Goal: Communication & Community: Answer question/provide support

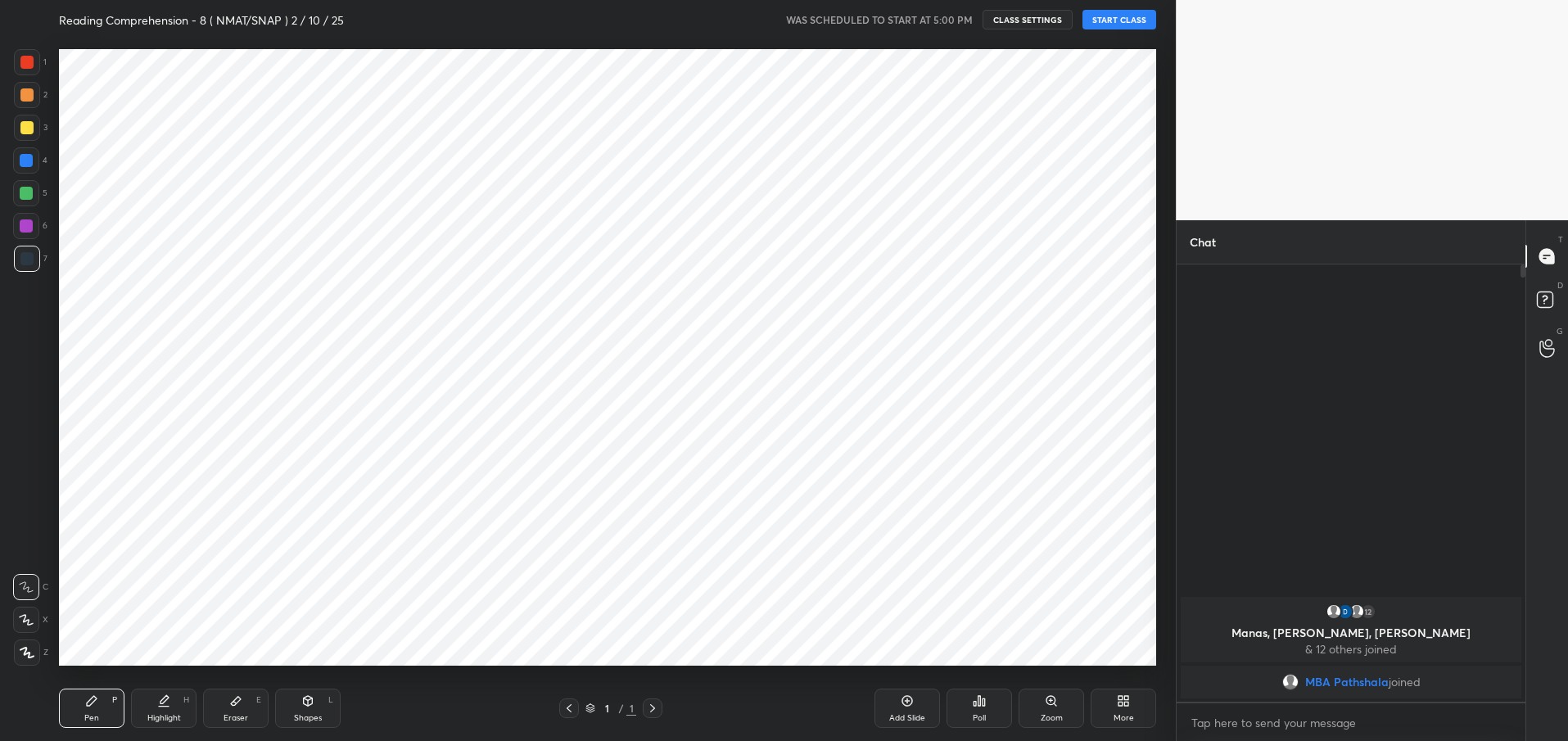
scroll to position [637, 1111]
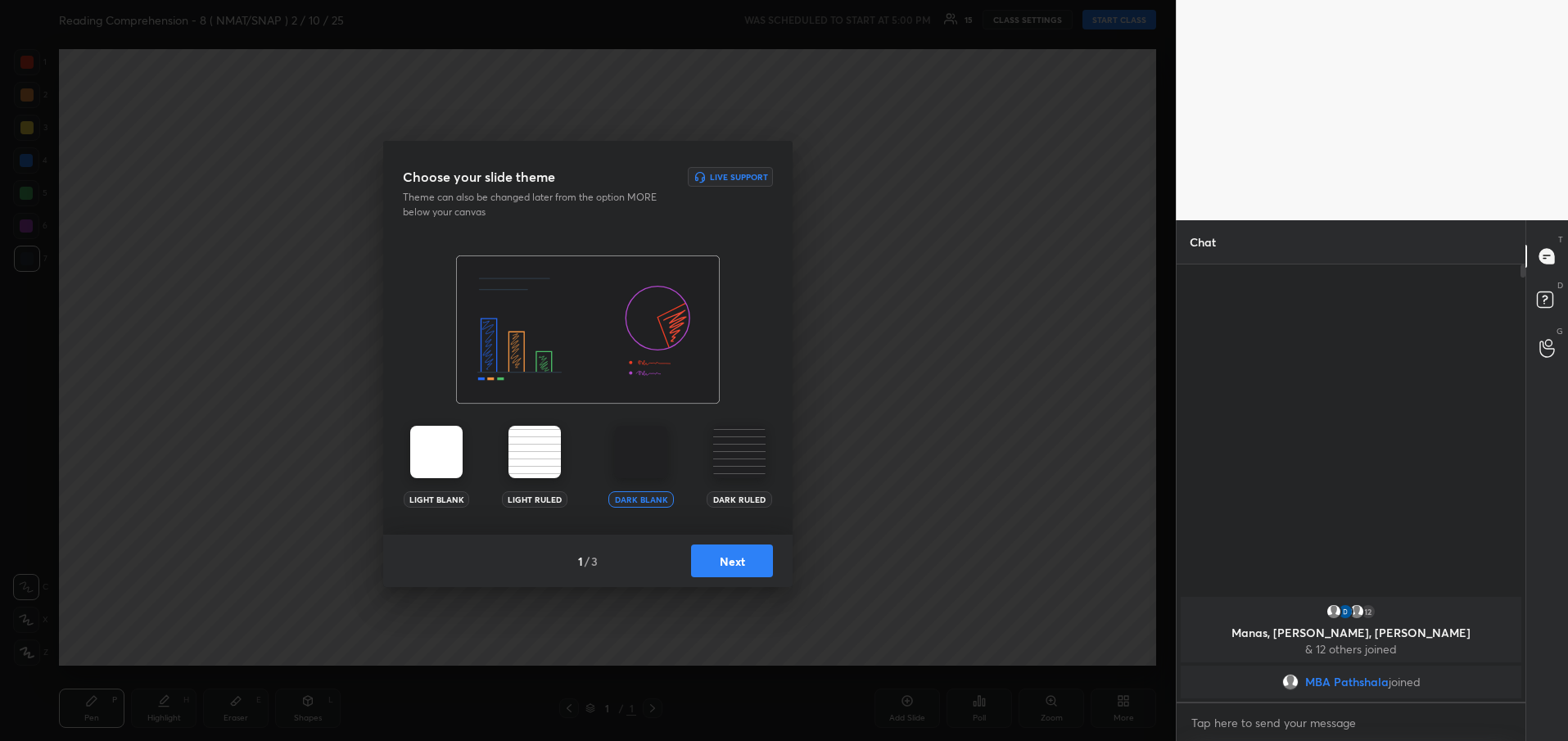
click at [733, 563] on button "Next" at bounding box center [731, 560] width 82 height 33
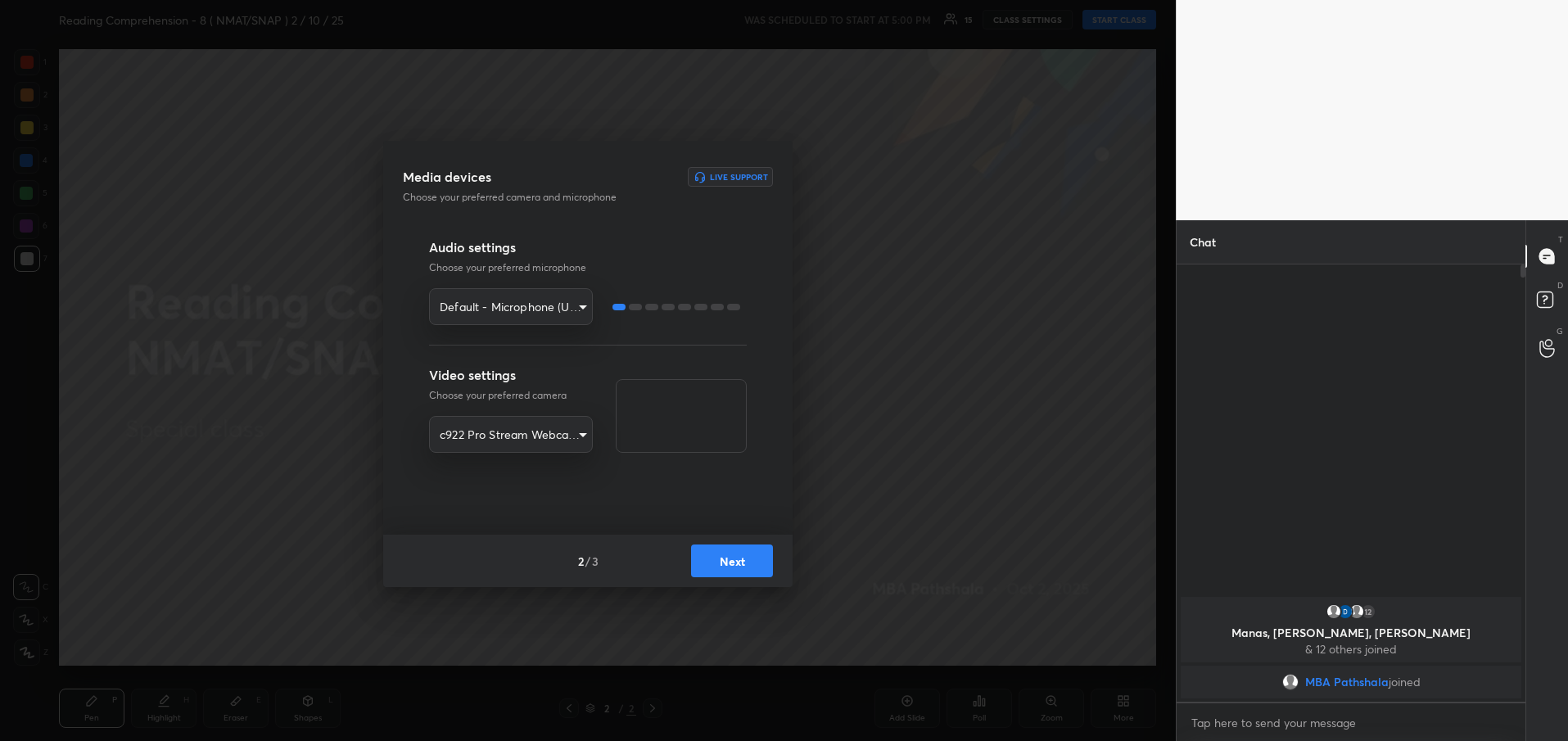
click at [733, 563] on button "Next" at bounding box center [731, 560] width 82 height 33
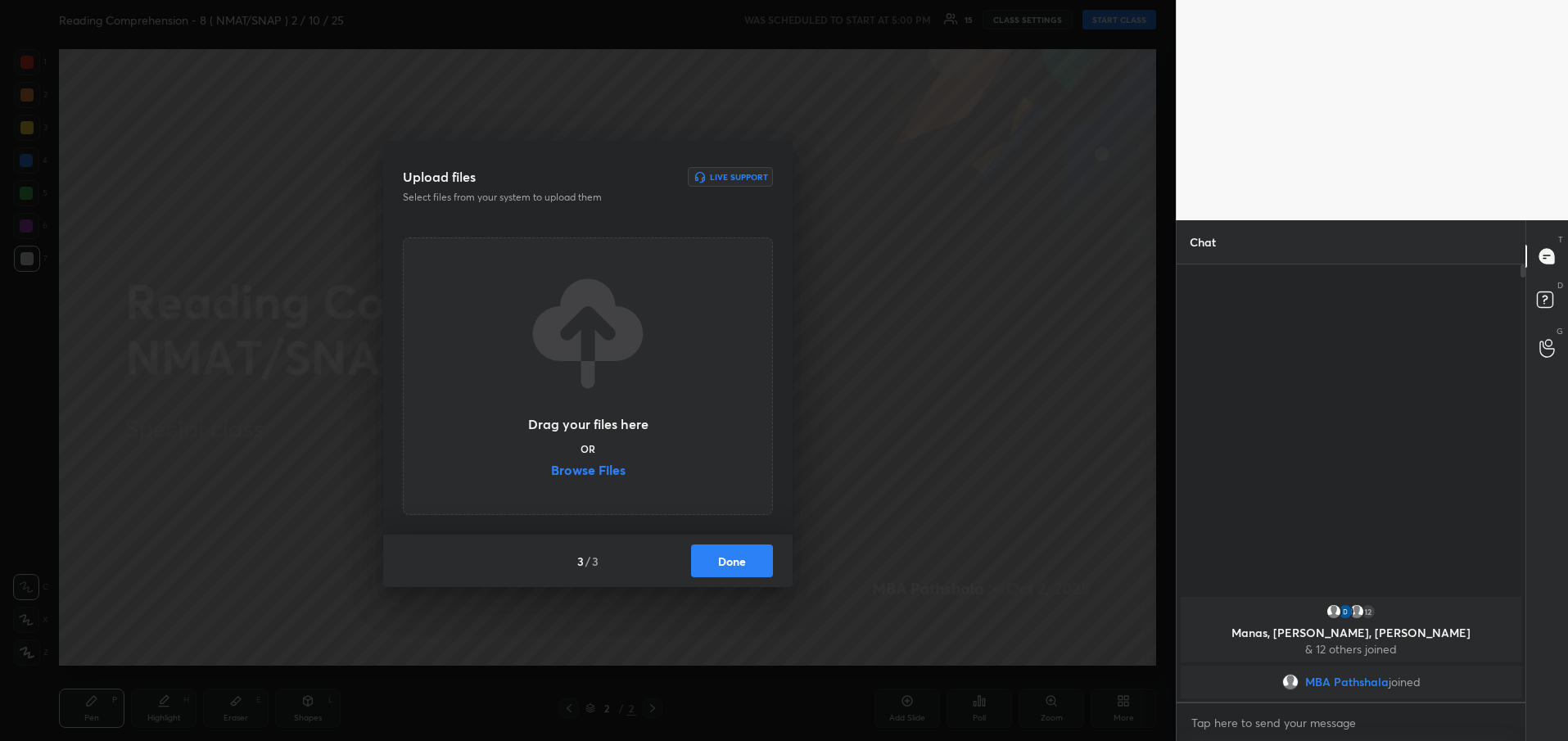
click at [733, 563] on button "Done" at bounding box center [731, 560] width 82 height 33
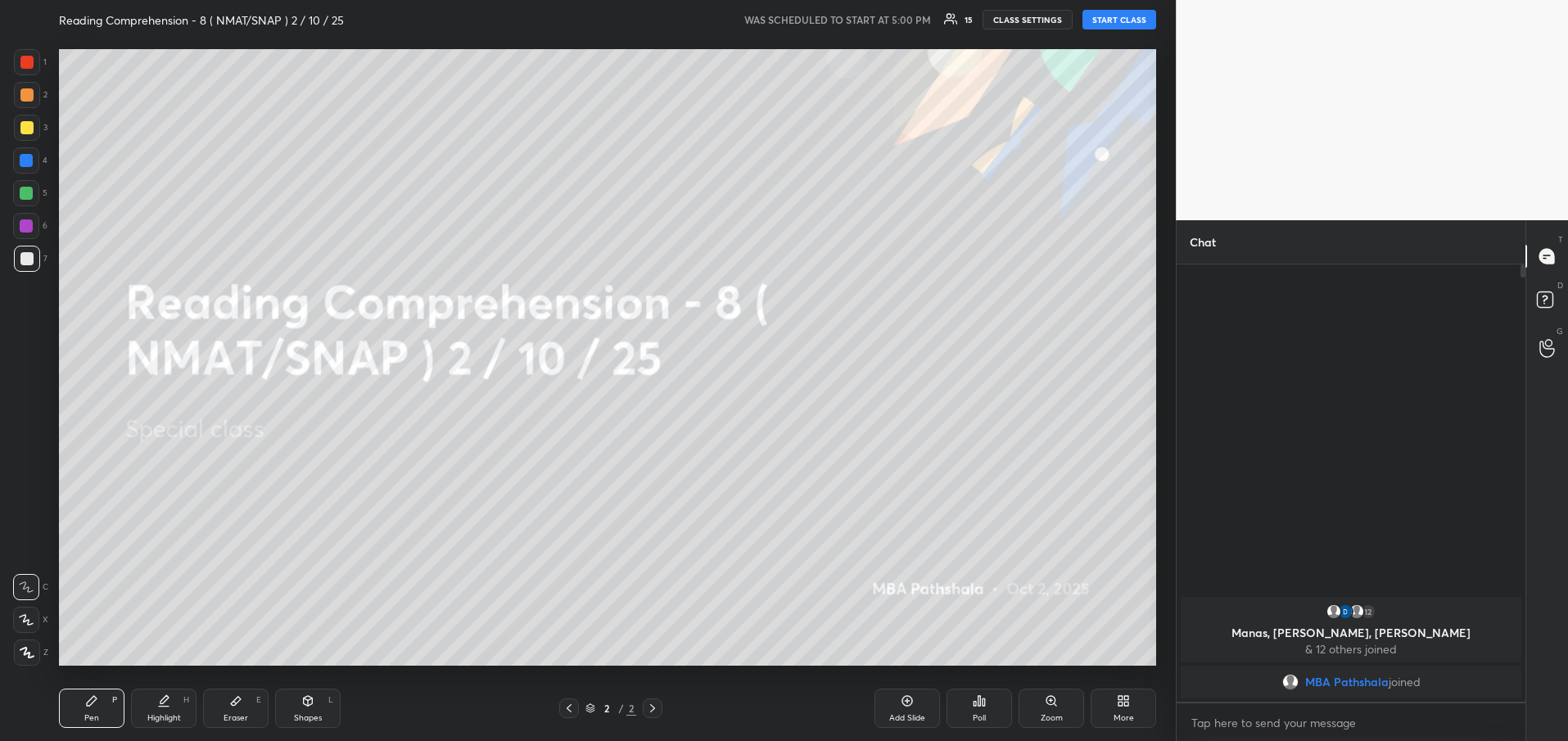
click at [1122, 18] on button "START CLASS" at bounding box center [1119, 20] width 74 height 20
type textarea "x"
click at [1116, 715] on div "More" at bounding box center [1124, 718] width 20 height 8
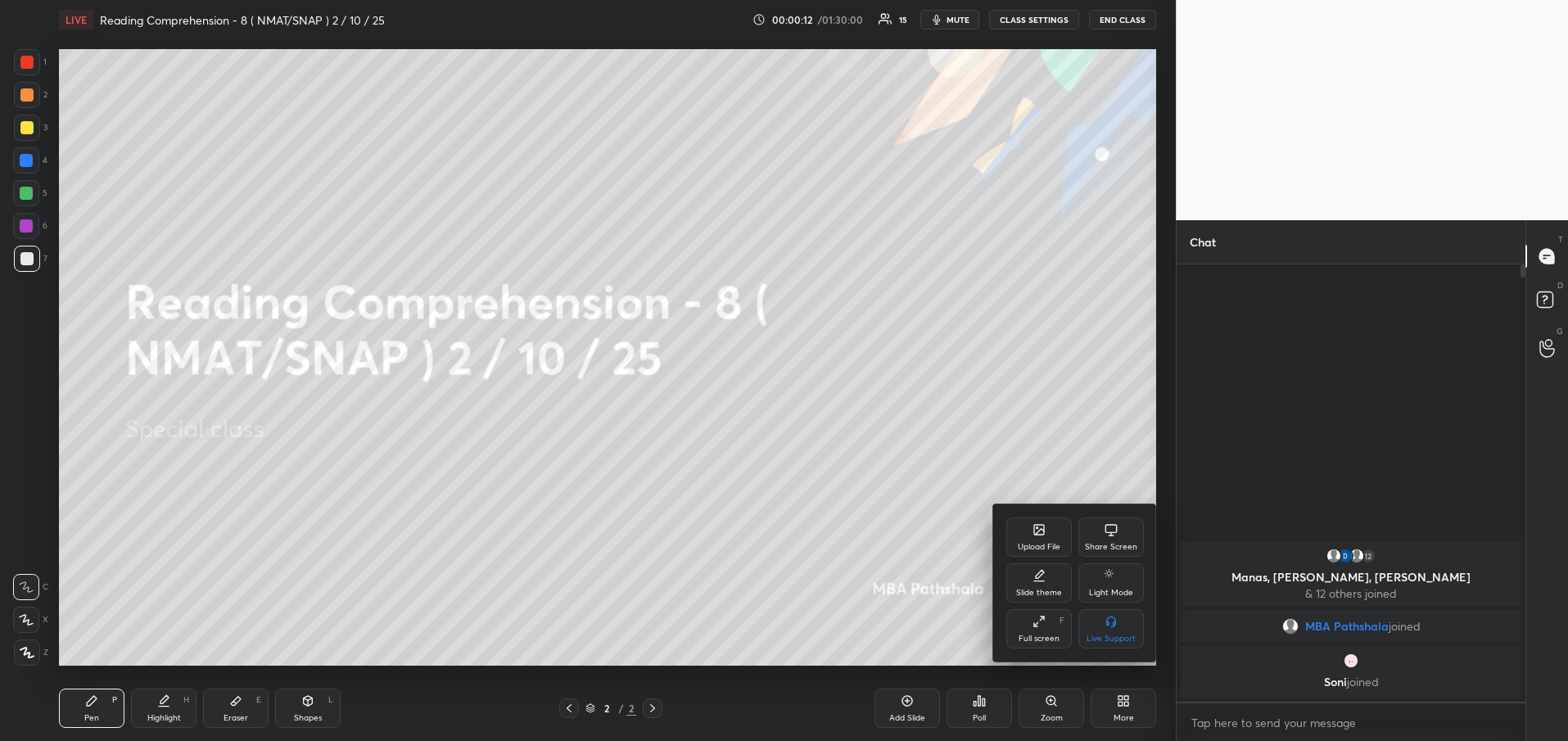
click at [1051, 544] on div "Upload File" at bounding box center [1039, 548] width 42 height 8
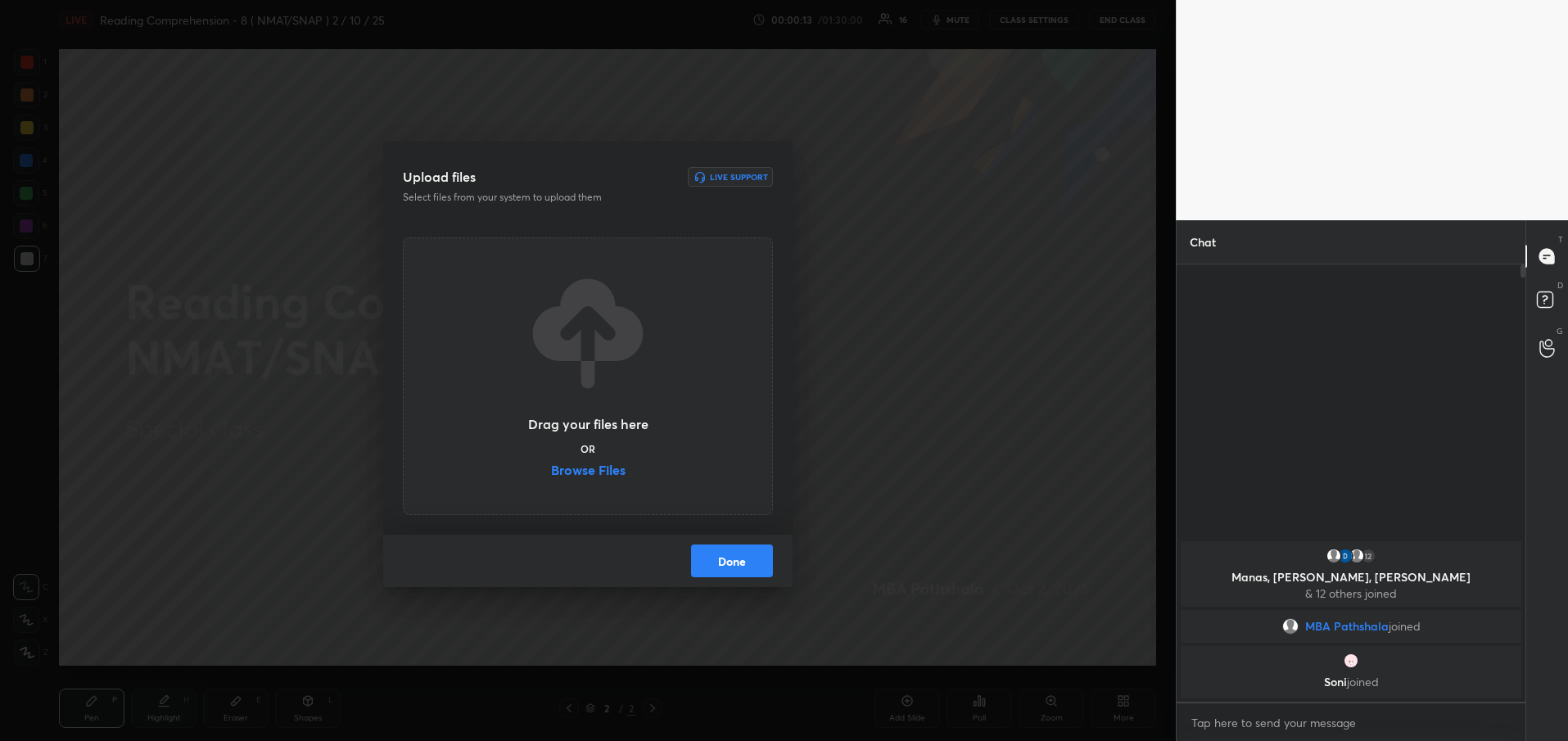
click at [602, 471] on label "Browse Files" at bounding box center [588, 472] width 75 height 17
click at [551, 471] on input "Browse Files" at bounding box center [551, 472] width 0 height 17
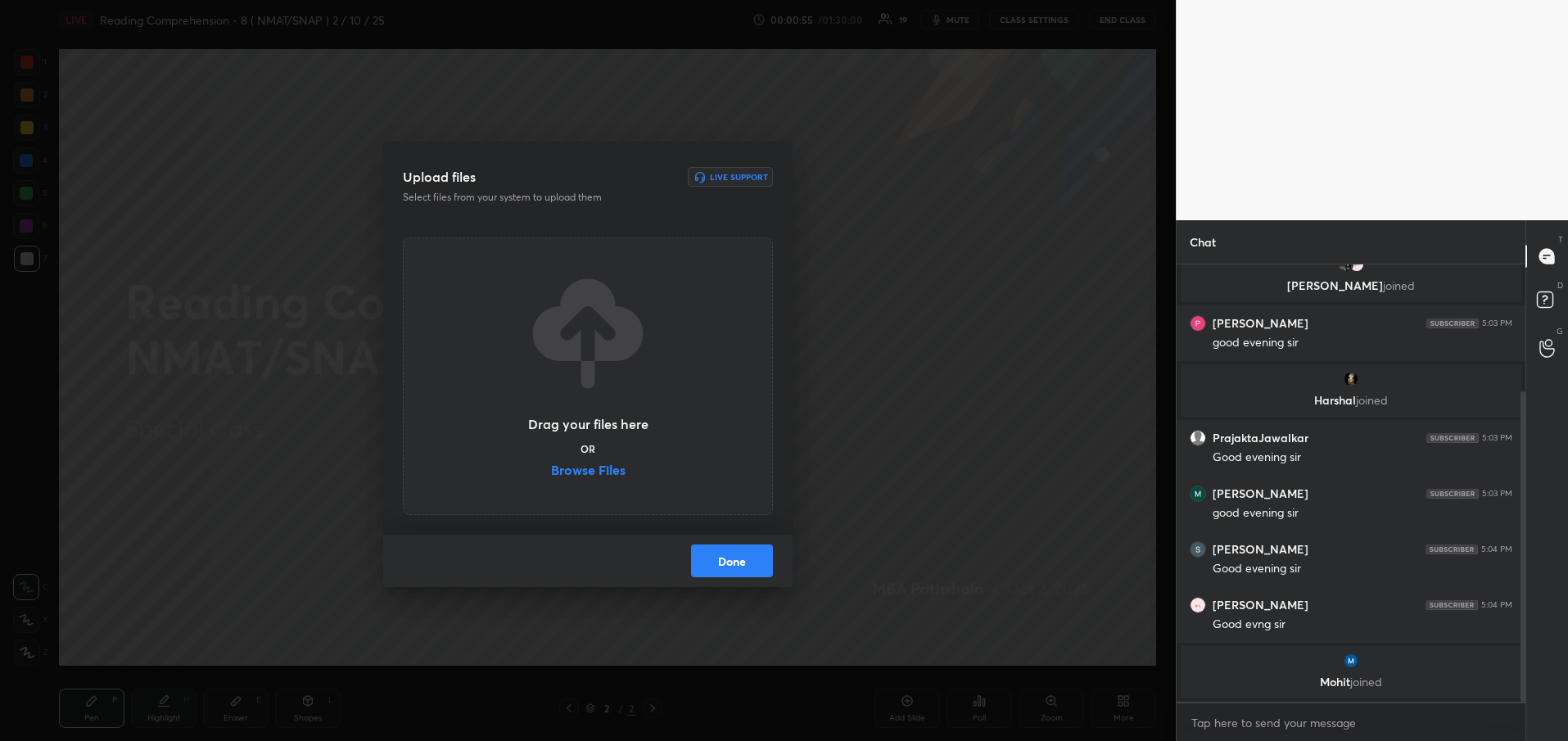
scroll to position [179, 0]
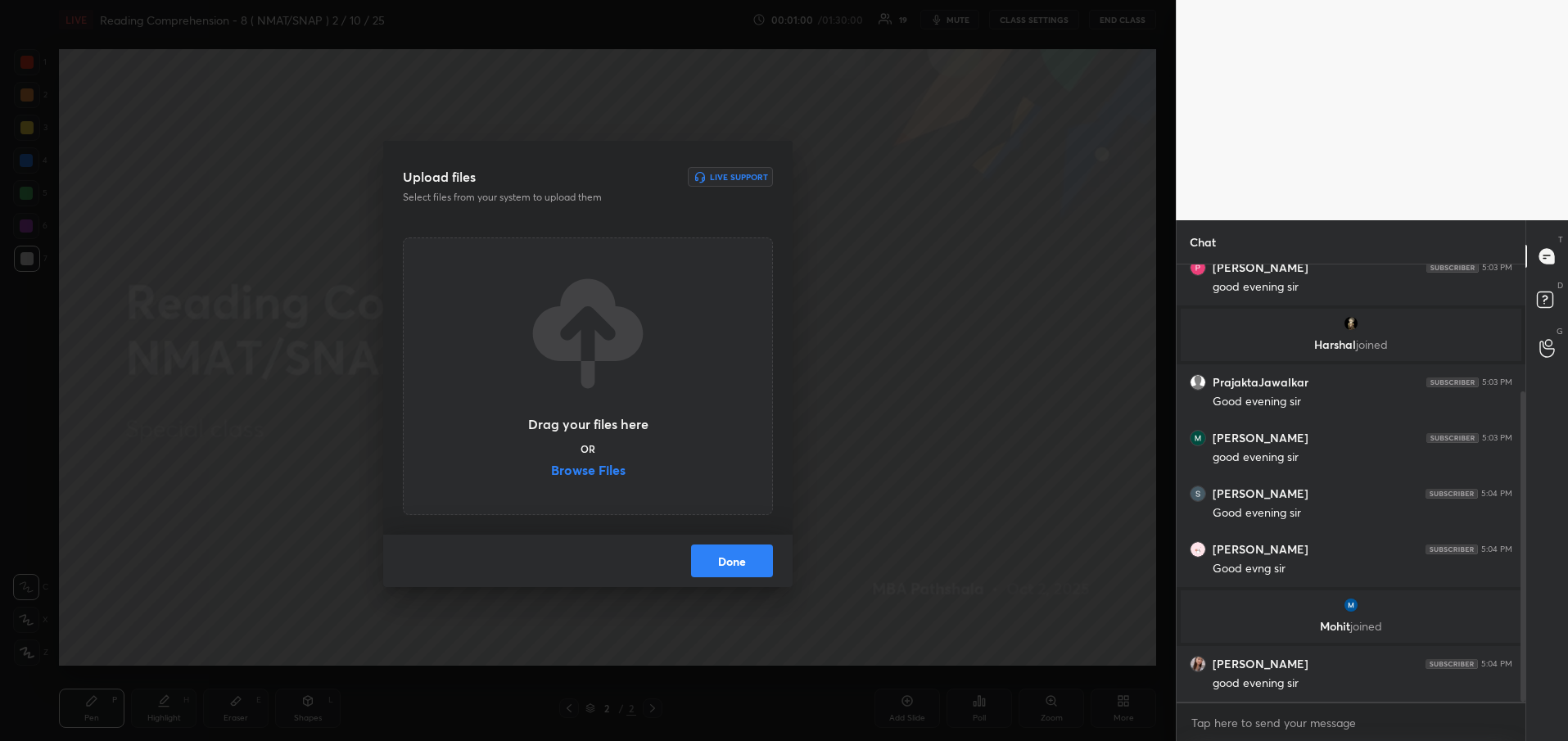
click at [603, 471] on label "Browse Files" at bounding box center [588, 472] width 75 height 17
click at [551, 471] on input "Browse Files" at bounding box center [551, 472] width 0 height 17
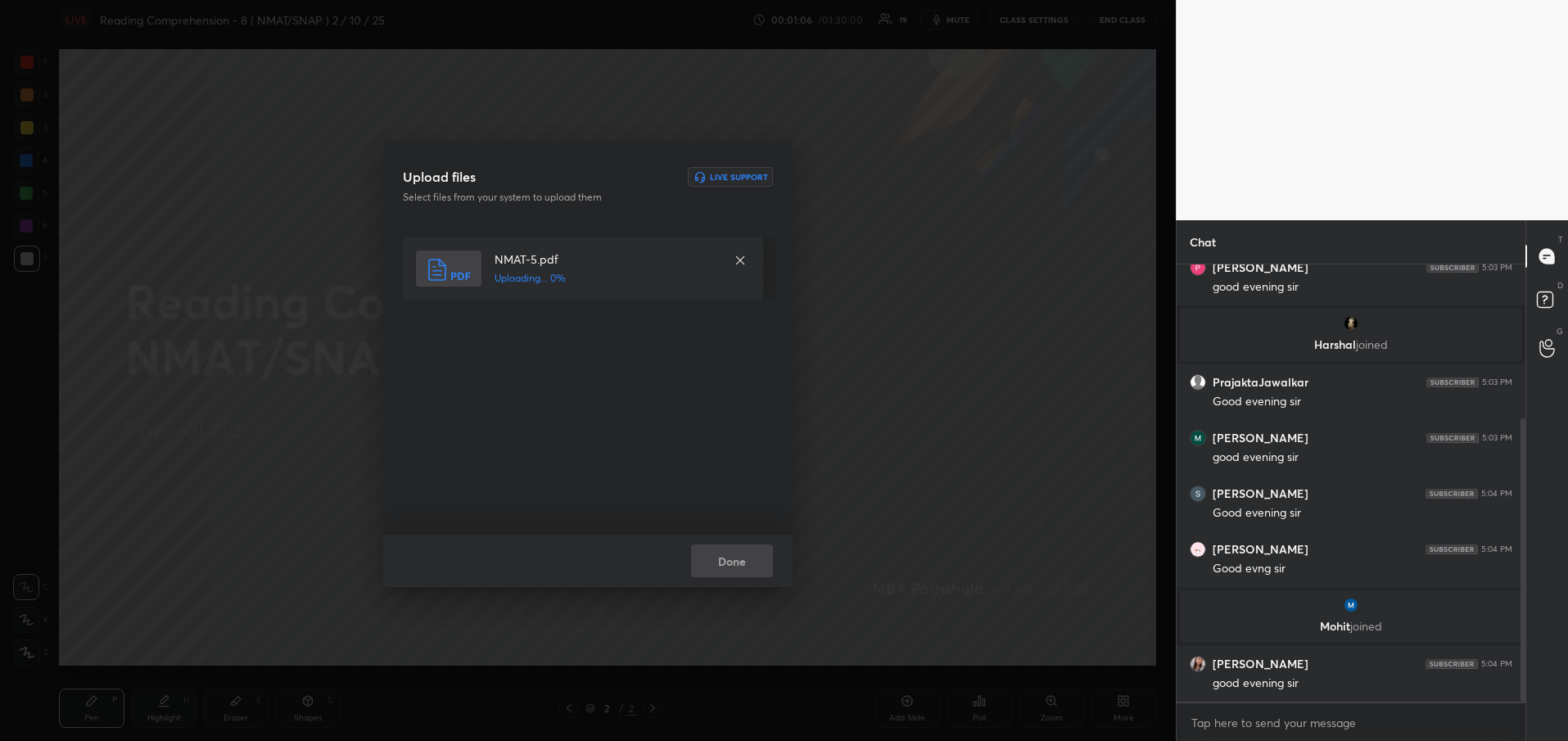
scroll to position [237, 0]
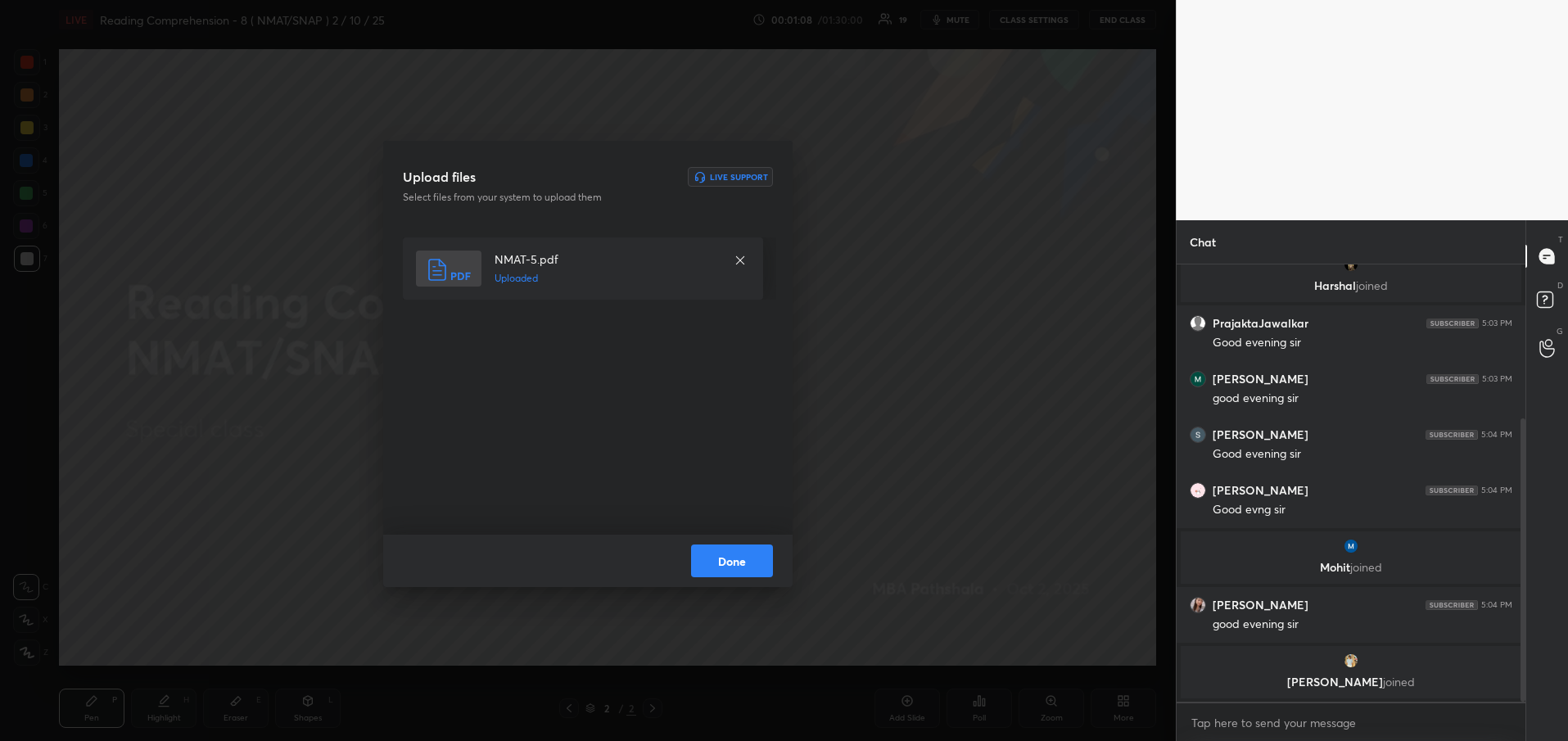
click at [742, 559] on button "Done" at bounding box center [731, 560] width 82 height 33
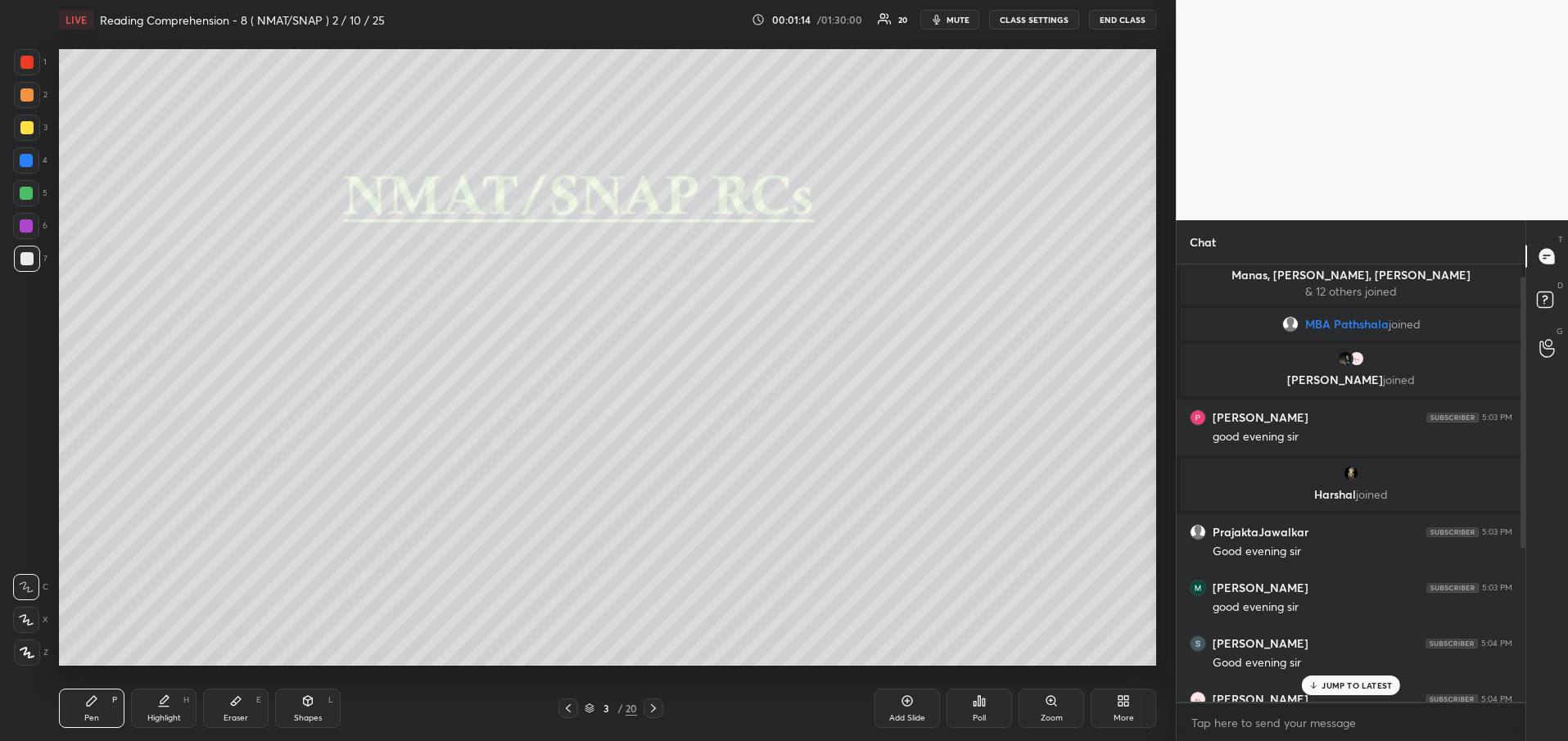
scroll to position [0, 0]
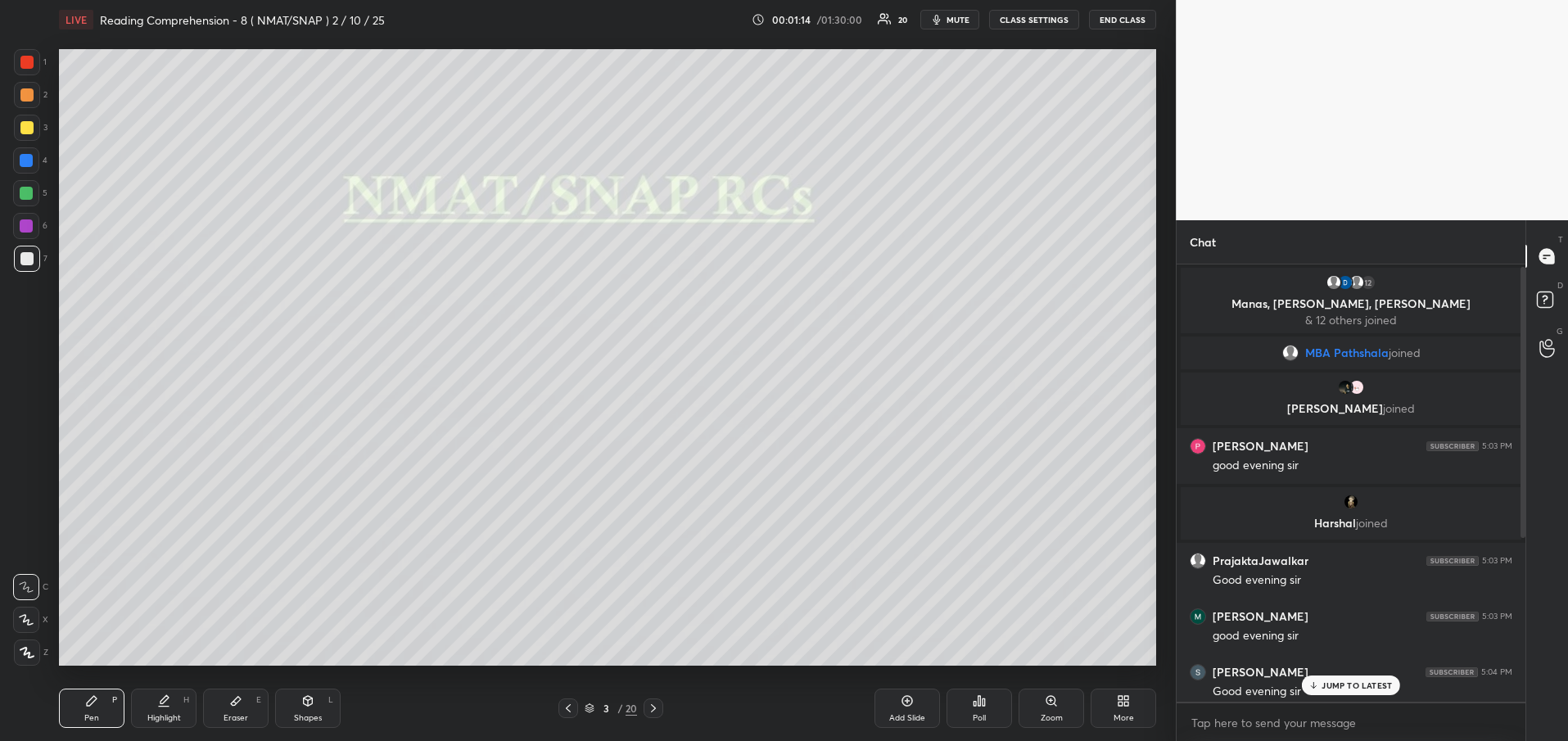
drag, startPoint x: 1521, startPoint y: 670, endPoint x: 1522, endPoint y: 415, distance: 255.0
click at [1522, 415] on div at bounding box center [1523, 403] width 5 height 271
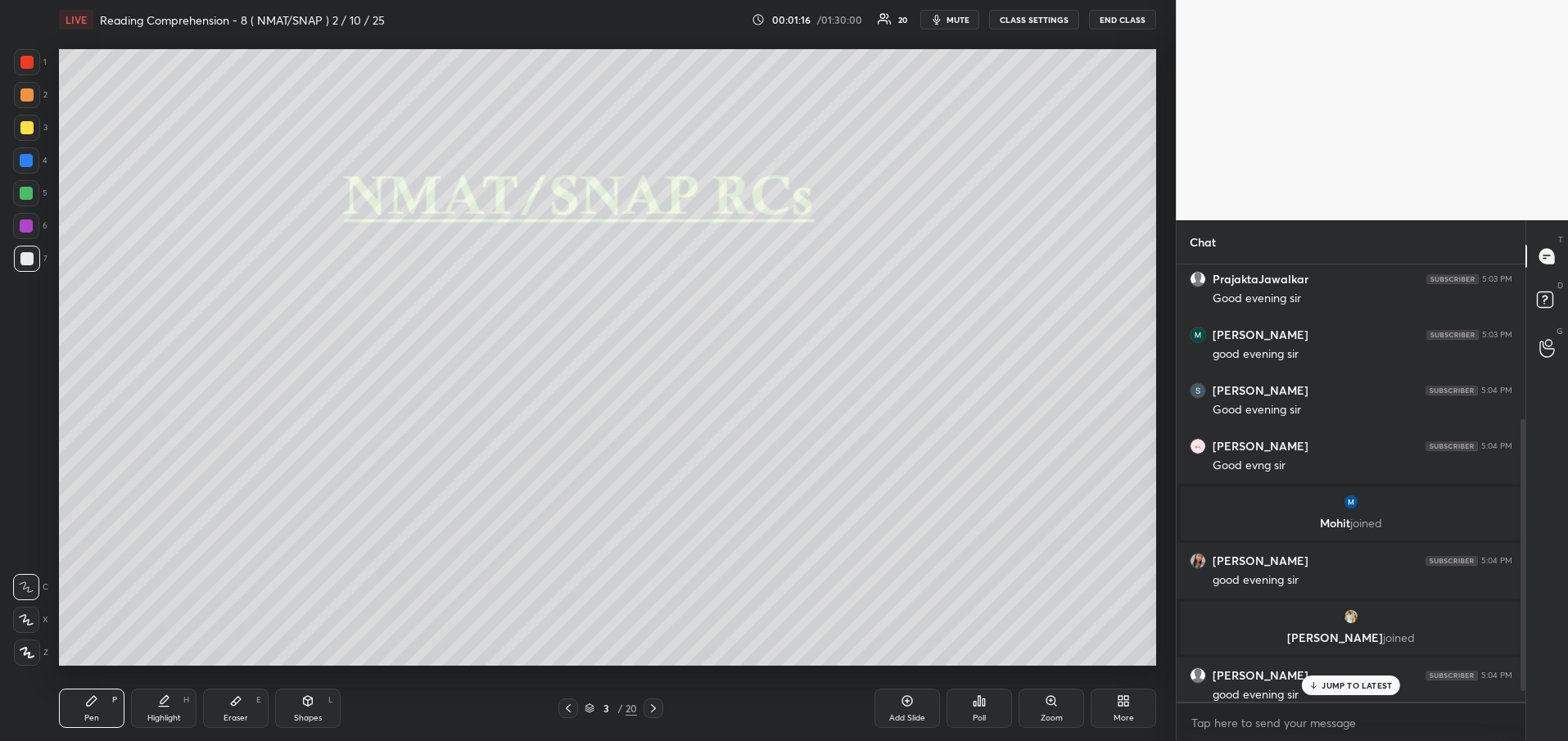
scroll to position [293, 0]
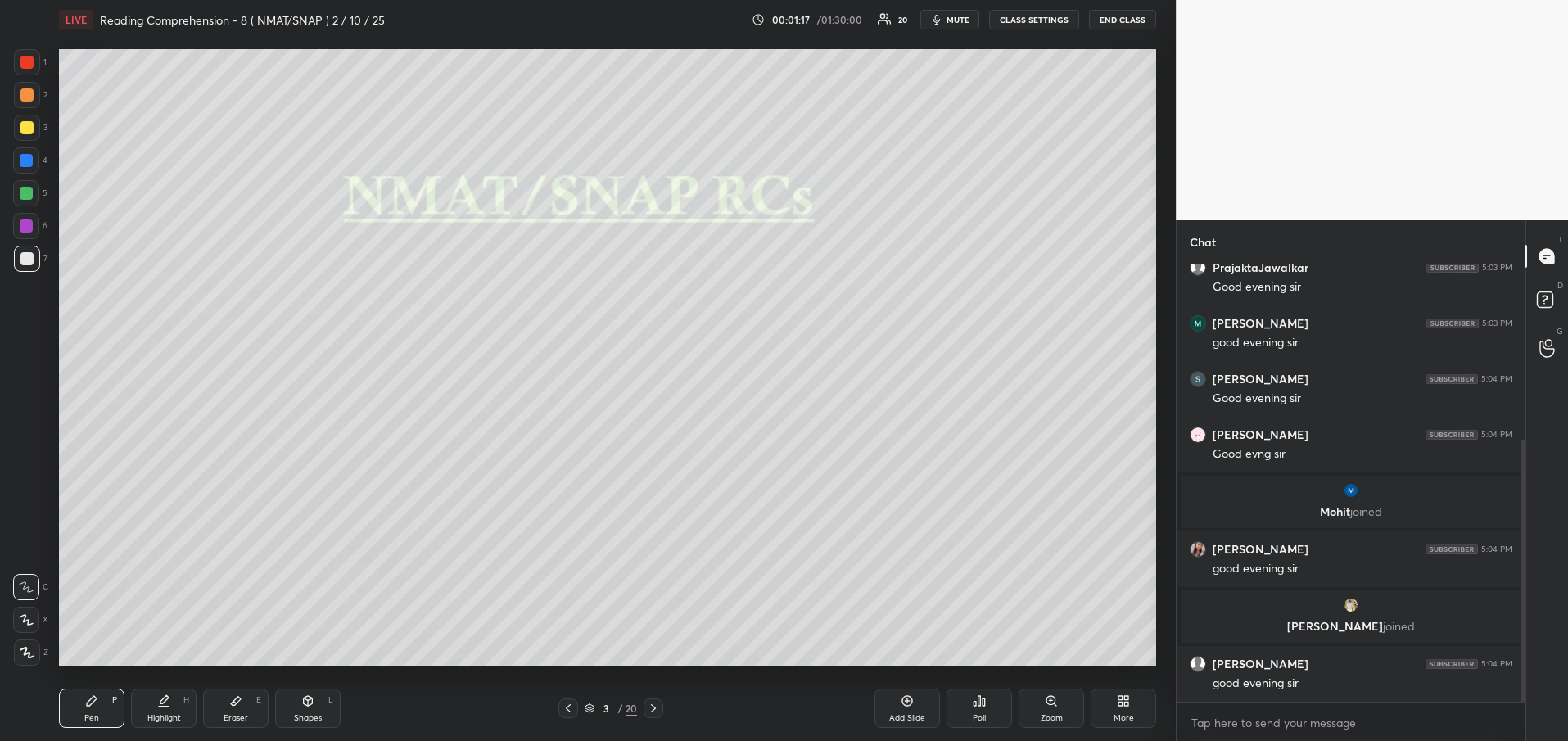
drag, startPoint x: 1522, startPoint y: 415, endPoint x: 1540, endPoint y: 725, distance: 310.5
click at [1540, 725] on div "Chat [PERSON_NAME] joined PrajaktaJawalkar 5:03 PM Good evening [PERSON_NAME] 5…" at bounding box center [1371, 481] width 392 height 521
click at [33, 129] on div at bounding box center [26, 127] width 13 height 13
click at [27, 128] on div at bounding box center [26, 127] width 13 height 13
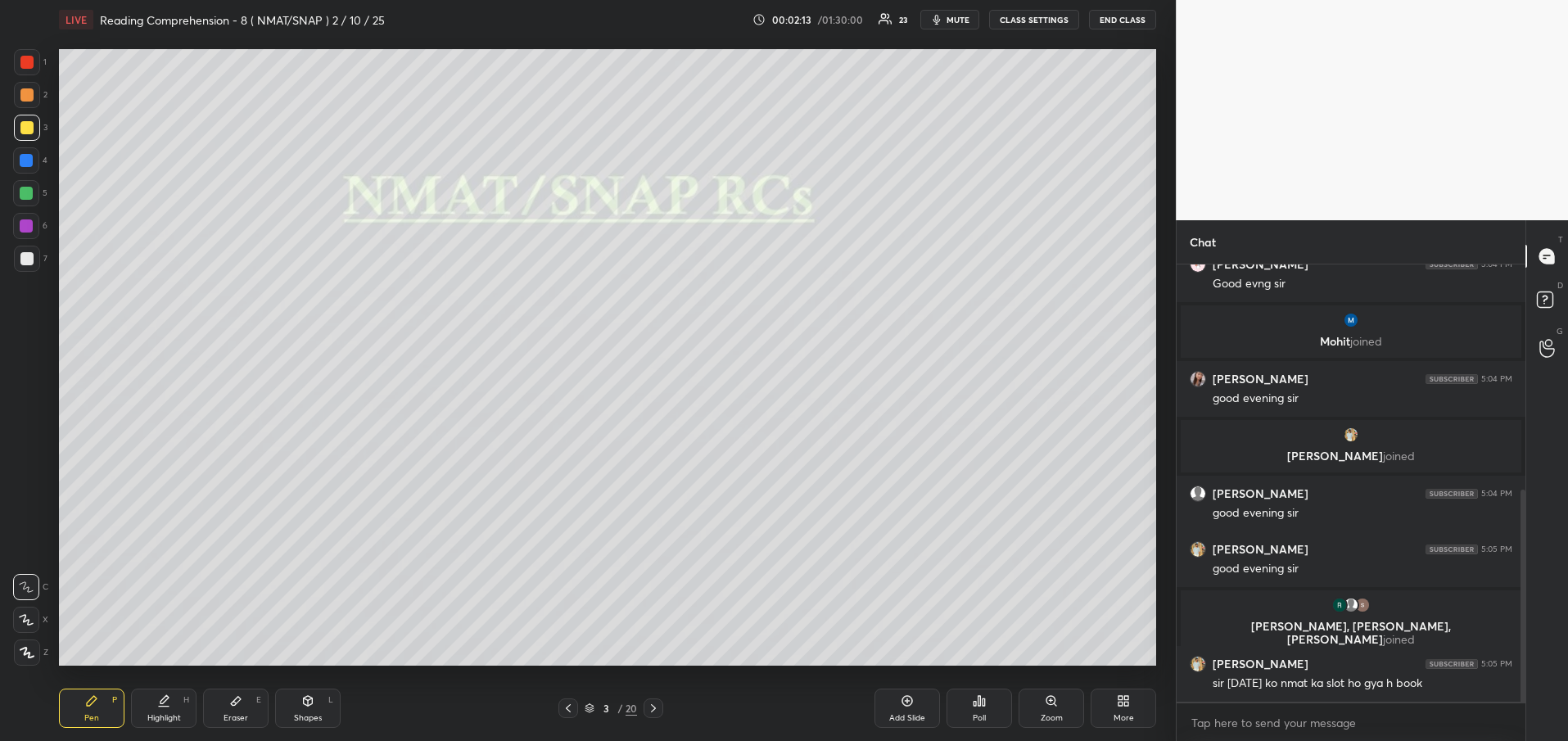
scroll to position [522, 0]
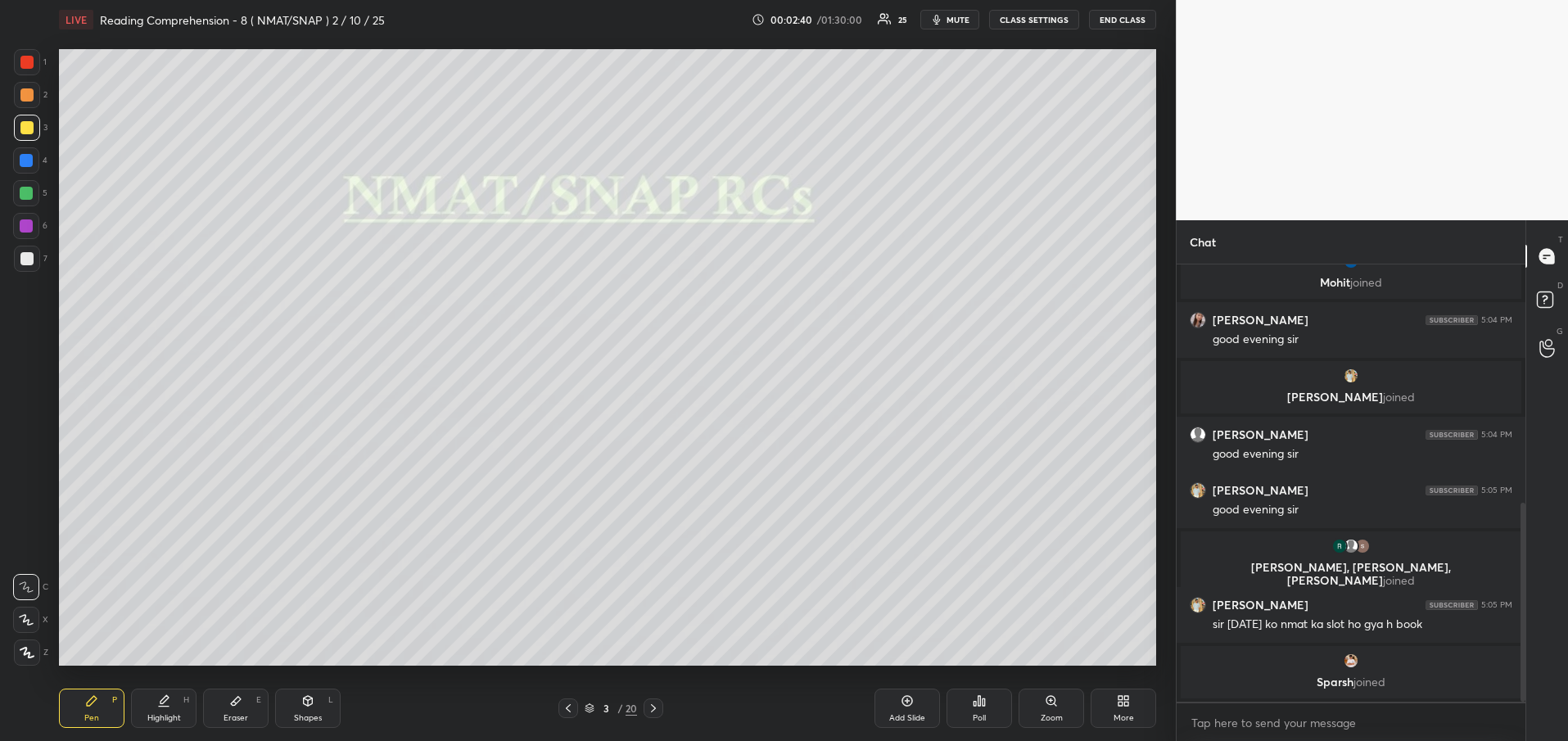
click at [648, 705] on icon at bounding box center [653, 708] width 13 height 13
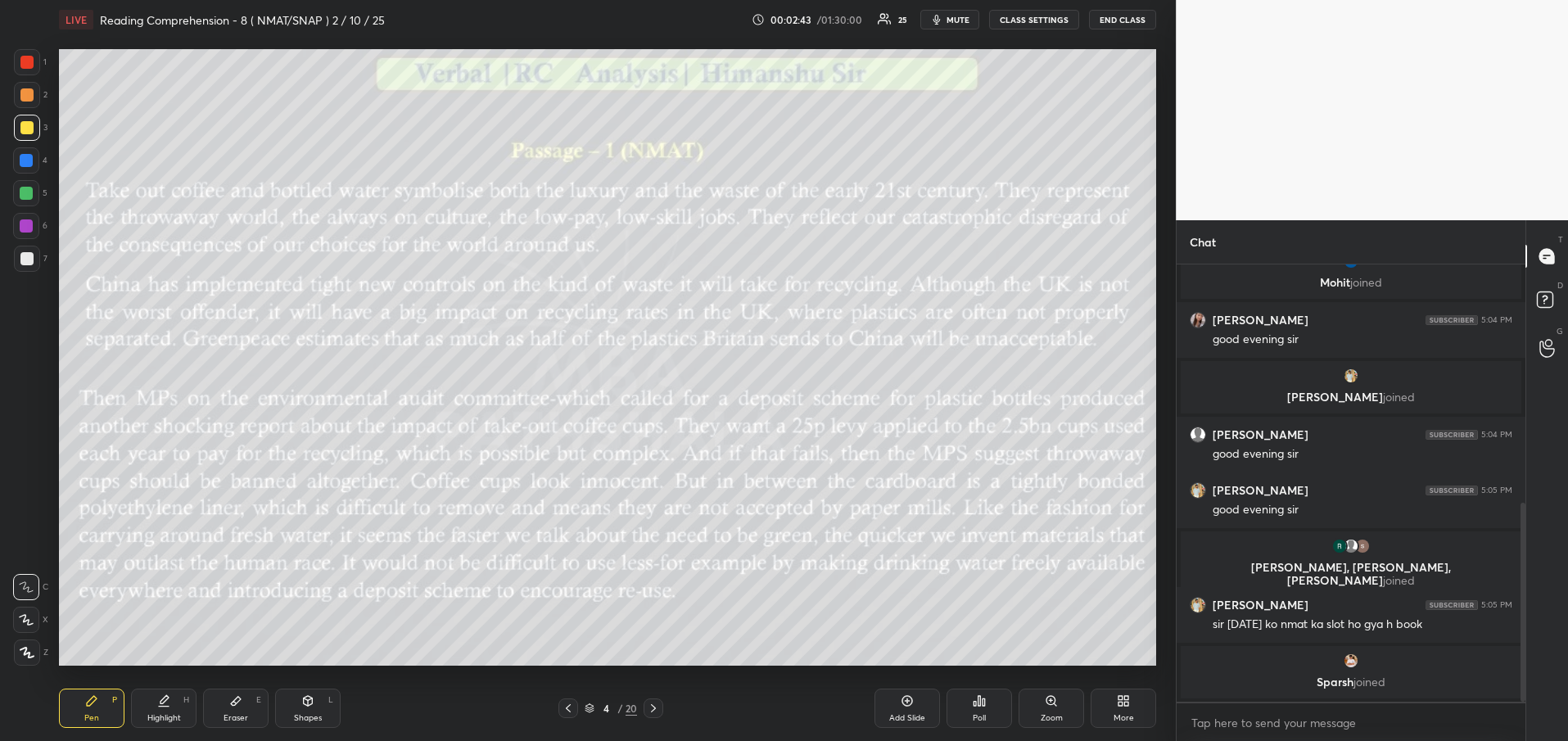
click at [648, 705] on icon at bounding box center [653, 708] width 13 height 13
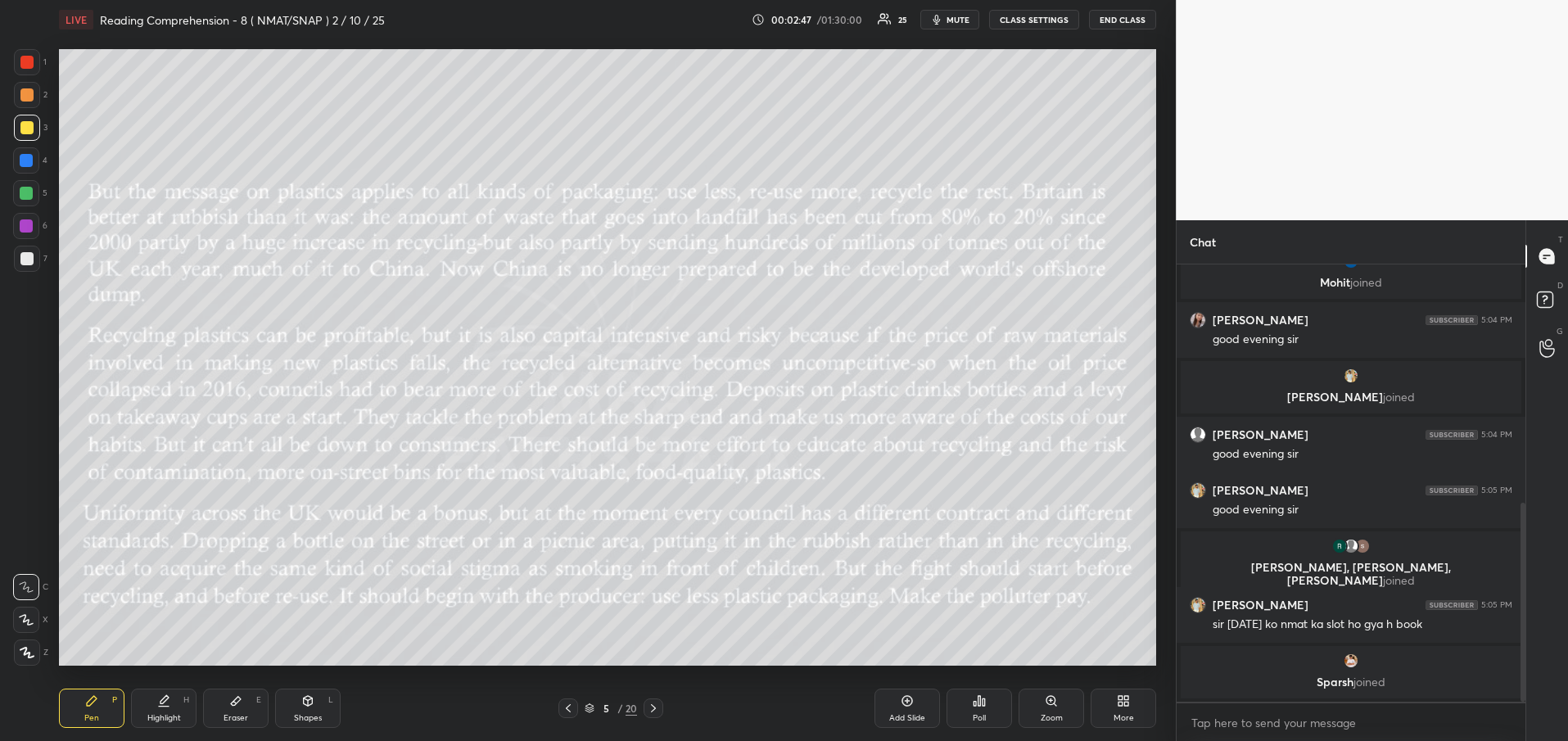
click at [655, 710] on icon at bounding box center [653, 708] width 13 height 13
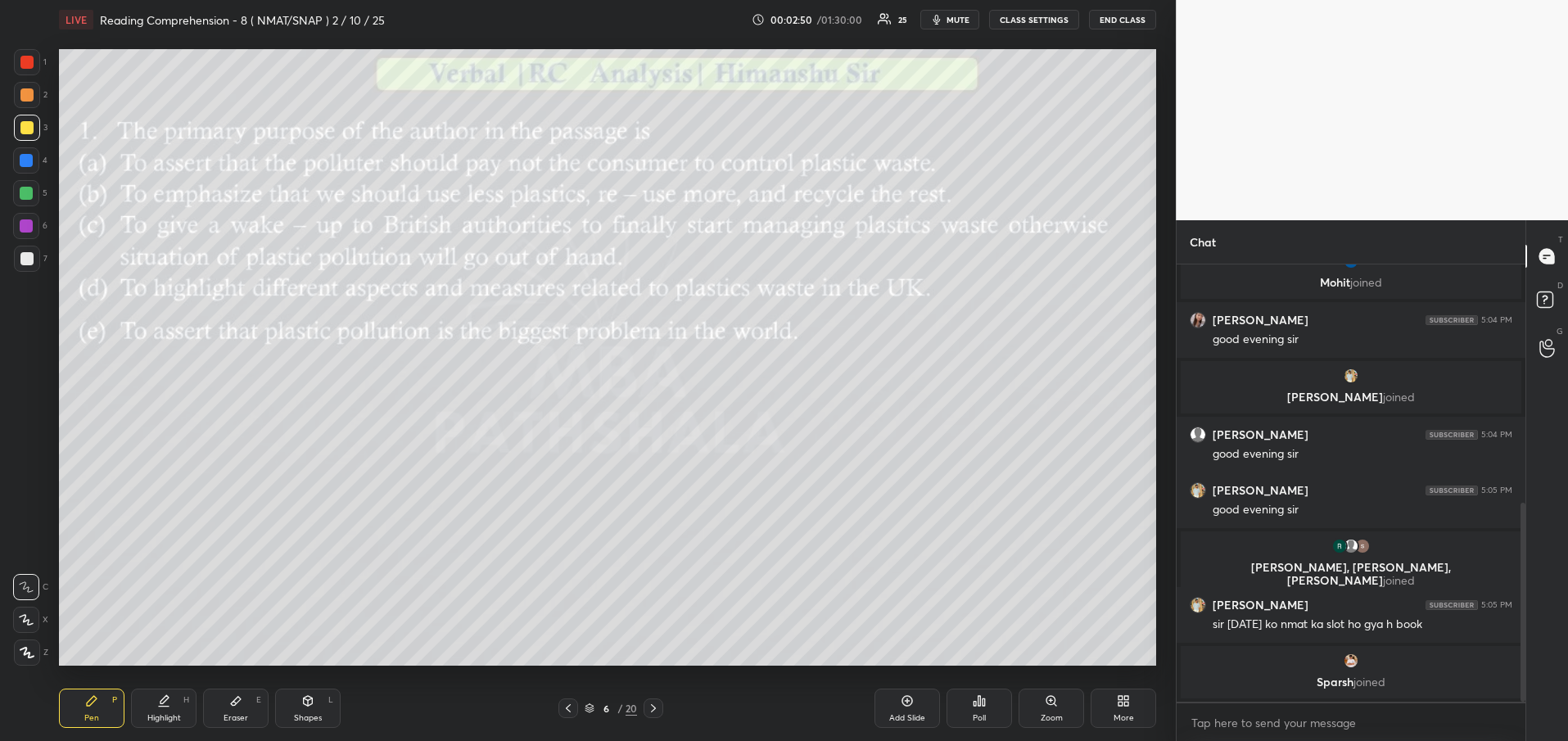
click at [567, 707] on icon at bounding box center [568, 708] width 13 height 13
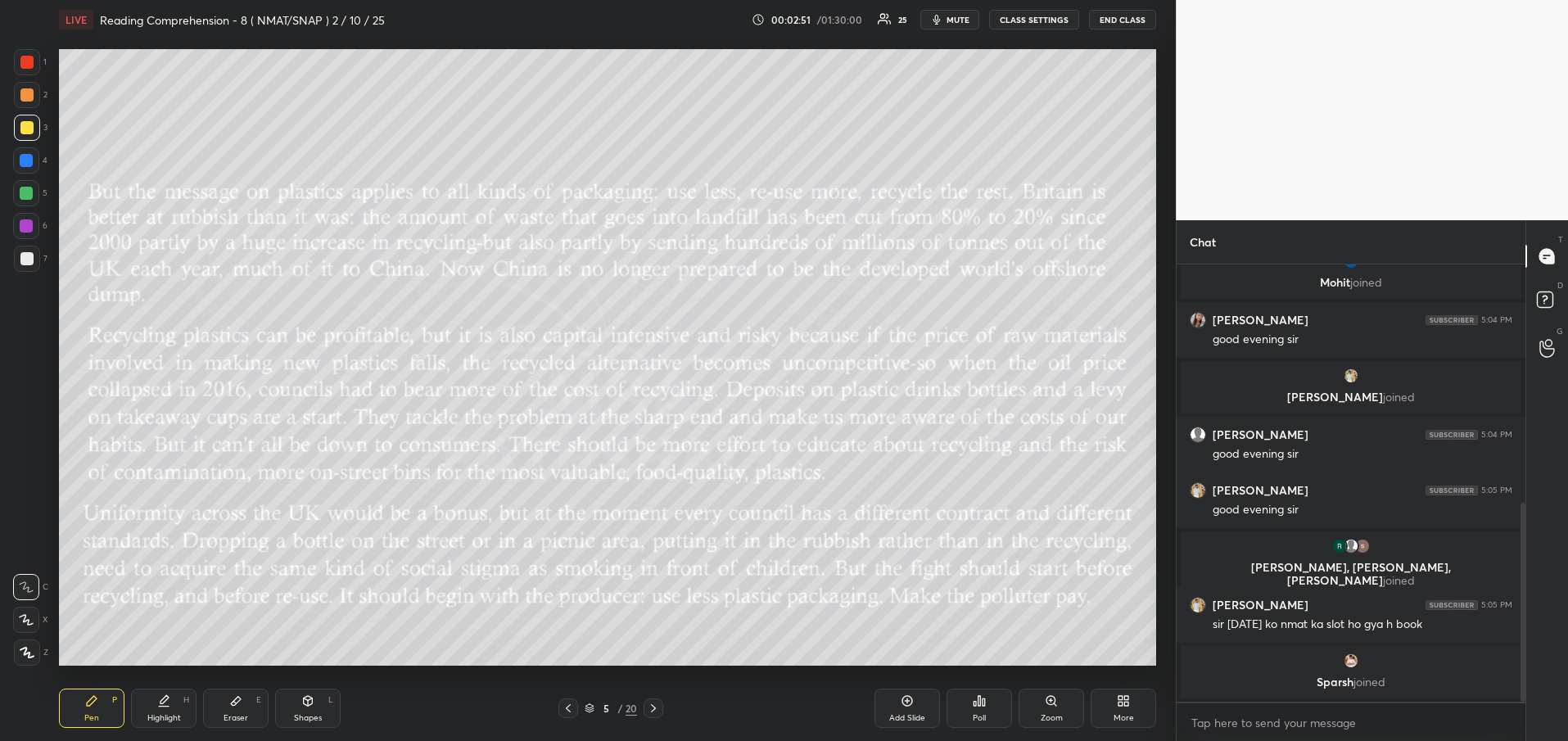
click at [567, 707] on icon at bounding box center [568, 708] width 13 height 13
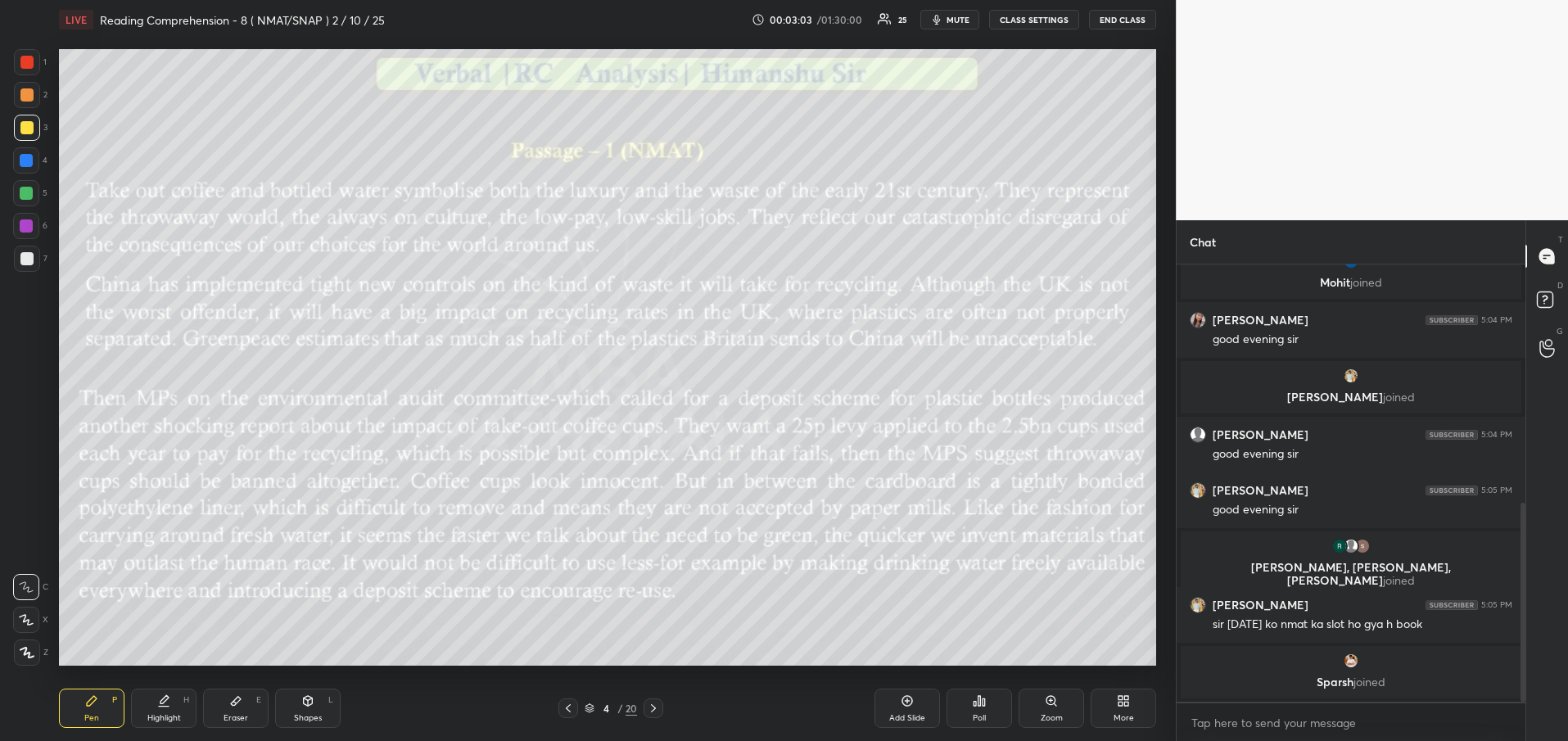
click at [1043, 19] on button "CLASS SETTINGS" at bounding box center [1034, 20] width 90 height 20
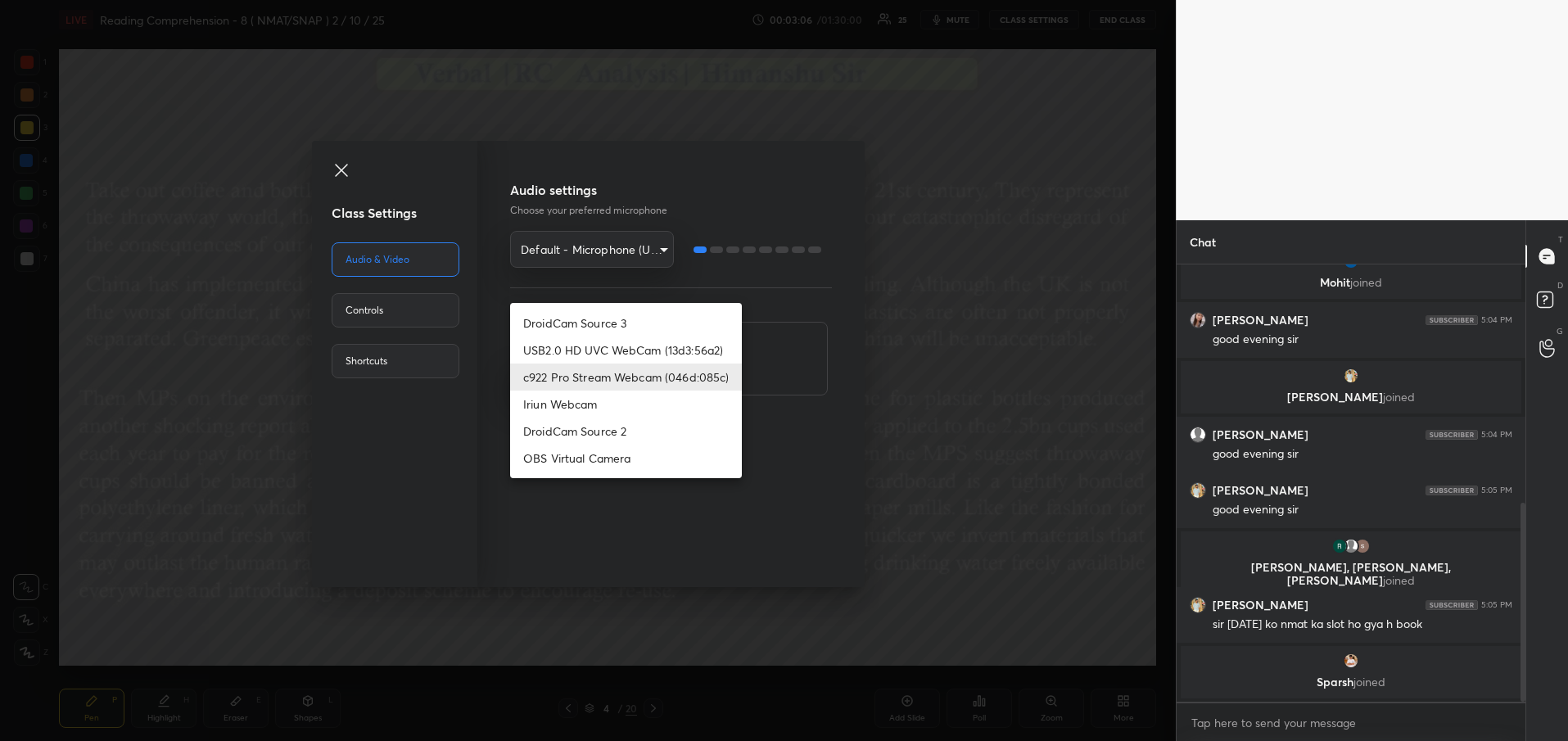
click at [609, 376] on body "1 2 3 4 5 6 7 R O A L C X Z Erase all C X Z LIVE Reading Comprehension - 8 ( NM…" at bounding box center [784, 370] width 1568 height 741
click at [620, 467] on li "OBS Virtual Camera" at bounding box center [626, 459] width 231 height 27
type input "f5ffe979e86a200b7fedb5b4e4b60630fb78c788e30f6c45ddc66201abc5b4a2"
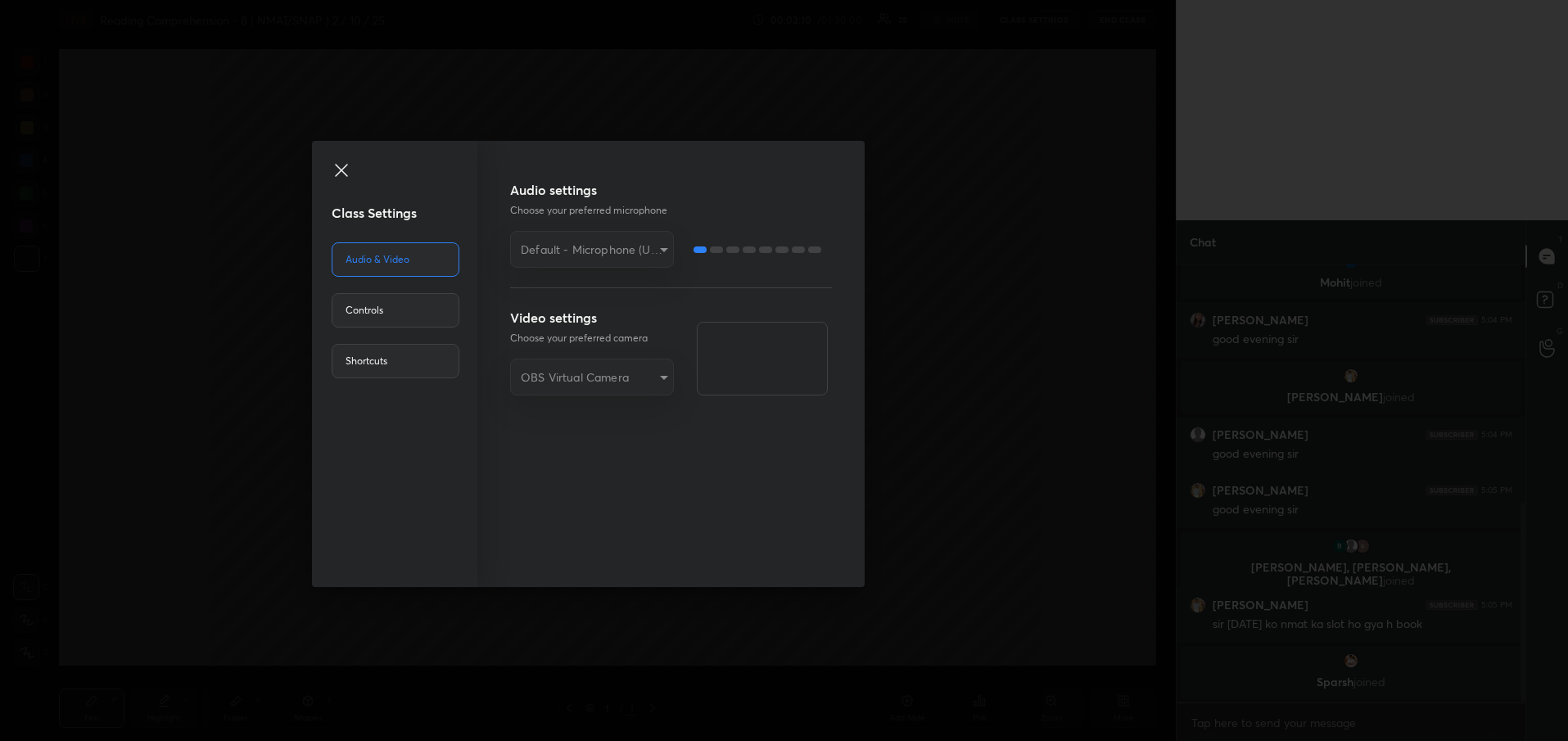
click at [902, 448] on div "Class Settings Audio & Video Controls Shortcuts Audio settings Choose your pref…" at bounding box center [587, 370] width 1176 height 741
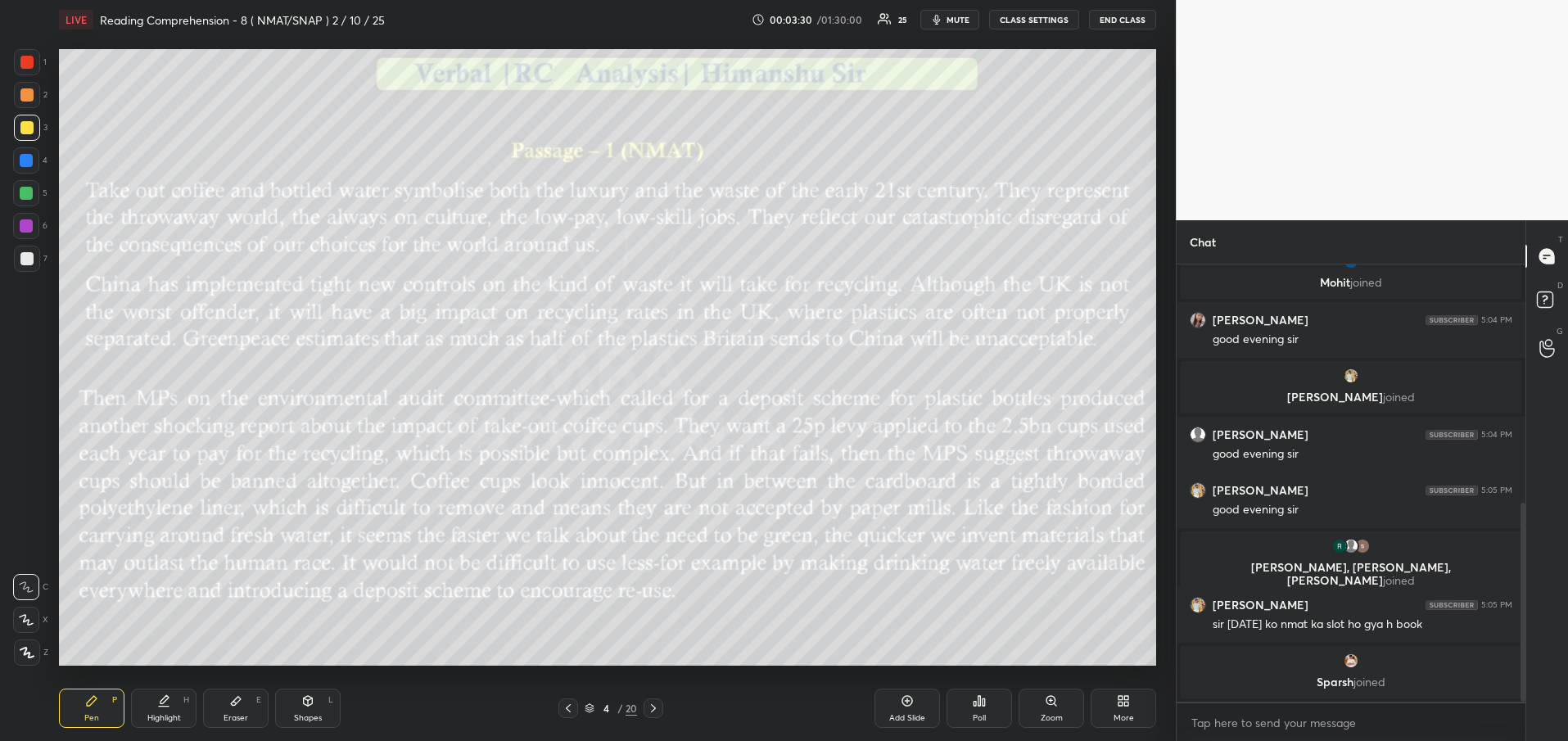
click at [1041, 15] on button "CLASS SETTINGS" at bounding box center [1034, 20] width 90 height 20
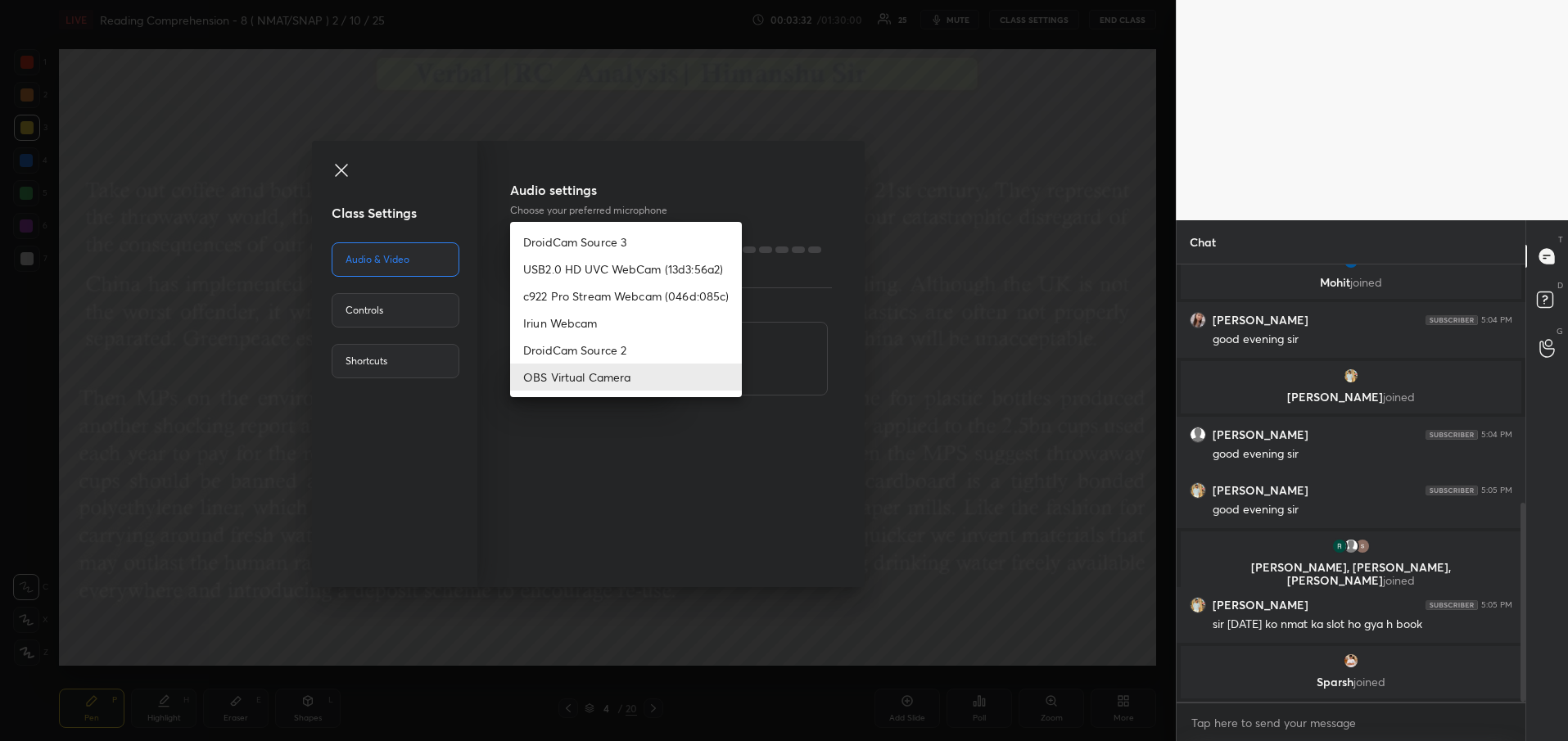
click at [569, 388] on body "1 2 3 4 5 6 7 R O A L C X Z Erase all C X Z LIVE Reading Comprehension - 8 ( NM…" at bounding box center [784, 370] width 1568 height 741
click at [623, 297] on li "c922 Pro Stream Webcam (046d:085c)" at bounding box center [626, 296] width 231 height 27
type input "3de97432cd417bd7417048d7e024efa397cc3fe6b8fb142554f4d016b3d3f1ec"
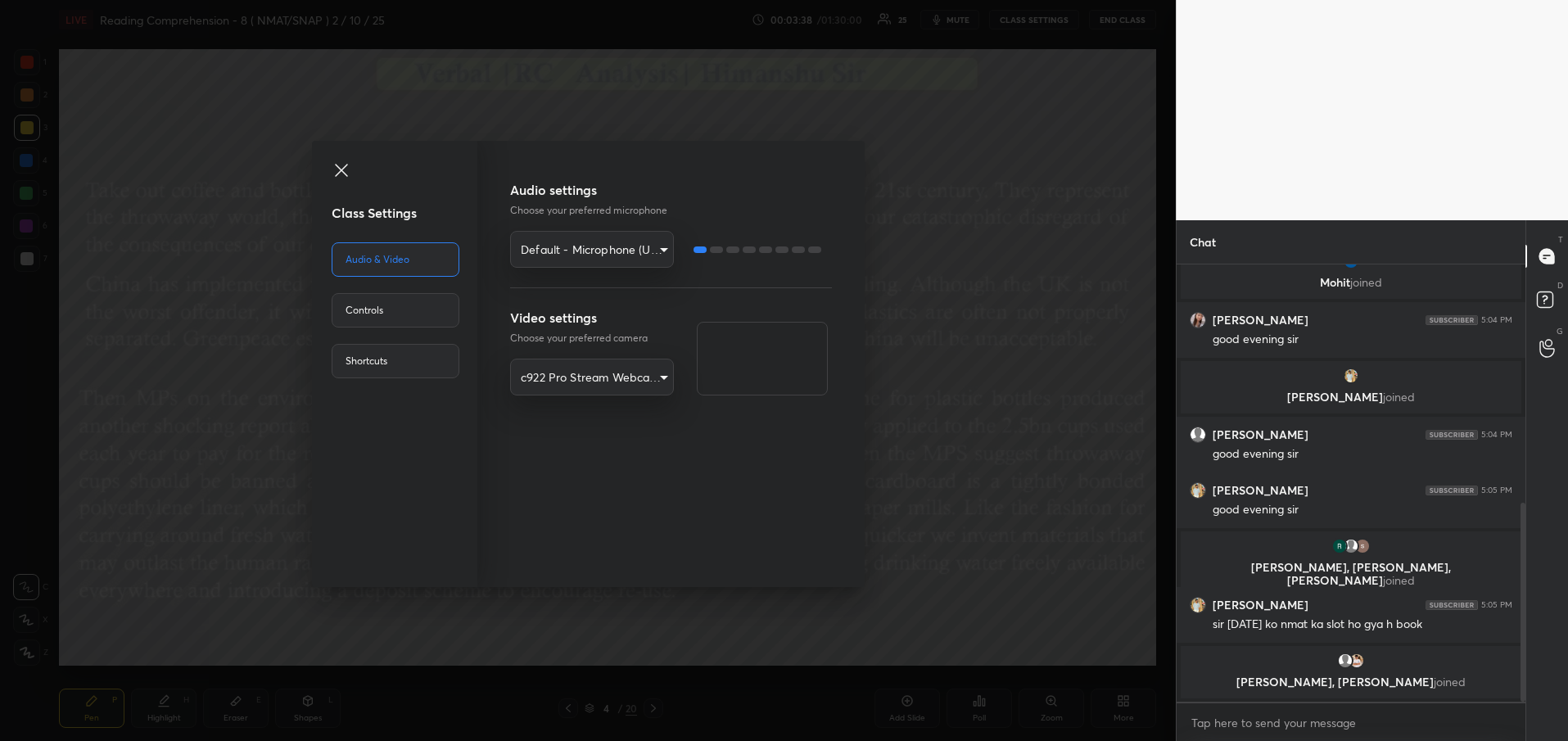
click at [918, 502] on div "Class Settings Audio & Video Controls Shortcuts Audio settings Choose your pref…" at bounding box center [587, 370] width 1176 height 741
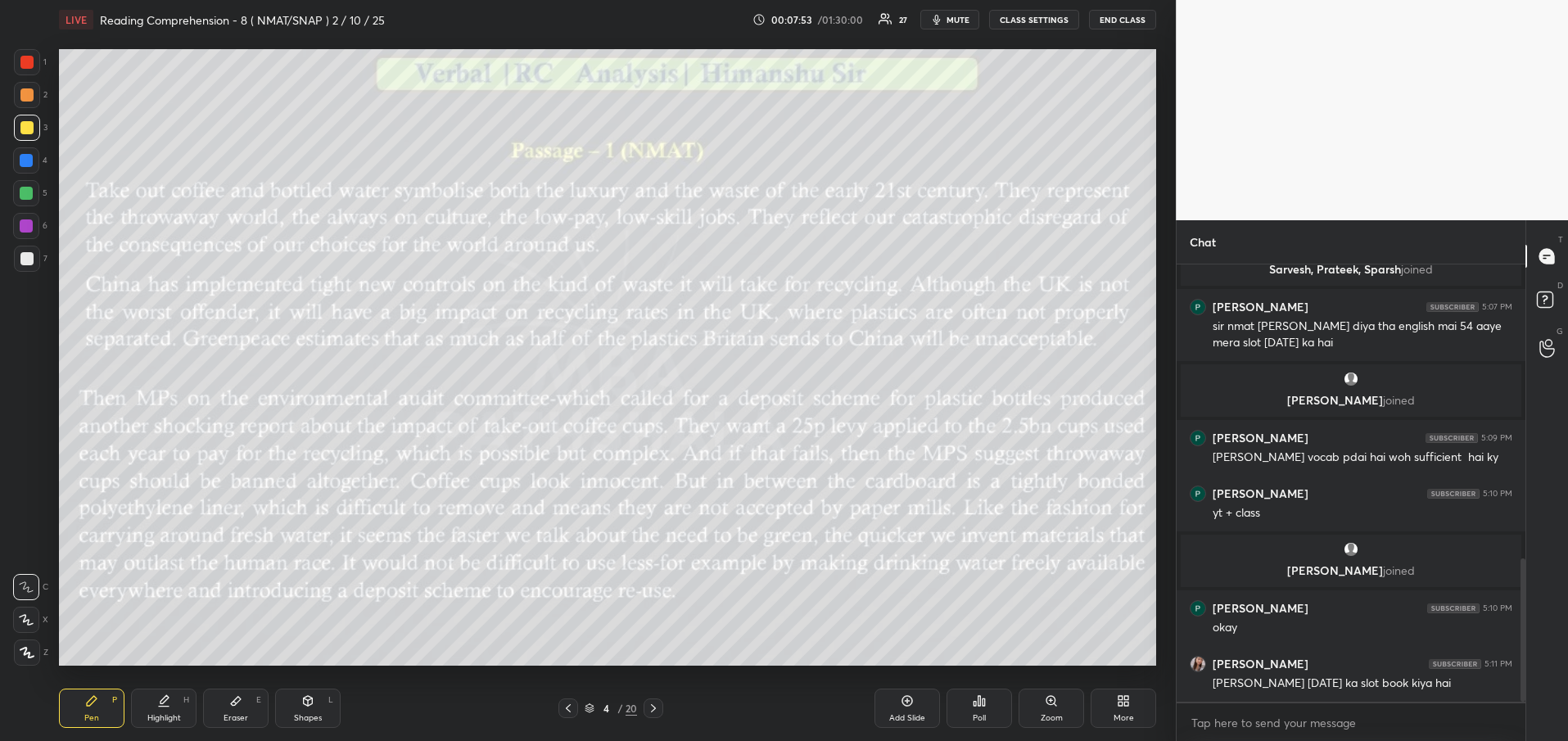
scroll to position [911, 0]
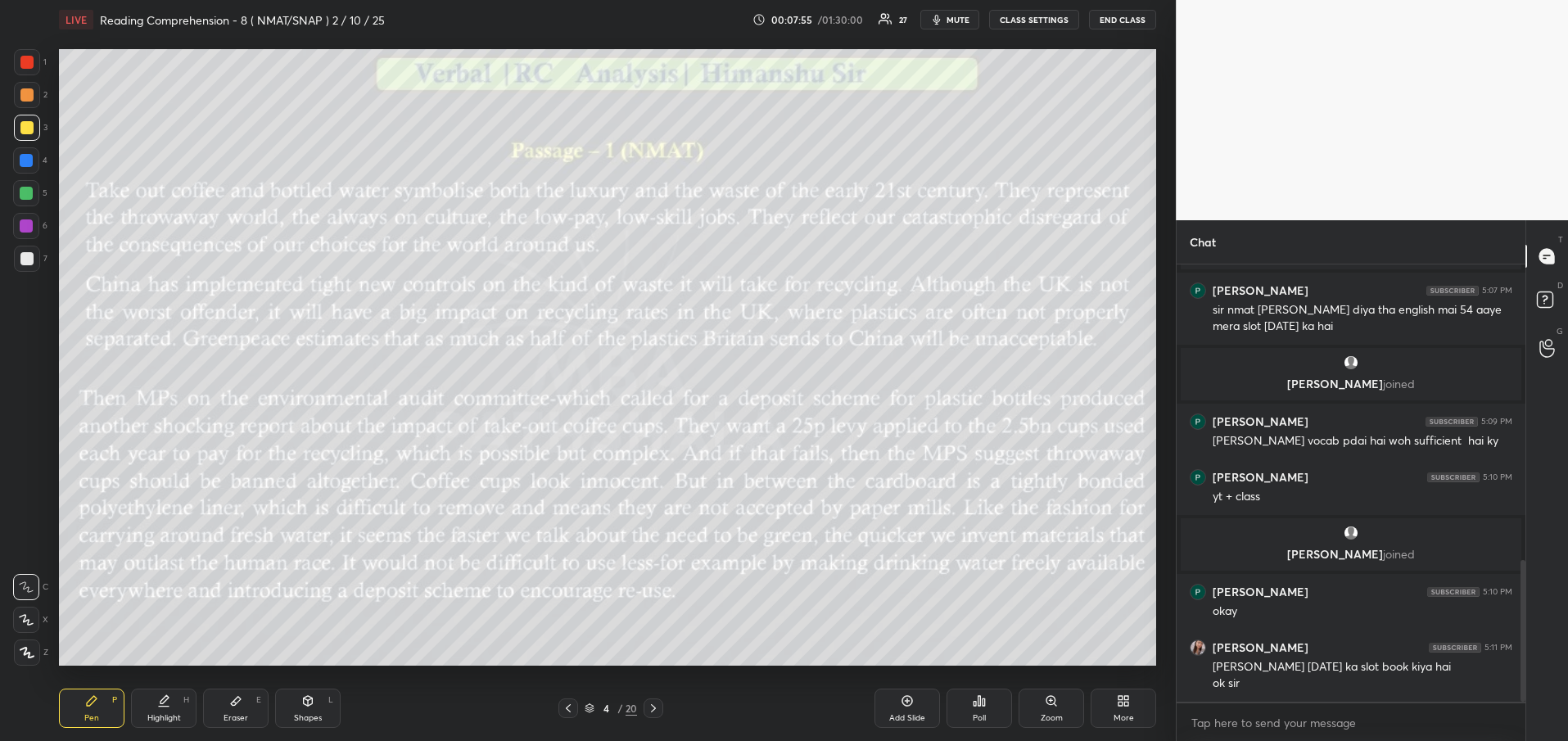
click at [653, 708] on icon at bounding box center [653, 708] width 13 height 13
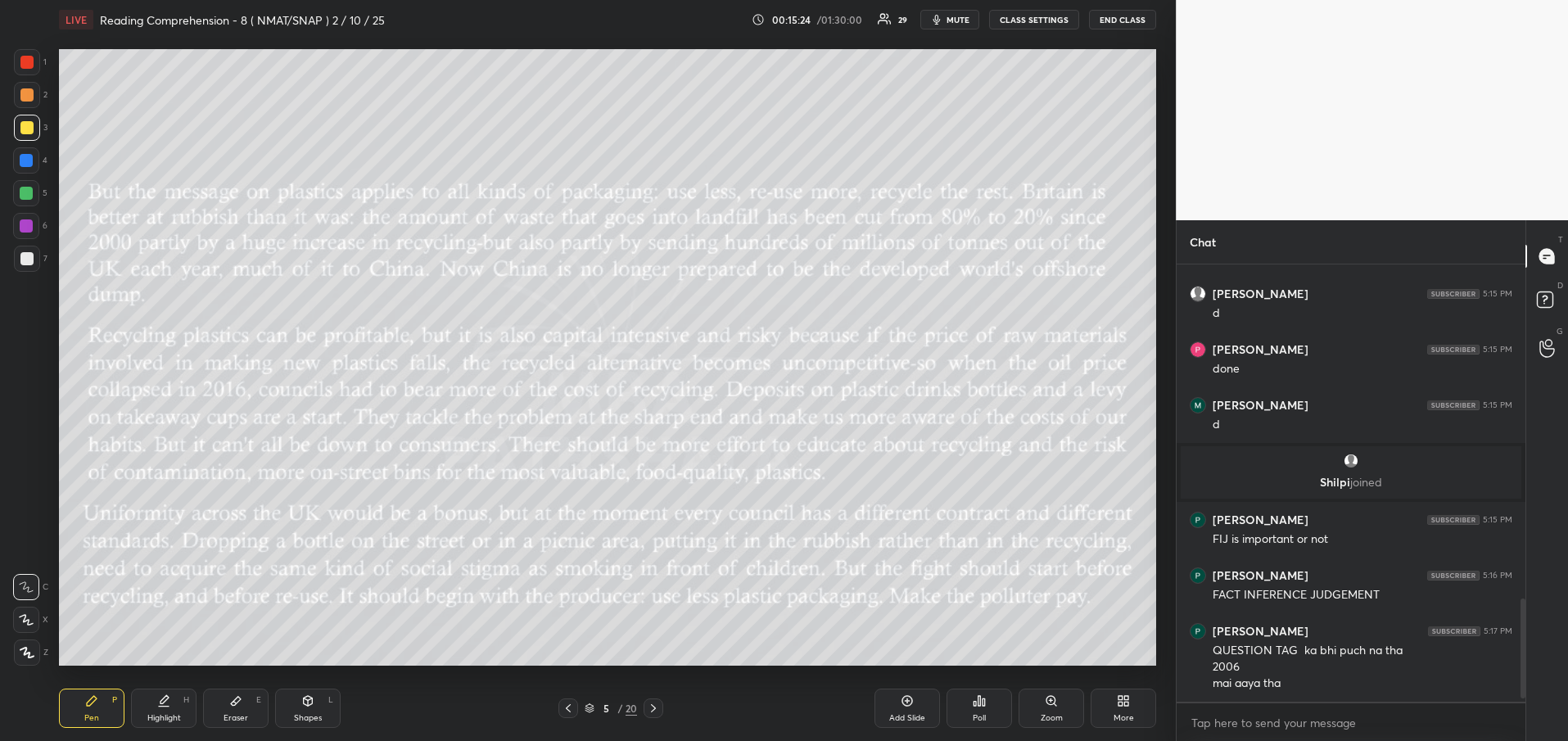
scroll to position [1479, 0]
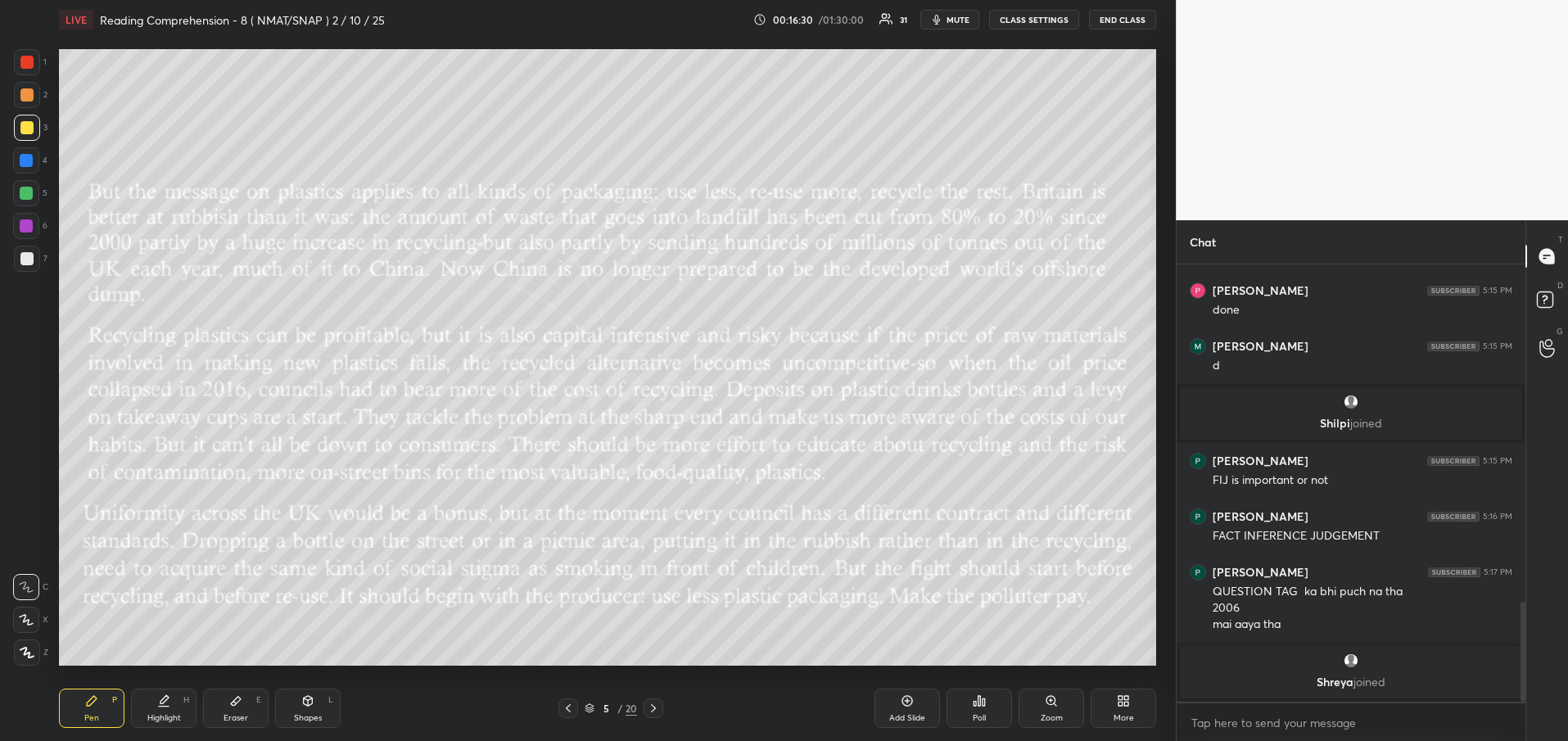
click at [650, 710] on icon at bounding box center [653, 708] width 13 height 13
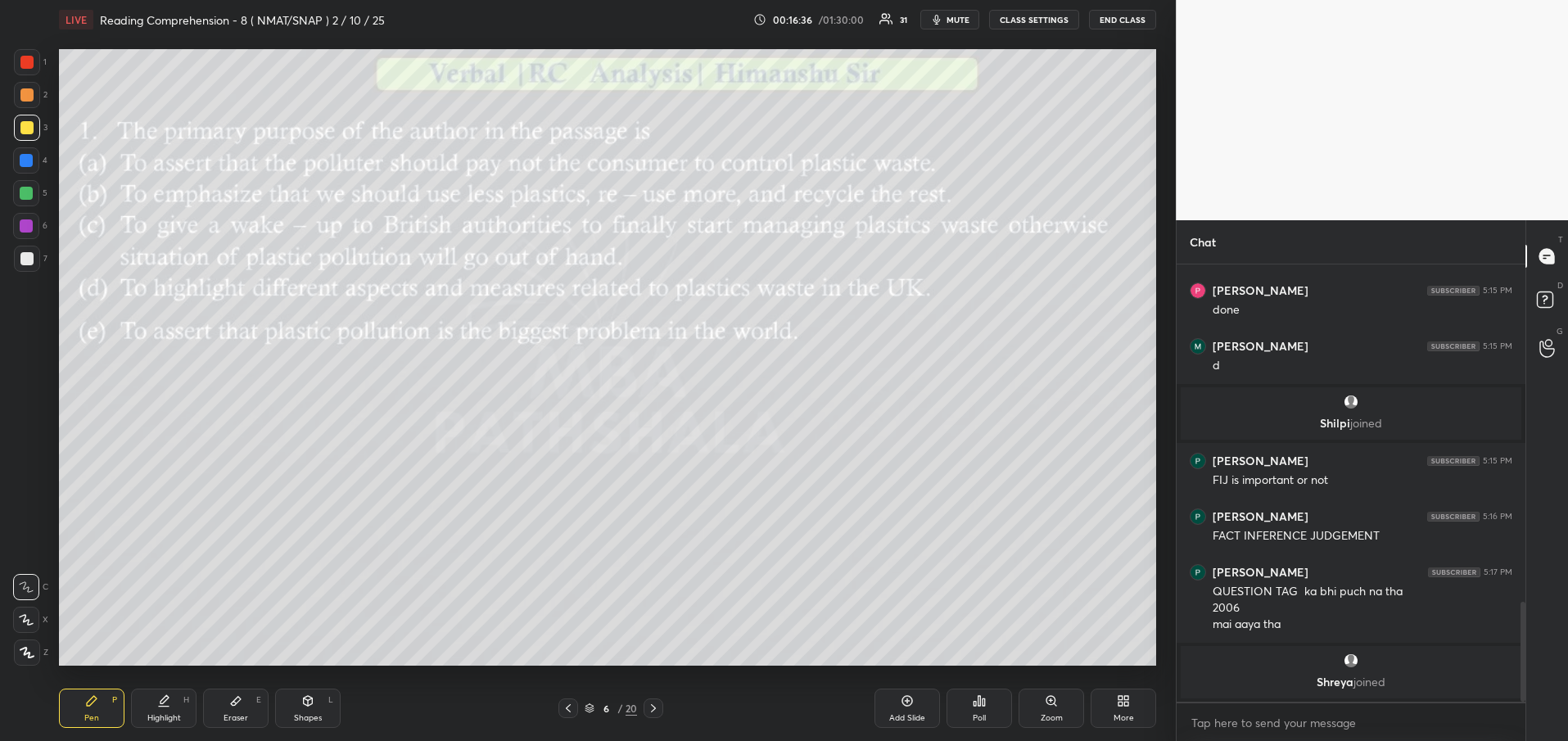
click at [983, 710] on div "Poll" at bounding box center [979, 709] width 65 height 39
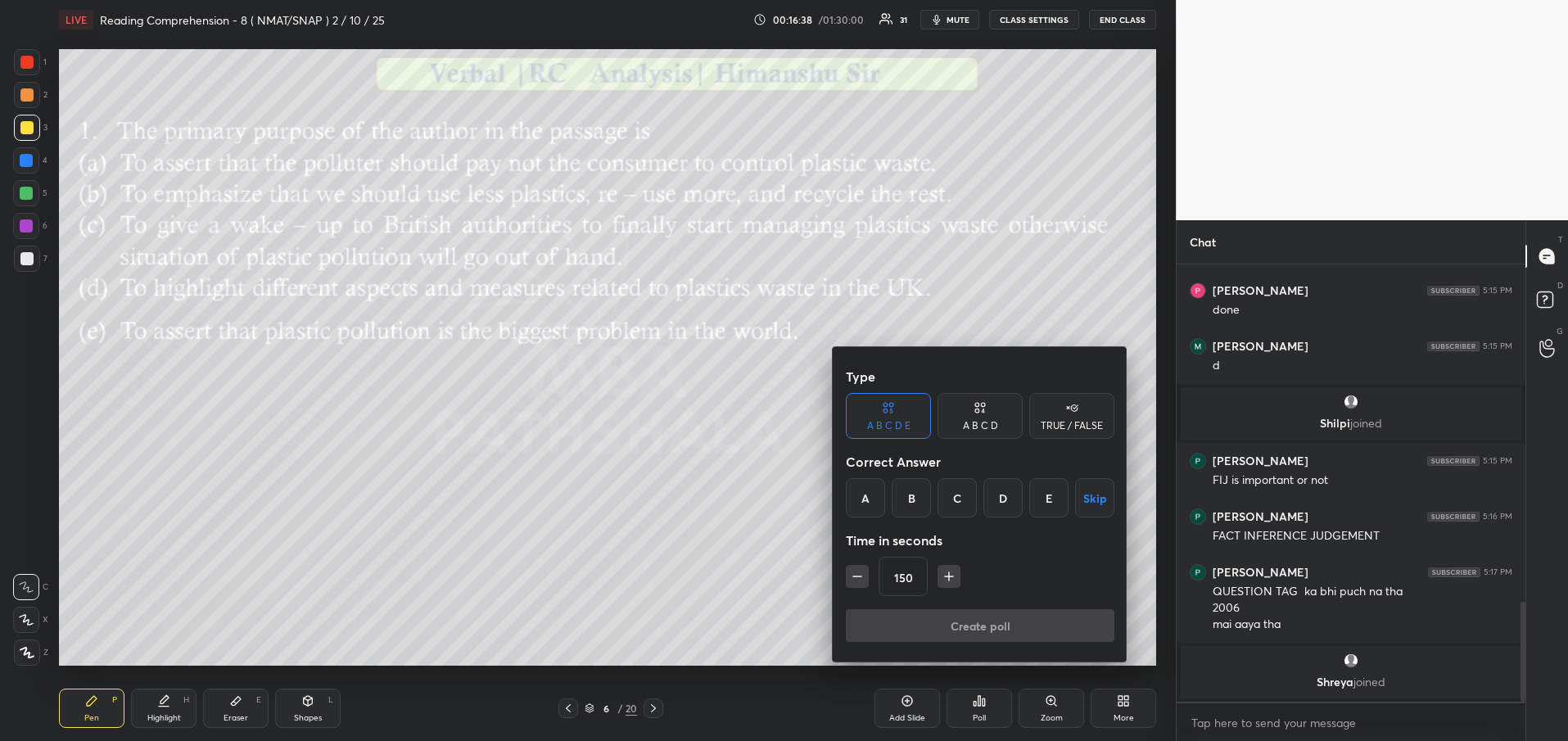
click at [858, 580] on icon "button" at bounding box center [857, 577] width 16 height 16
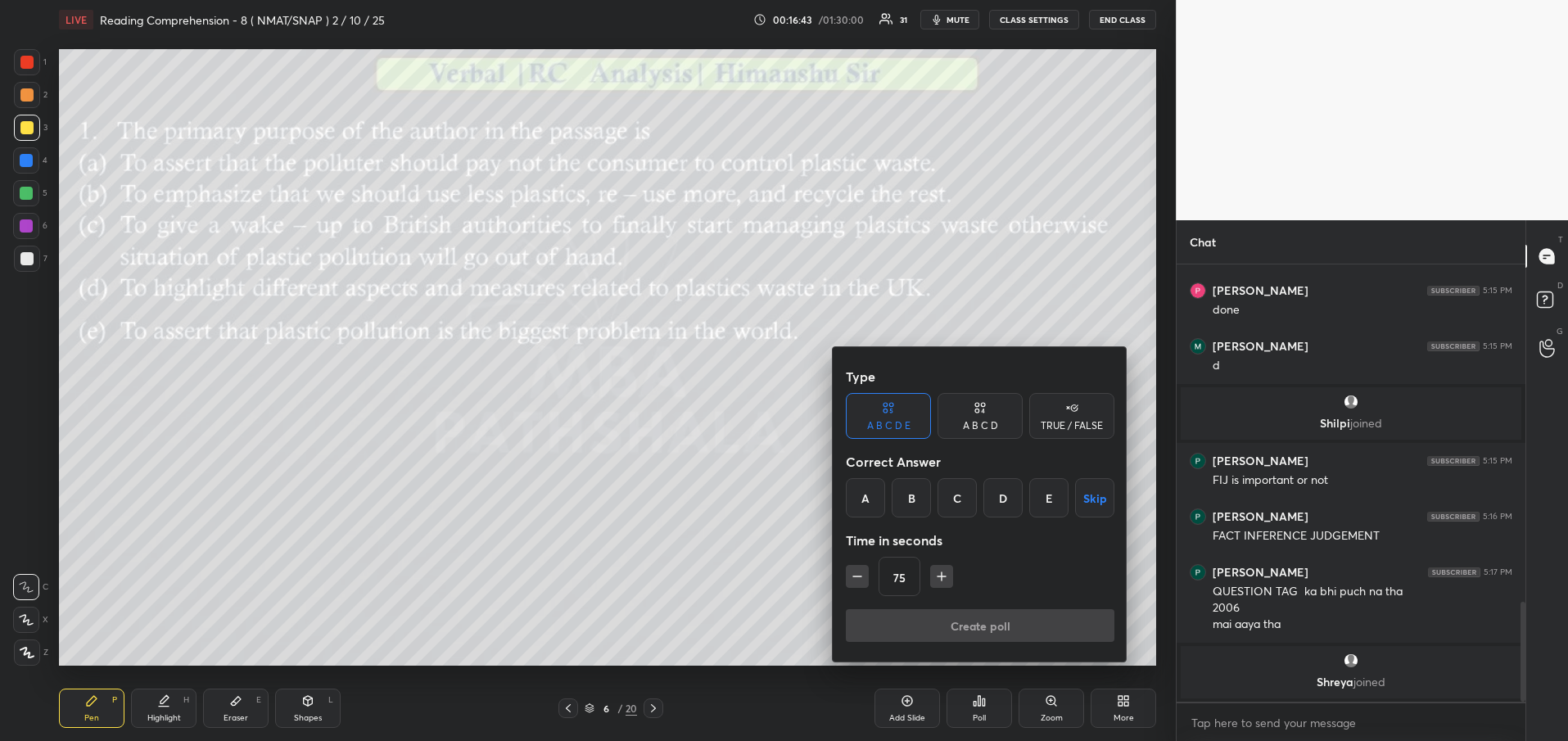
click at [947, 580] on icon "button" at bounding box center [941, 577] width 16 height 16
click at [998, 500] on div "D" at bounding box center [1003, 498] width 39 height 39
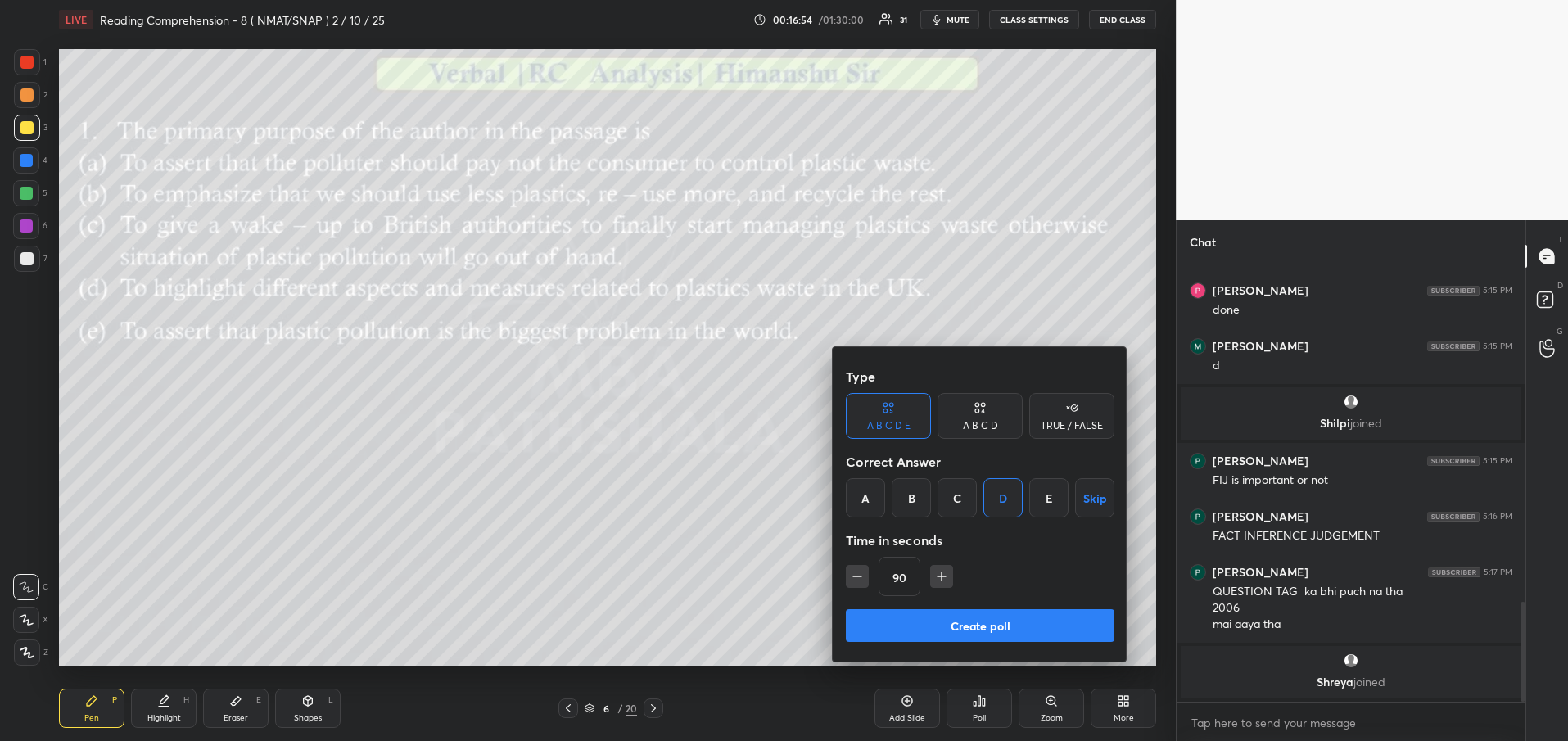
click at [931, 576] on button "button" at bounding box center [942, 577] width 23 height 23
click at [942, 576] on icon "button" at bounding box center [948, 577] width 16 height 16
type input "120"
click at [936, 626] on button "Create poll" at bounding box center [980, 626] width 269 height 33
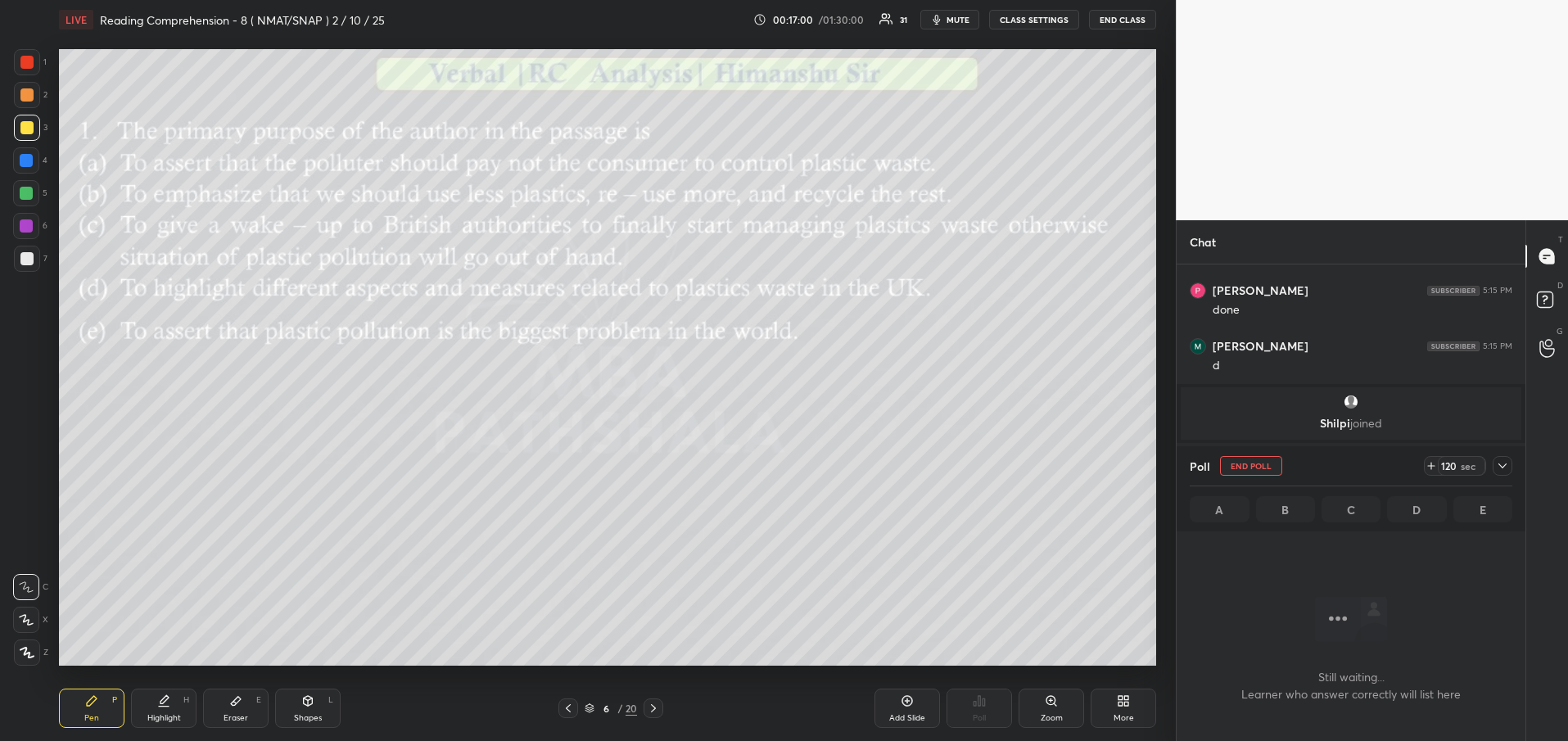
scroll to position [1202, 0]
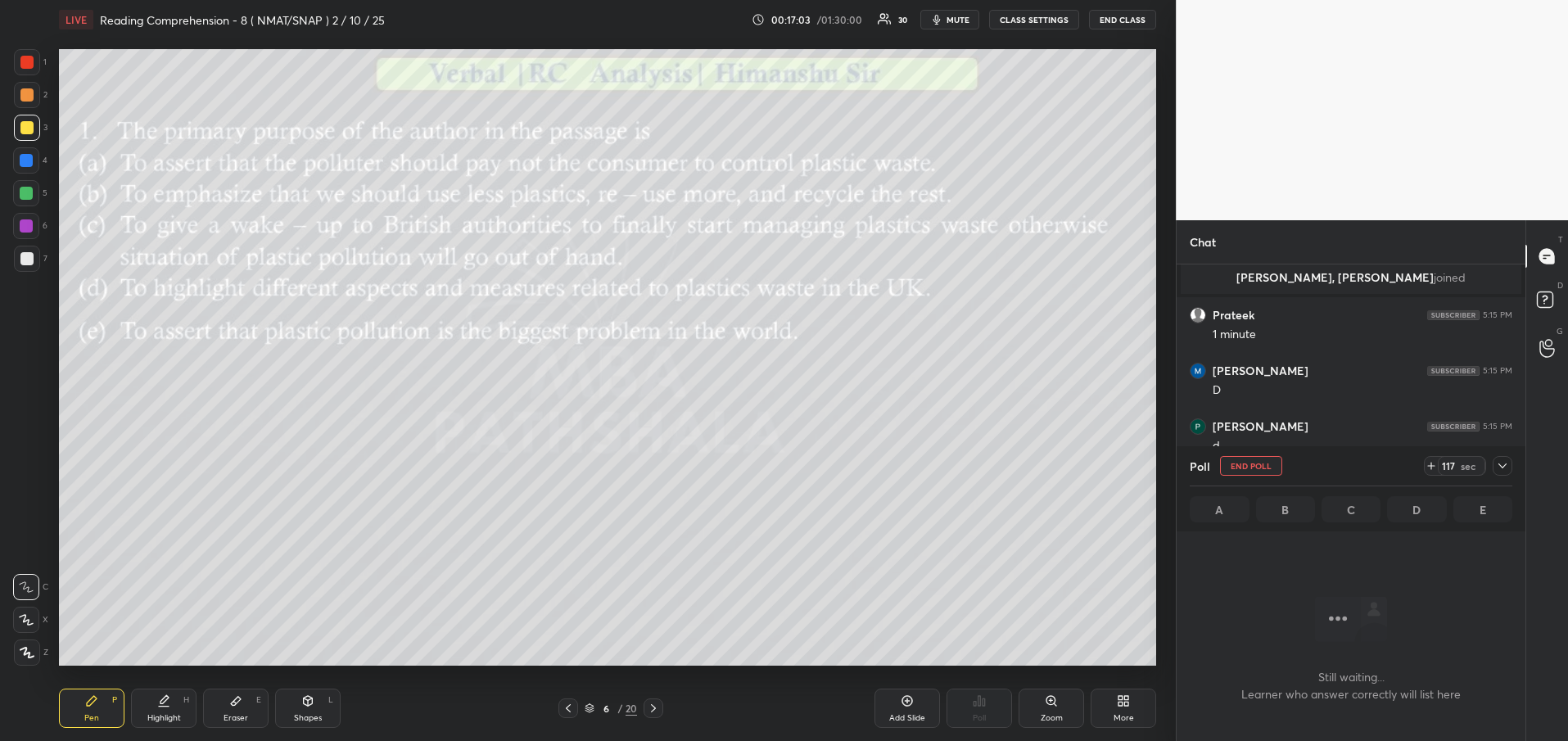
click at [1510, 464] on div at bounding box center [1502, 465] width 19 height 20
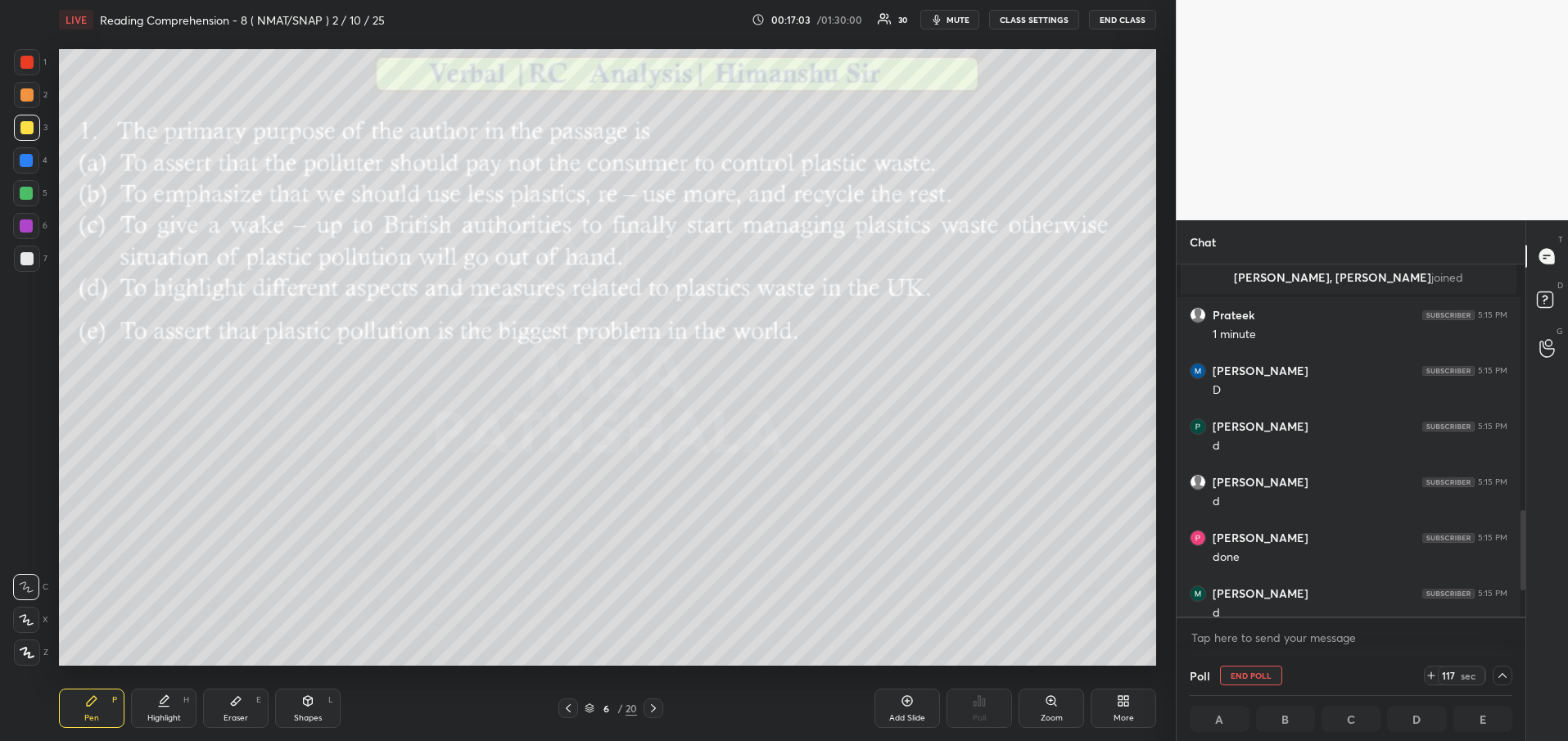
scroll to position [1123, 0]
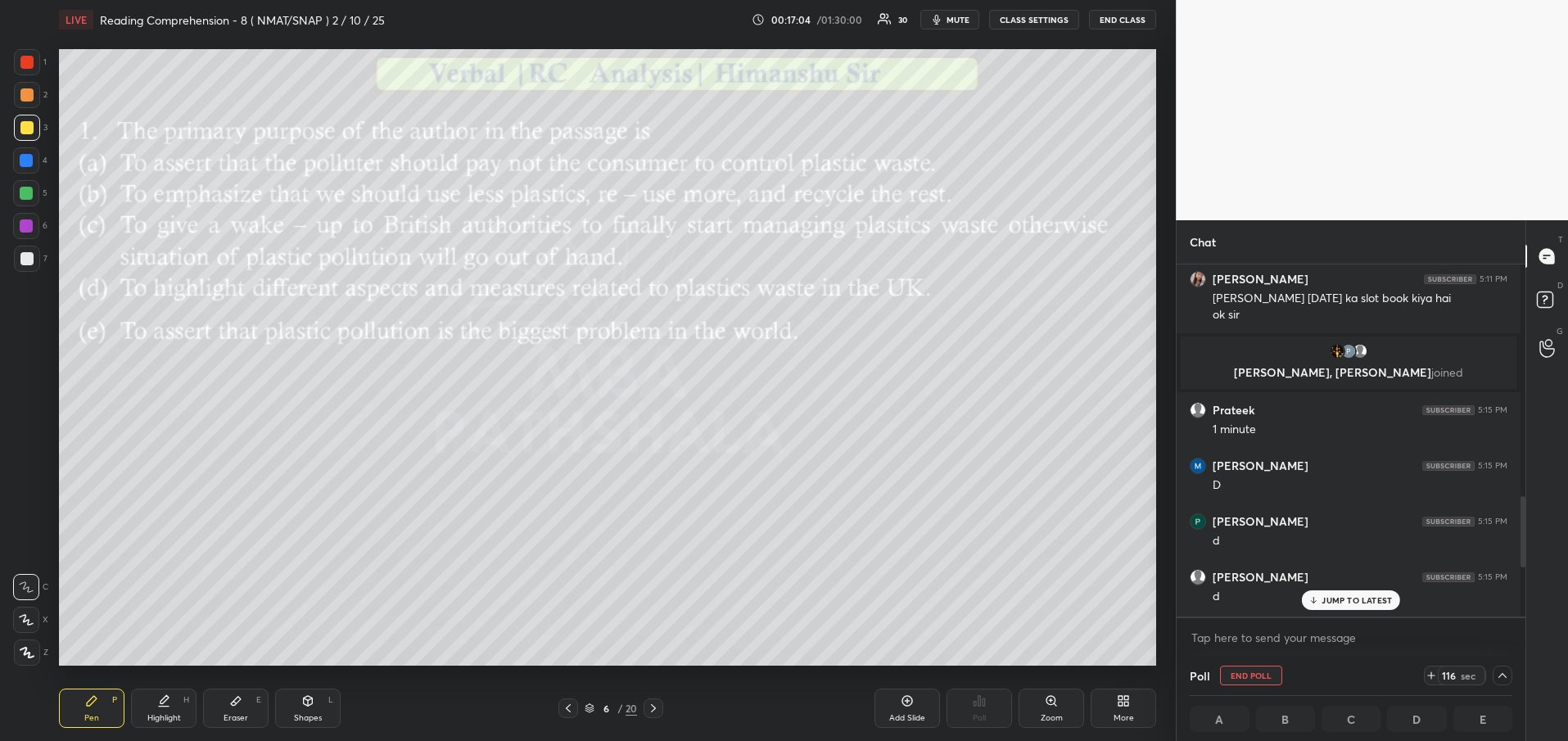
click at [1349, 599] on p "JUMP TO LATEST" at bounding box center [1356, 600] width 70 height 10
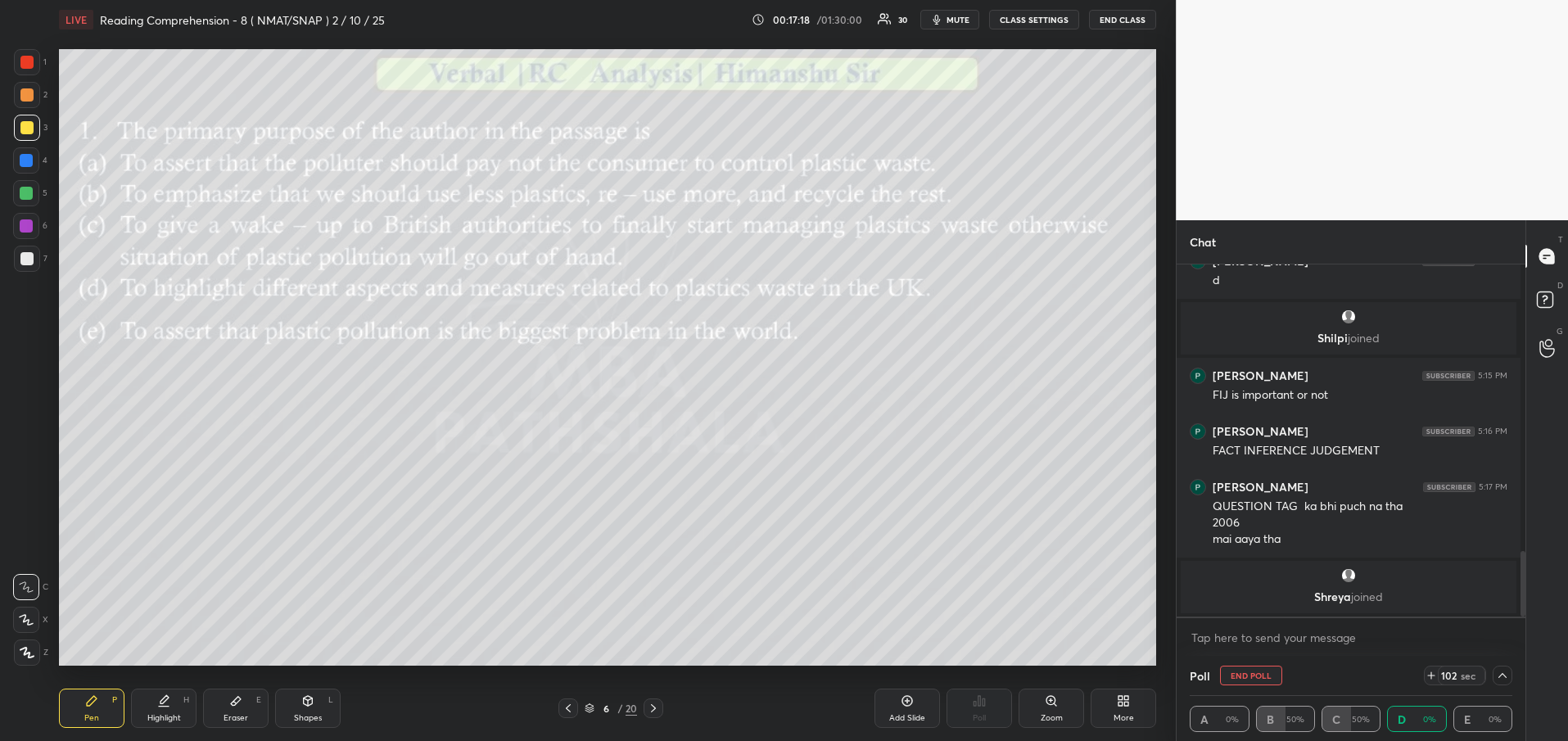
click at [564, 712] on icon at bounding box center [568, 708] width 13 height 13
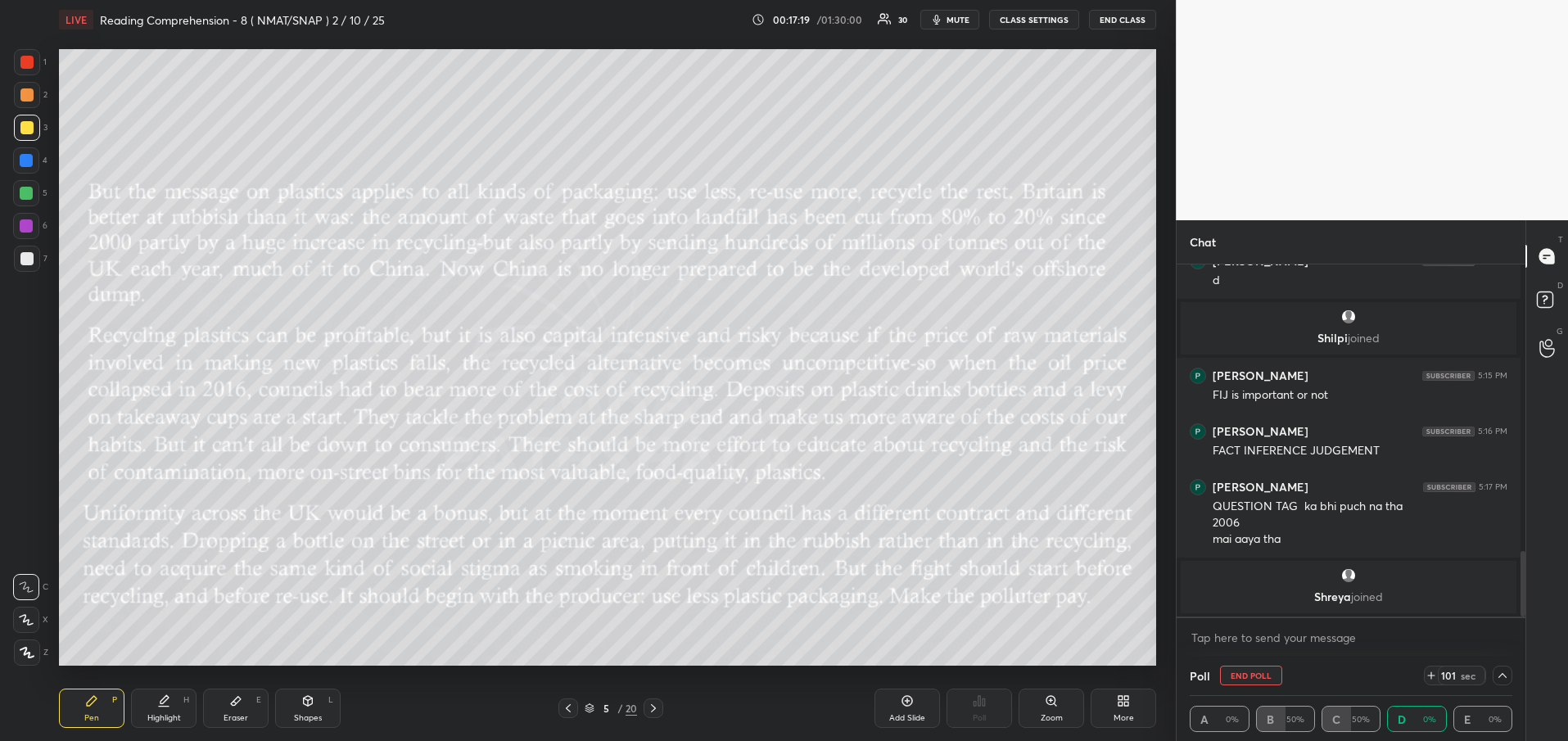
click at [564, 712] on icon at bounding box center [568, 708] width 13 height 13
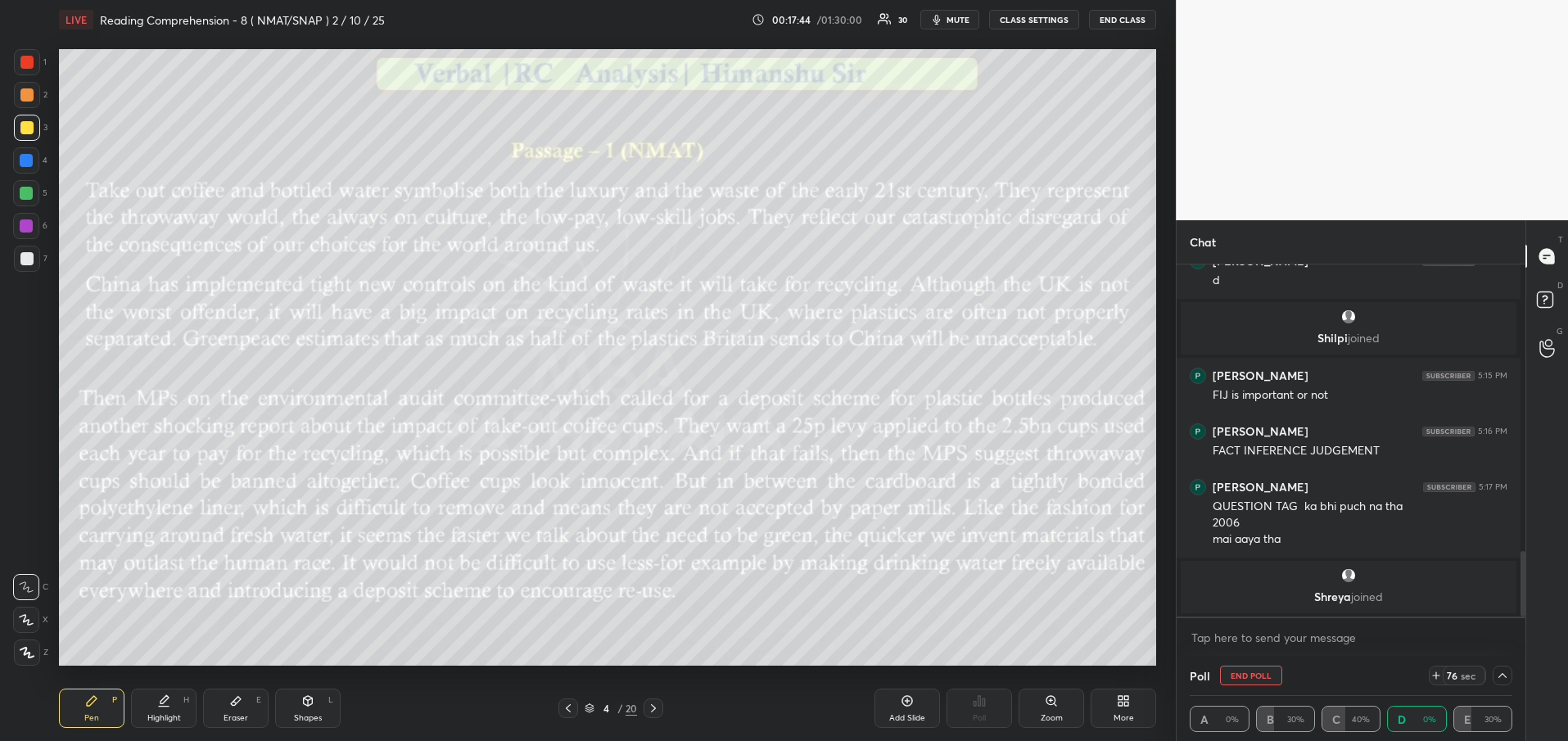
scroll to position [1, 6]
click at [657, 710] on icon at bounding box center [653, 708] width 13 height 13
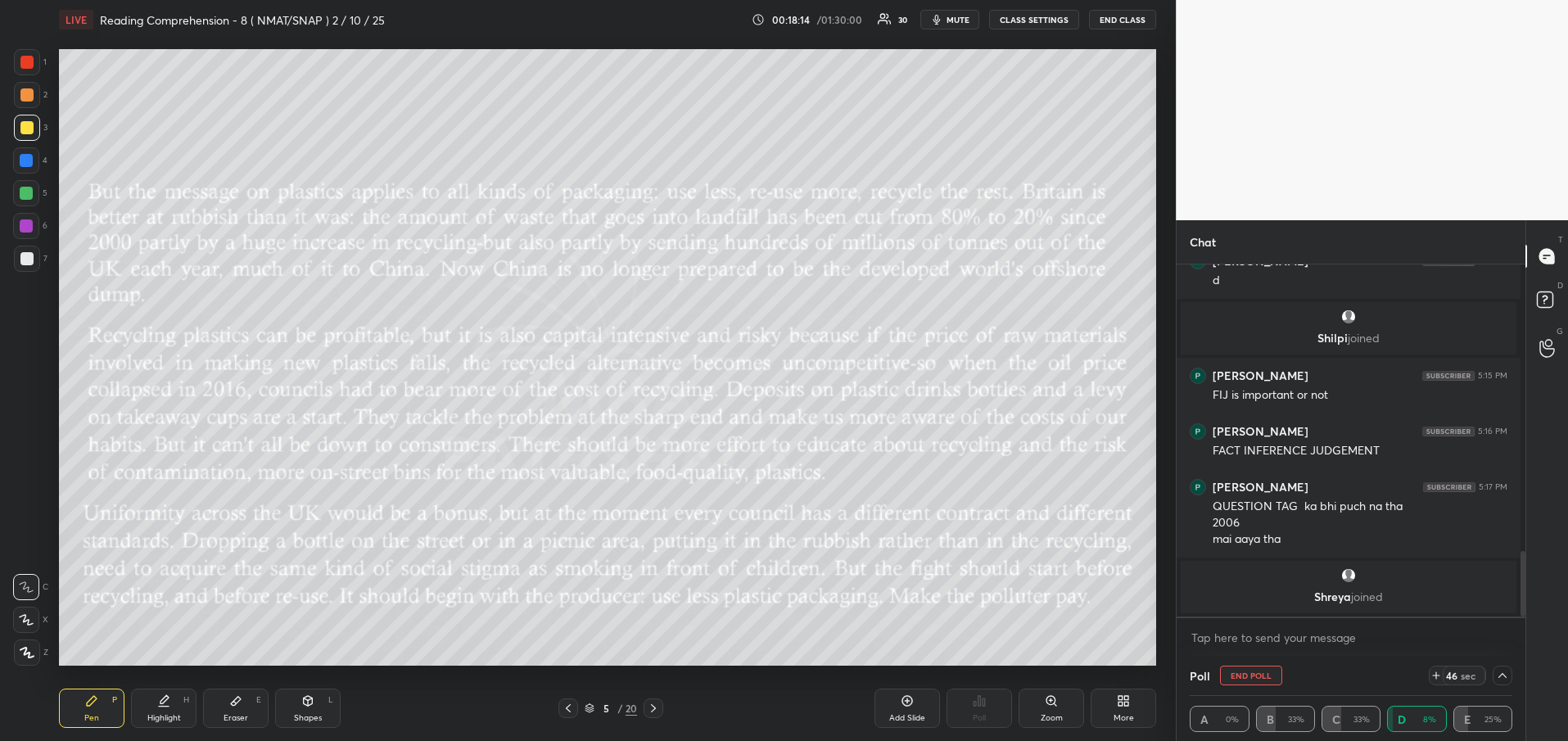
click at [657, 710] on icon at bounding box center [653, 708] width 13 height 13
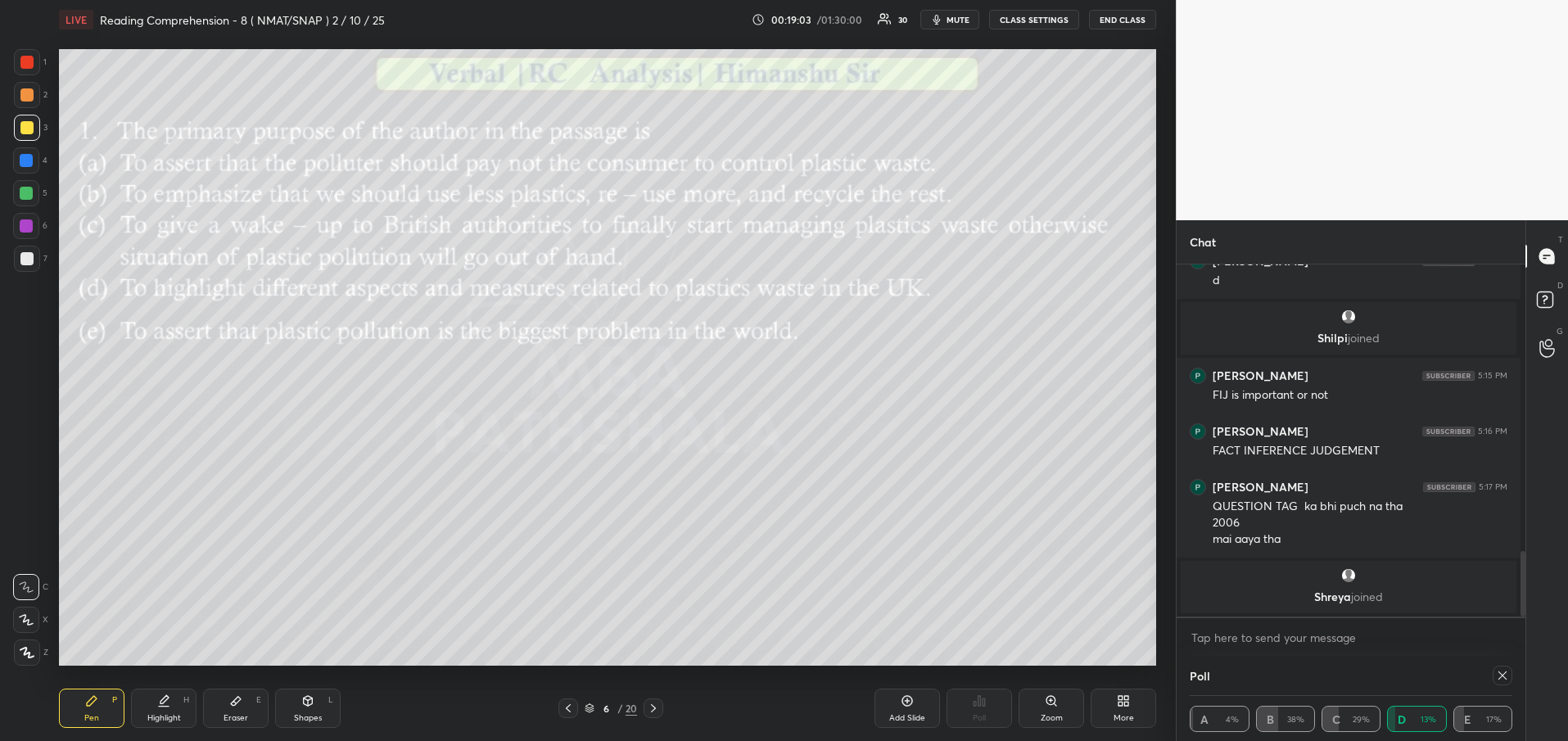
click at [1505, 673] on div at bounding box center [1502, 675] width 19 height 20
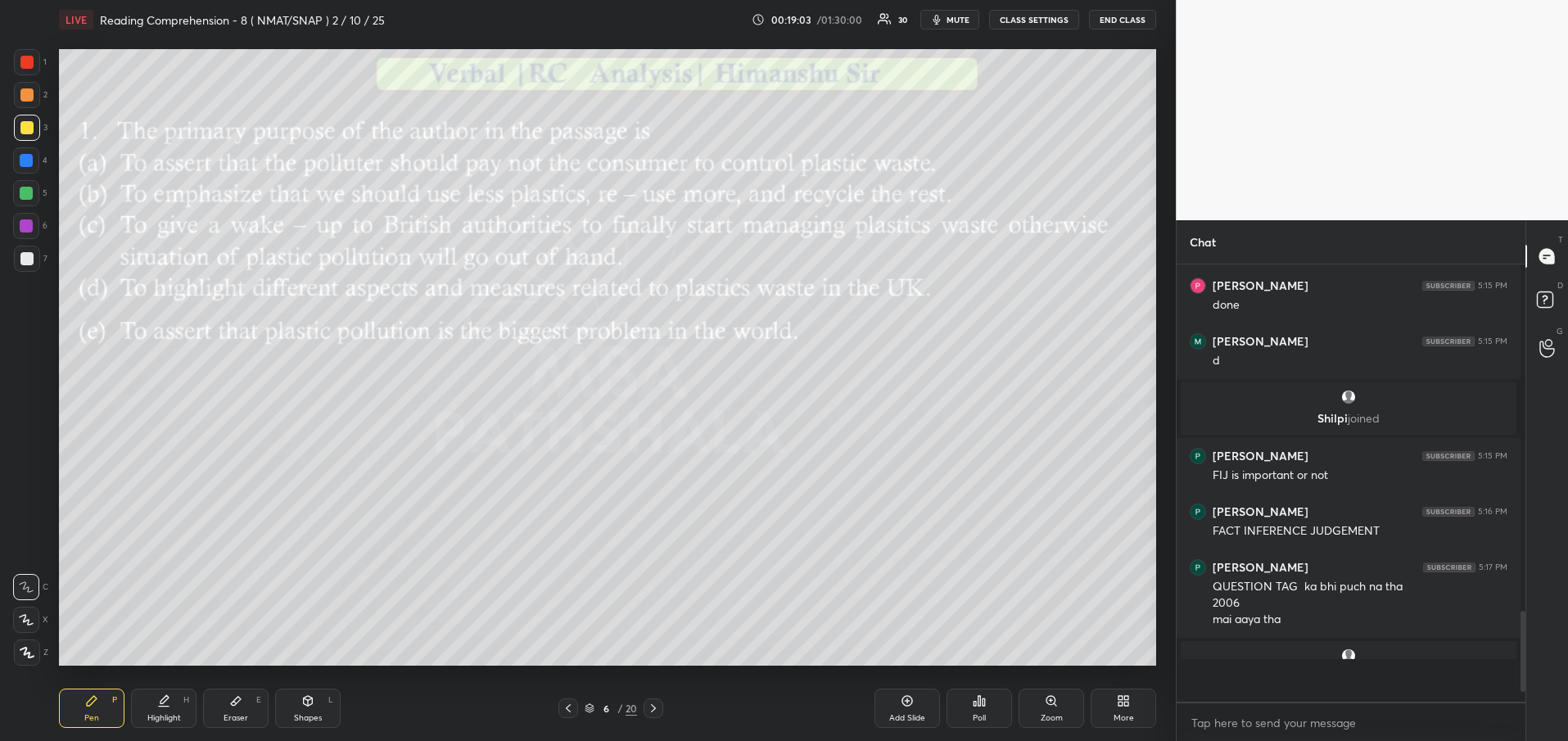
scroll to position [0, 0]
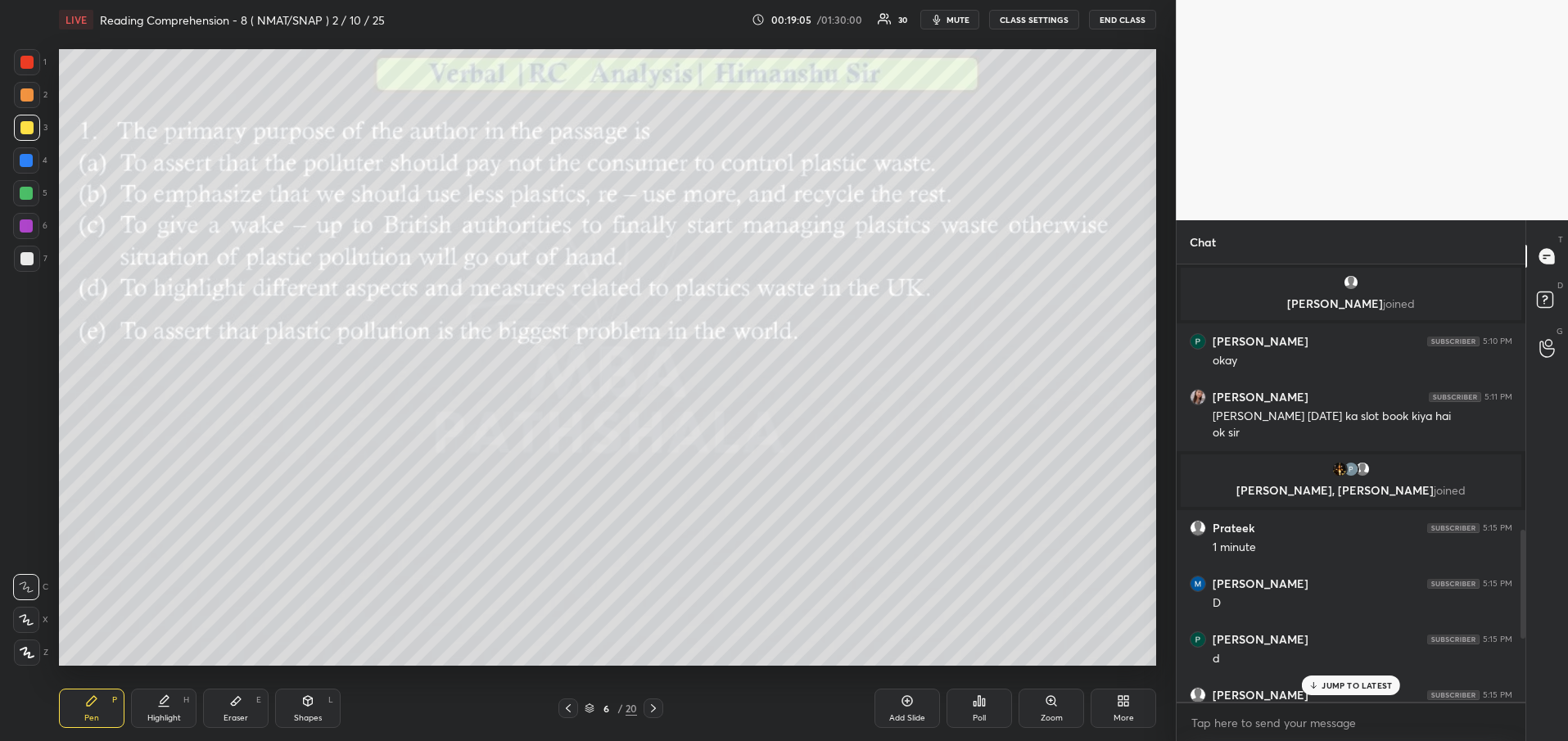
click at [1382, 686] on p "JUMP TO LATEST" at bounding box center [1356, 686] width 70 height 10
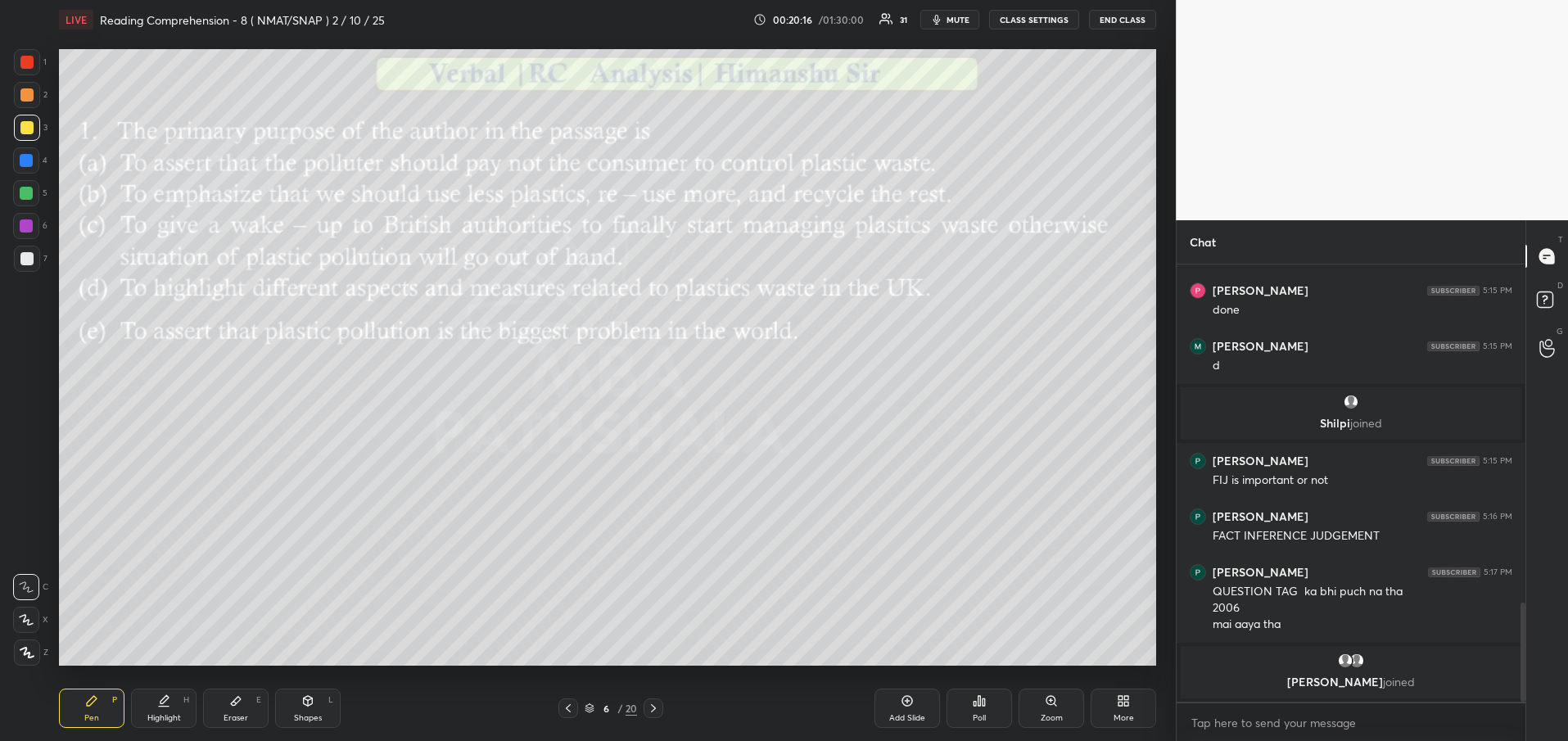
click at [659, 707] on icon at bounding box center [653, 708] width 13 height 13
click at [976, 721] on div "Poll" at bounding box center [979, 718] width 13 height 8
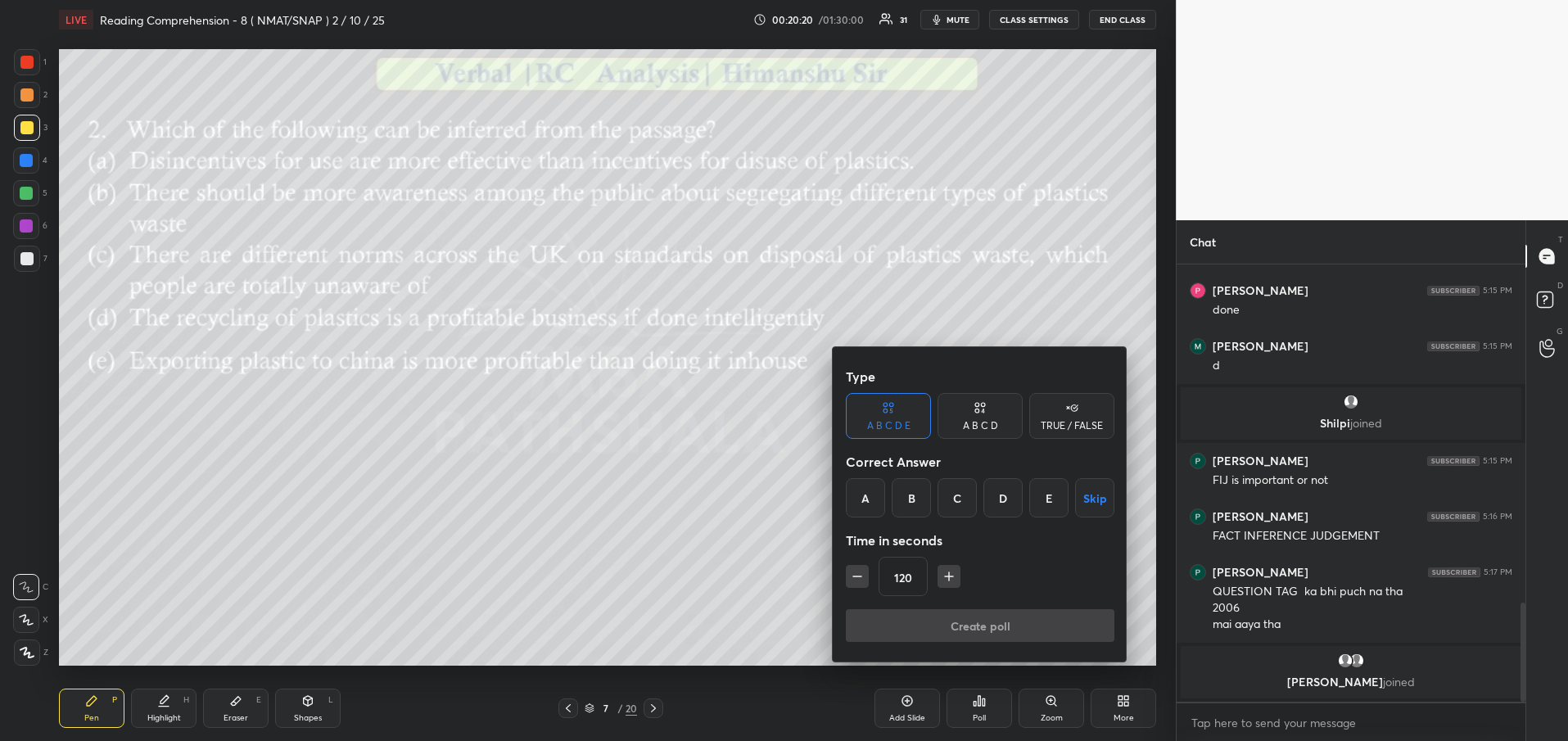
click at [710, 633] on div at bounding box center [784, 370] width 1568 height 741
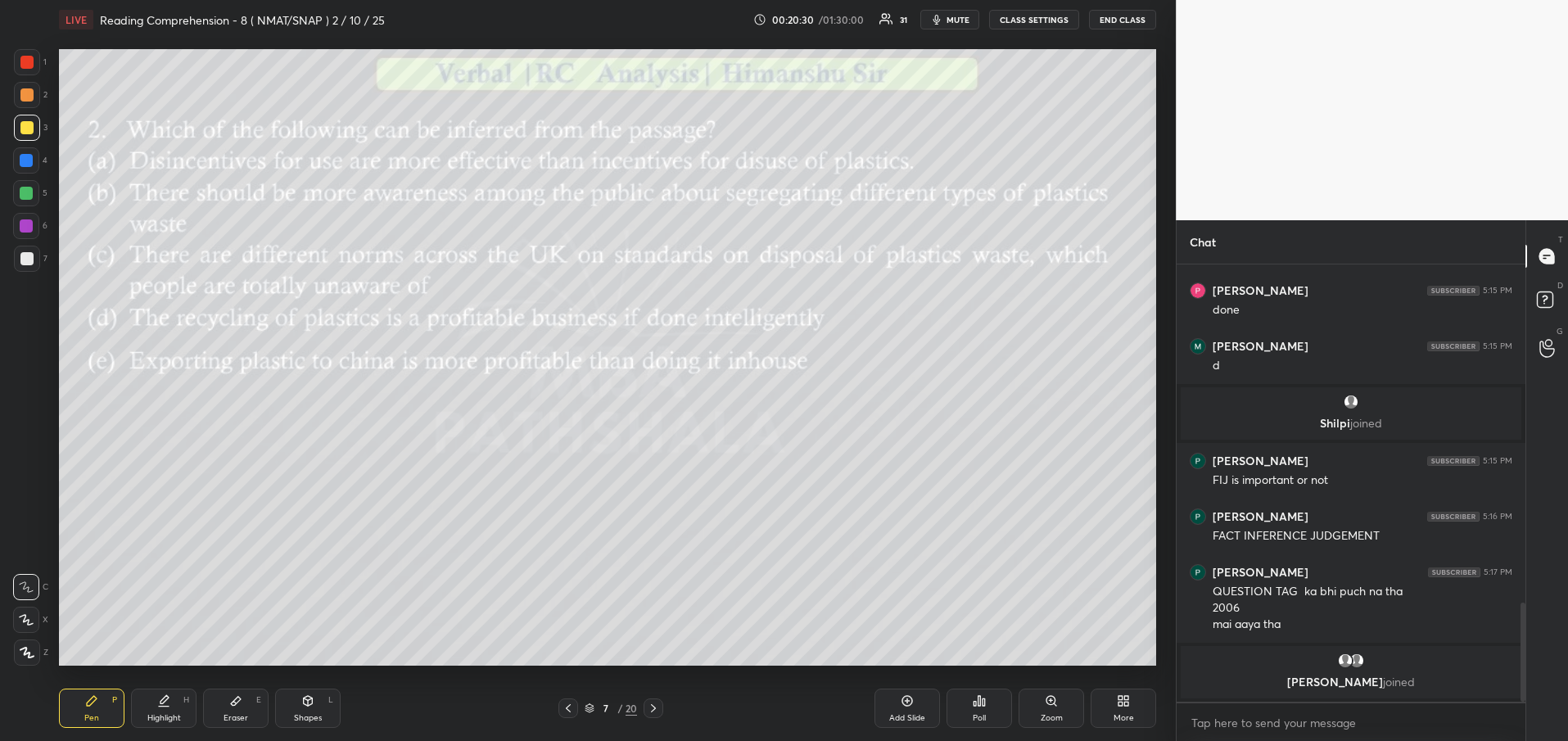
click at [981, 707] on icon at bounding box center [979, 700] width 13 height 13
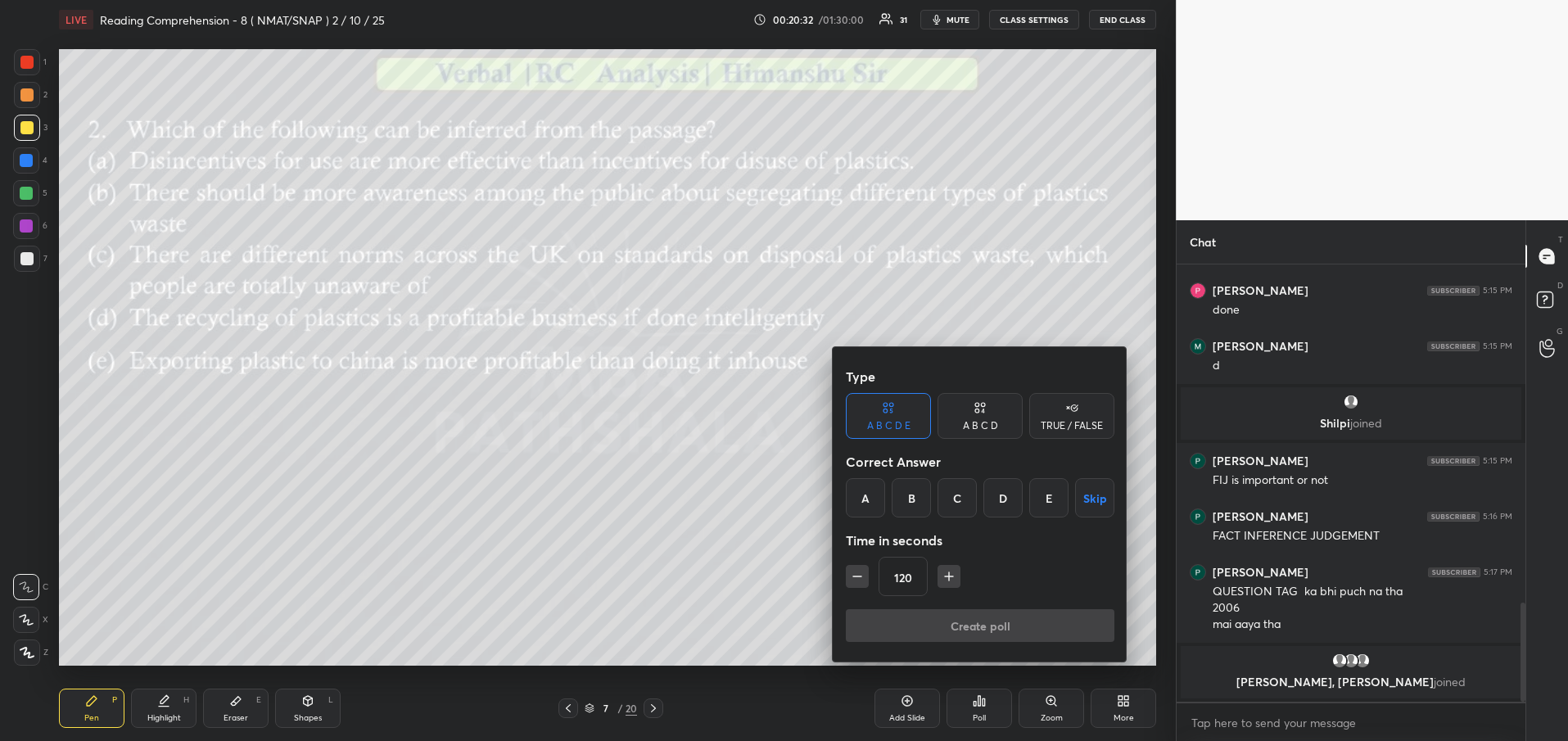
click at [912, 493] on div "B" at bounding box center [911, 498] width 39 height 39
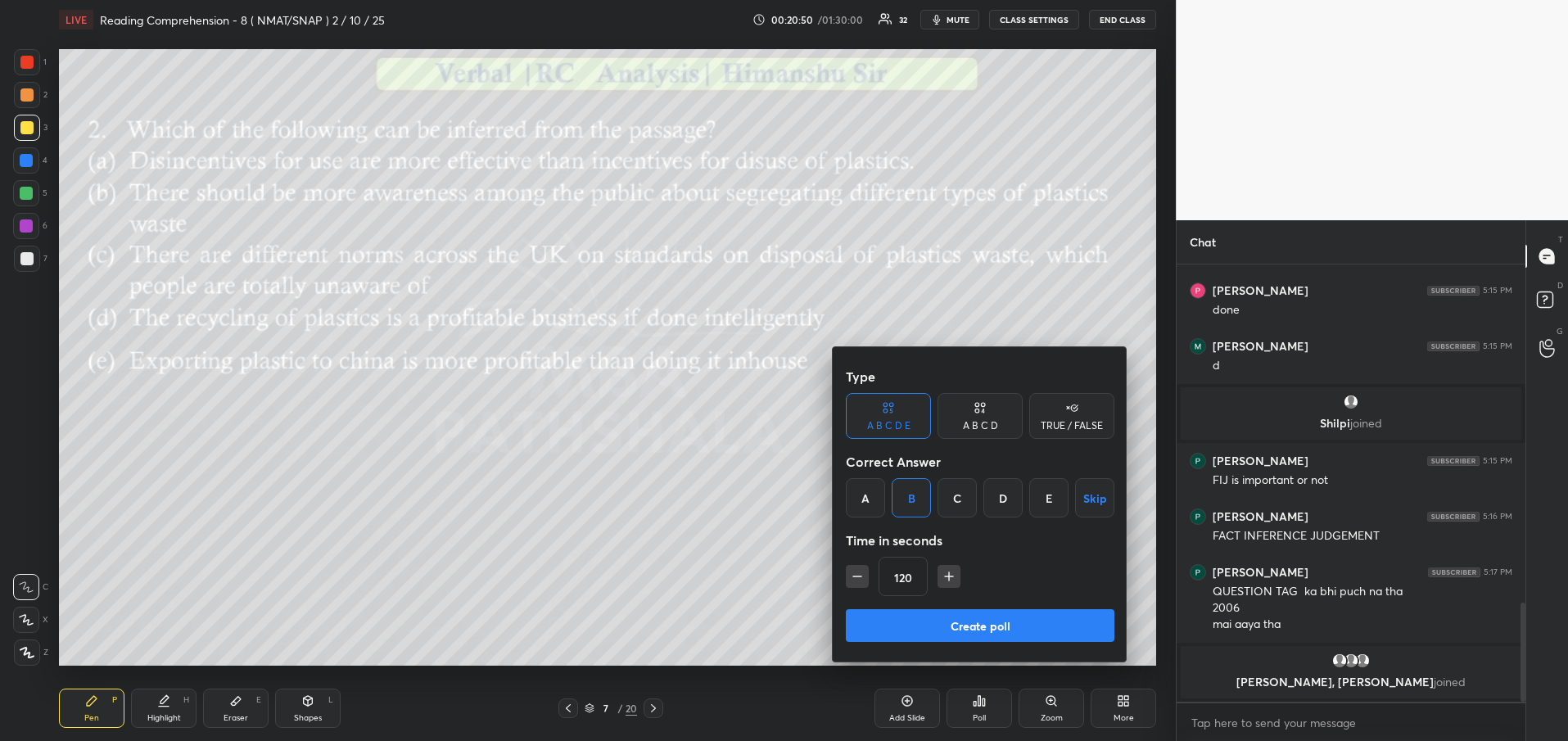
click at [970, 627] on button "Create poll" at bounding box center [980, 626] width 269 height 33
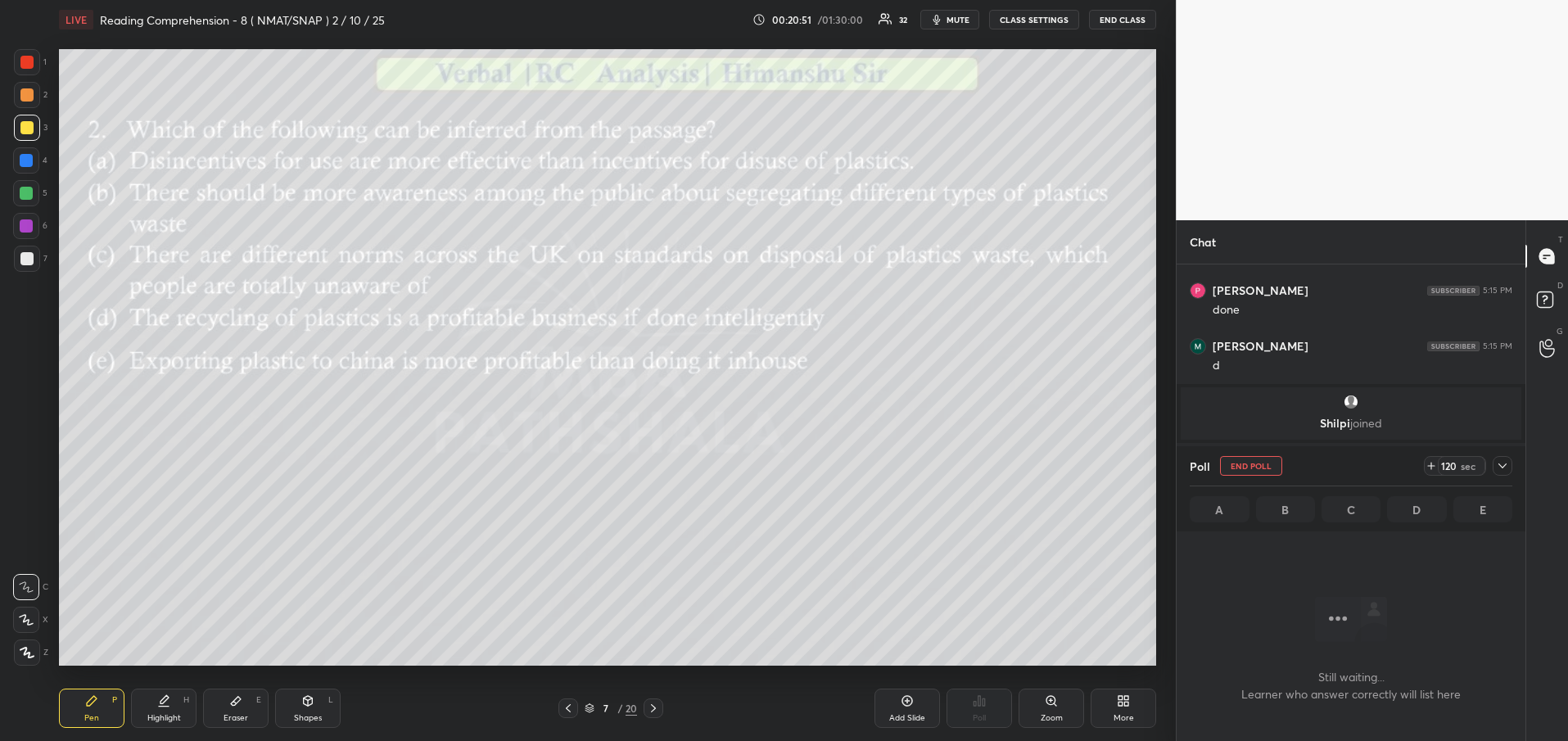
scroll to position [1188, 0]
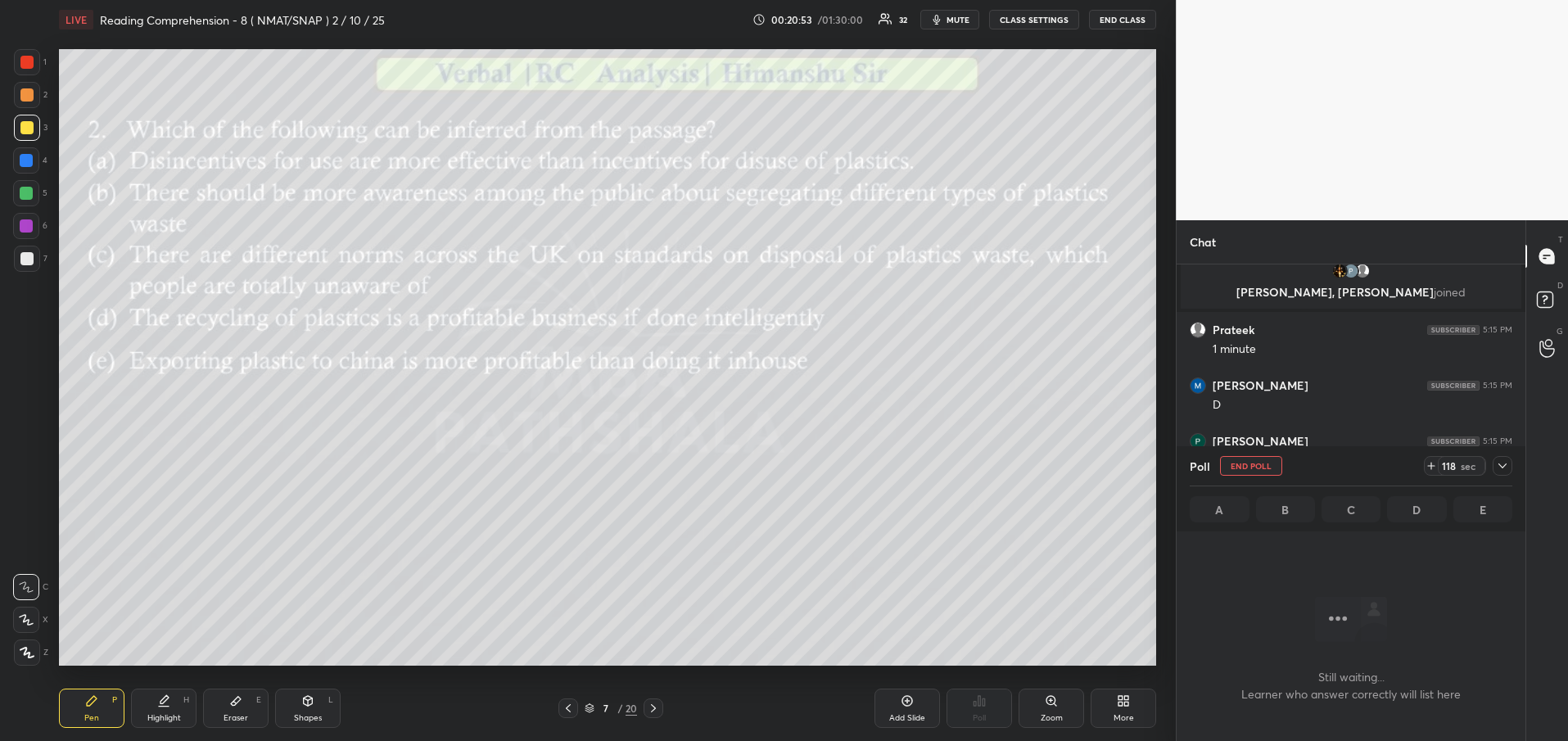
click at [1508, 465] on icon at bounding box center [1502, 465] width 13 height 13
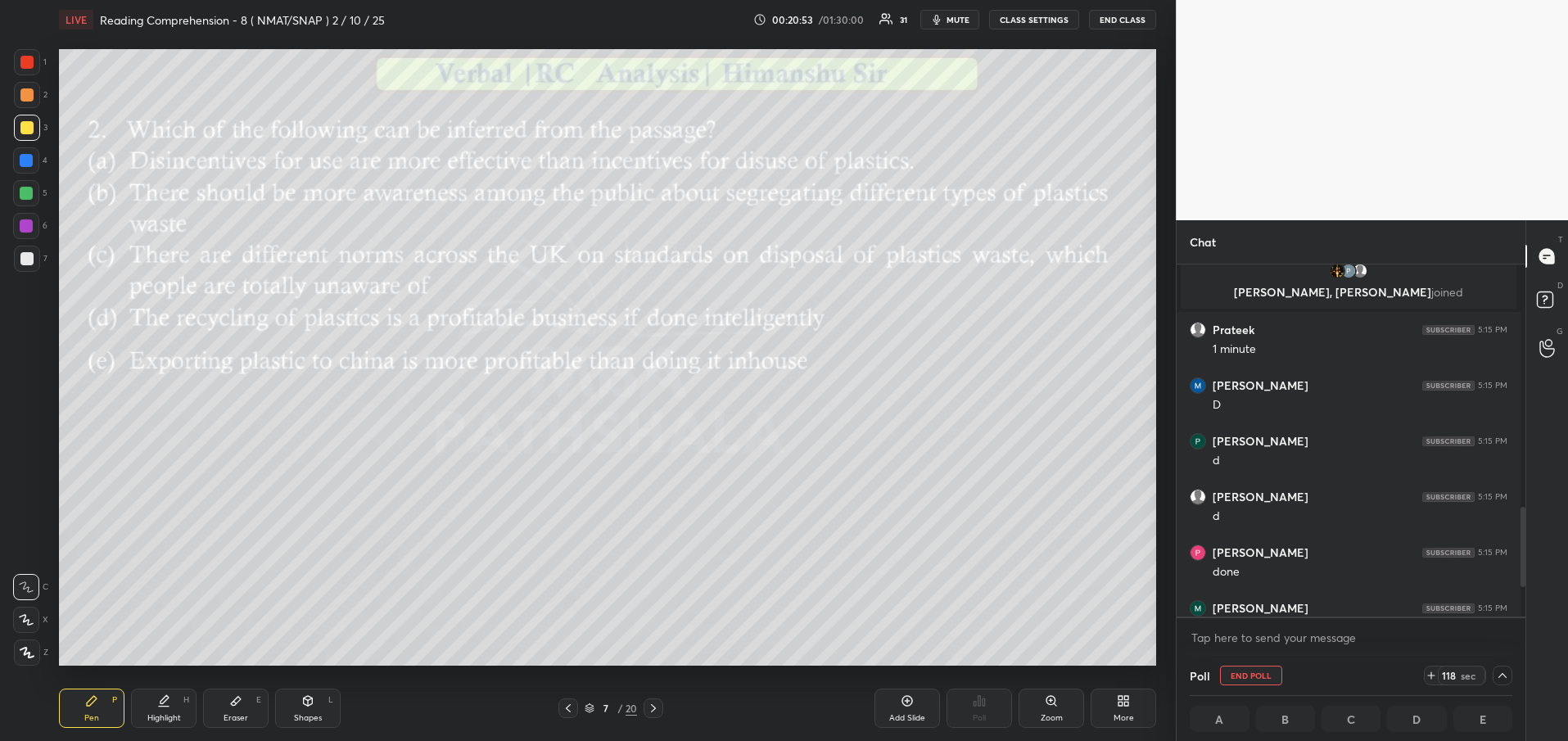
scroll to position [1123, 0]
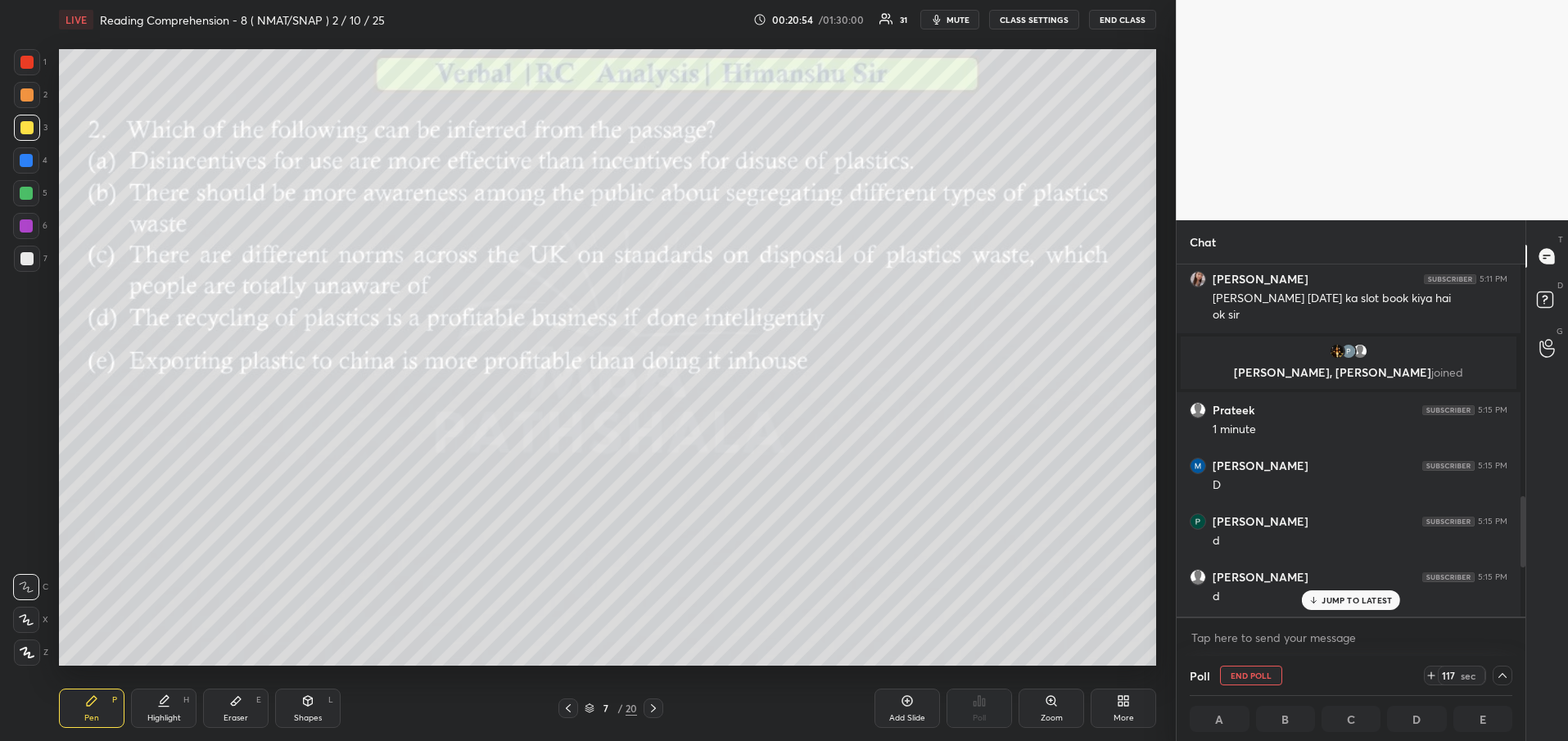
click at [1326, 599] on p "JUMP TO LATEST" at bounding box center [1356, 600] width 70 height 10
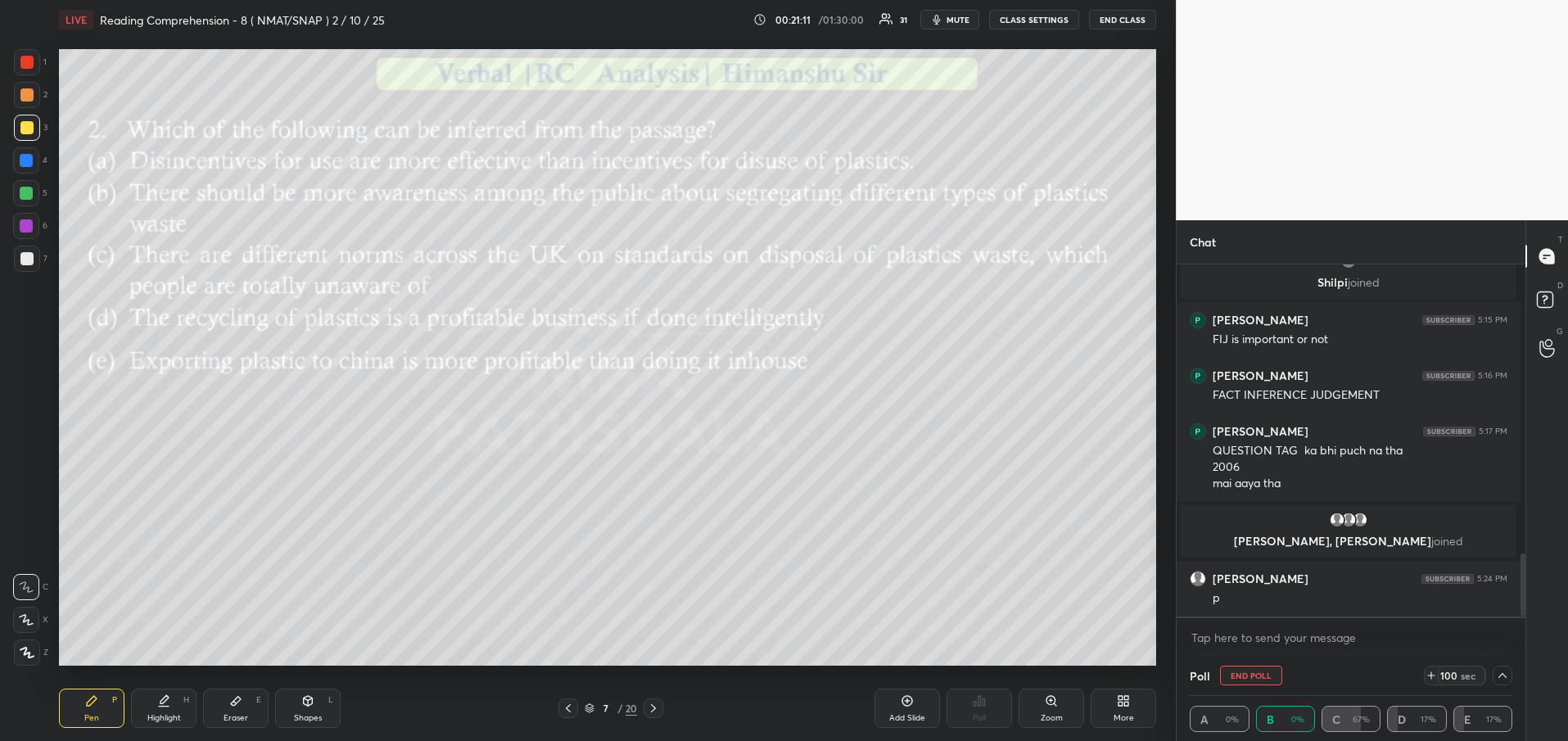
scroll to position [1, 6]
click at [571, 706] on icon at bounding box center [568, 708] width 13 height 13
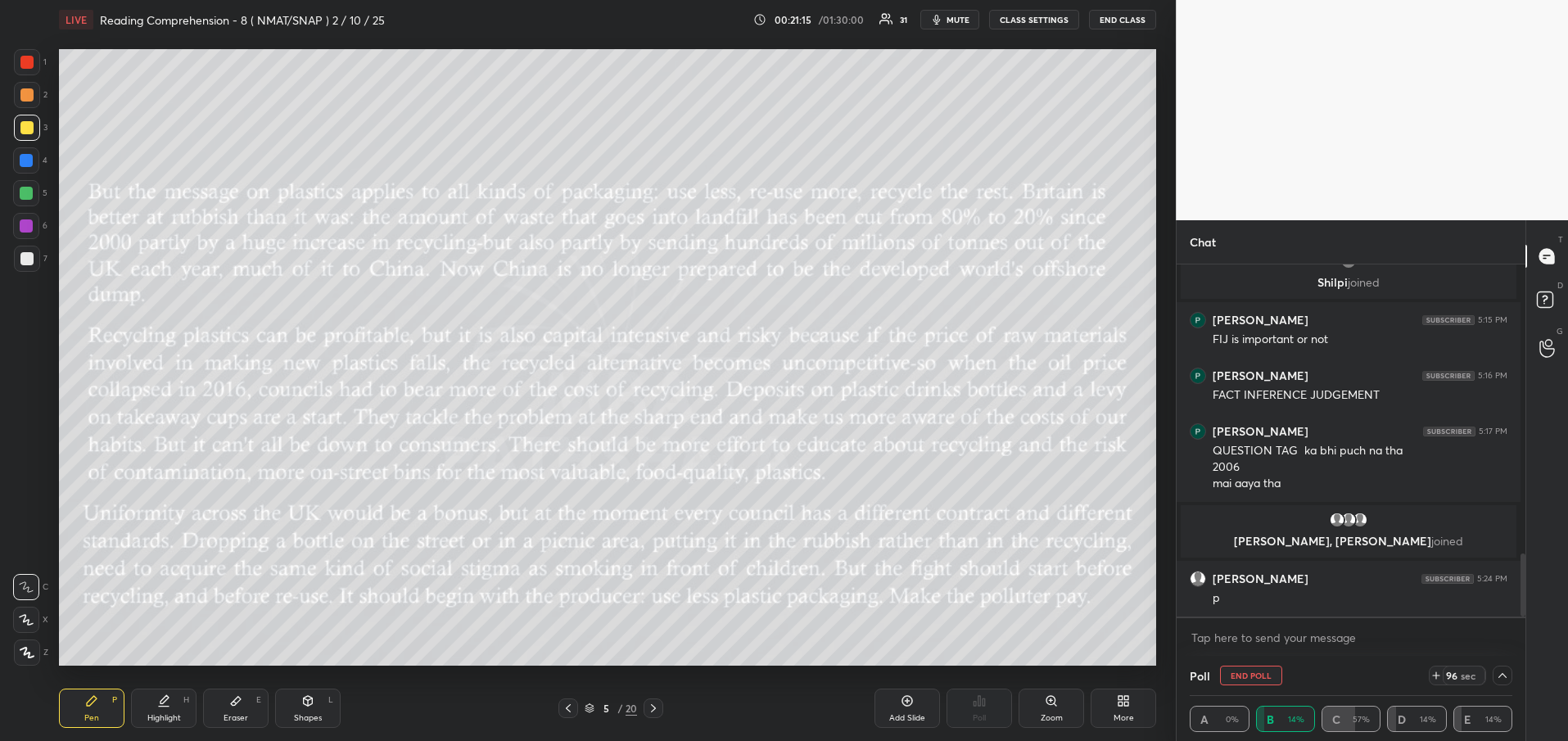
click at [571, 706] on icon at bounding box center [568, 708] width 13 height 13
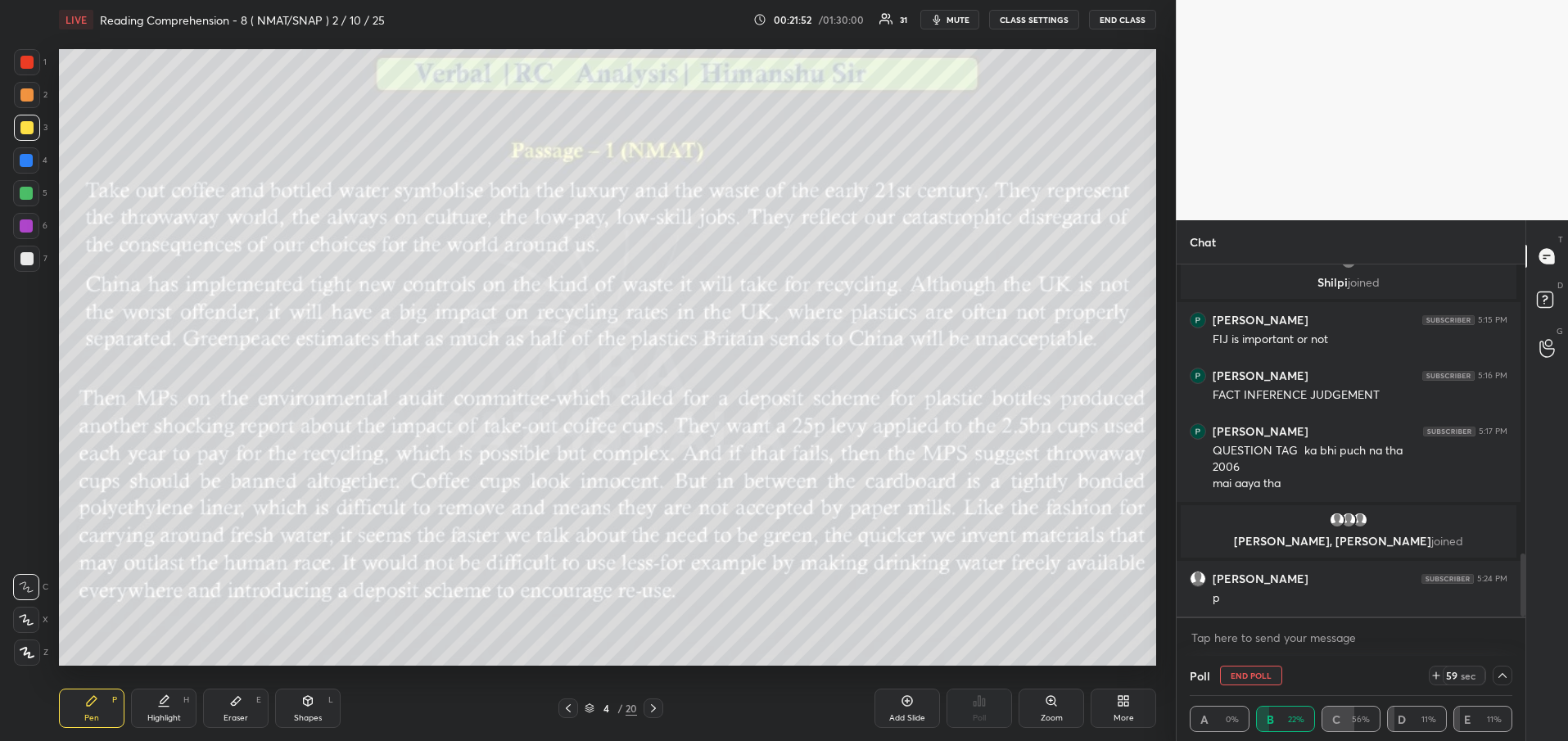
click at [655, 708] on icon at bounding box center [653, 709] width 5 height 8
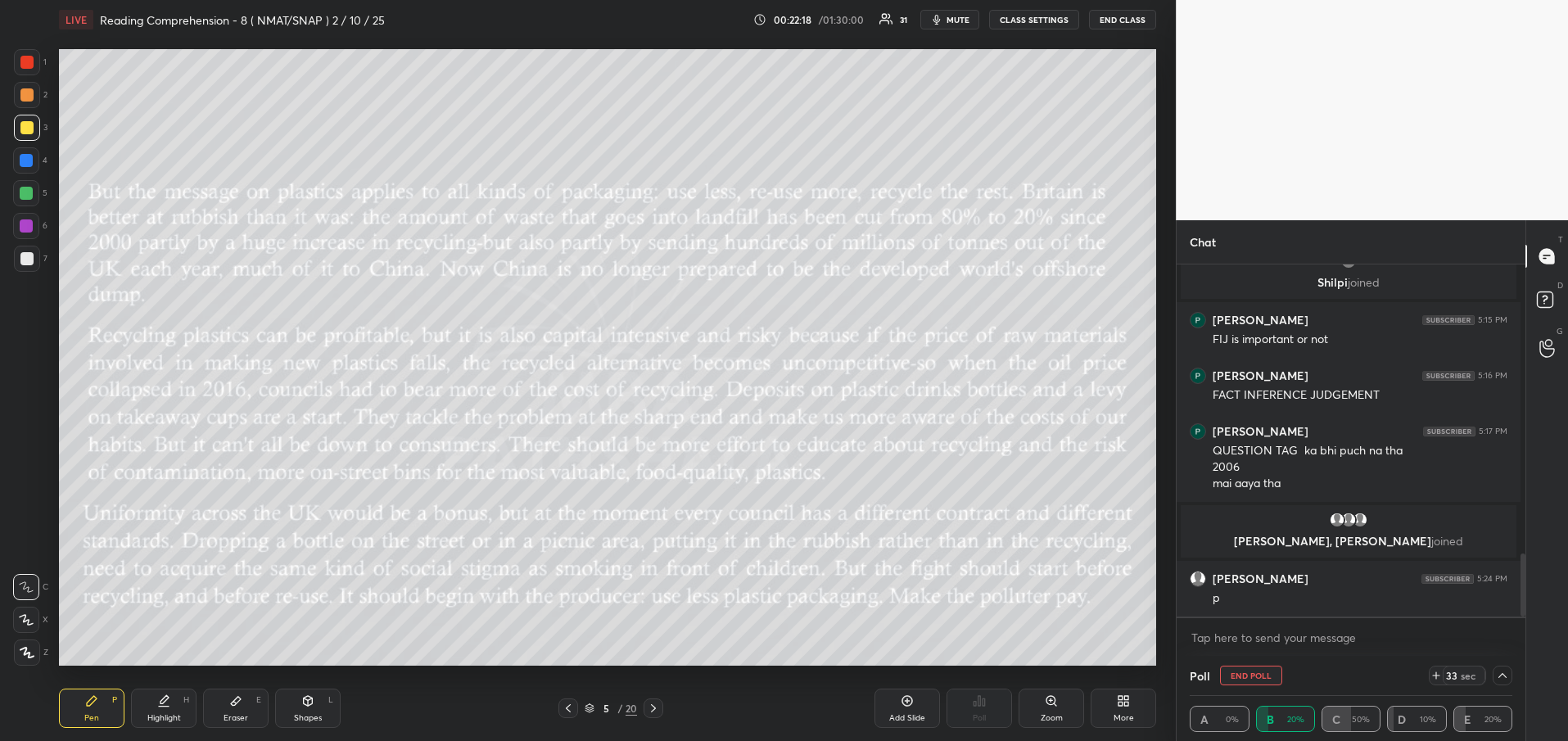
click at [655, 708] on icon at bounding box center [653, 709] width 5 height 8
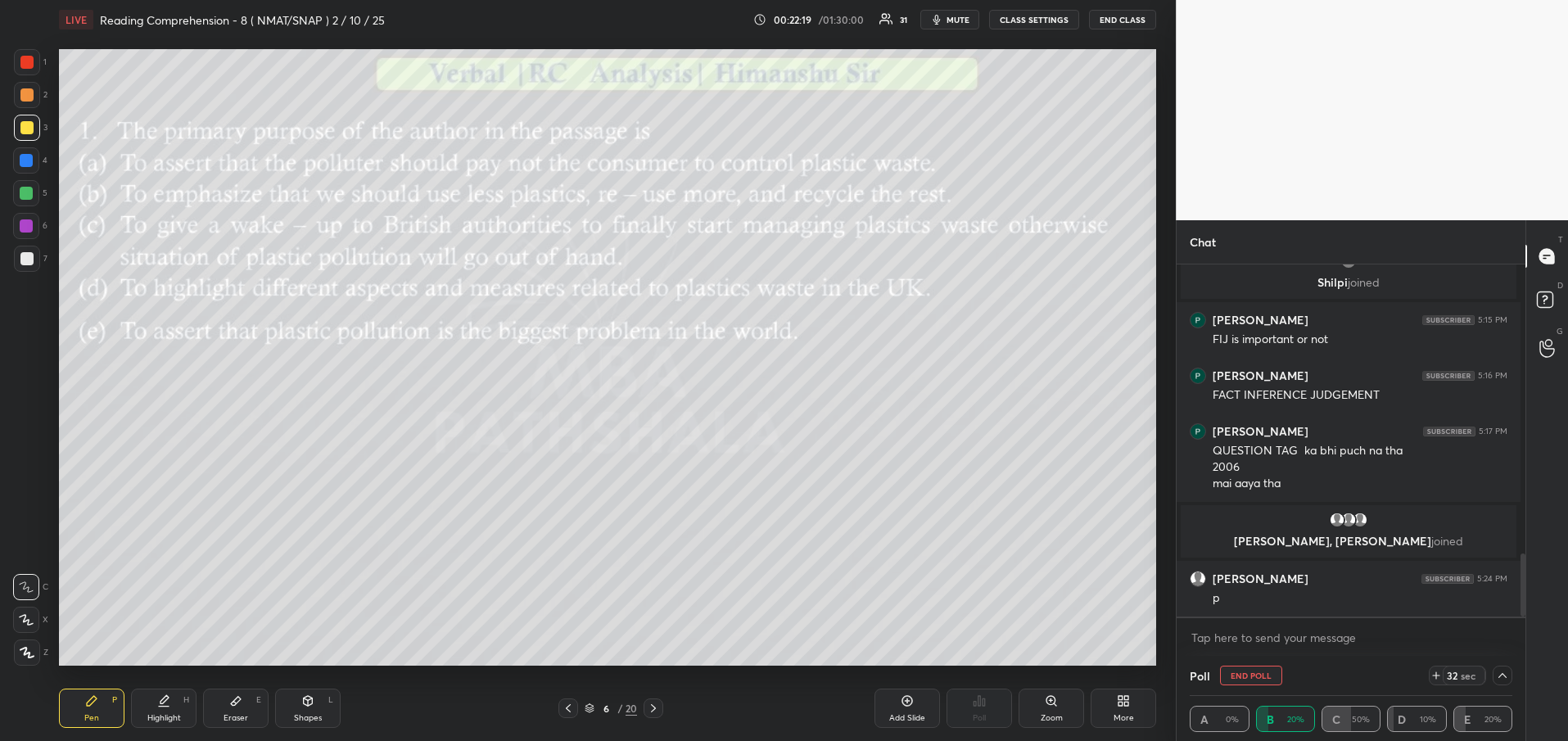
click at [655, 708] on icon at bounding box center [653, 709] width 5 height 8
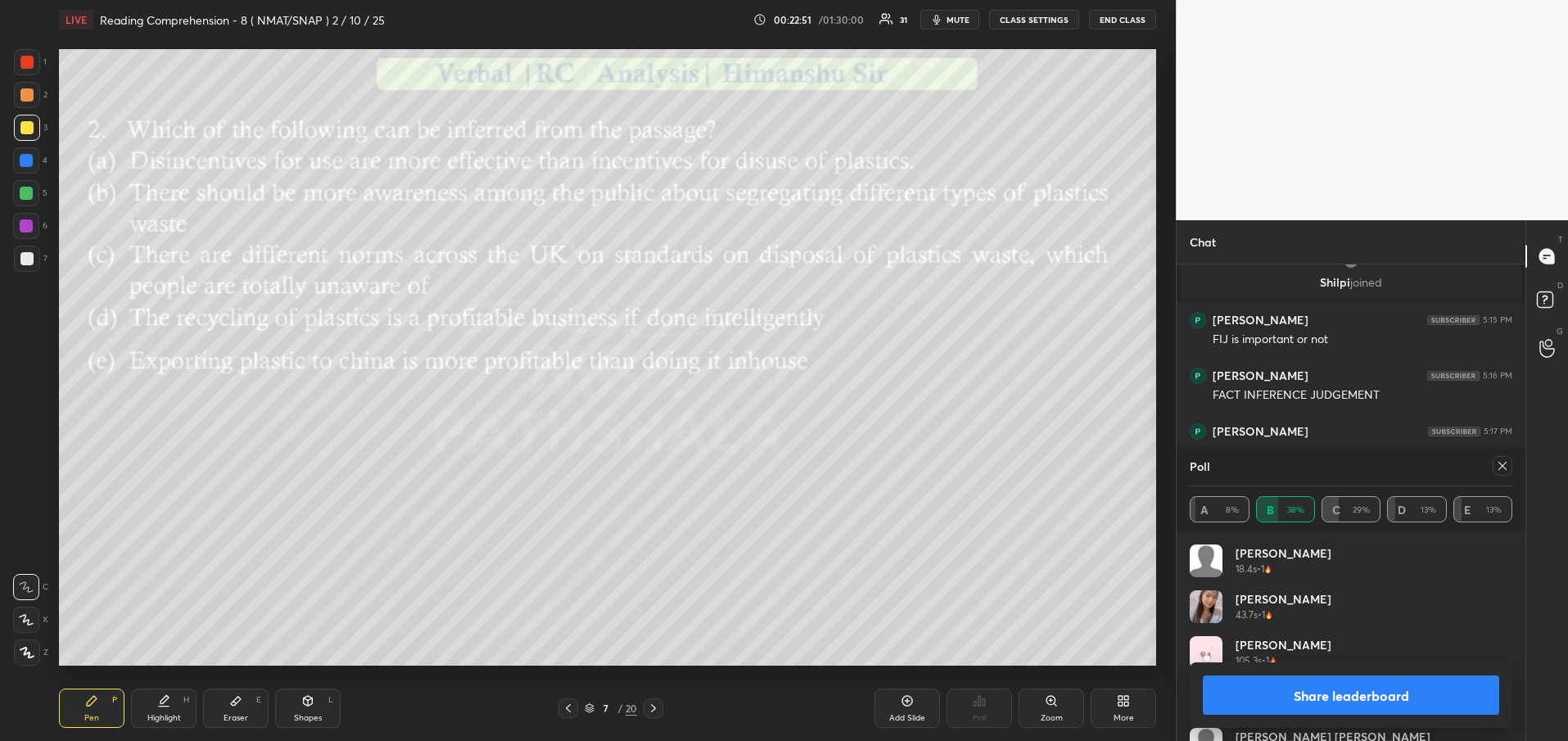
scroll to position [1196, 0]
click at [1433, 706] on button "Share leaderboard" at bounding box center [1351, 695] width 297 height 39
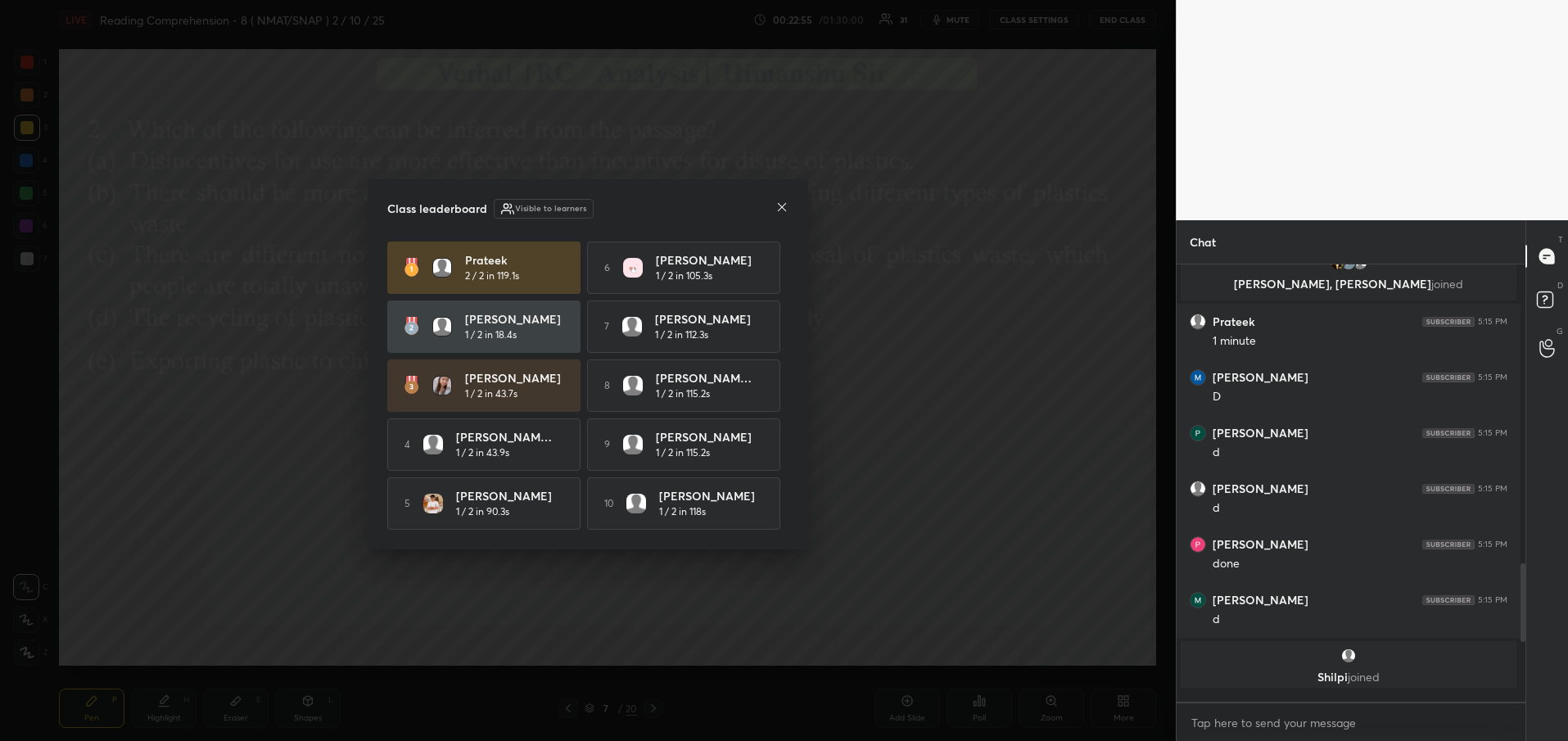
scroll to position [472, 339]
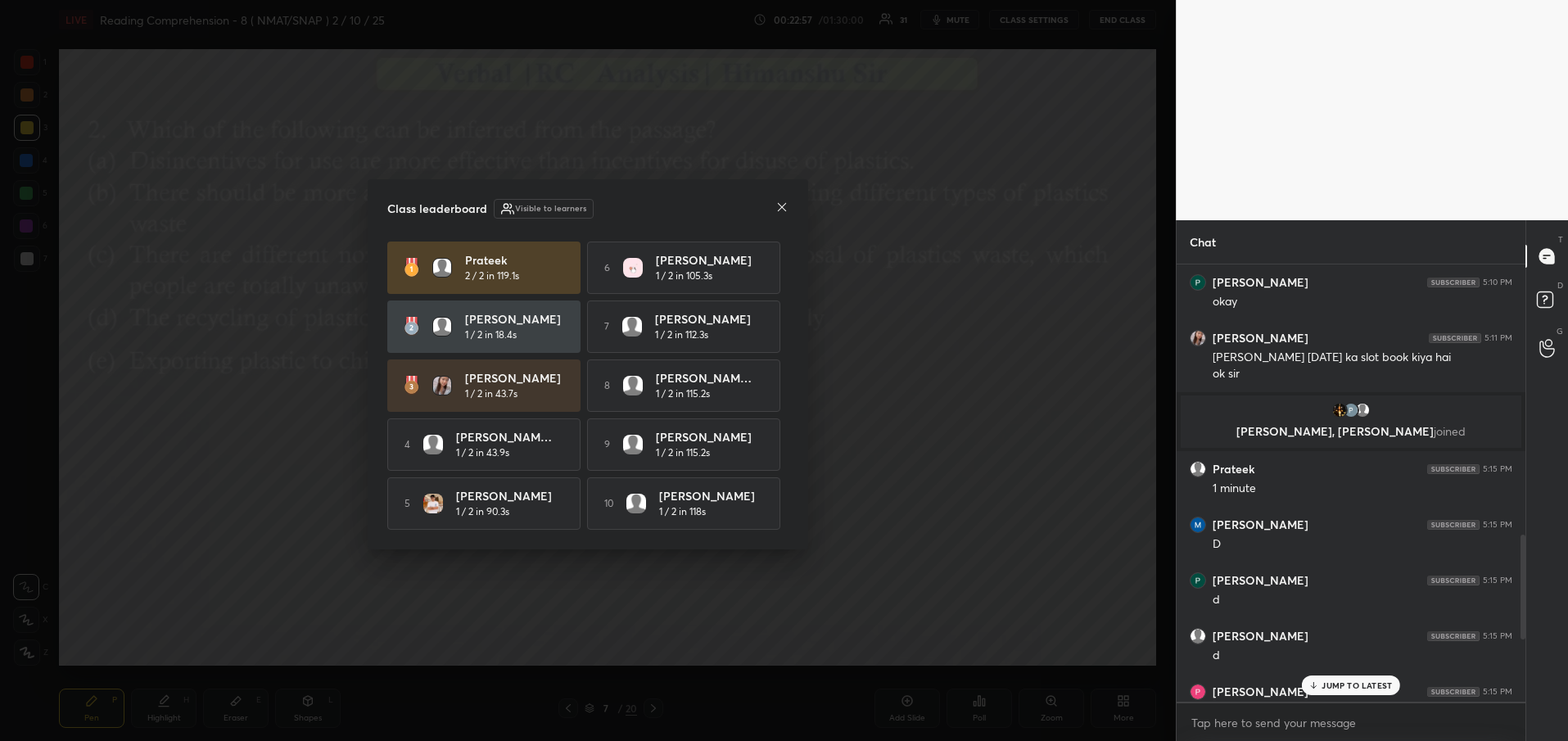
click at [784, 203] on icon at bounding box center [781, 207] width 13 height 13
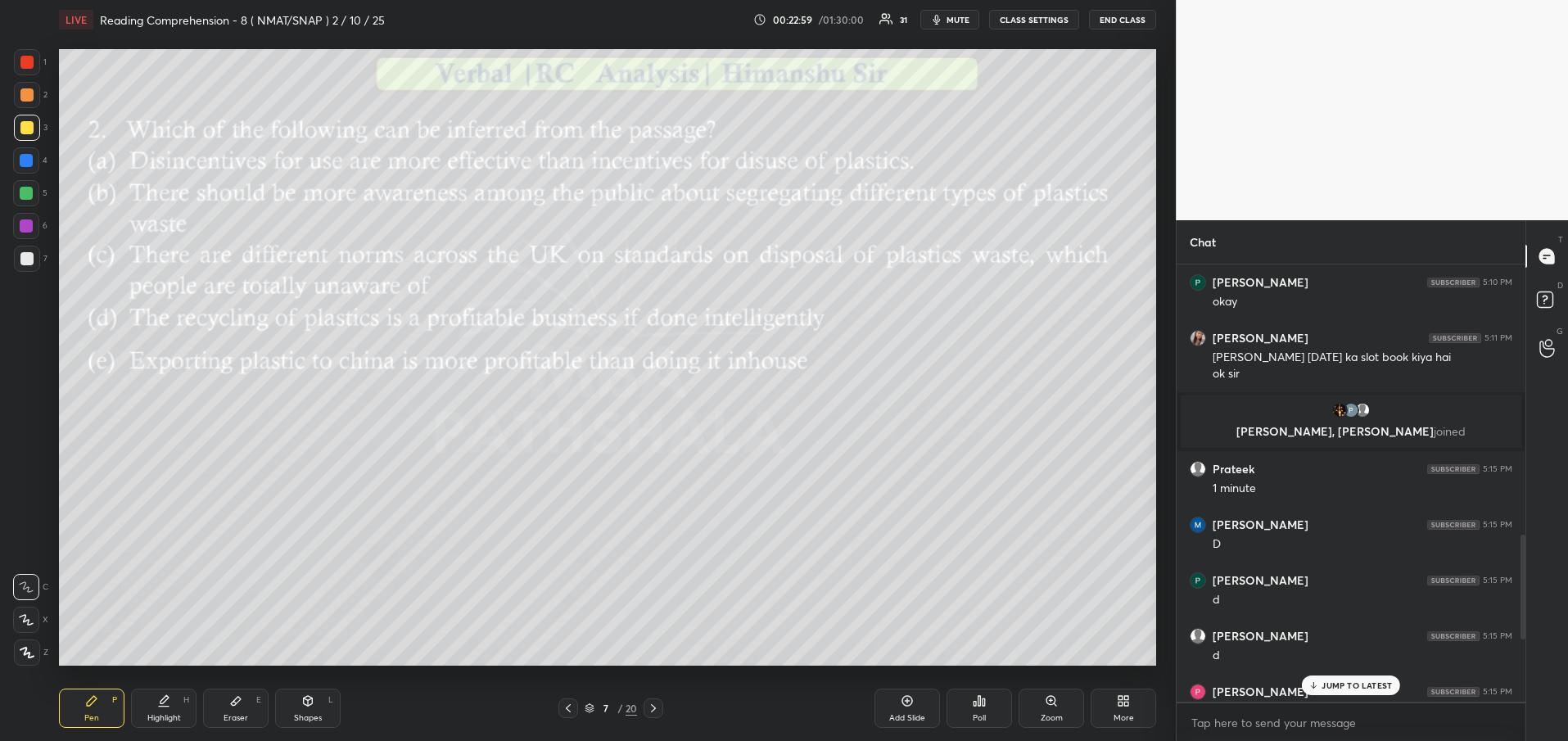
click at [1338, 689] on p "JUMP TO LATEST" at bounding box center [1356, 686] width 70 height 10
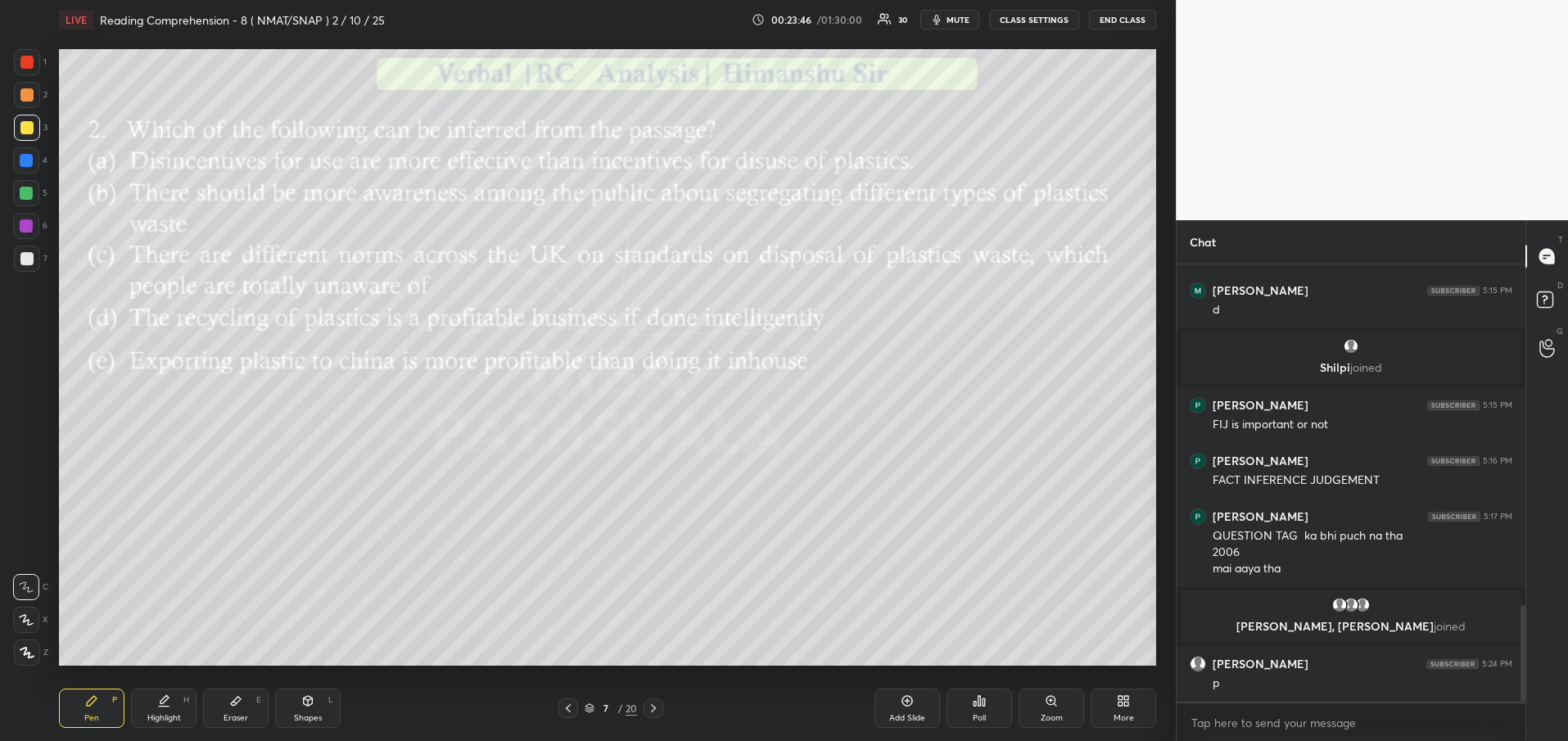
click at [647, 710] on icon at bounding box center [653, 708] width 13 height 13
click at [978, 717] on div "Poll" at bounding box center [979, 718] width 13 height 8
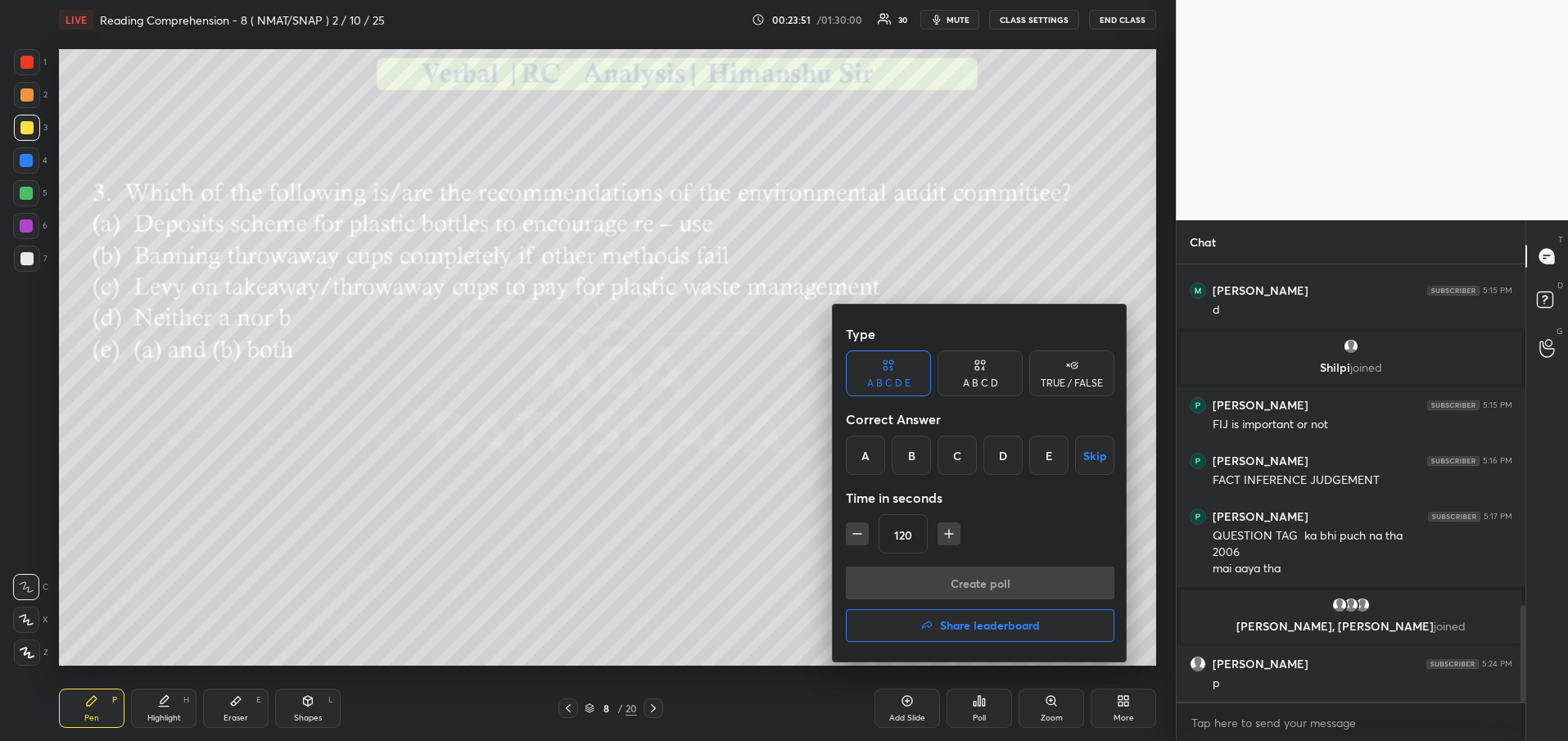
click at [688, 621] on div at bounding box center [784, 370] width 1568 height 741
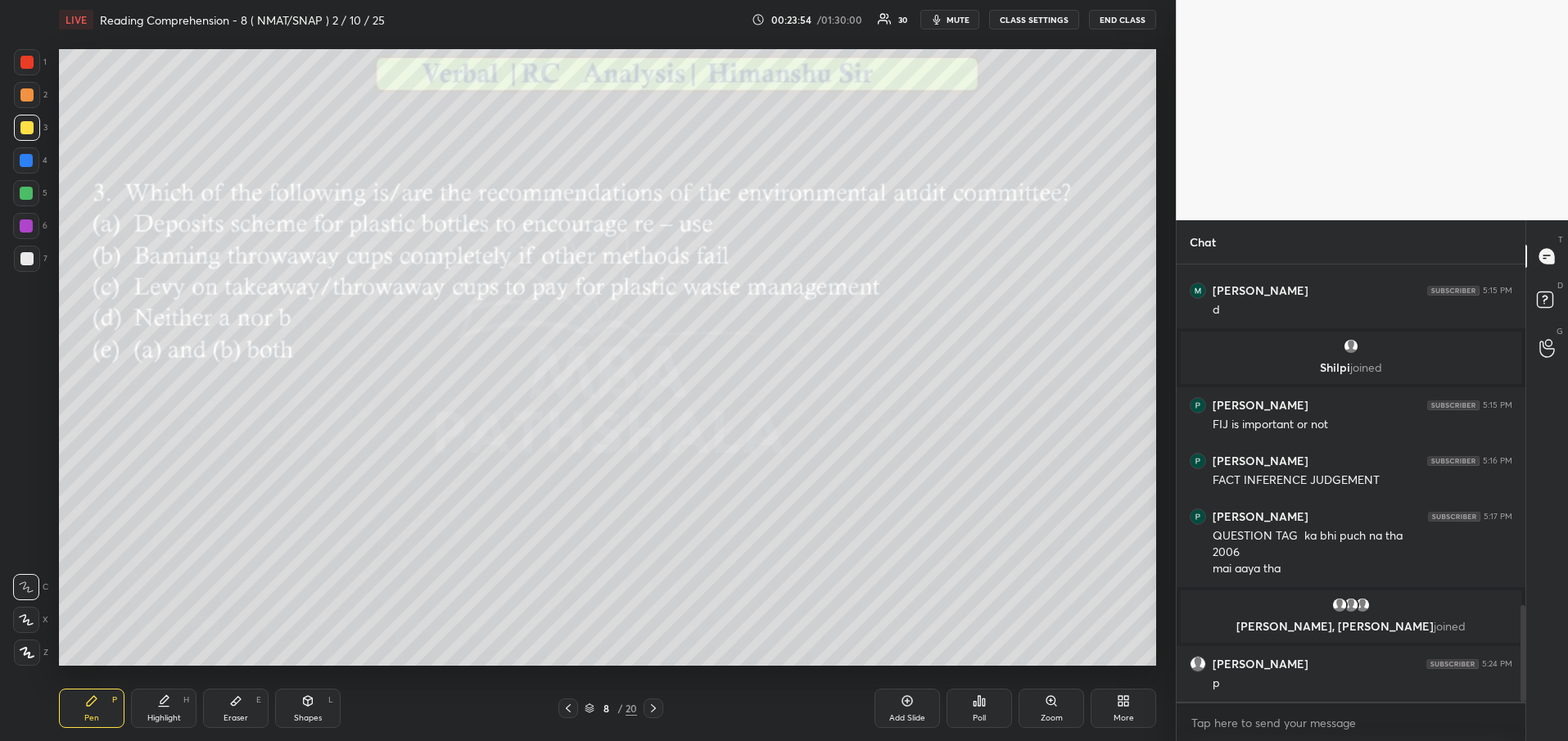
click at [956, 716] on div "Poll" at bounding box center [979, 709] width 65 height 39
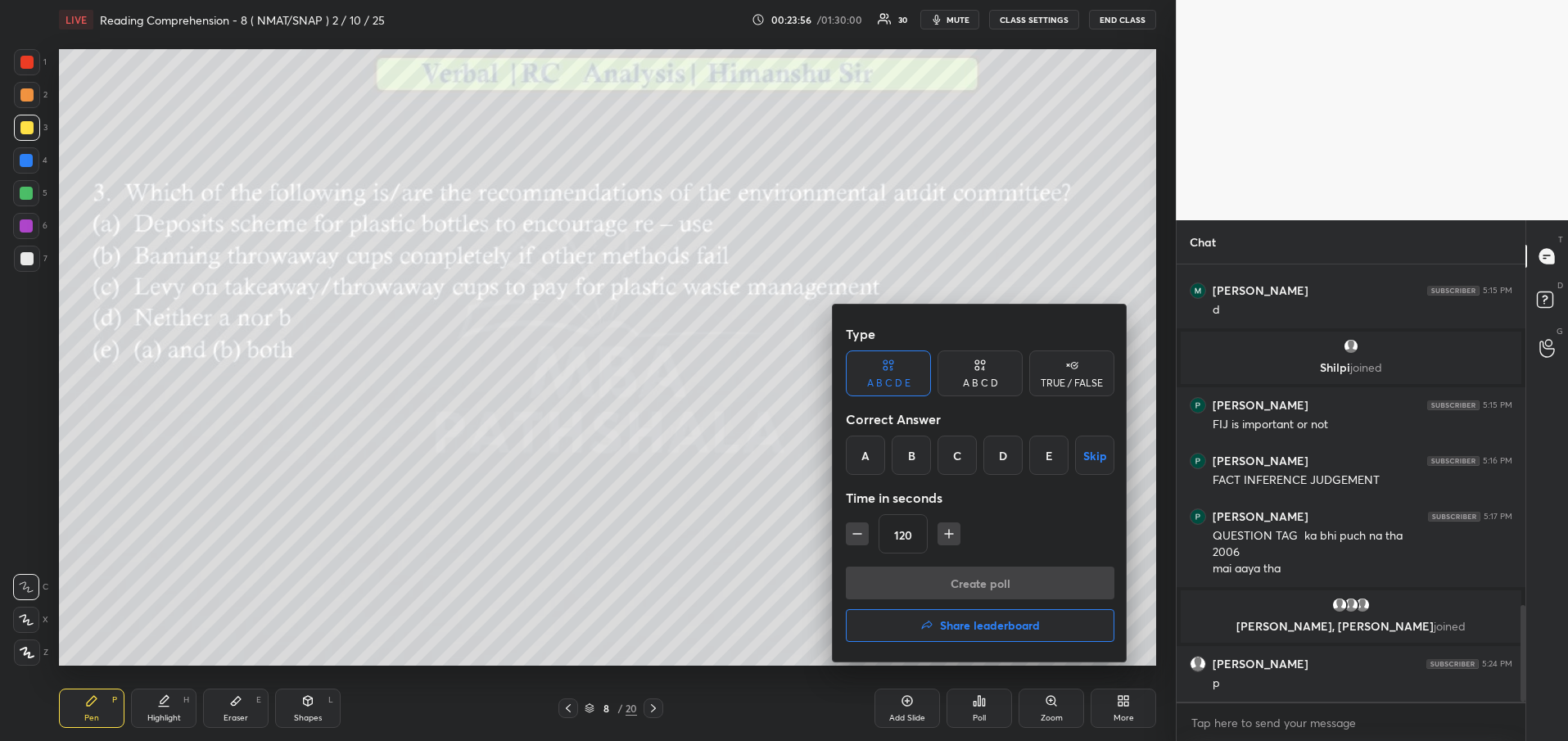
click at [1054, 458] on div "E" at bounding box center [1048, 455] width 39 height 39
click at [994, 581] on button "Create poll" at bounding box center [980, 583] width 269 height 33
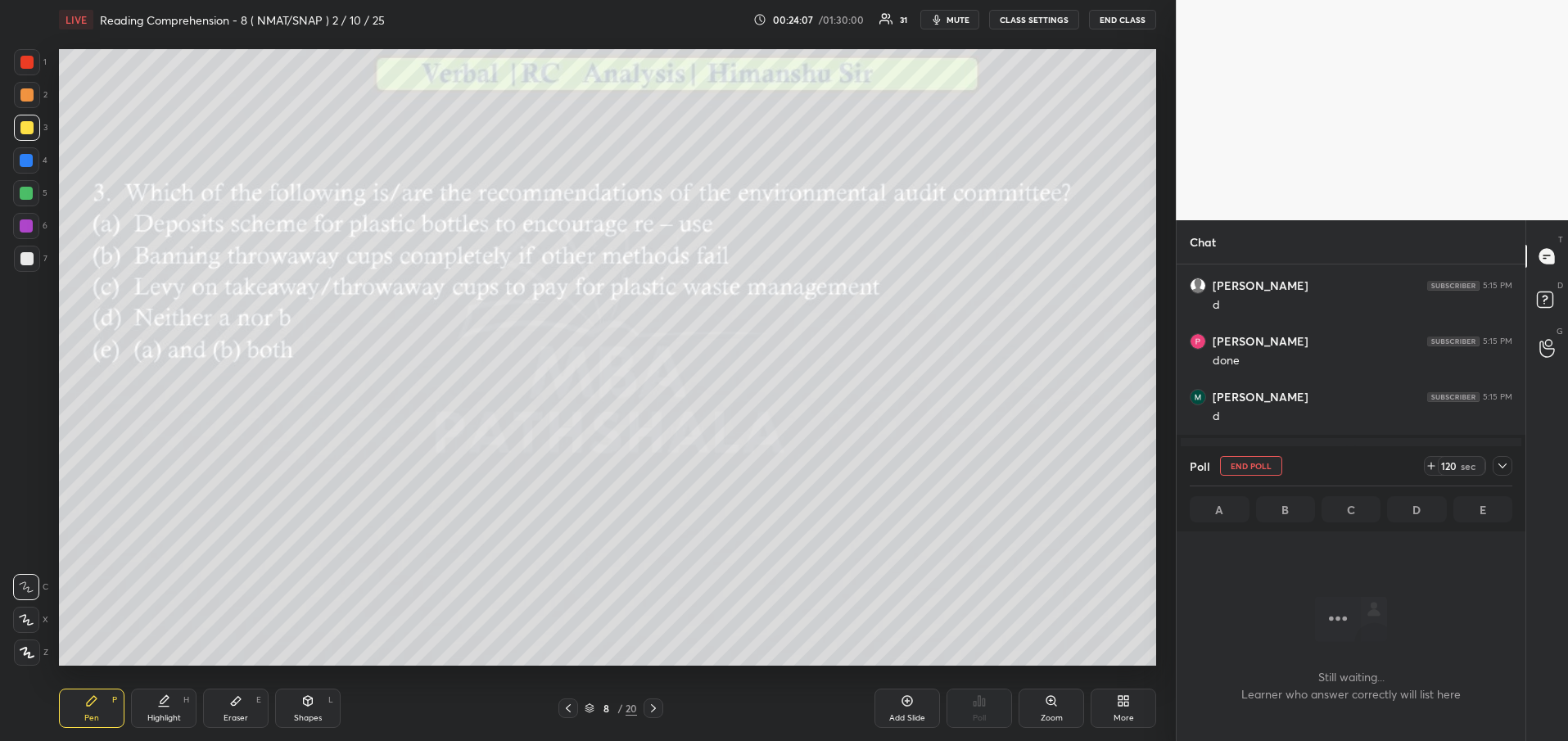
scroll to position [1196, 0]
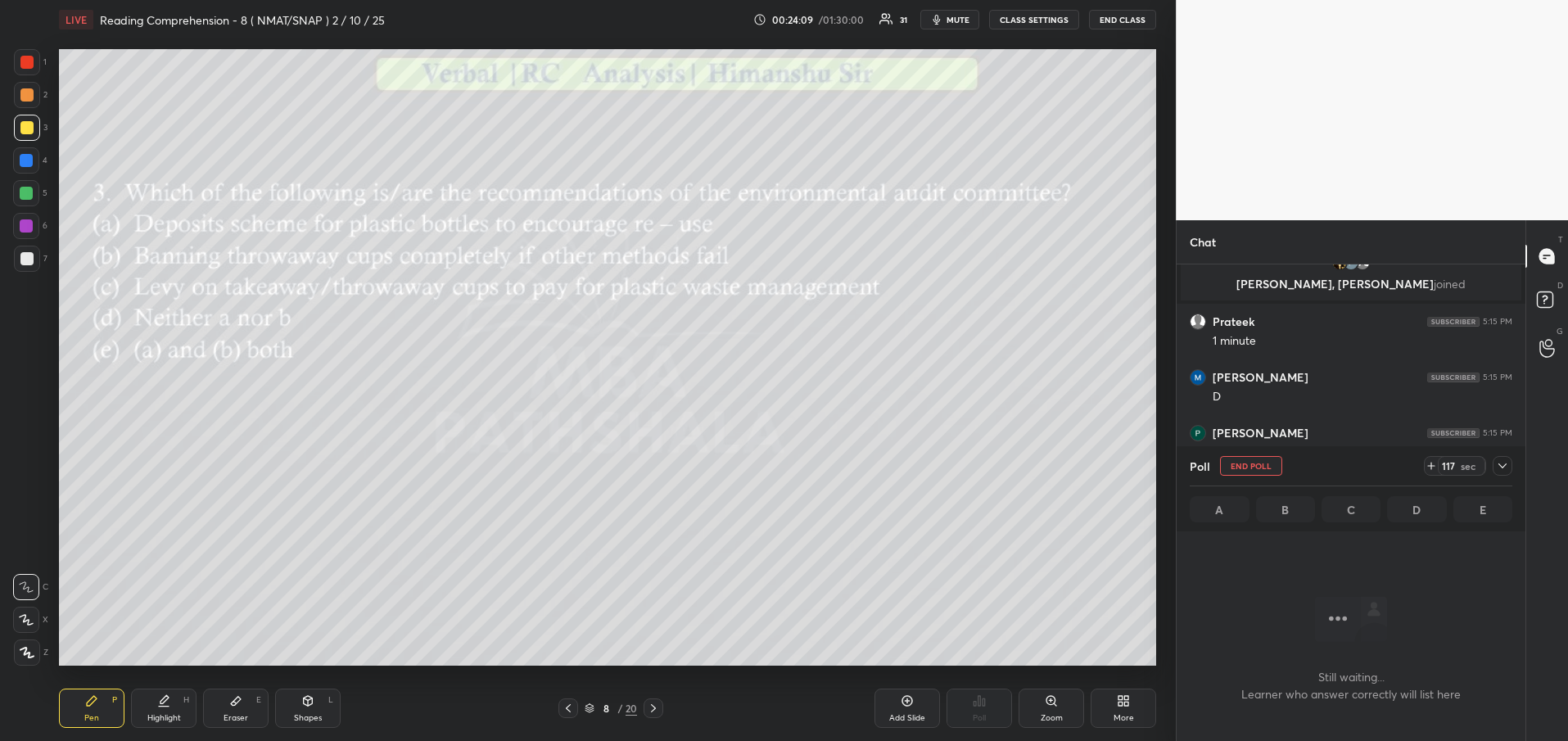
click at [1508, 471] on icon at bounding box center [1502, 465] width 13 height 13
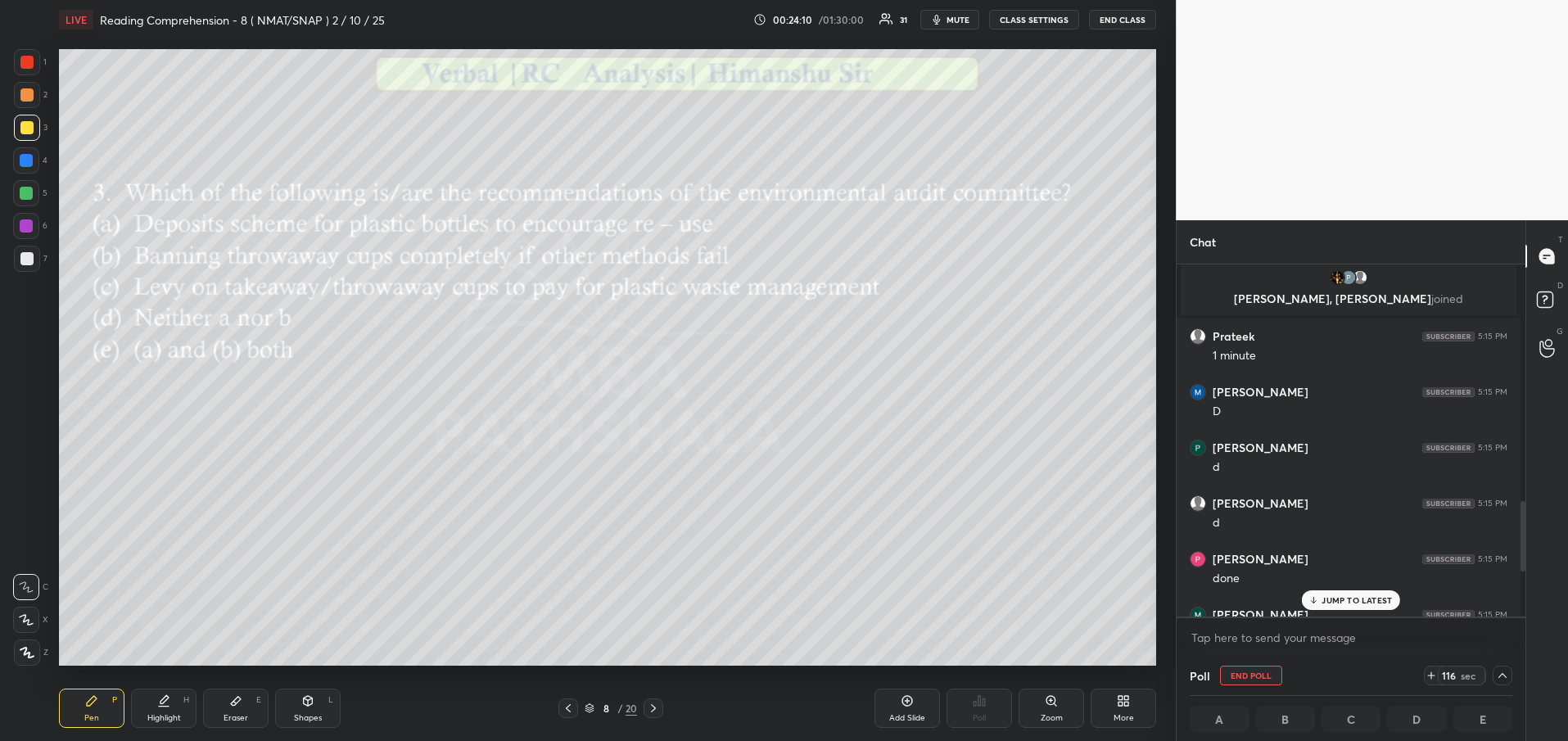
scroll to position [1163, 0]
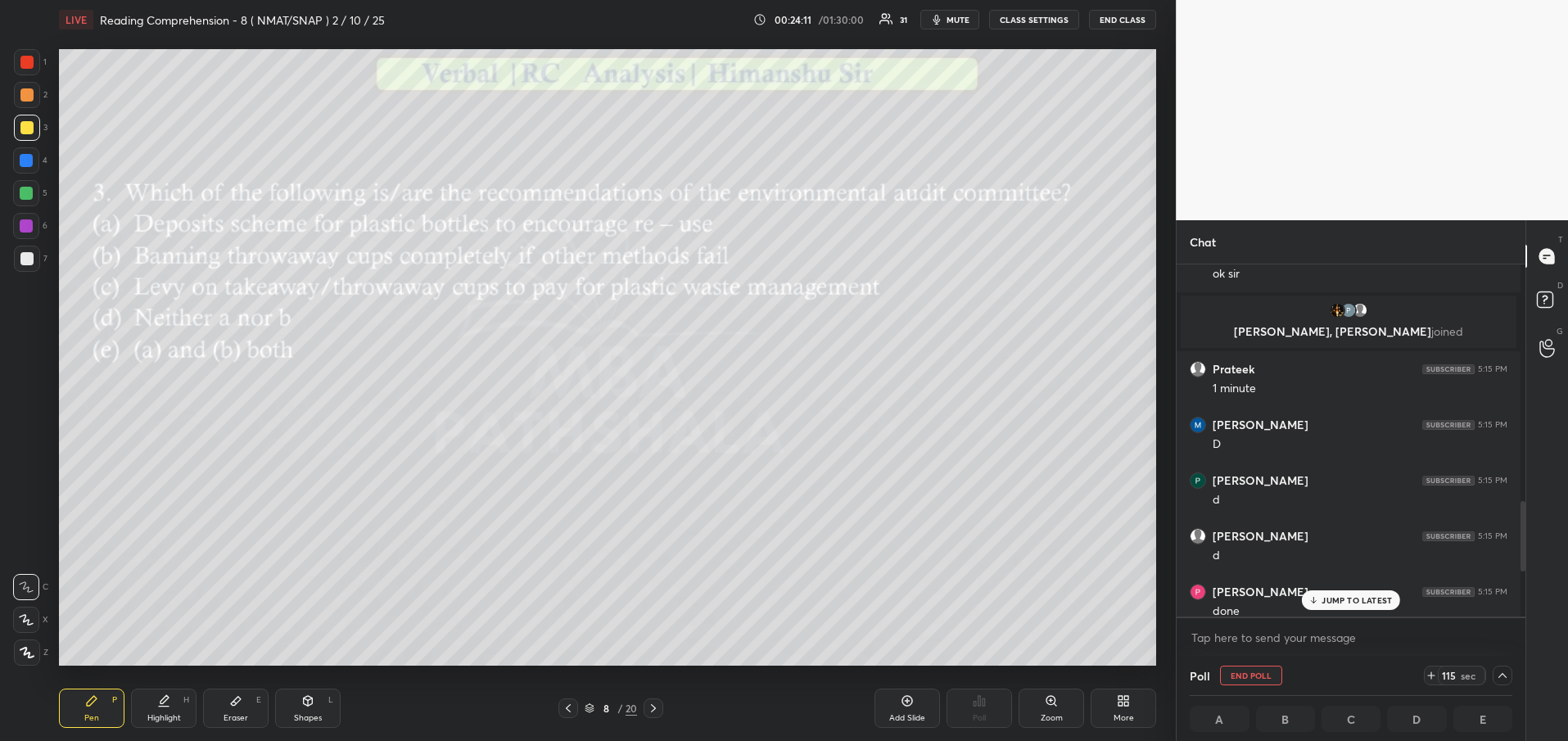
click at [1366, 605] on p "JUMP TO LATEST" at bounding box center [1356, 600] width 70 height 10
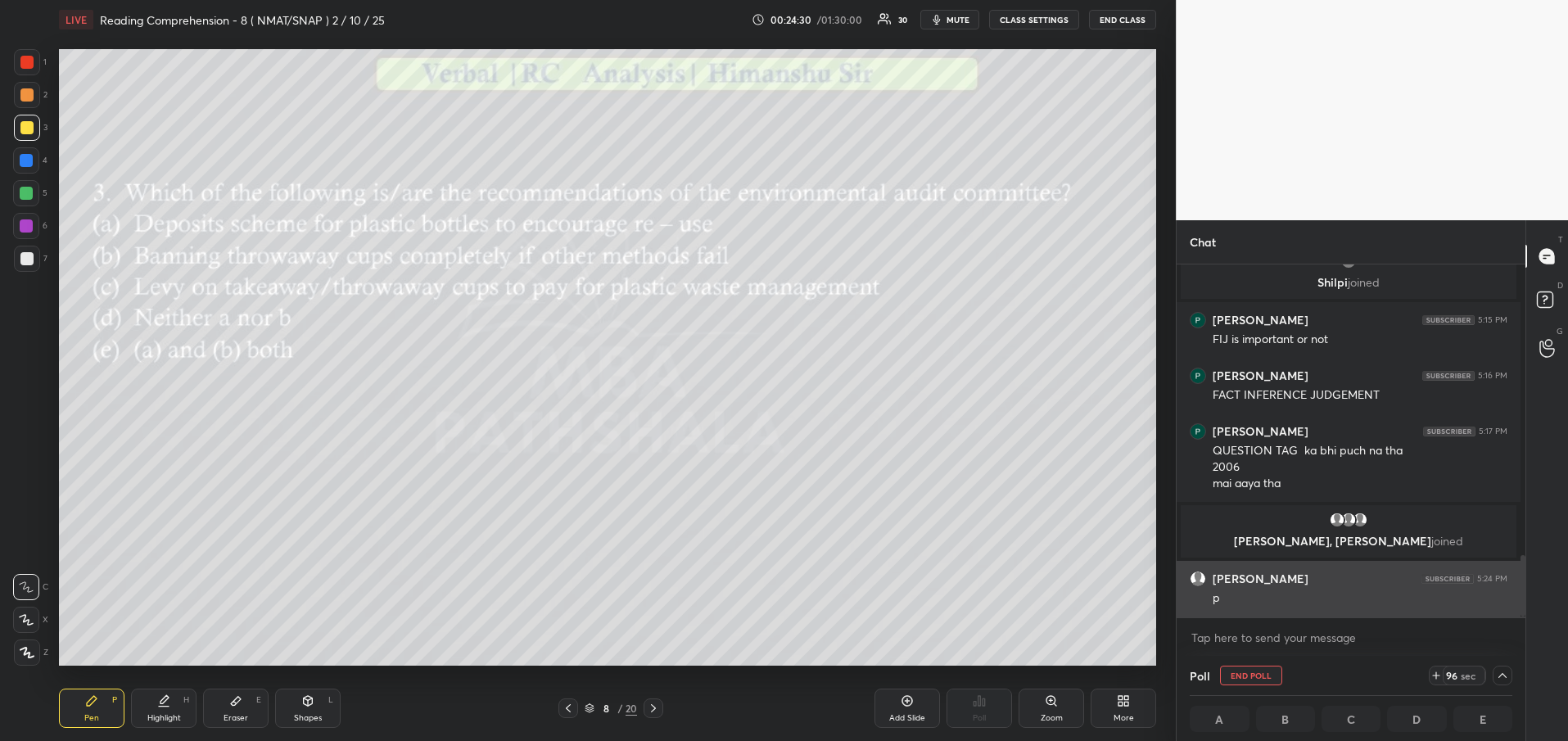
scroll to position [1661, 0]
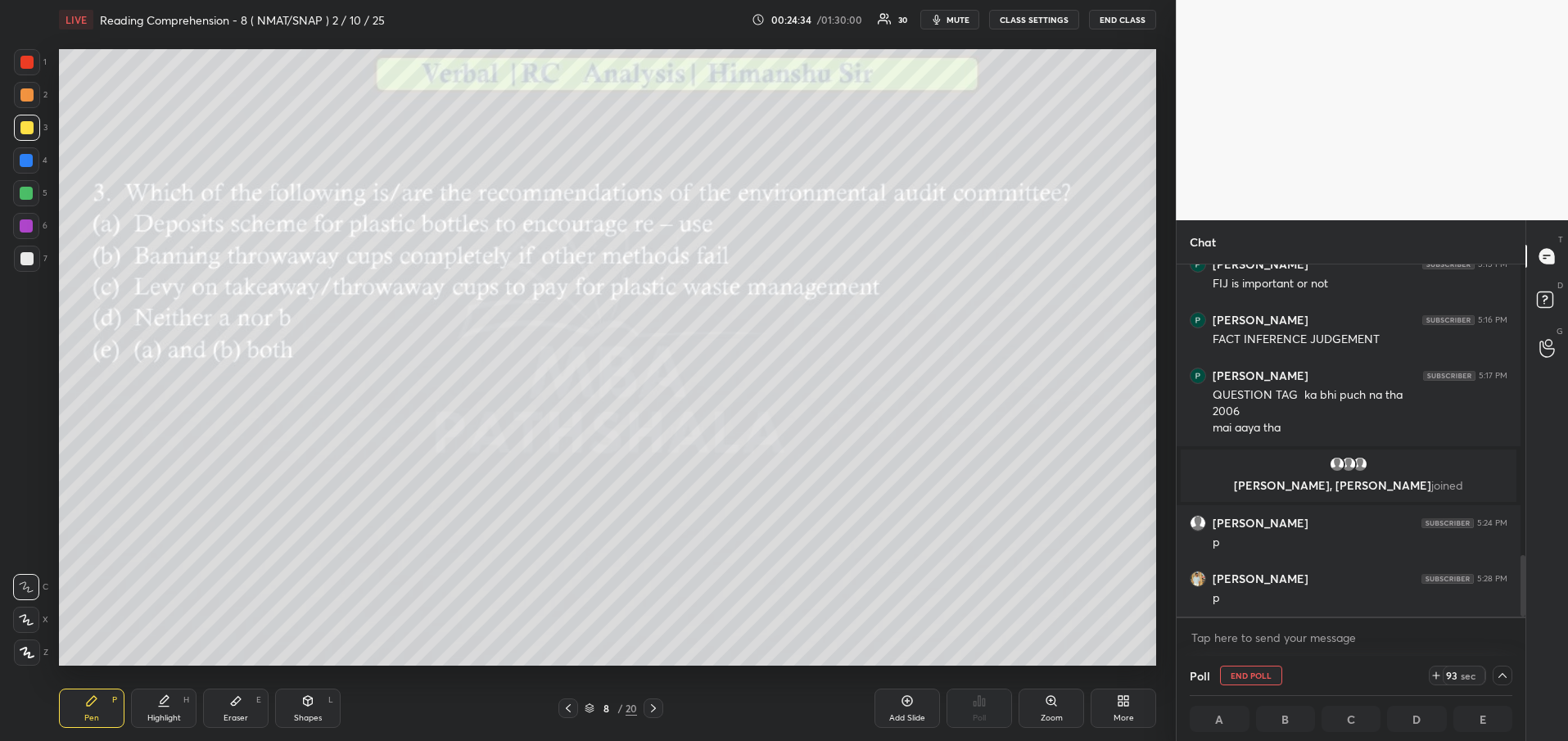
click at [568, 707] on icon at bounding box center [569, 709] width 5 height 8
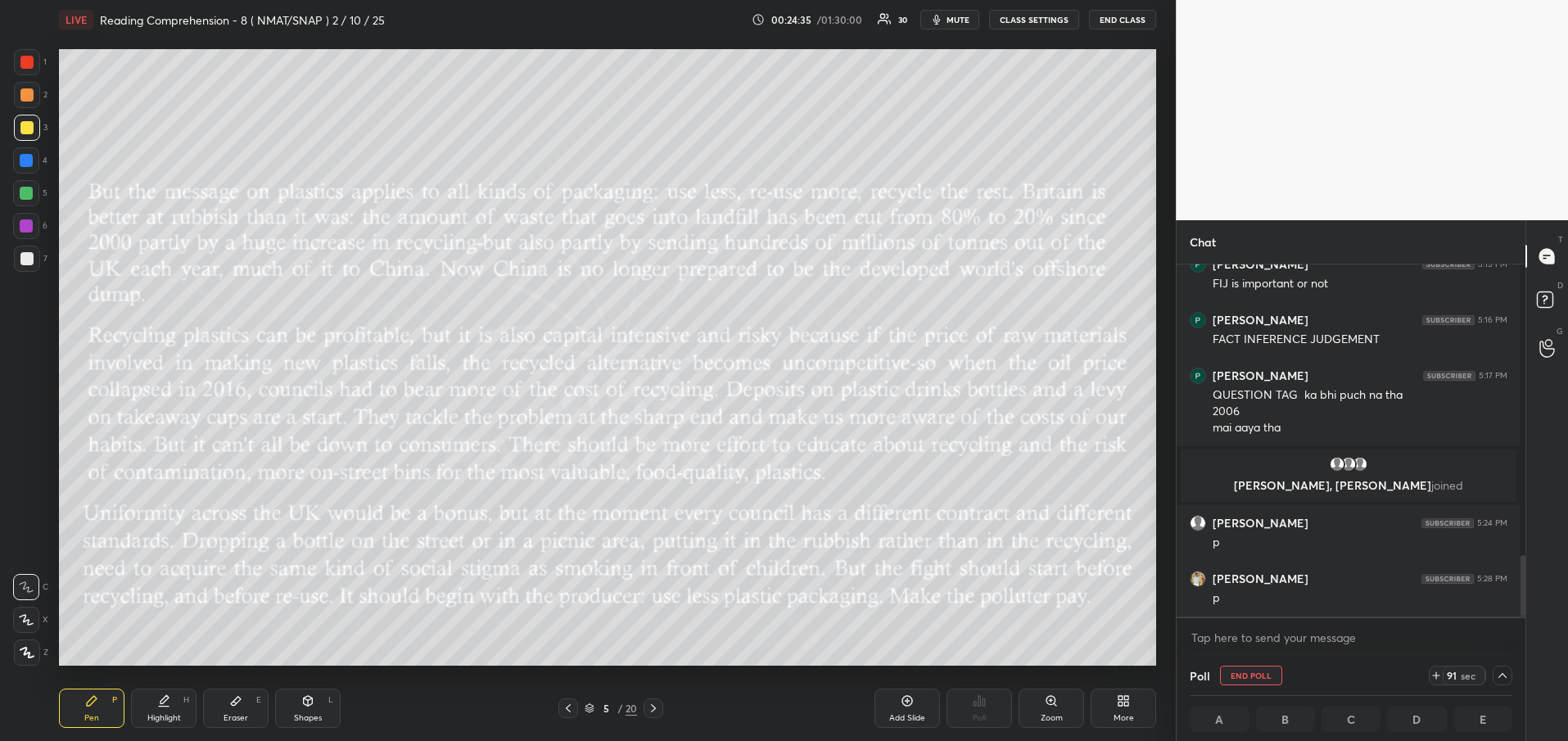
click at [568, 707] on icon at bounding box center [569, 709] width 5 height 8
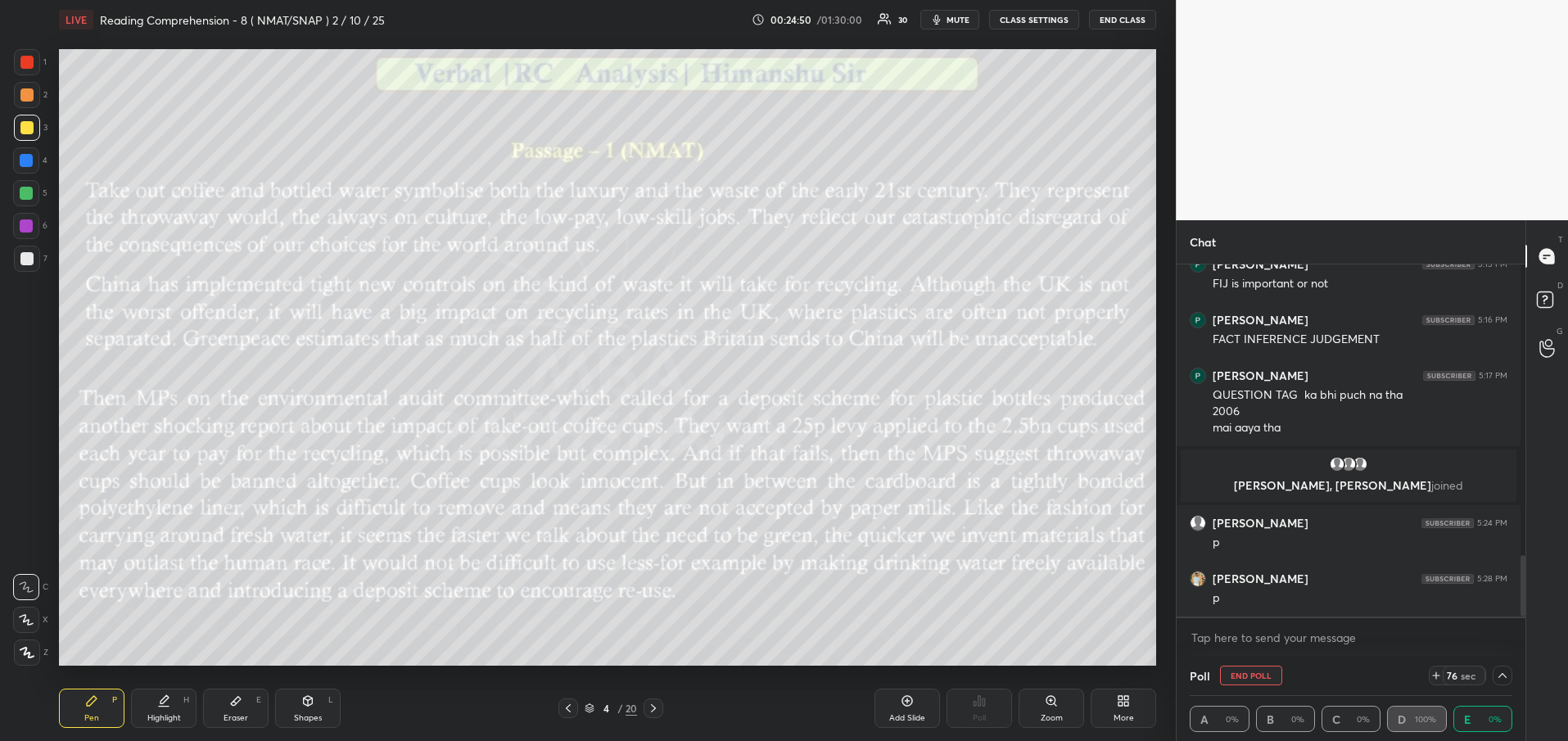
scroll to position [1, 6]
click at [656, 705] on icon at bounding box center [653, 708] width 13 height 13
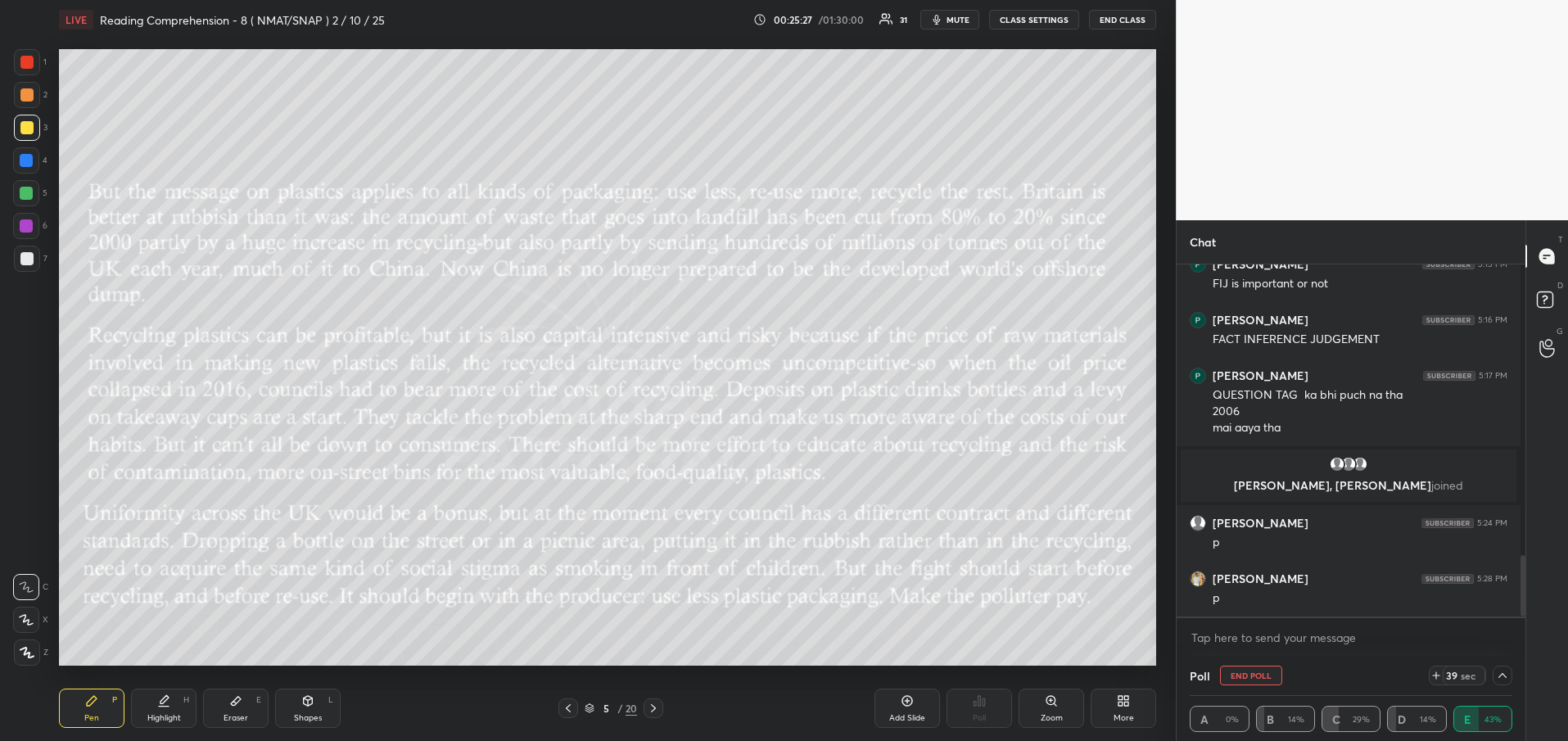
click at [656, 705] on icon at bounding box center [653, 708] width 13 height 13
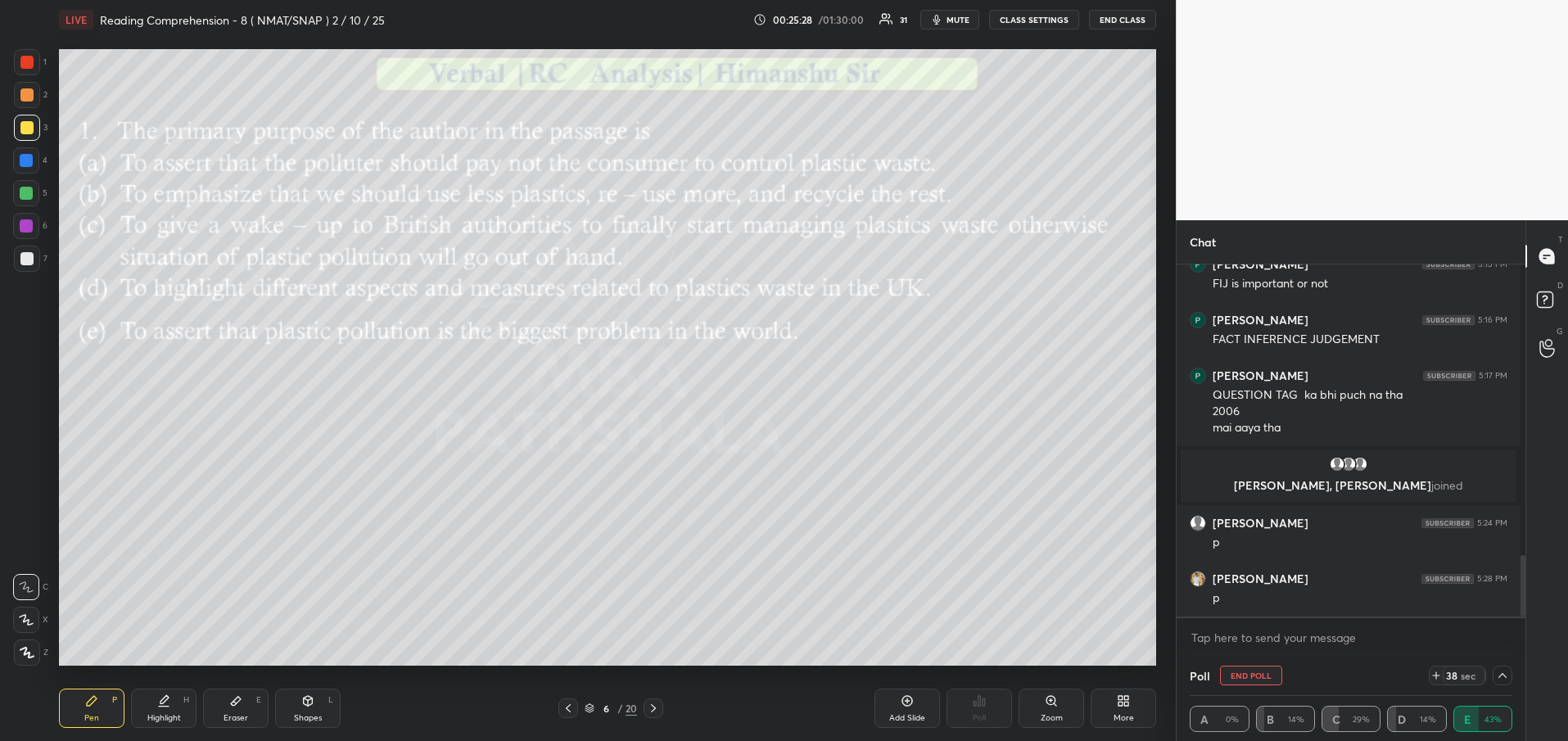
click at [656, 705] on icon at bounding box center [653, 708] width 13 height 13
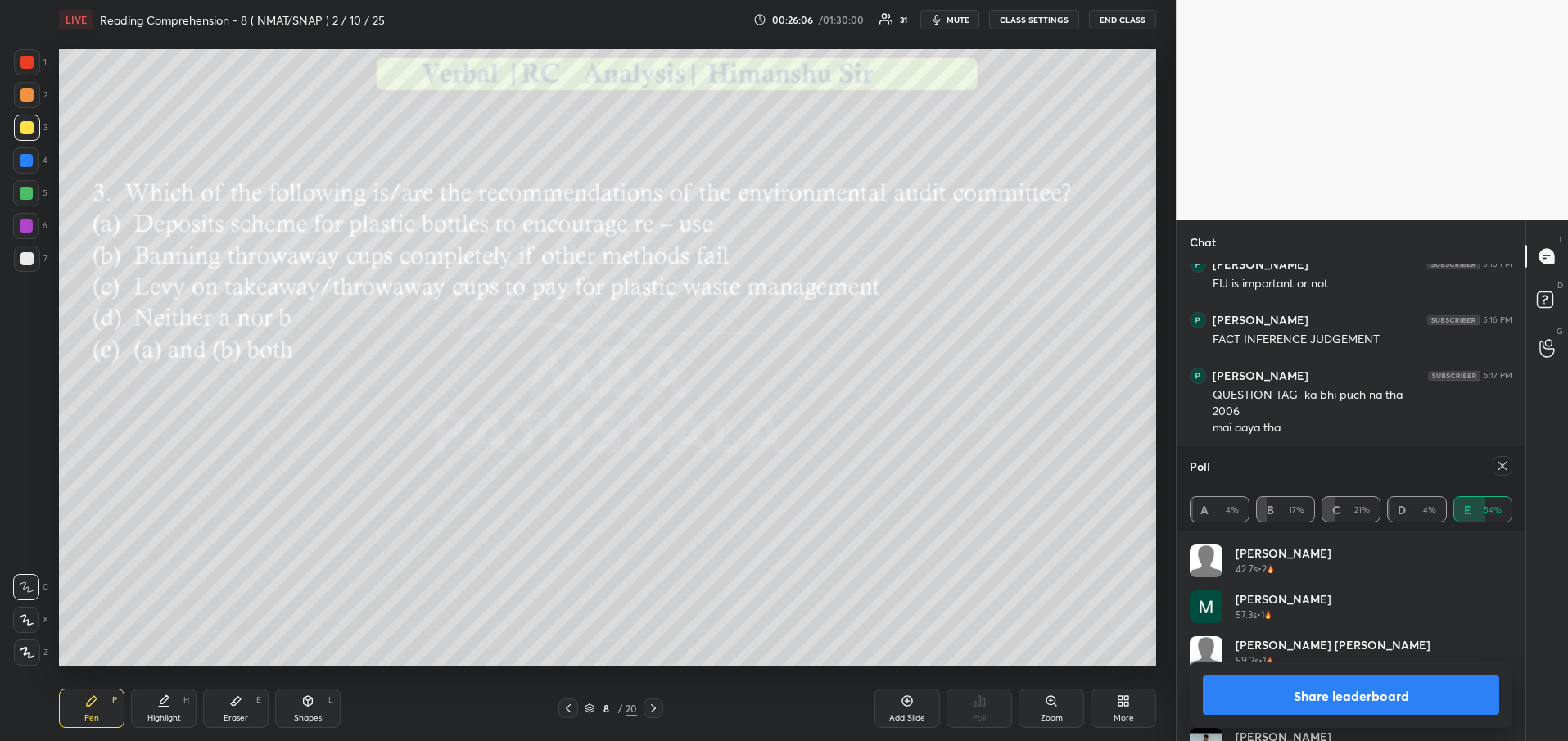
scroll to position [1234, 0]
click at [1357, 701] on button "Share leaderboard" at bounding box center [1351, 695] width 297 height 39
type textarea "x"
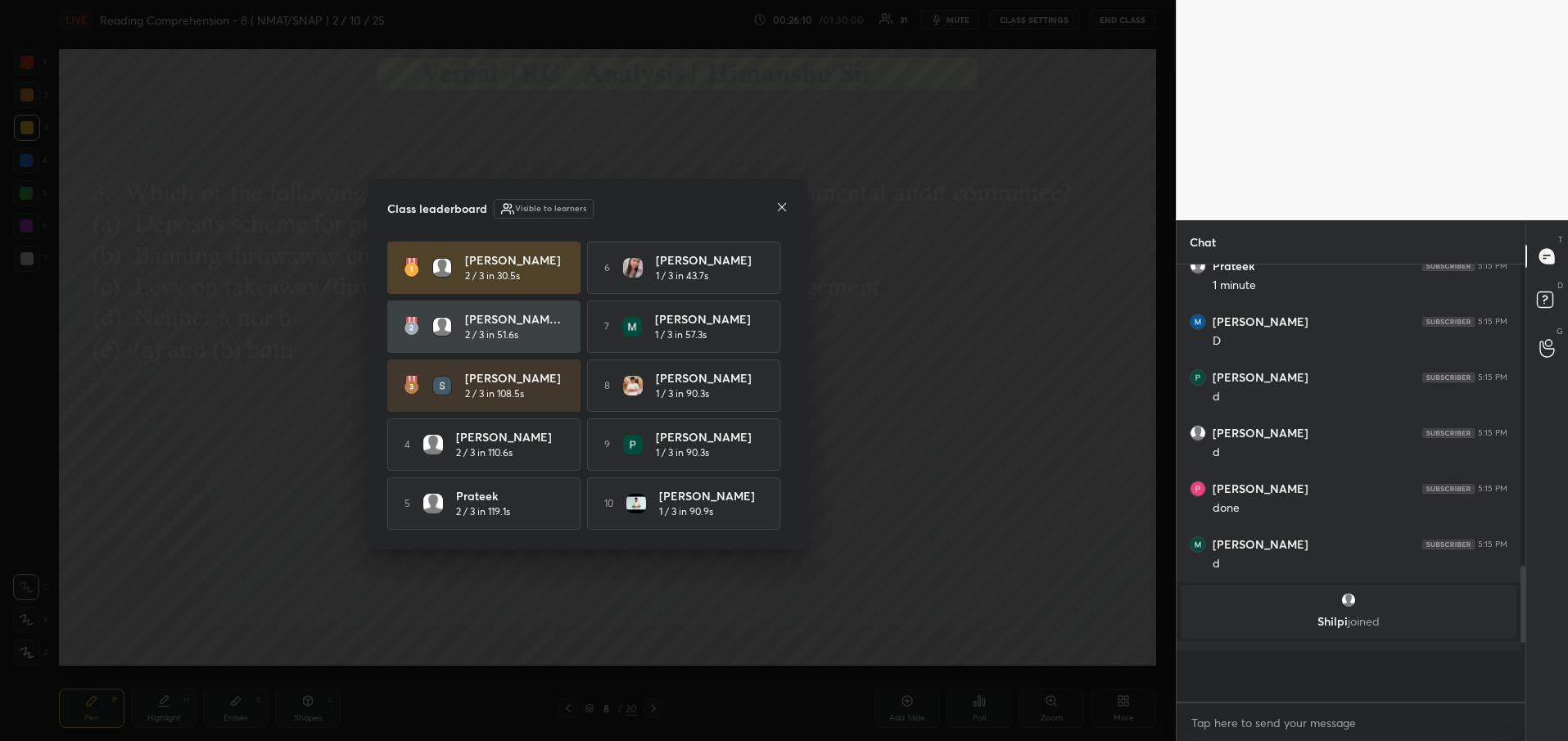
scroll to position [472, 344]
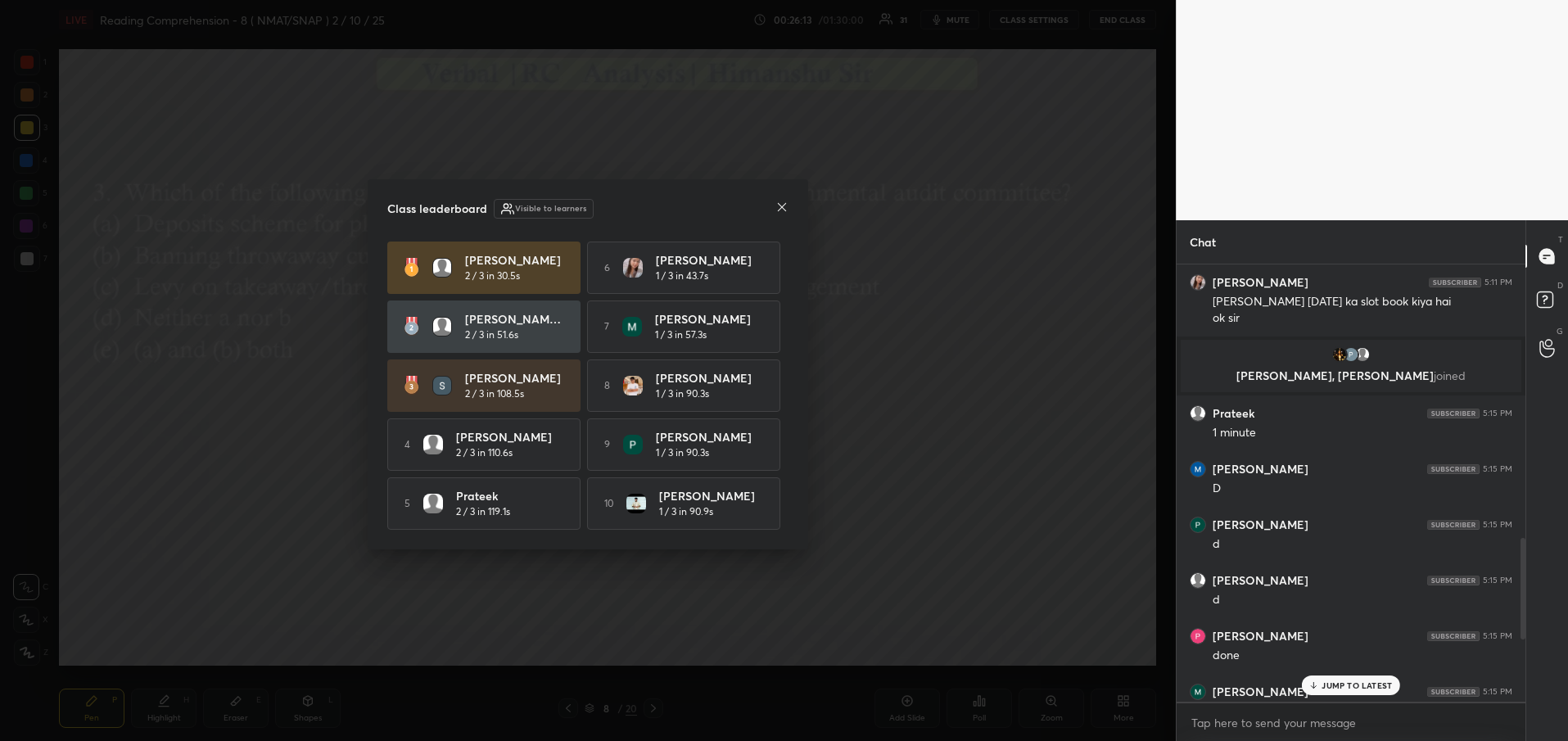
click at [785, 201] on icon at bounding box center [781, 207] width 13 height 13
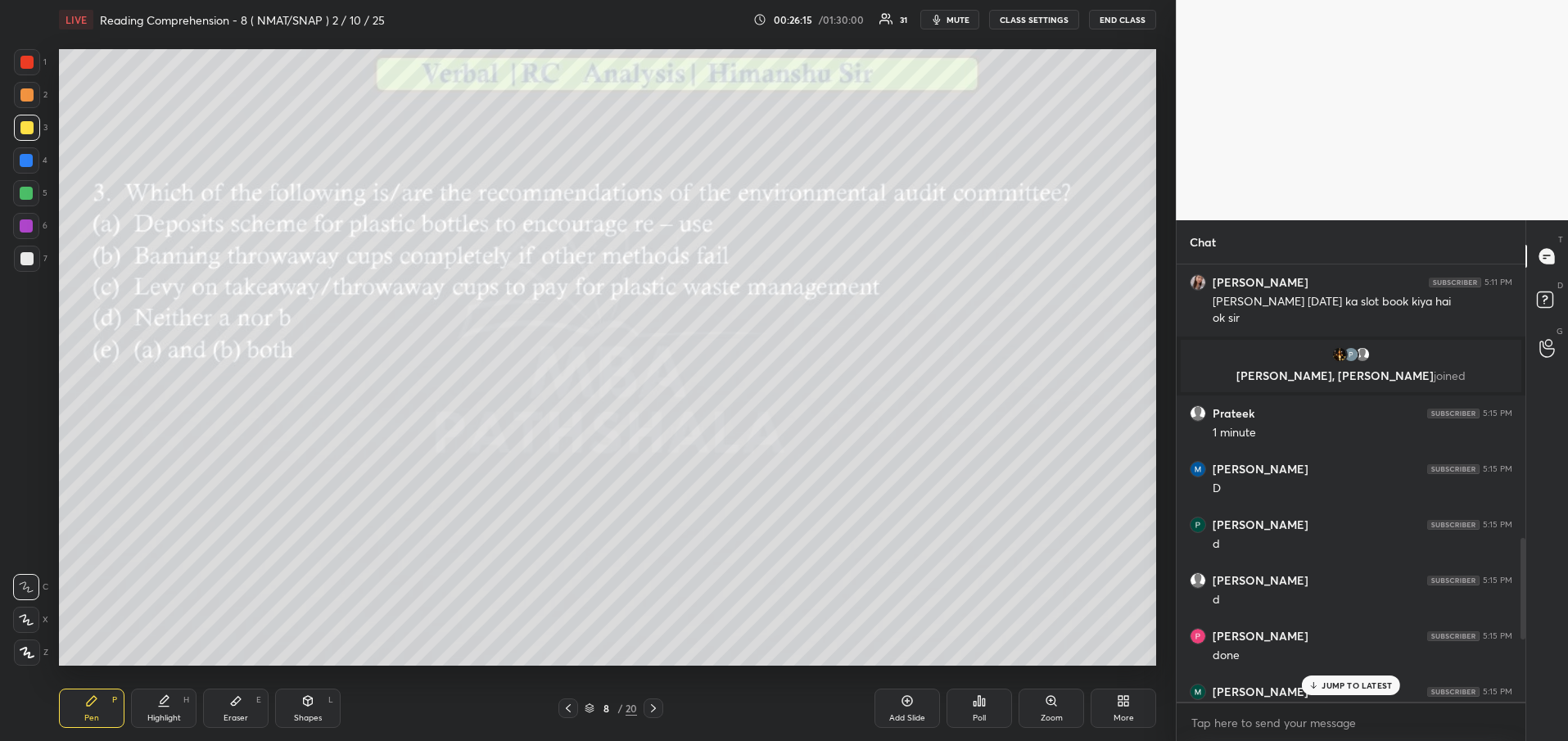
click at [652, 714] on icon at bounding box center [653, 708] width 13 height 13
click at [1357, 690] on p "JUMP TO LATEST" at bounding box center [1356, 686] width 70 height 10
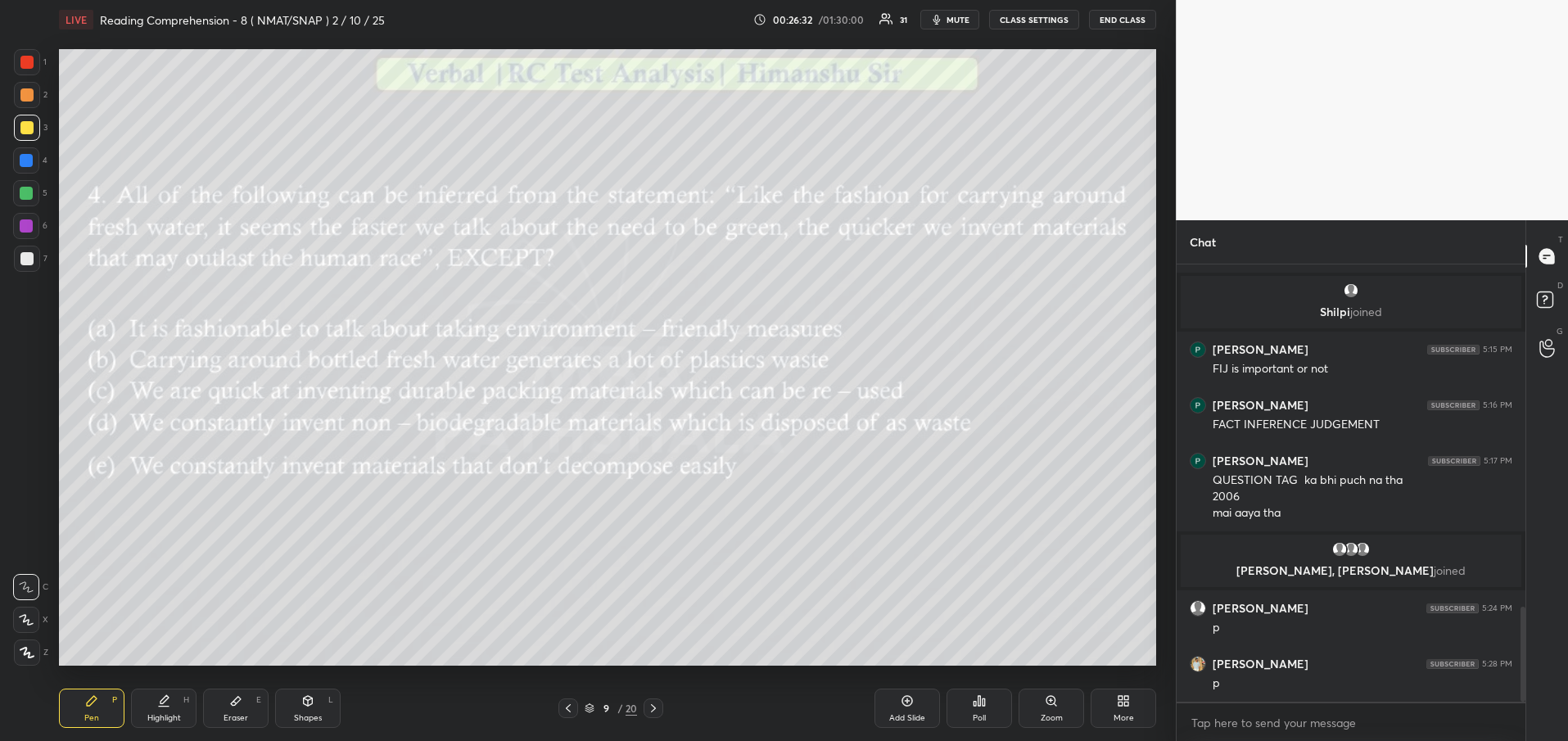
click at [981, 711] on div "Poll" at bounding box center [979, 709] width 65 height 39
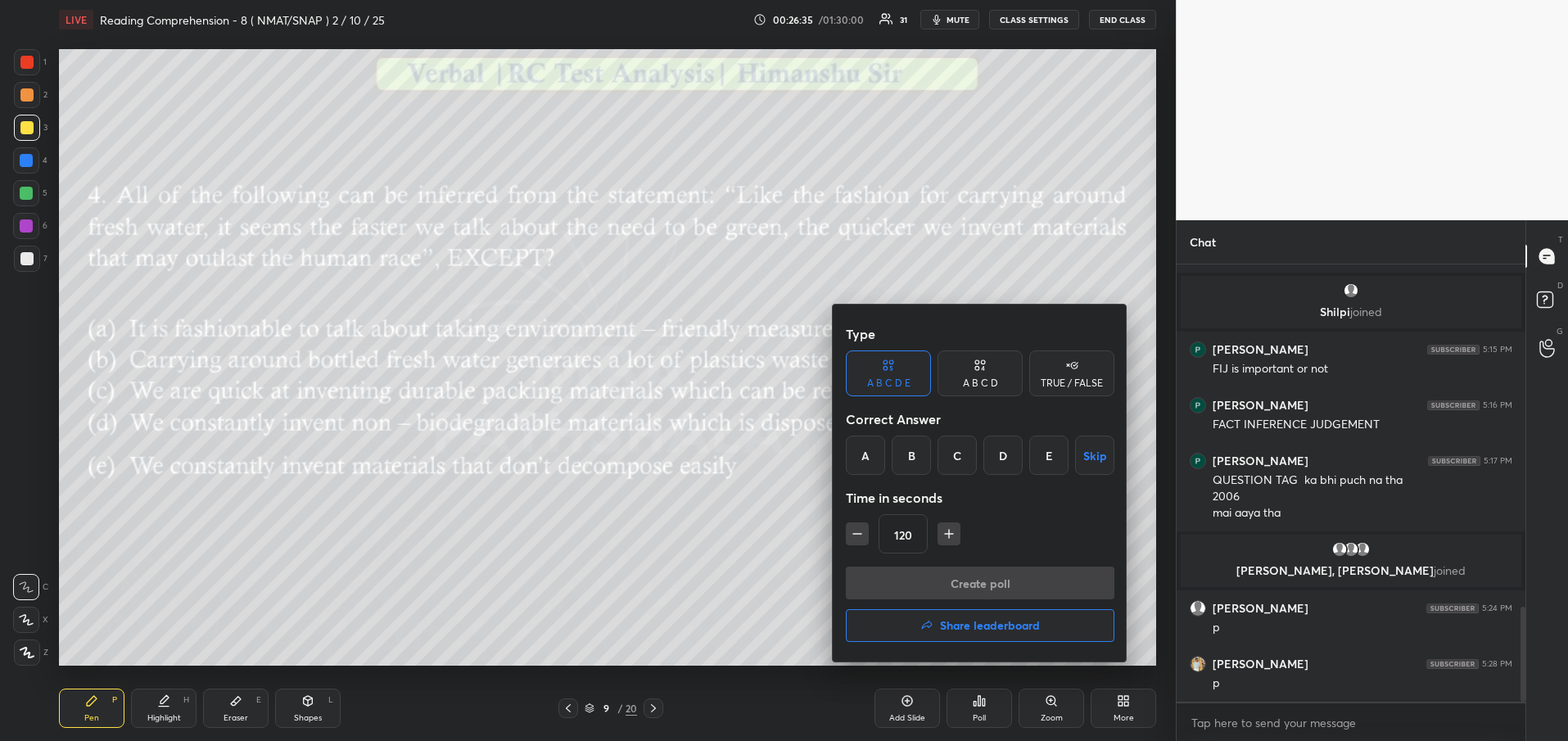
click at [951, 532] on icon "button" at bounding box center [948, 533] width 16 height 16
type input "135"
click at [577, 535] on div at bounding box center [784, 370] width 1568 height 741
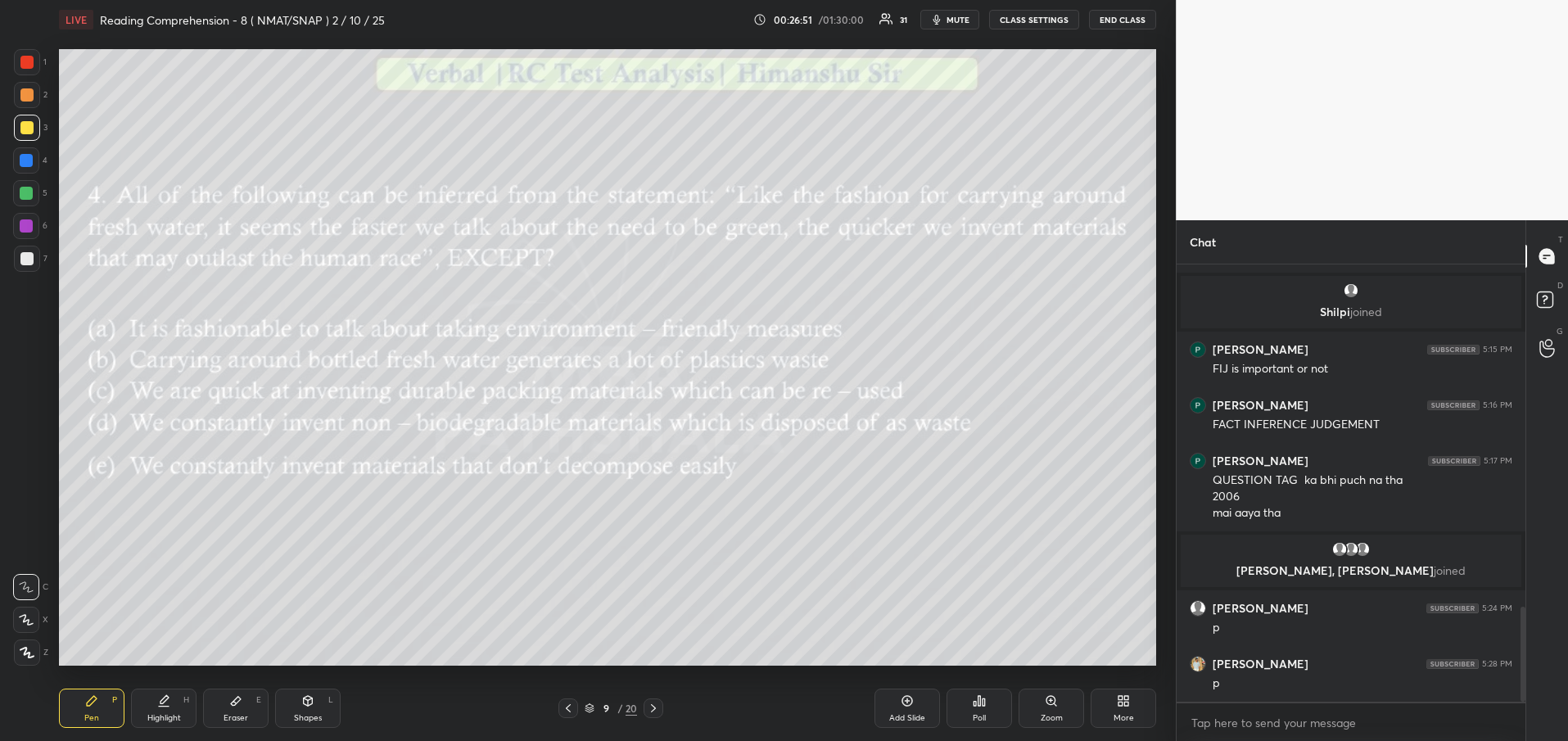
click at [987, 703] on div "Poll" at bounding box center [979, 709] width 65 height 39
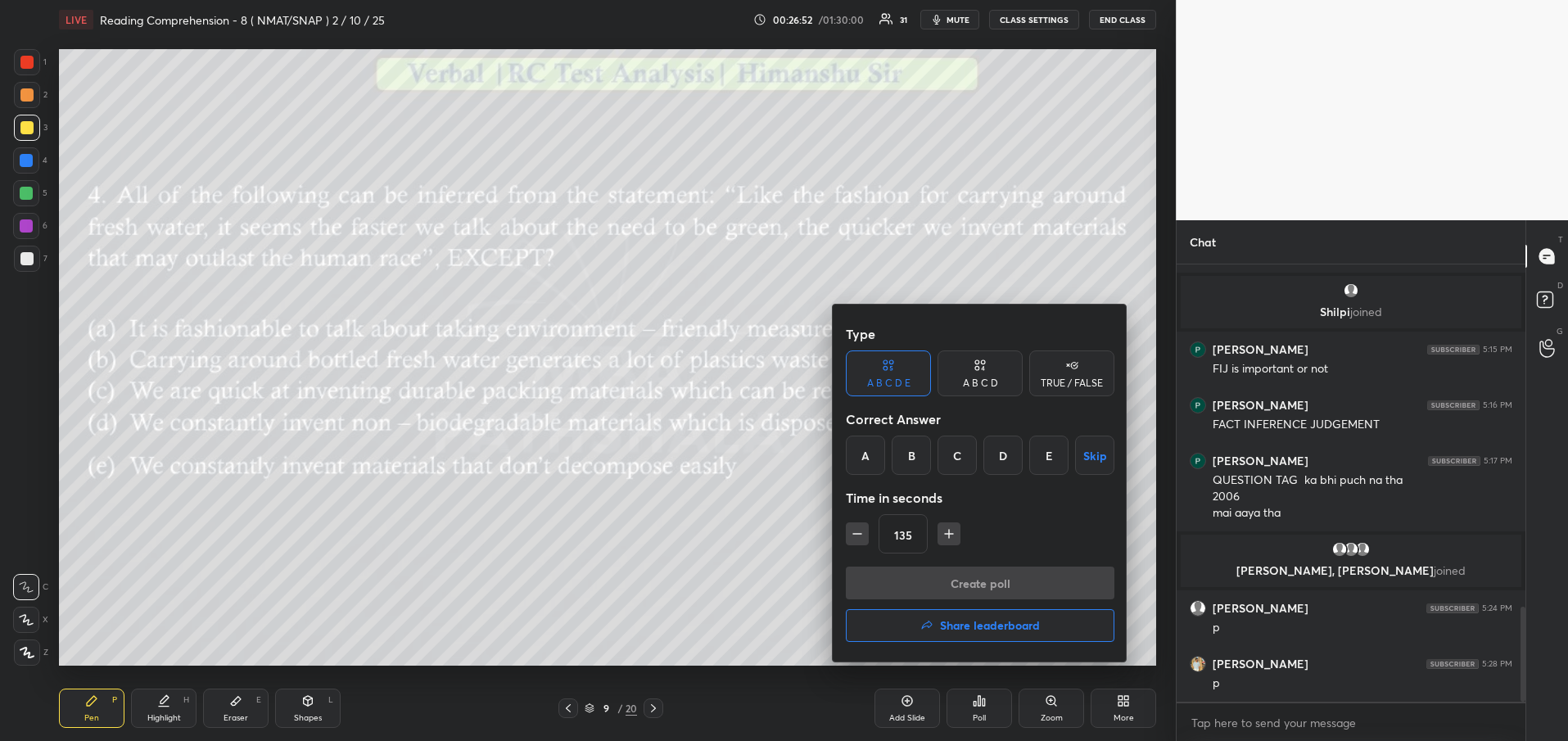
click at [965, 454] on div "C" at bounding box center [957, 455] width 39 height 39
click at [930, 577] on button "Create poll" at bounding box center [980, 583] width 269 height 33
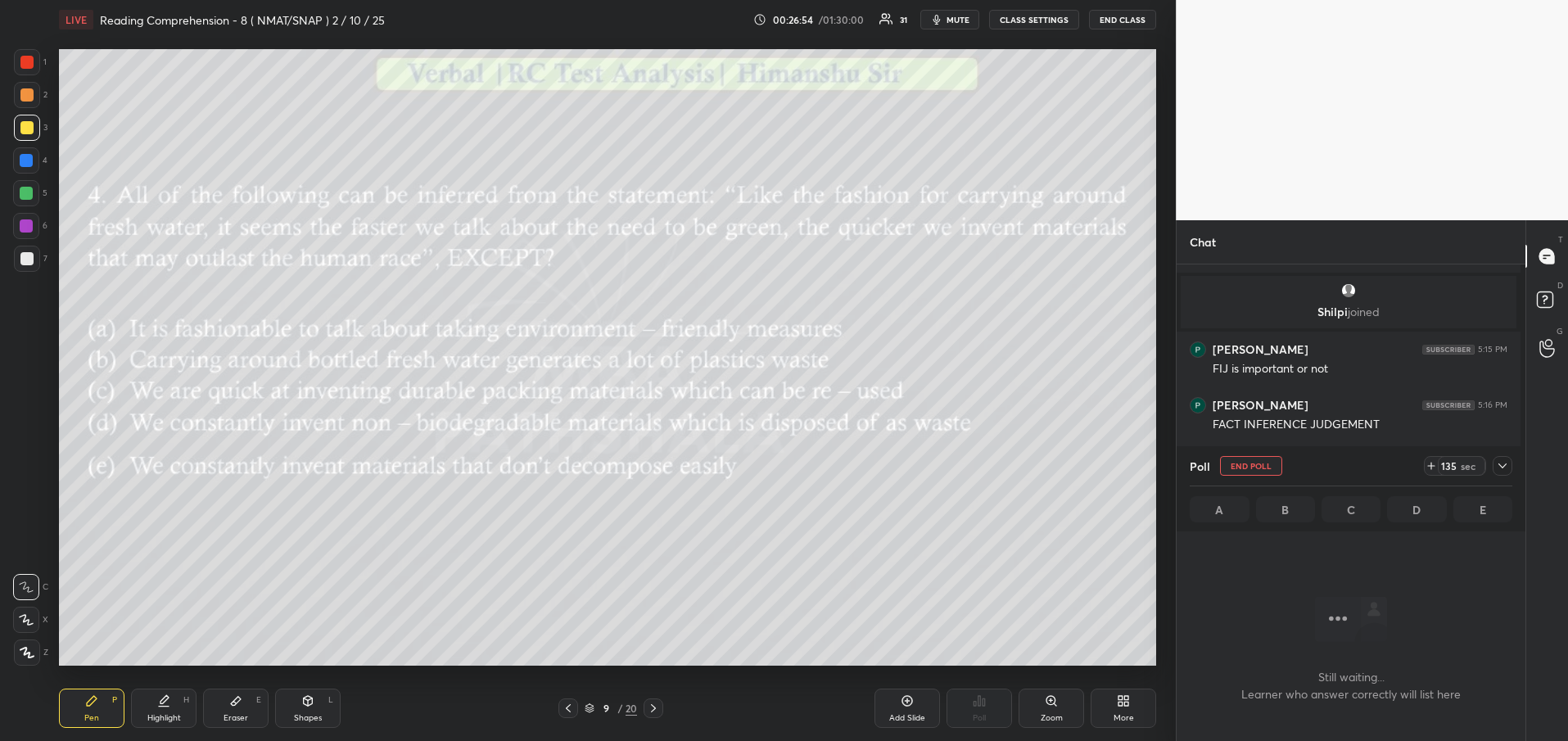
scroll to position [6, 6]
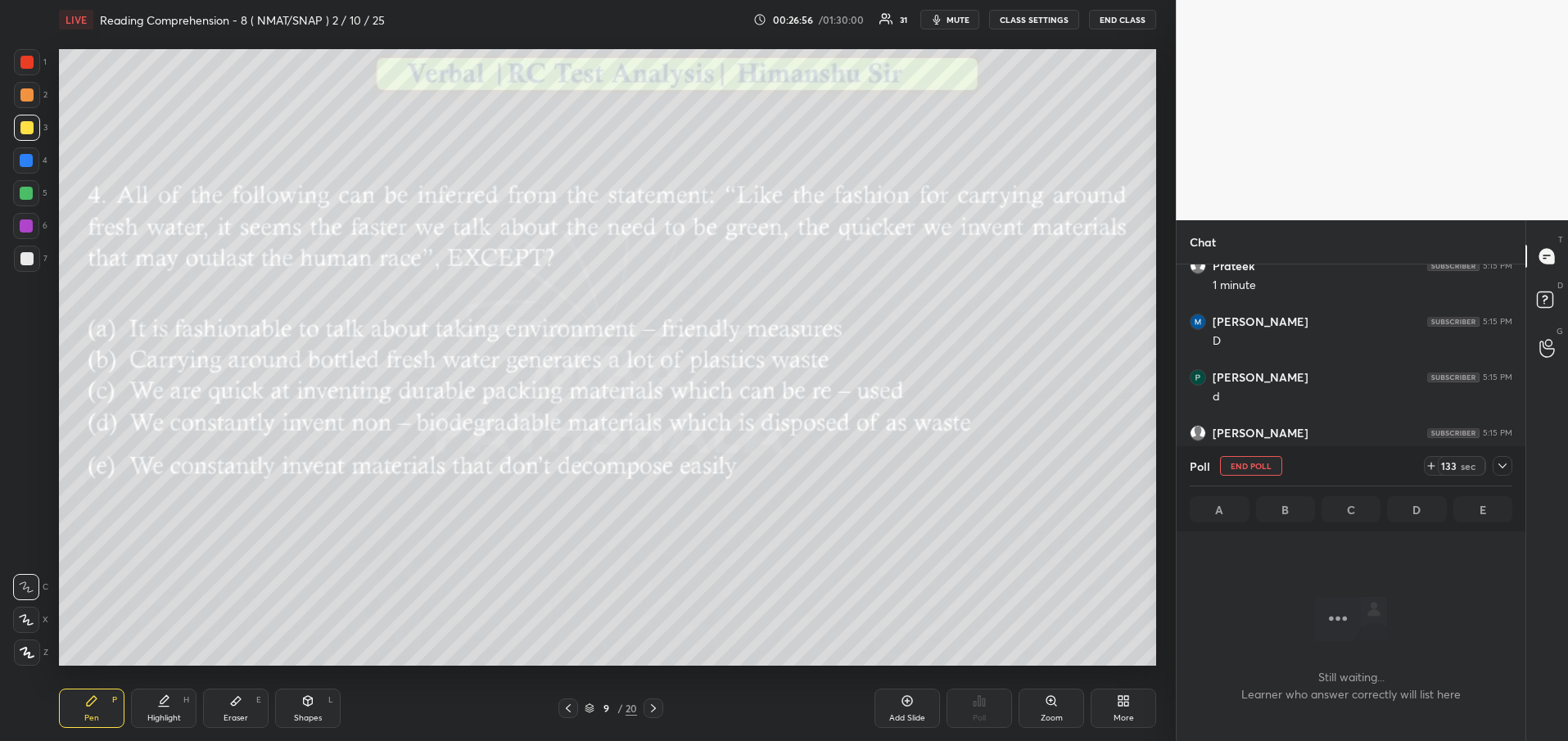
click at [1510, 469] on div at bounding box center [1502, 465] width 19 height 20
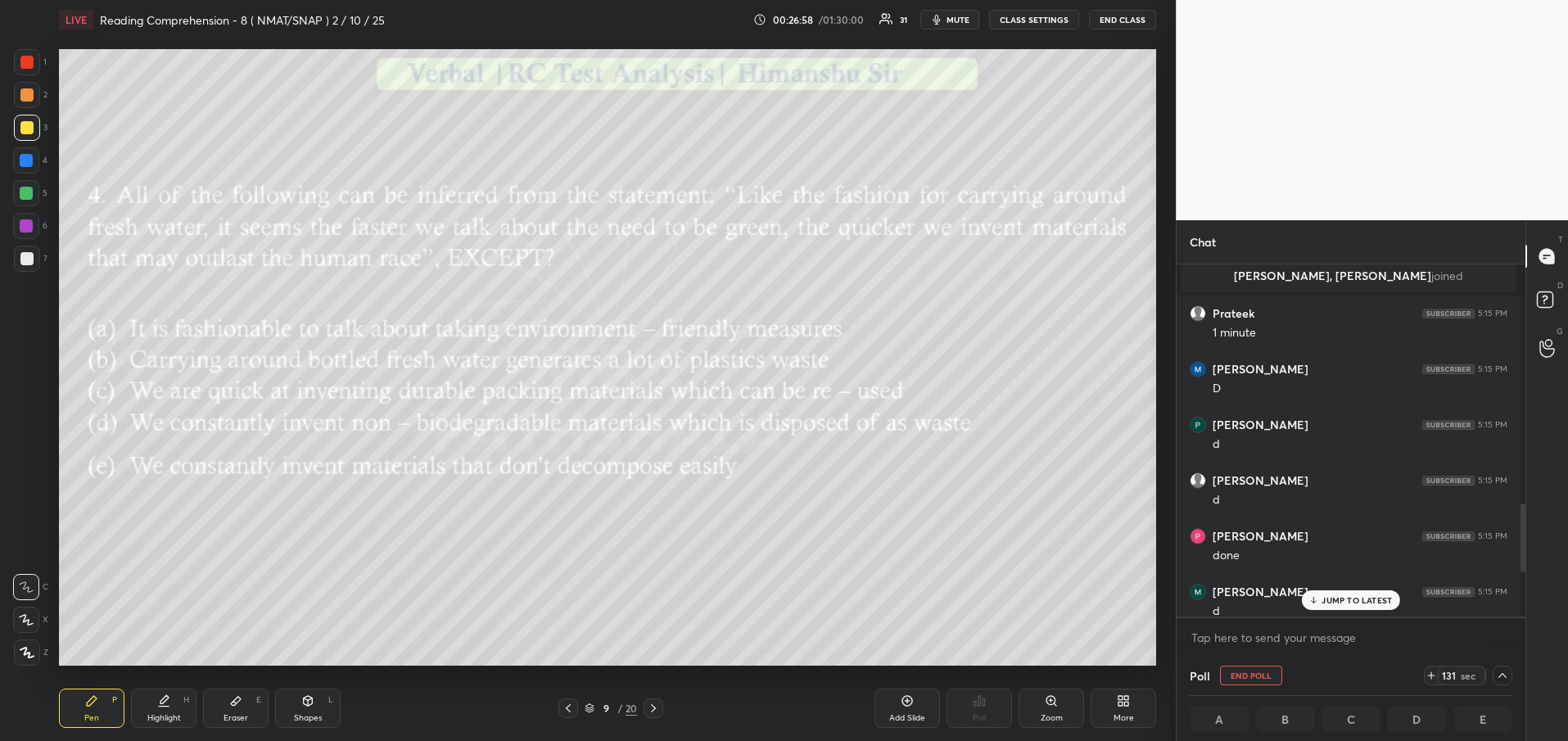
click at [1337, 598] on p "JUMP TO LATEST" at bounding box center [1356, 600] width 70 height 10
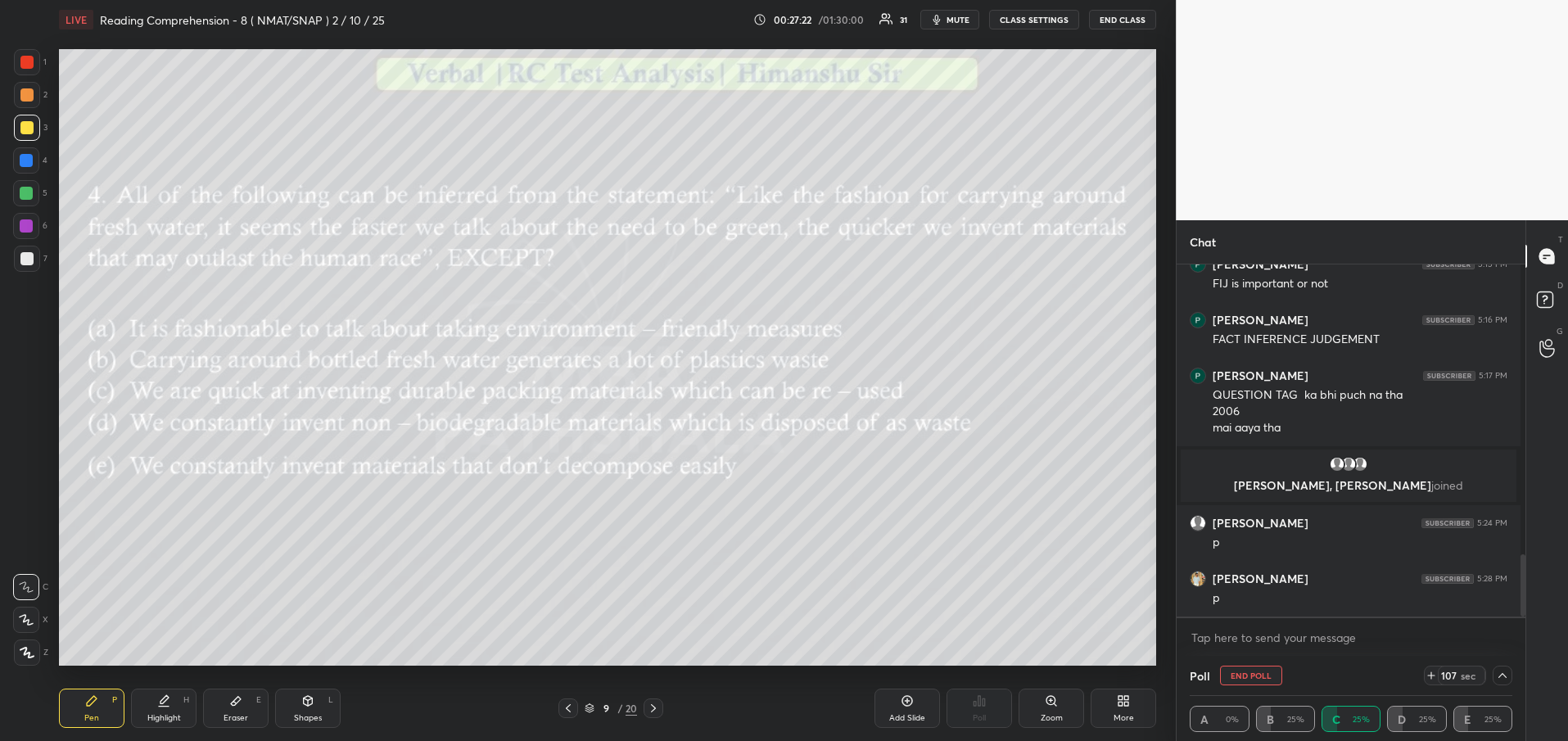
scroll to position [1, 6]
click at [575, 709] on div at bounding box center [568, 708] width 19 height 20
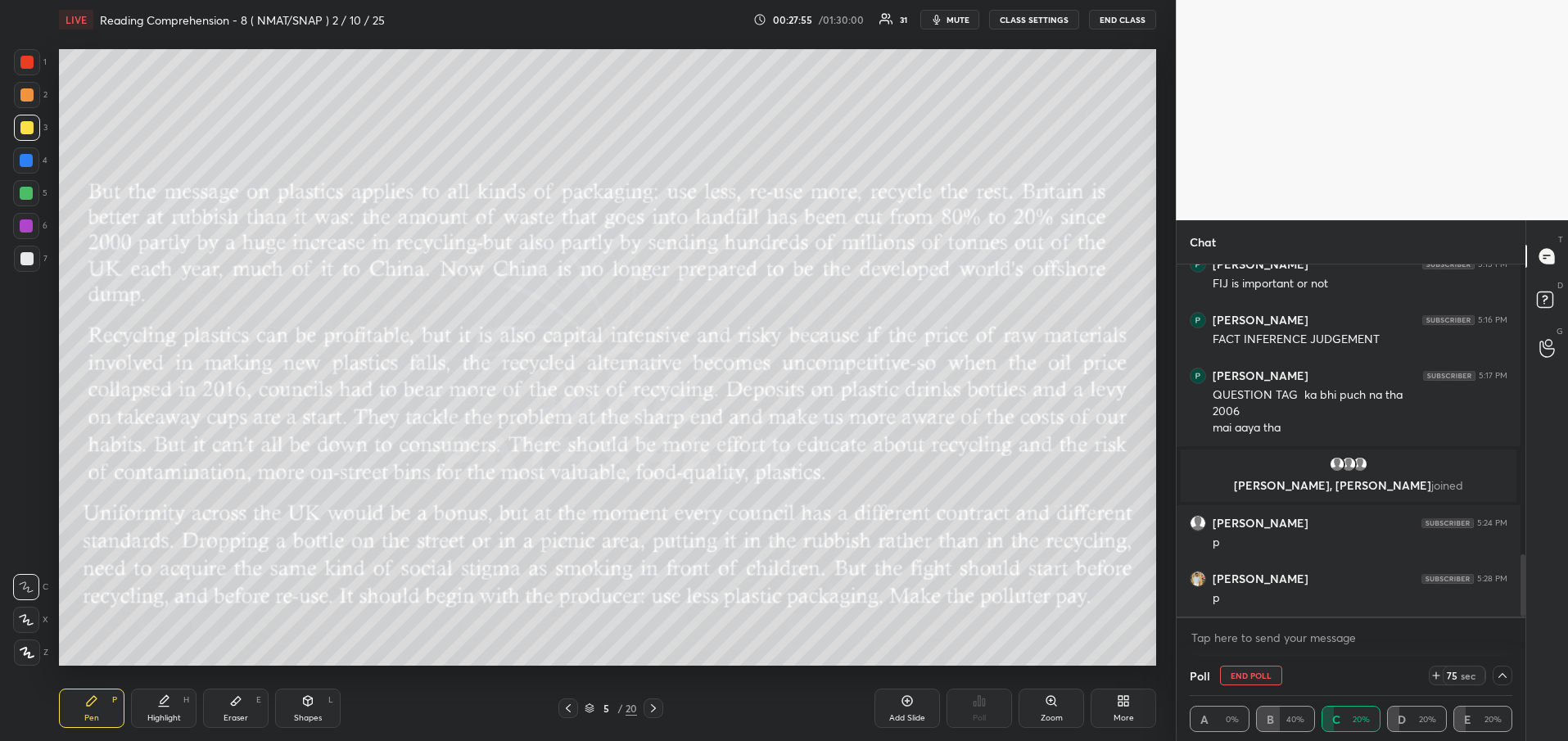
click at [570, 710] on icon at bounding box center [568, 708] width 13 height 13
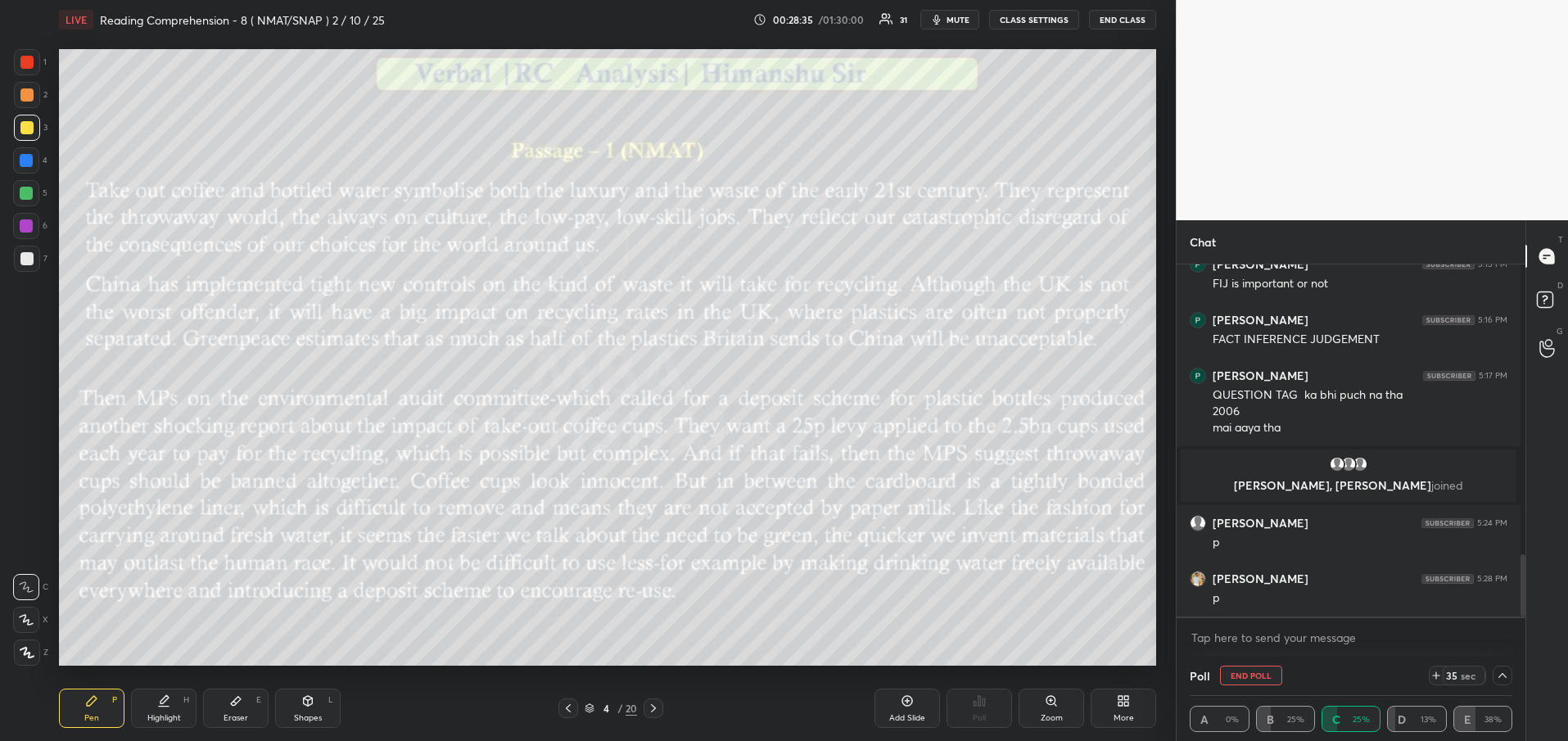
click at [662, 705] on div at bounding box center [653, 708] width 19 height 20
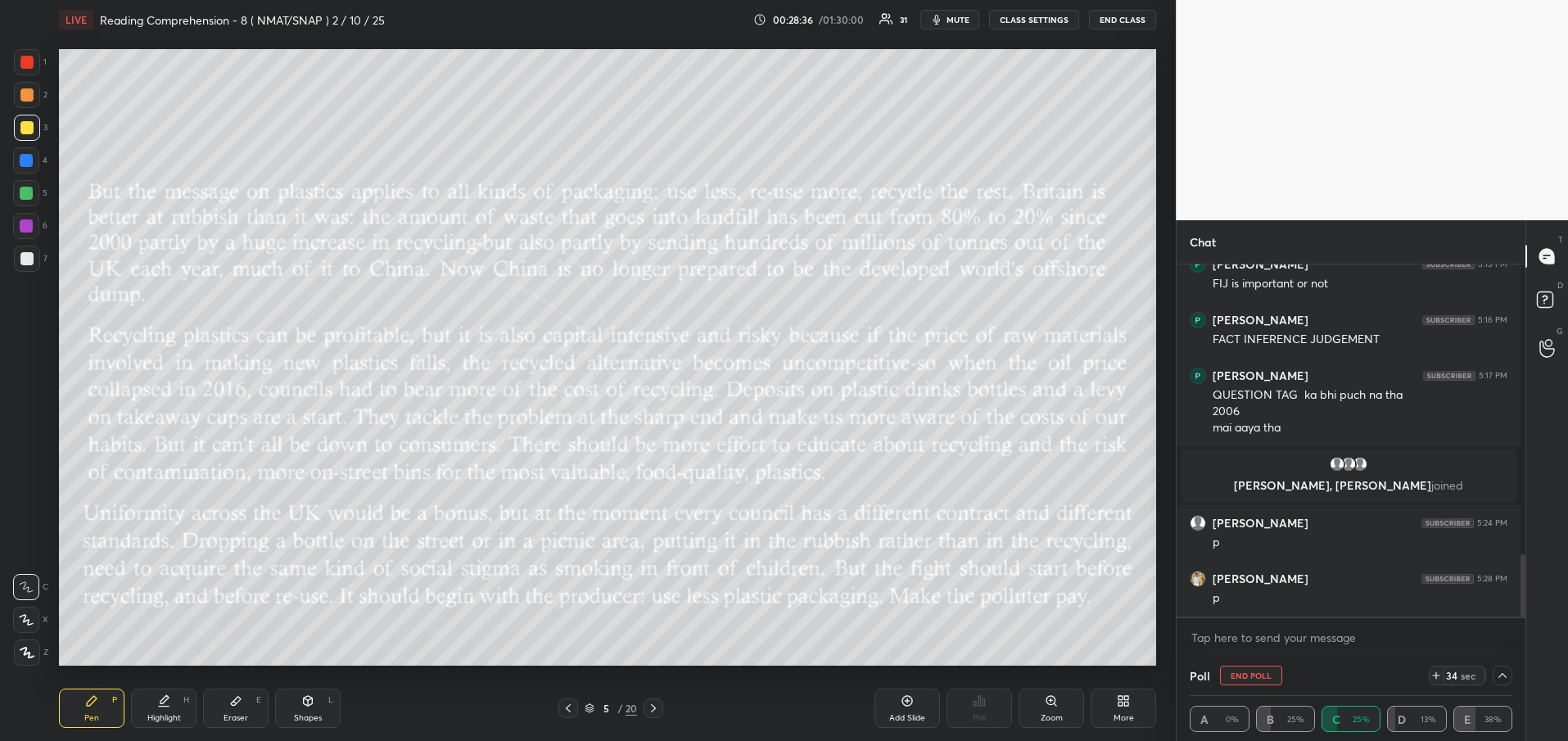
click at [662, 705] on div at bounding box center [653, 708] width 19 height 20
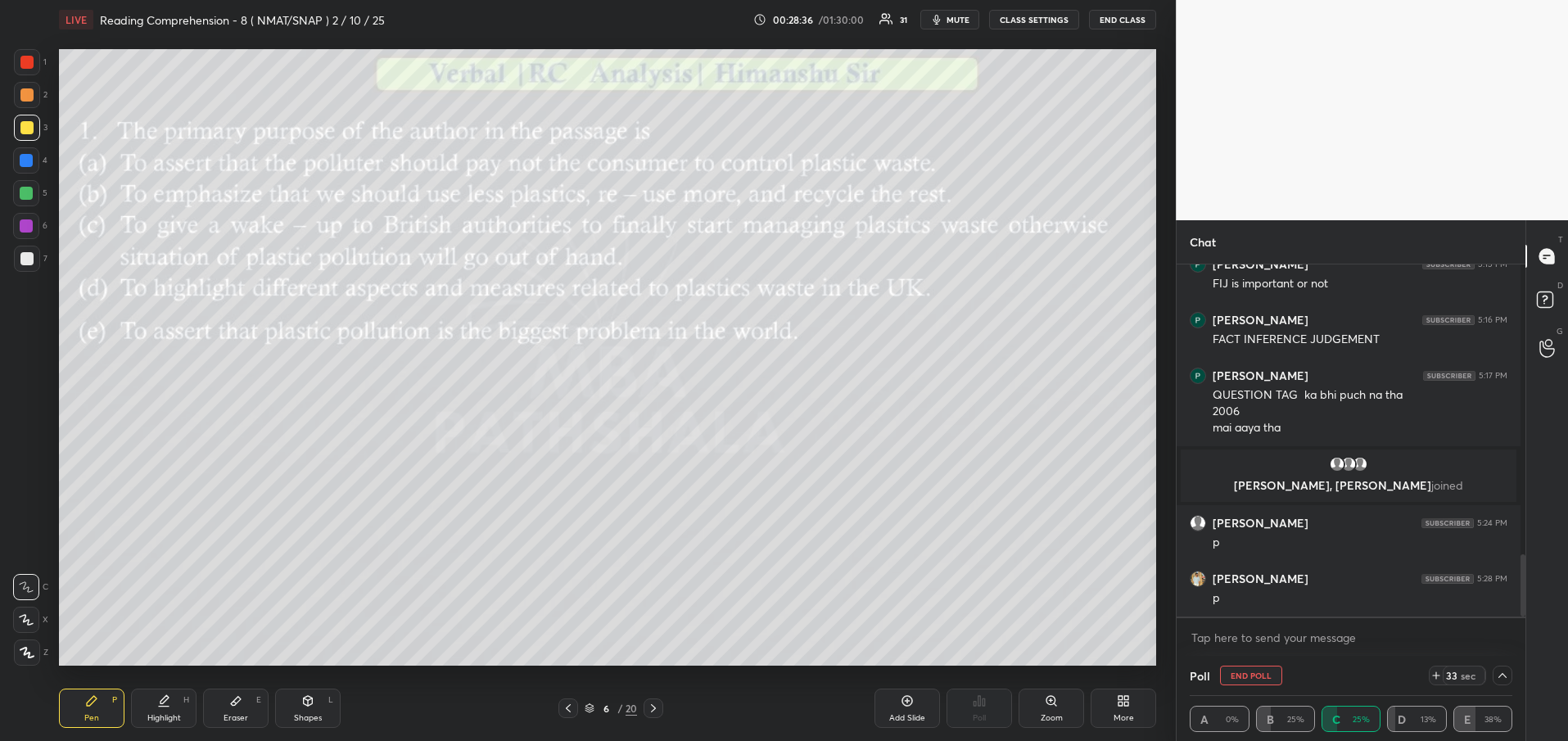
click at [662, 705] on div at bounding box center [653, 708] width 19 height 20
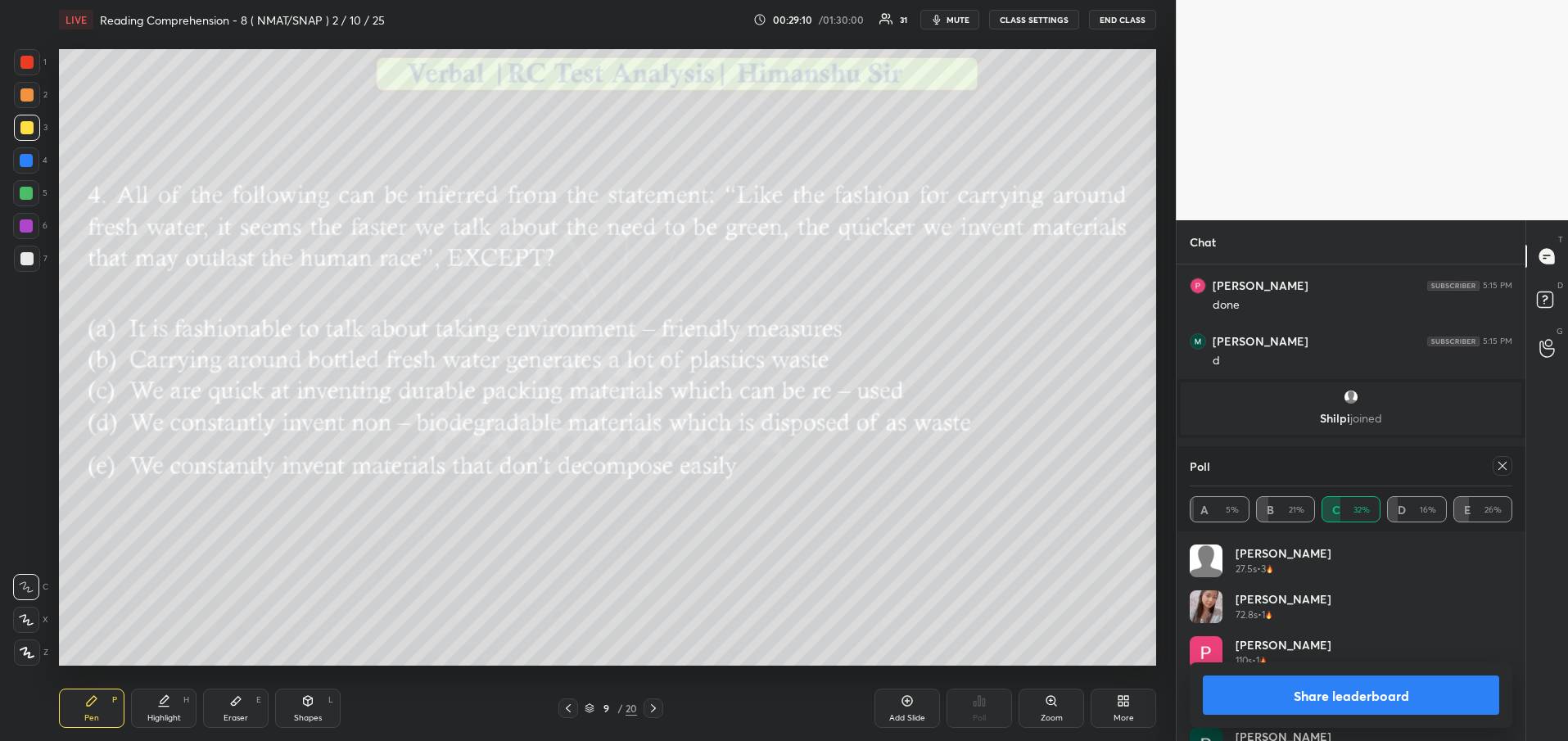
scroll to position [1234, 0]
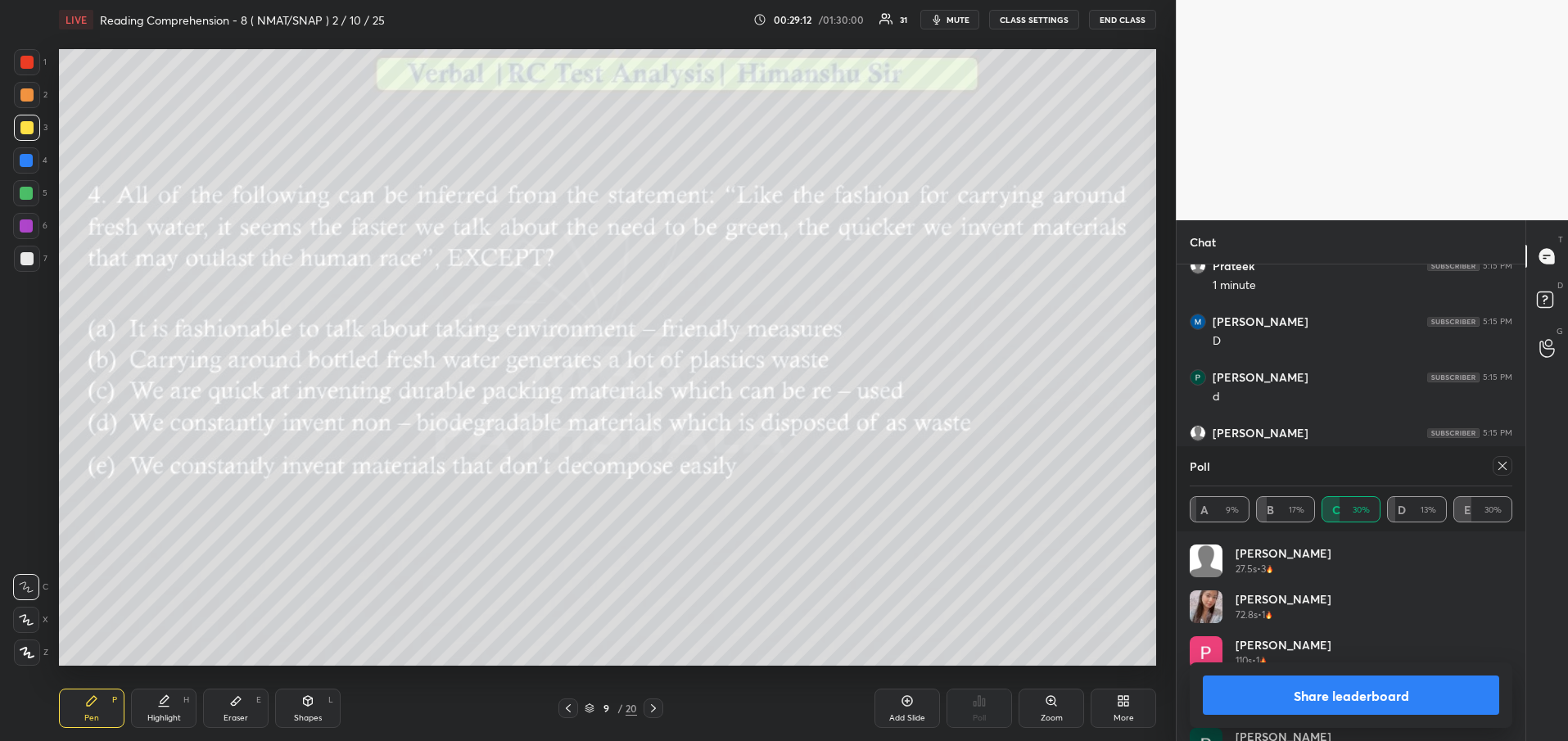
click at [1356, 708] on button "Share leaderboard" at bounding box center [1351, 695] width 297 height 39
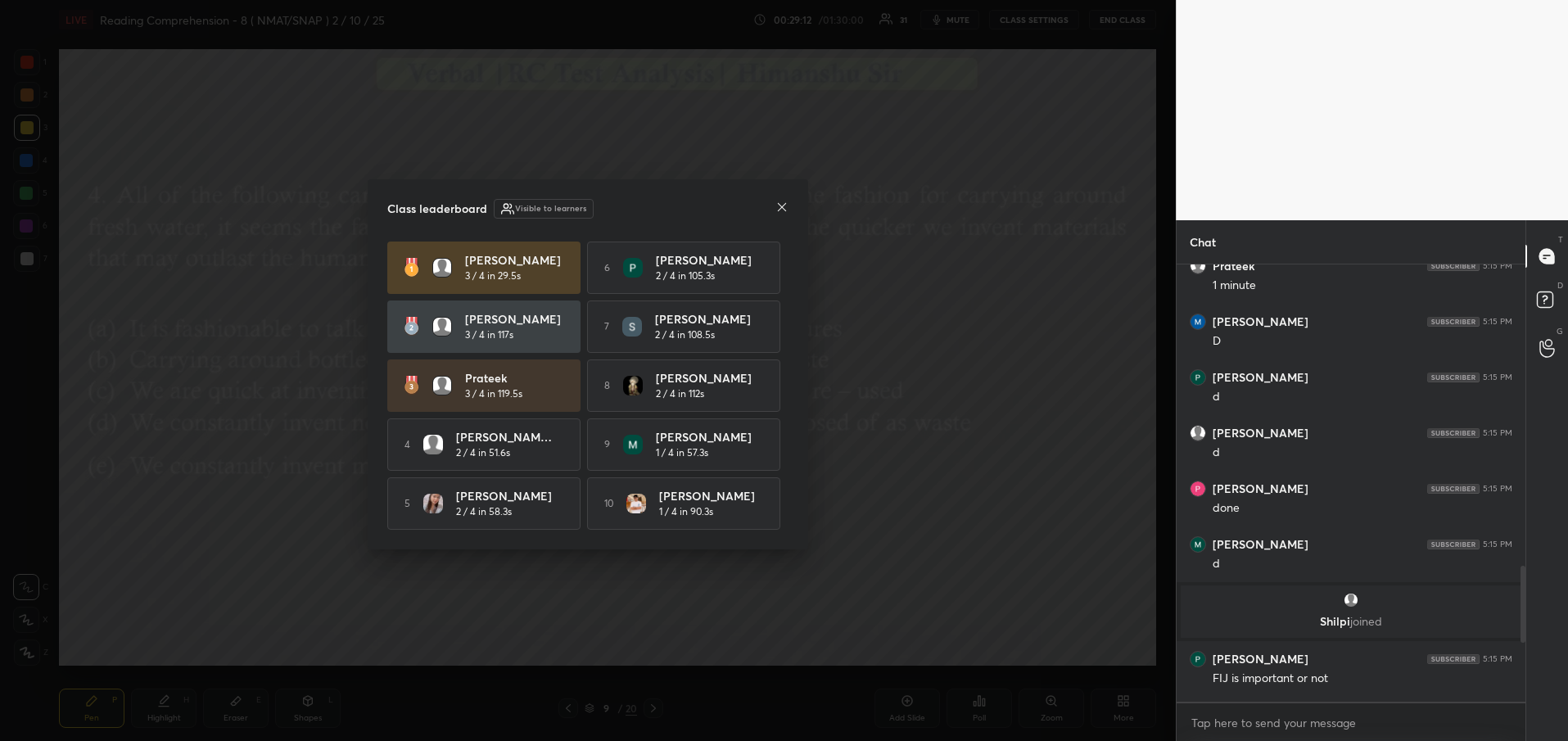
scroll to position [472, 344]
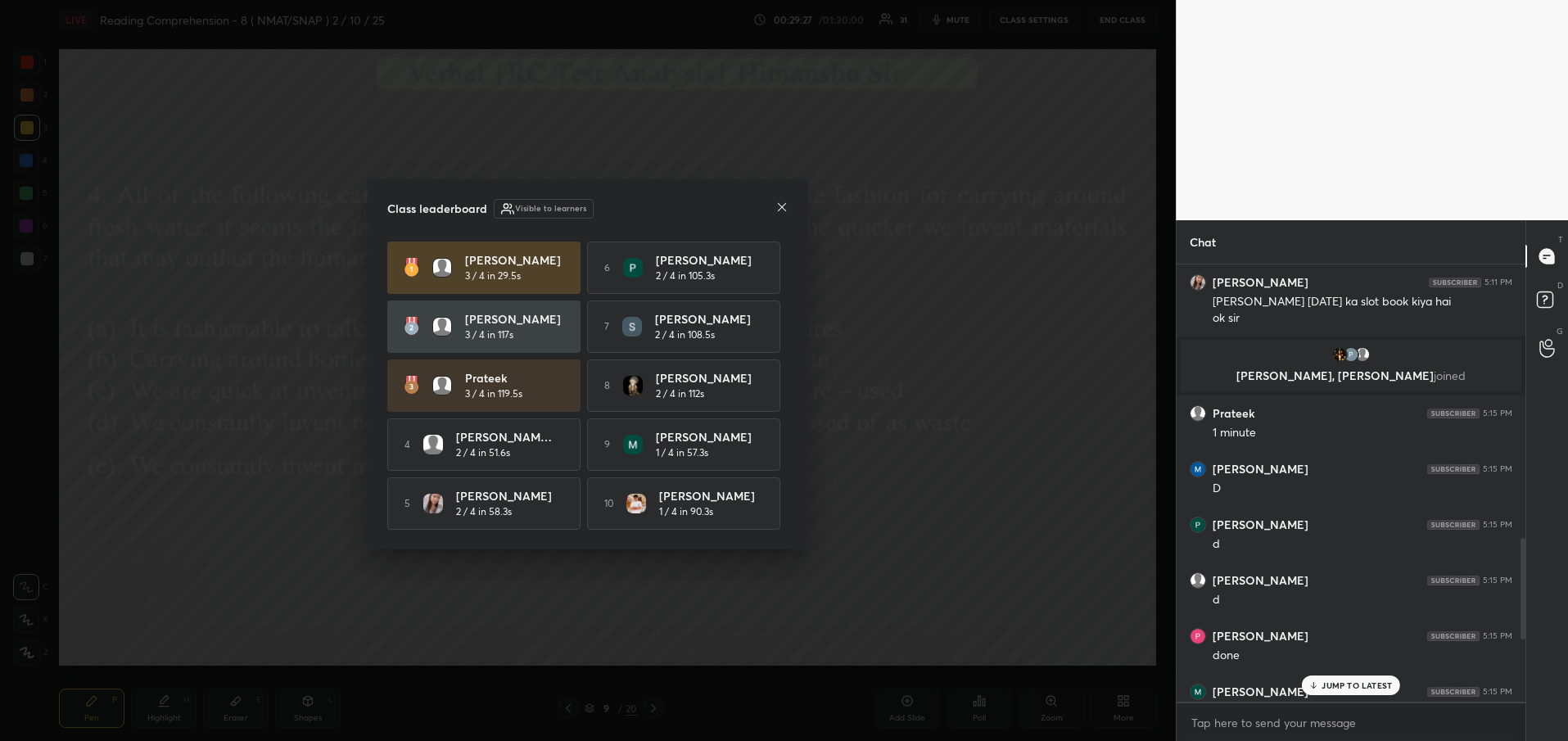
click at [782, 201] on icon at bounding box center [781, 207] width 13 height 13
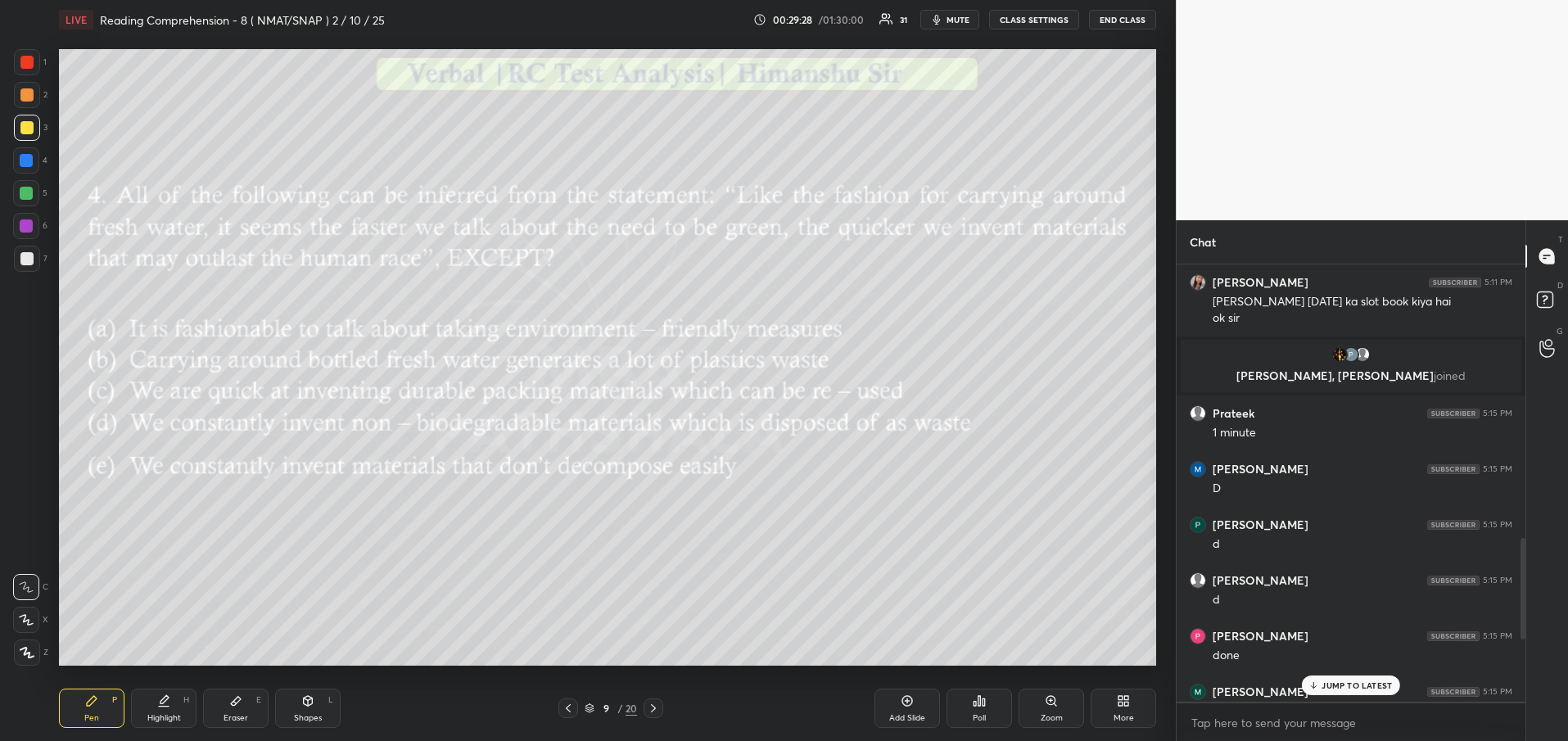
click at [1379, 688] on p "JUMP TO LATEST" at bounding box center [1356, 686] width 70 height 10
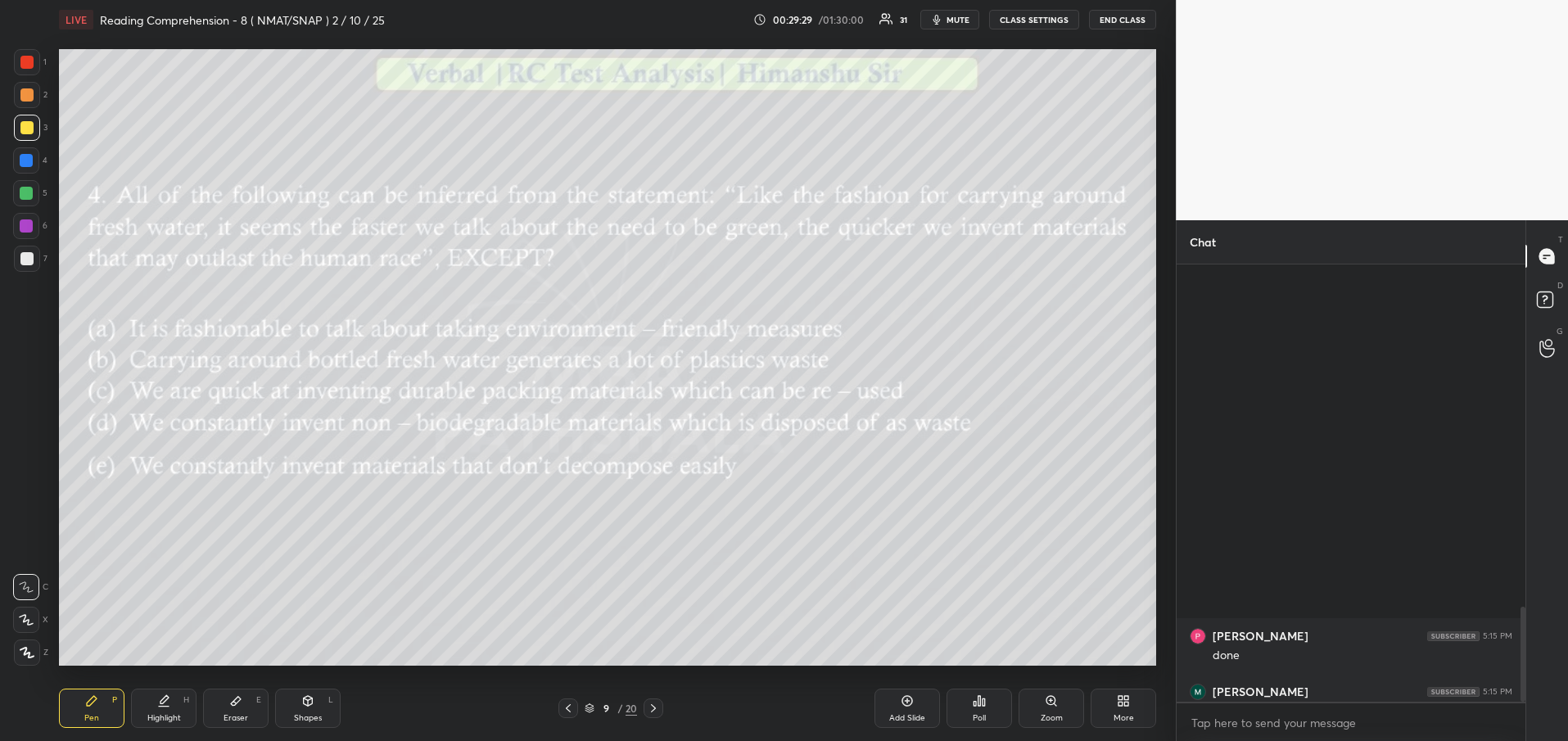
scroll to position [1576, 0]
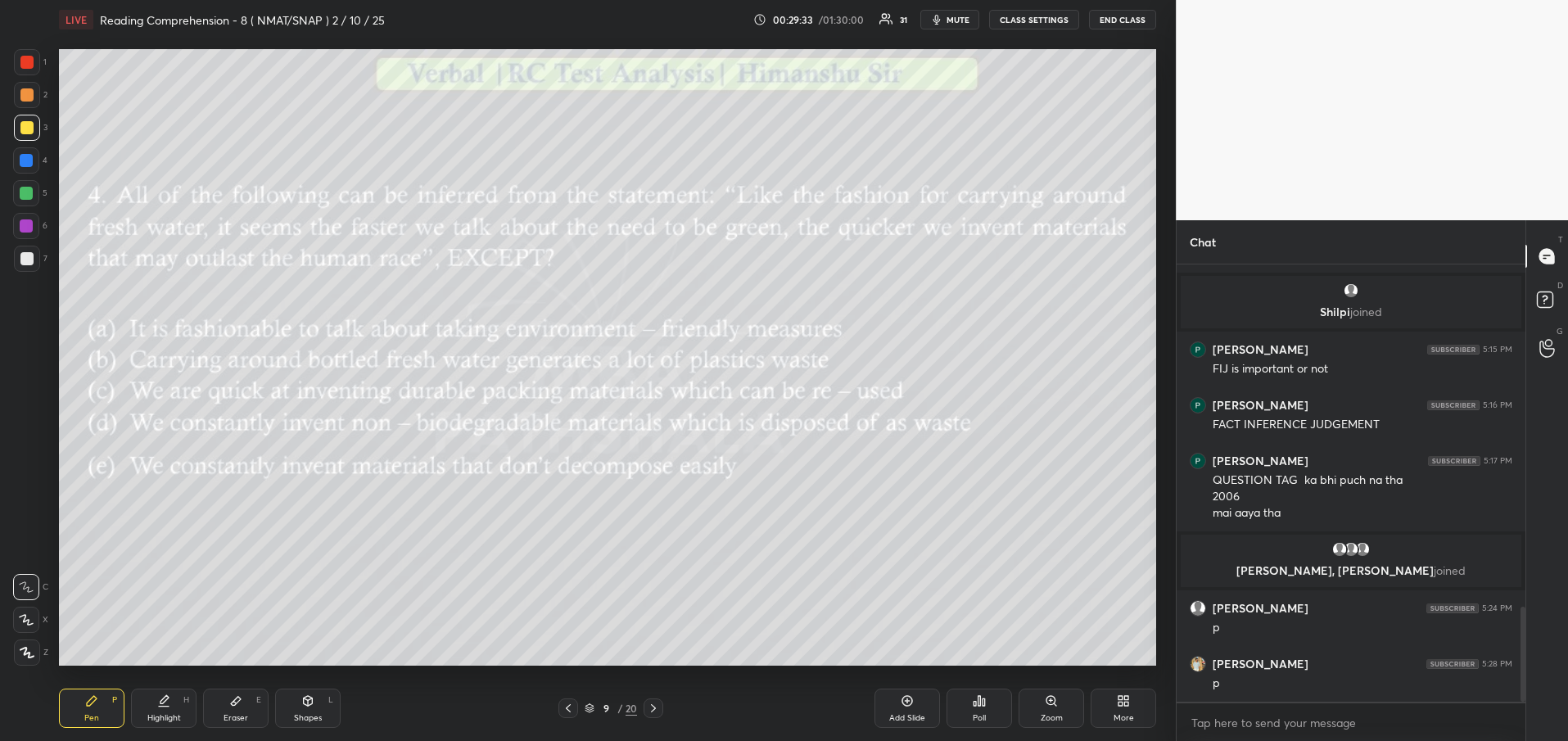
click at [572, 709] on icon at bounding box center [568, 708] width 13 height 13
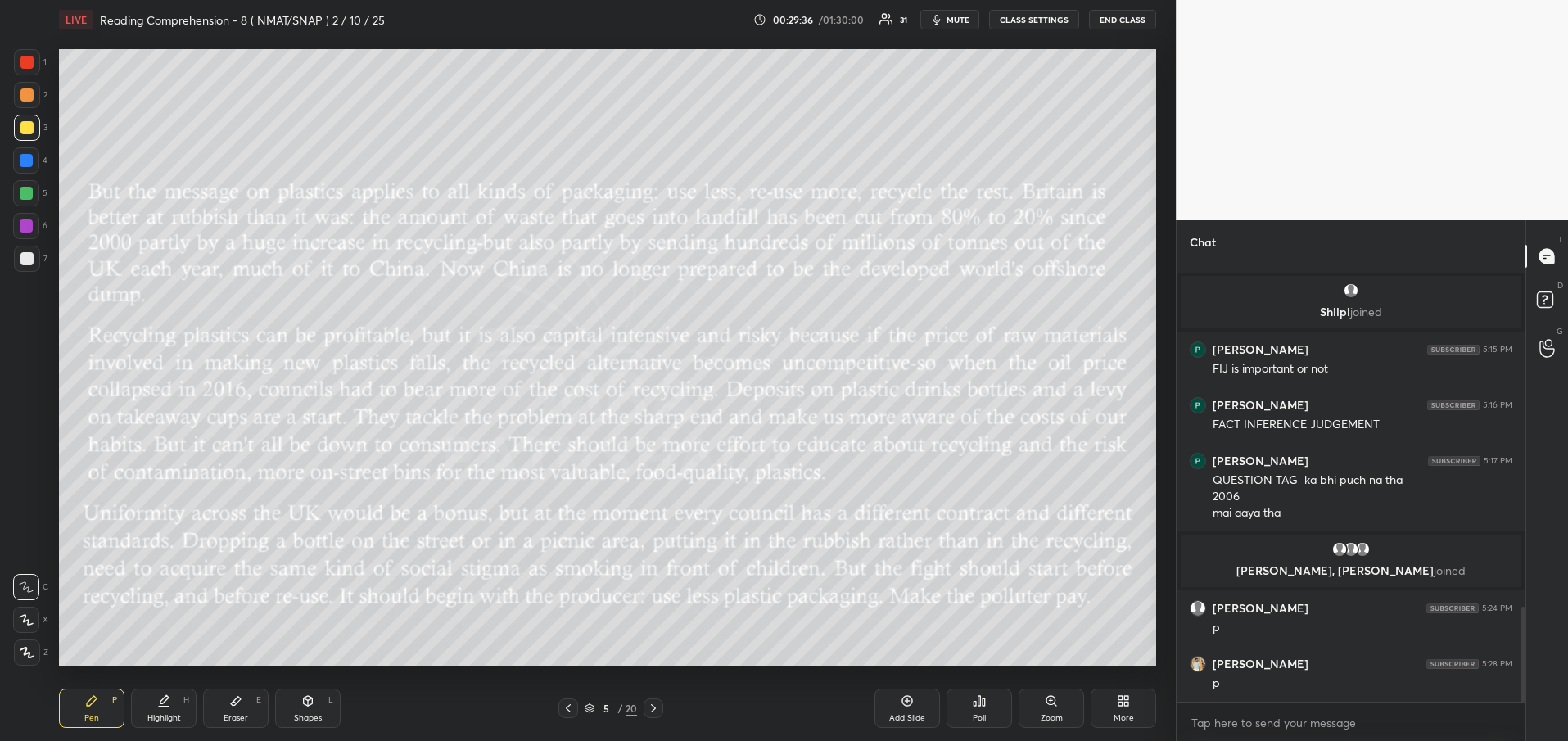
click at [572, 709] on icon at bounding box center [568, 708] width 13 height 13
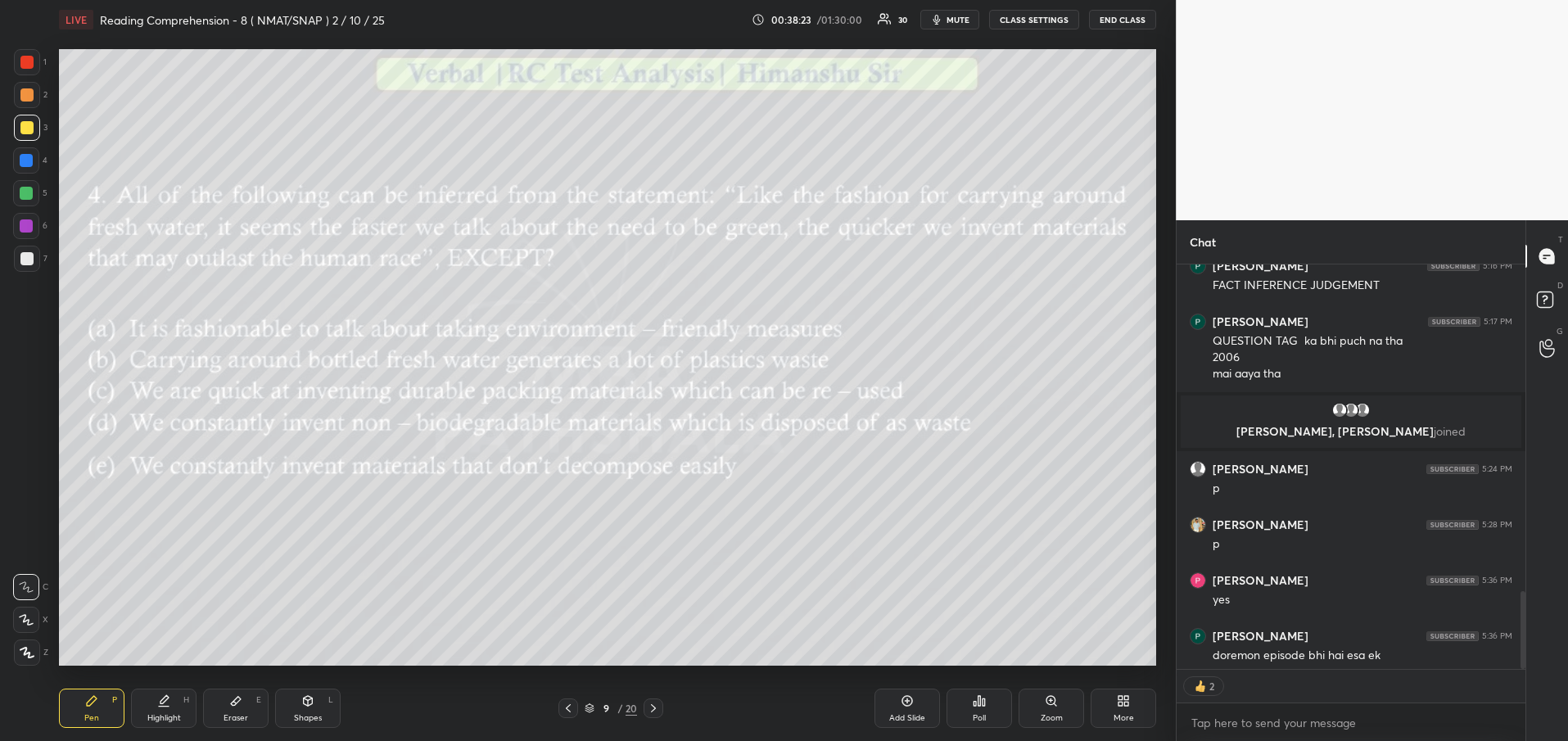
scroll to position [1687, 0]
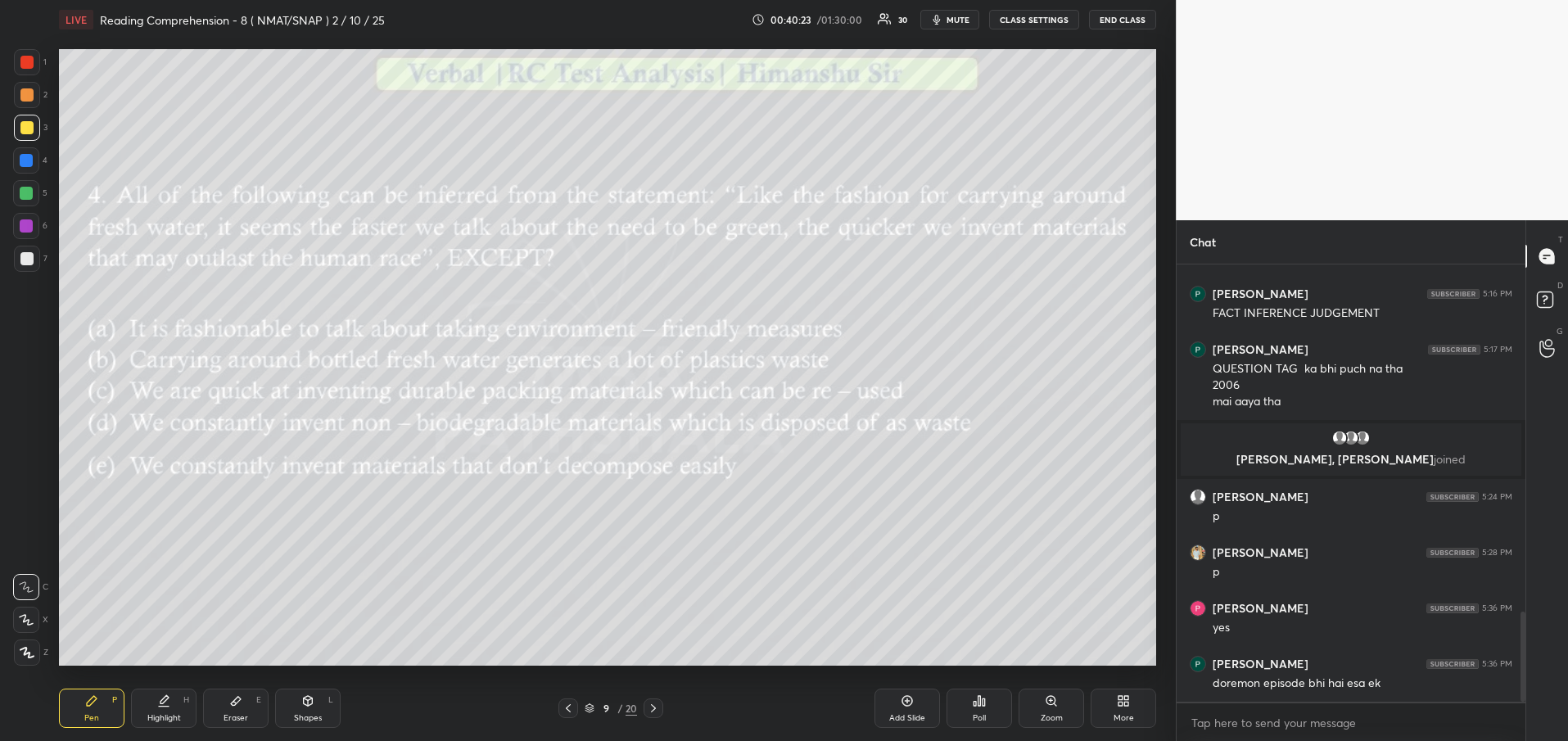
click at [569, 715] on div at bounding box center [568, 708] width 19 height 20
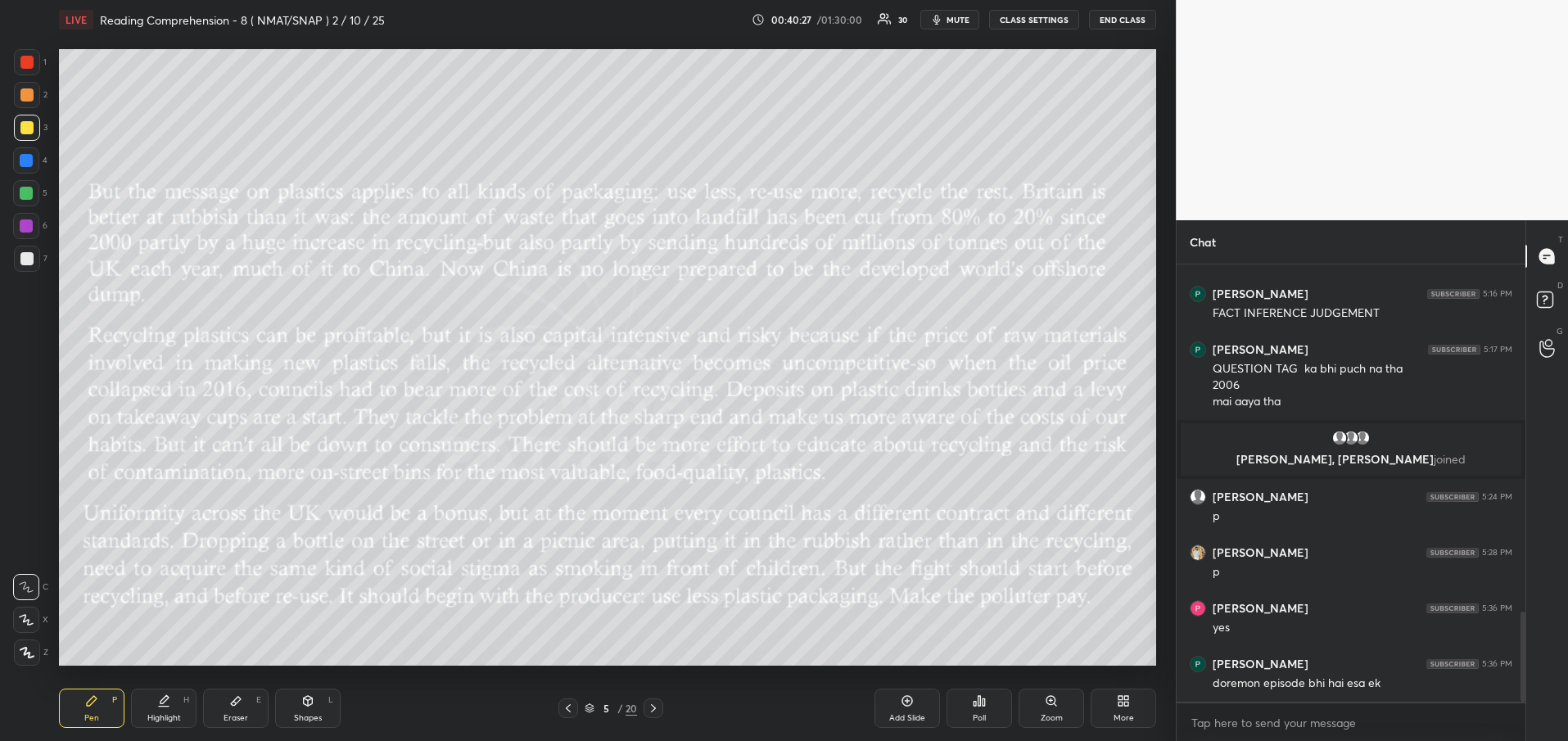
click at [656, 704] on icon at bounding box center [653, 708] width 13 height 13
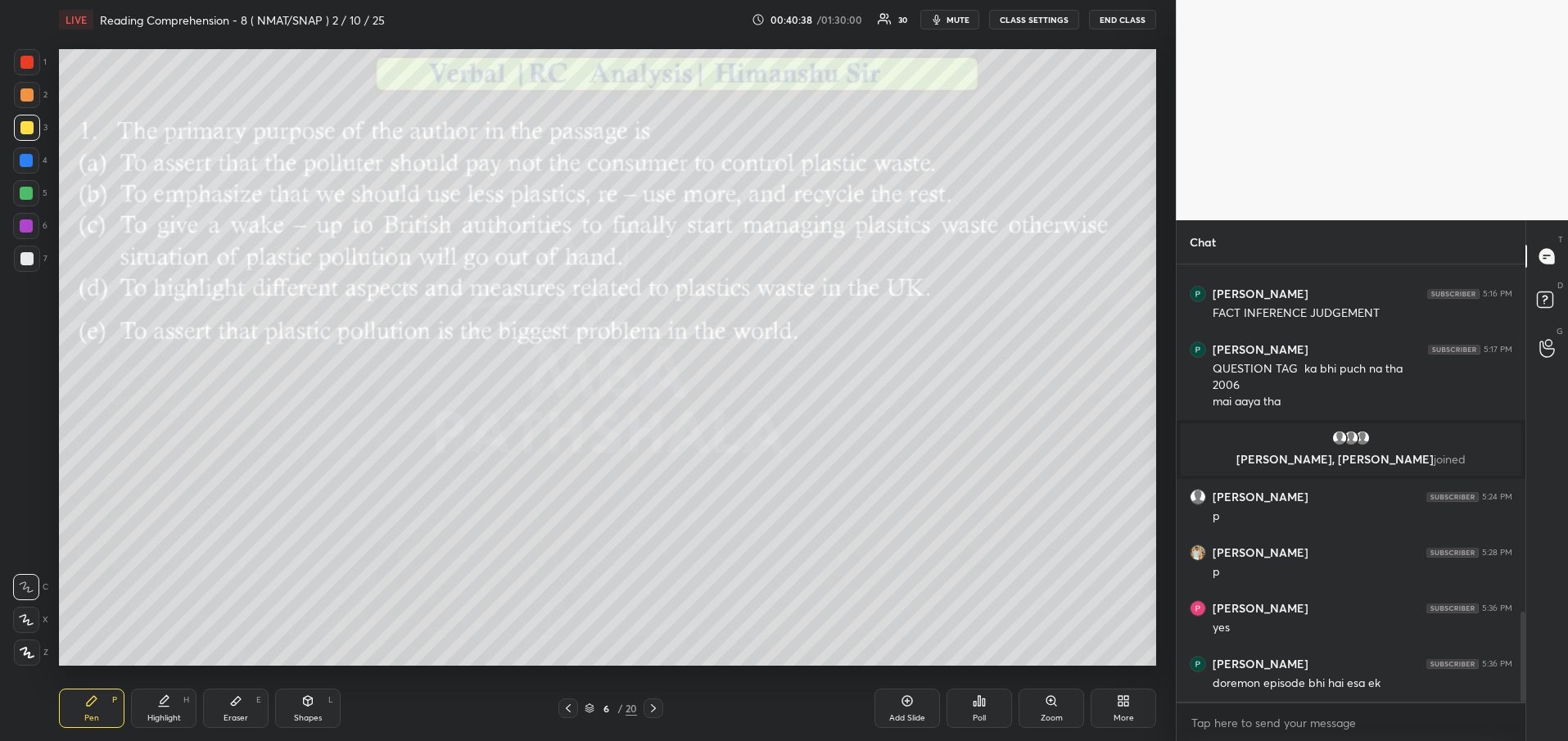
click at [569, 706] on icon at bounding box center [569, 709] width 5 height 8
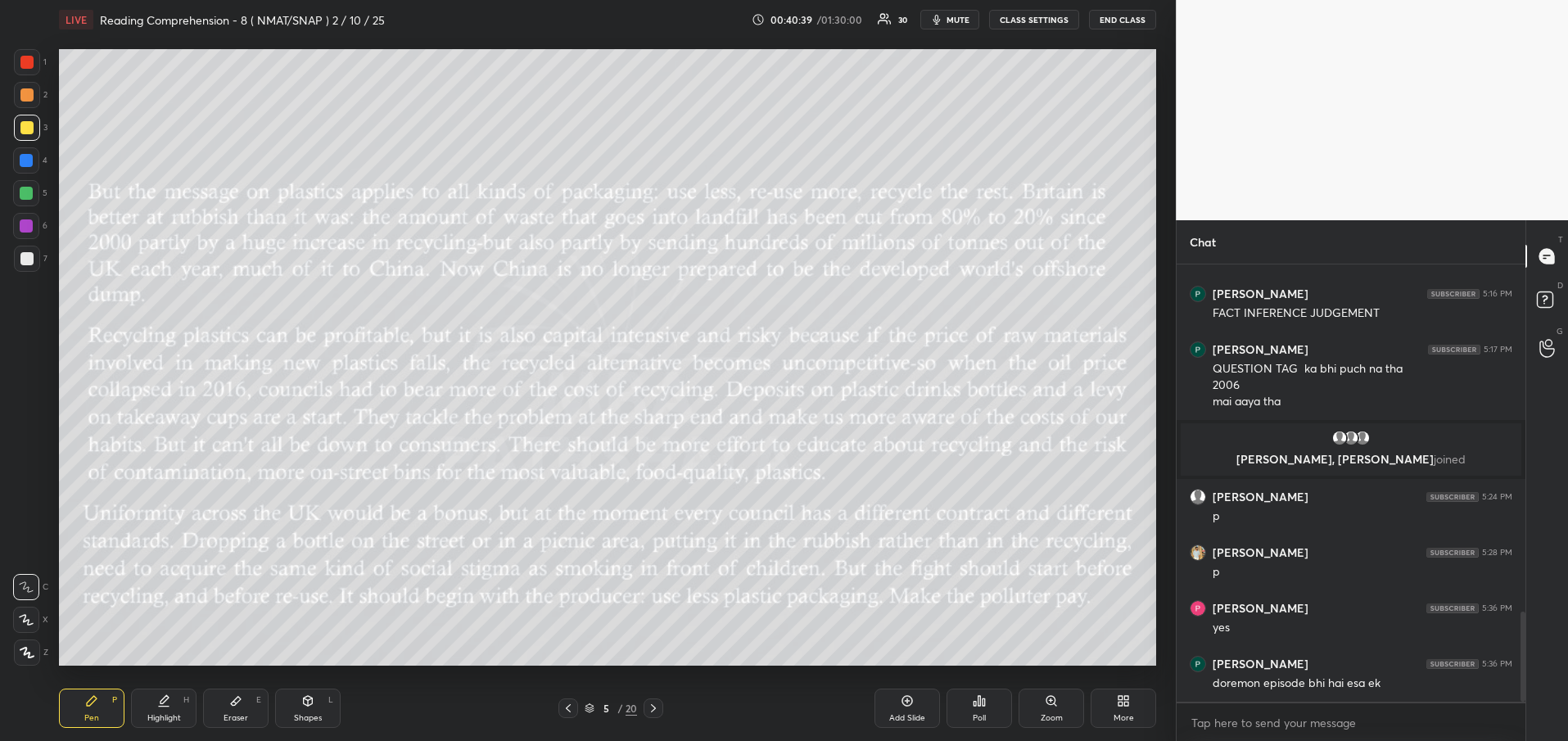
click at [569, 706] on icon at bounding box center [569, 709] width 5 height 8
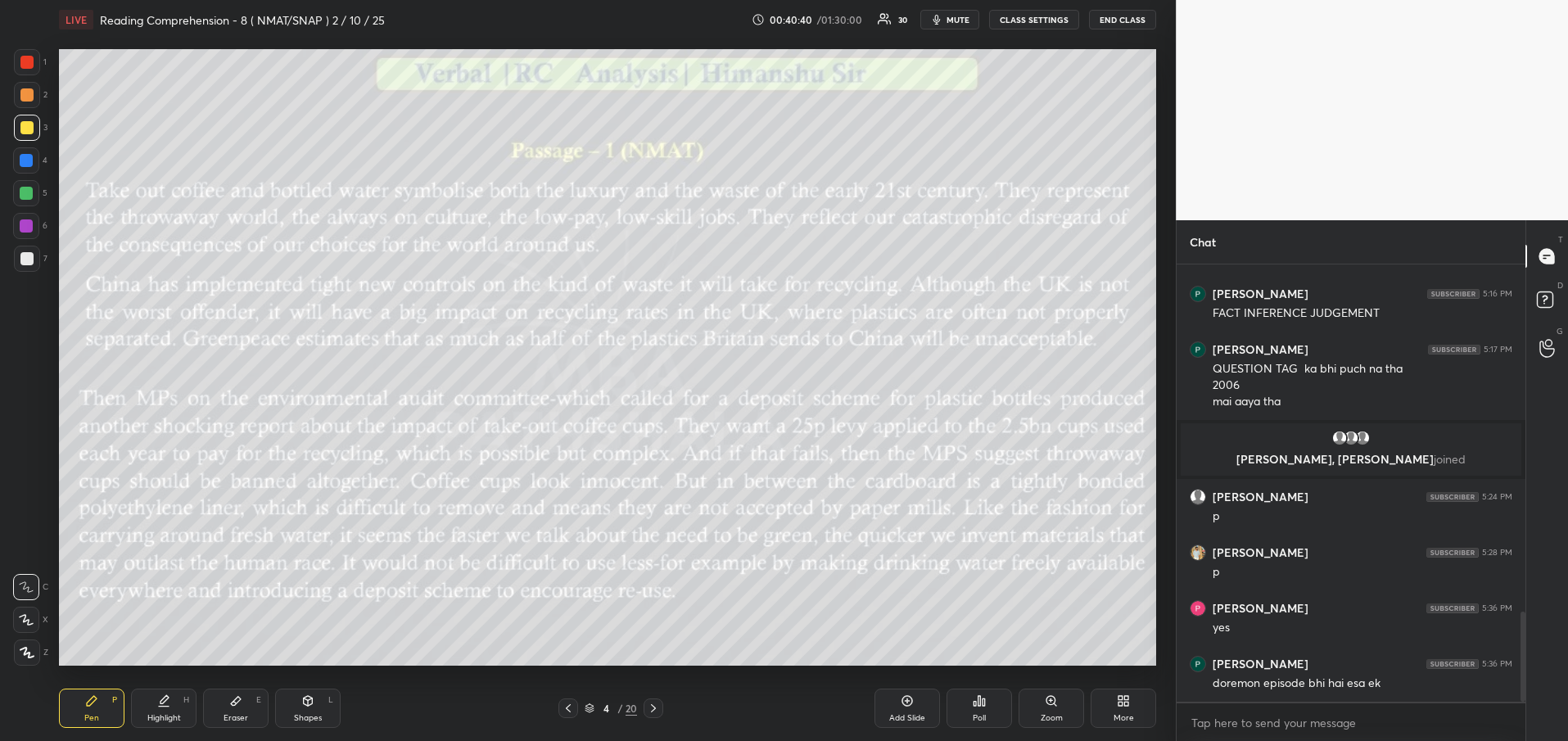
click at [647, 703] on icon at bounding box center [653, 708] width 13 height 13
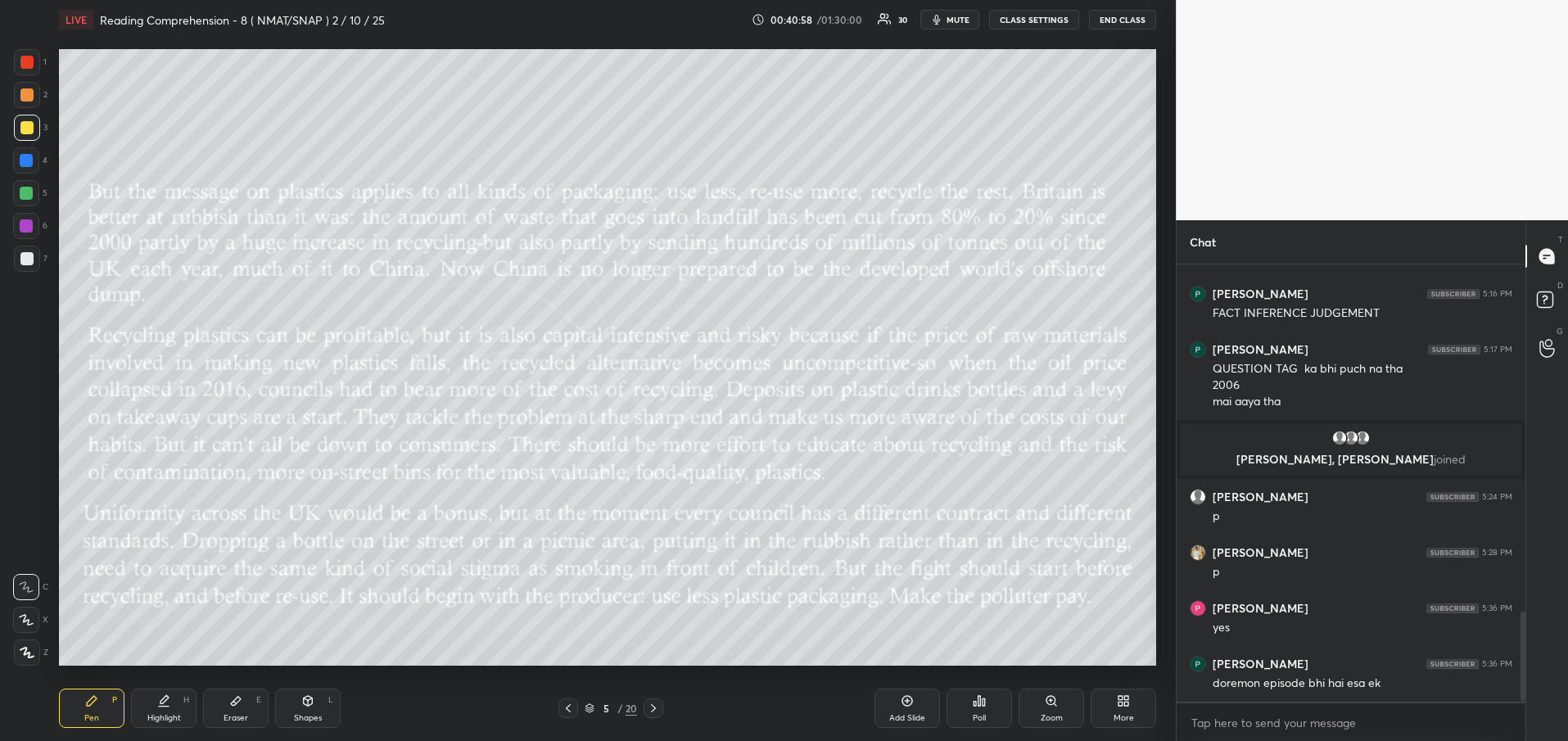
click at [657, 711] on icon at bounding box center [653, 708] width 13 height 13
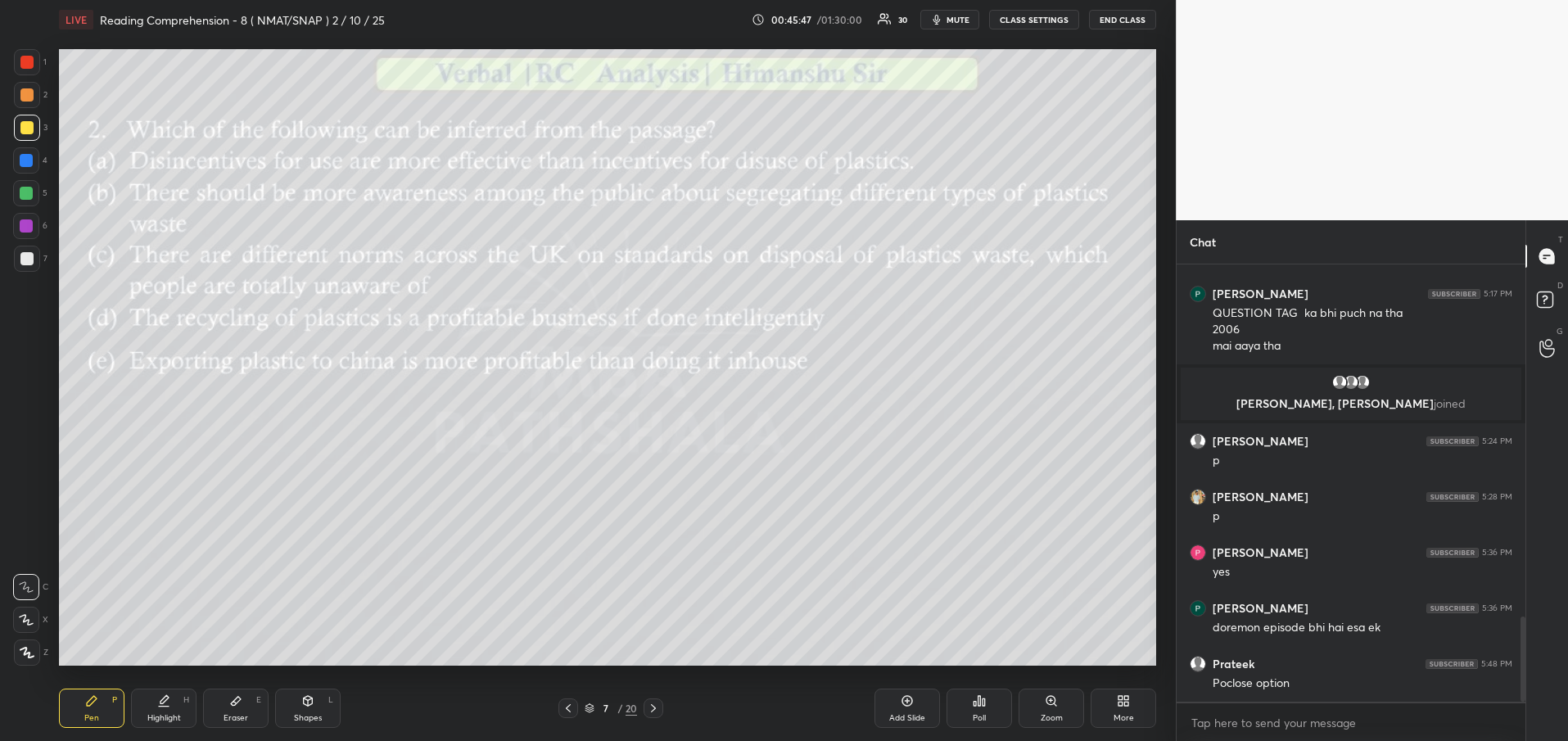
scroll to position [1802, 0]
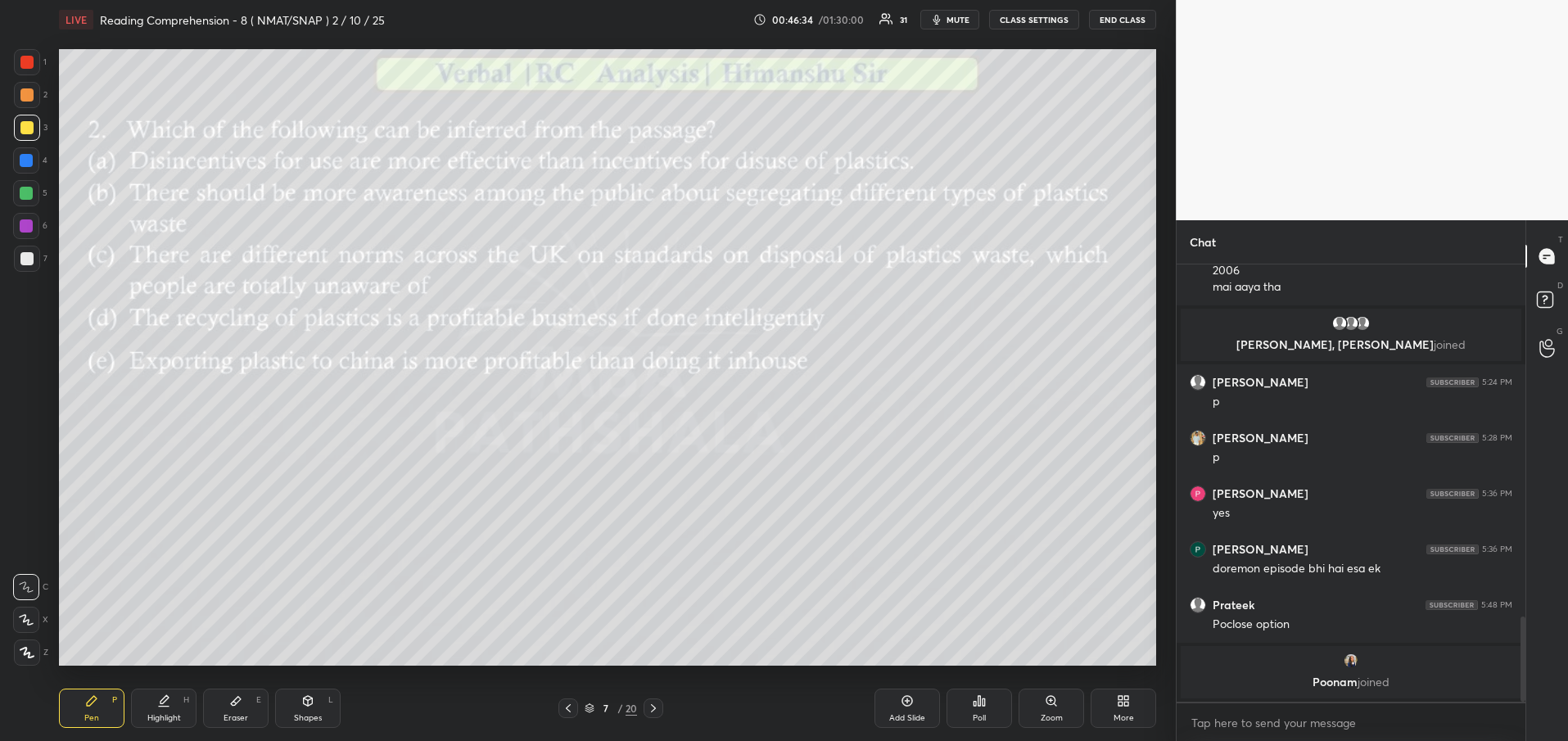
click at [651, 713] on icon at bounding box center [653, 708] width 13 height 13
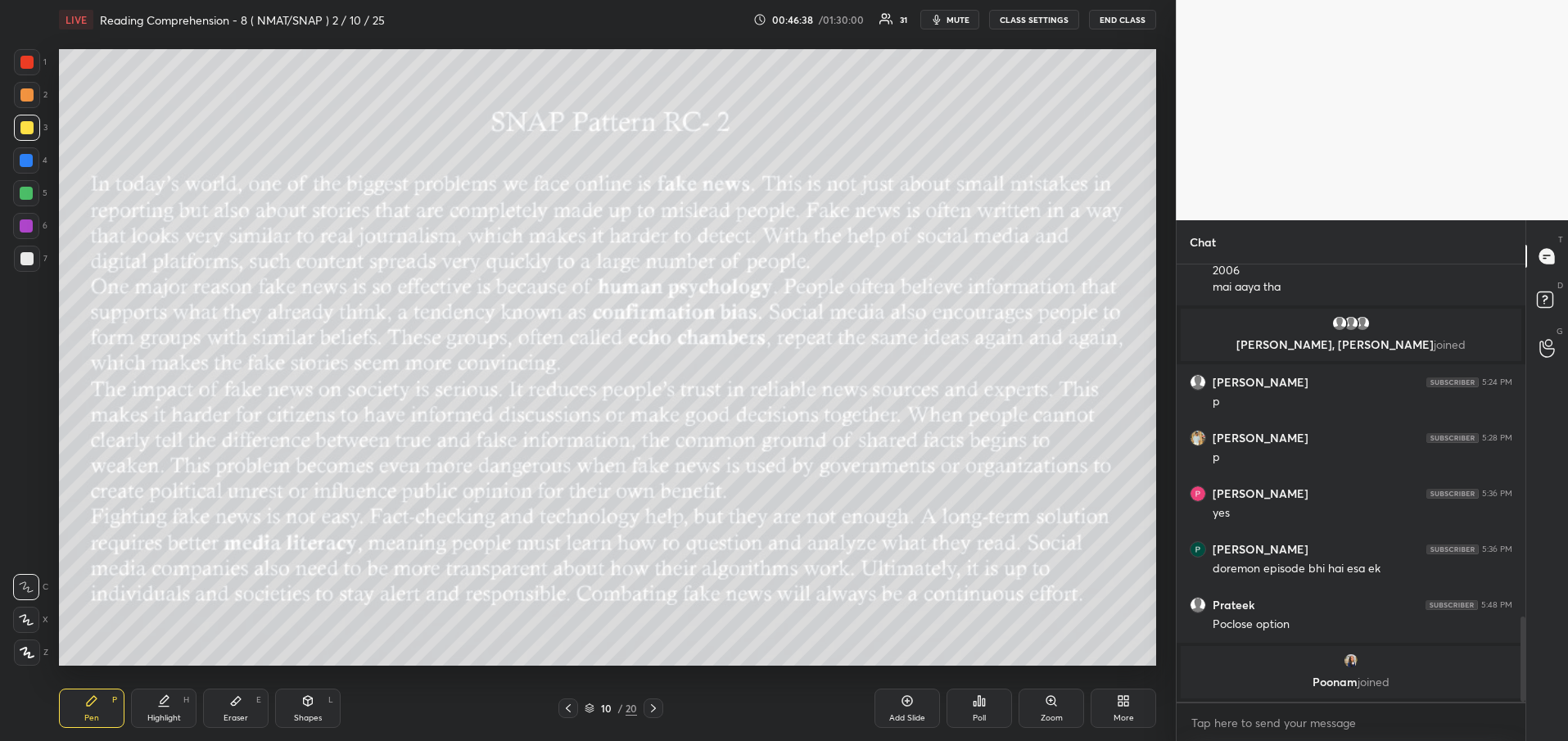
click at [651, 713] on icon at bounding box center [653, 708] width 13 height 13
click at [569, 712] on icon at bounding box center [568, 708] width 13 height 13
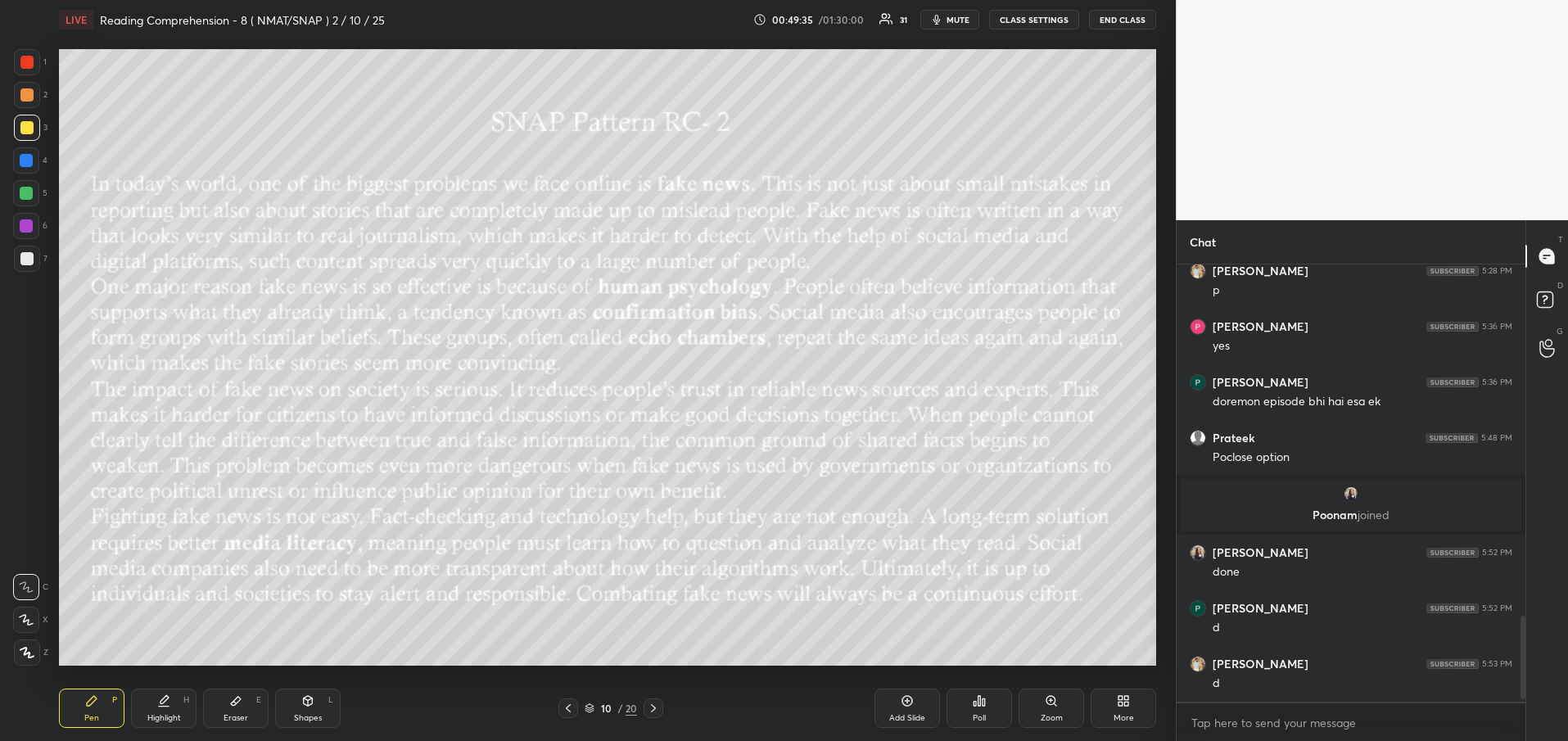
scroll to position [1848, 0]
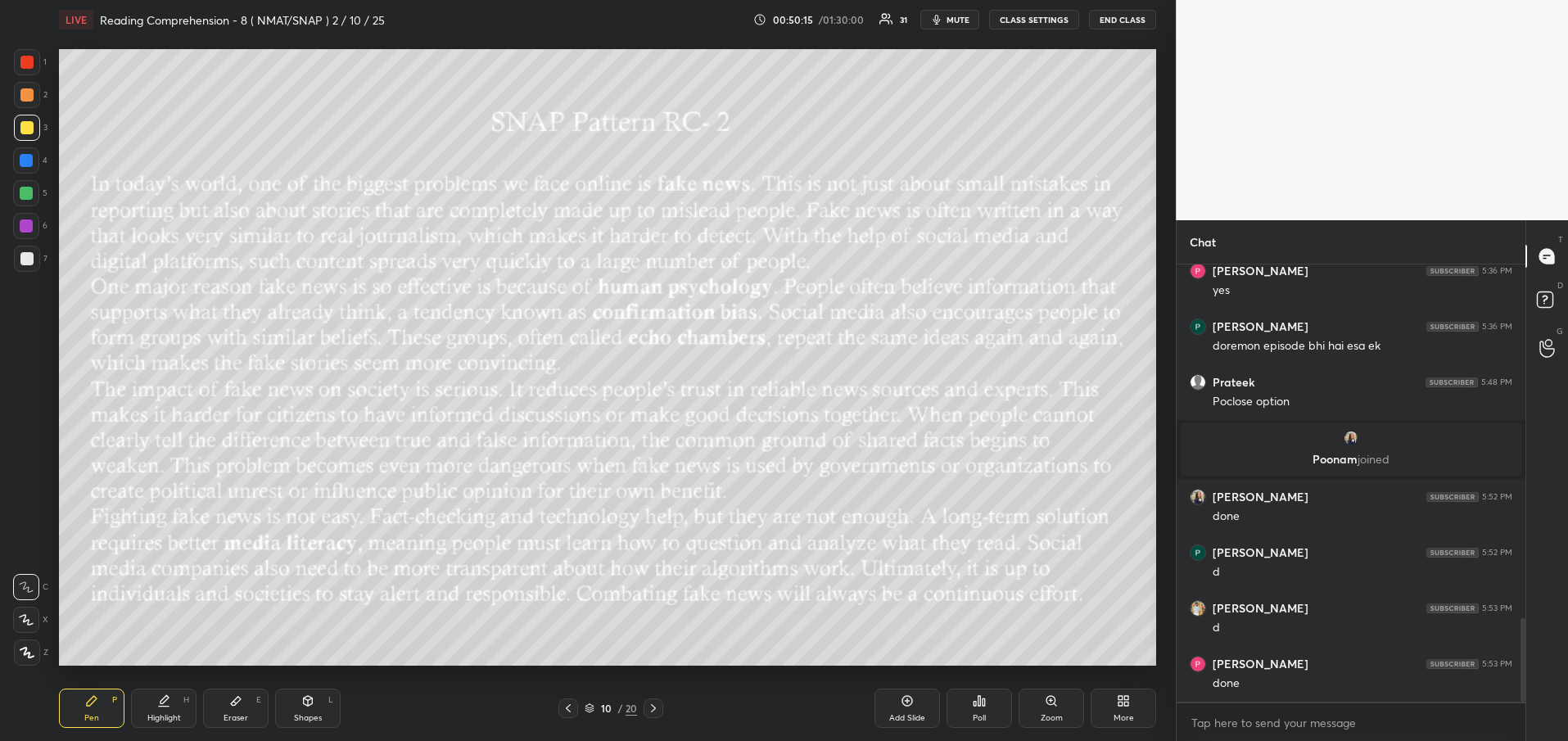
type textarea "x"
click at [658, 711] on icon at bounding box center [653, 708] width 13 height 13
click at [989, 716] on div "Poll" at bounding box center [979, 709] width 65 height 39
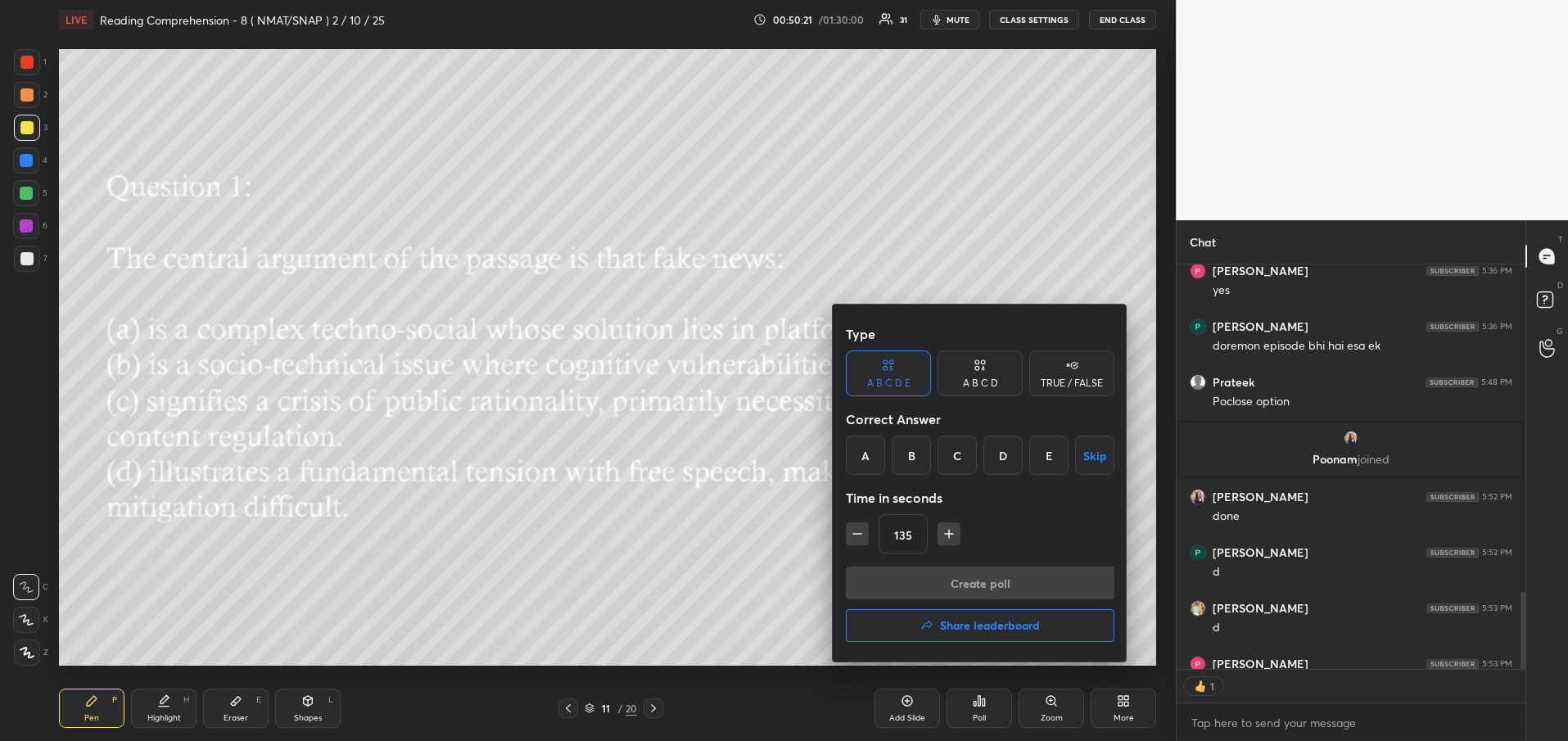
click at [909, 448] on div "B" at bounding box center [911, 455] width 39 height 39
click at [850, 542] on icon "button" at bounding box center [857, 533] width 16 height 16
type input "90"
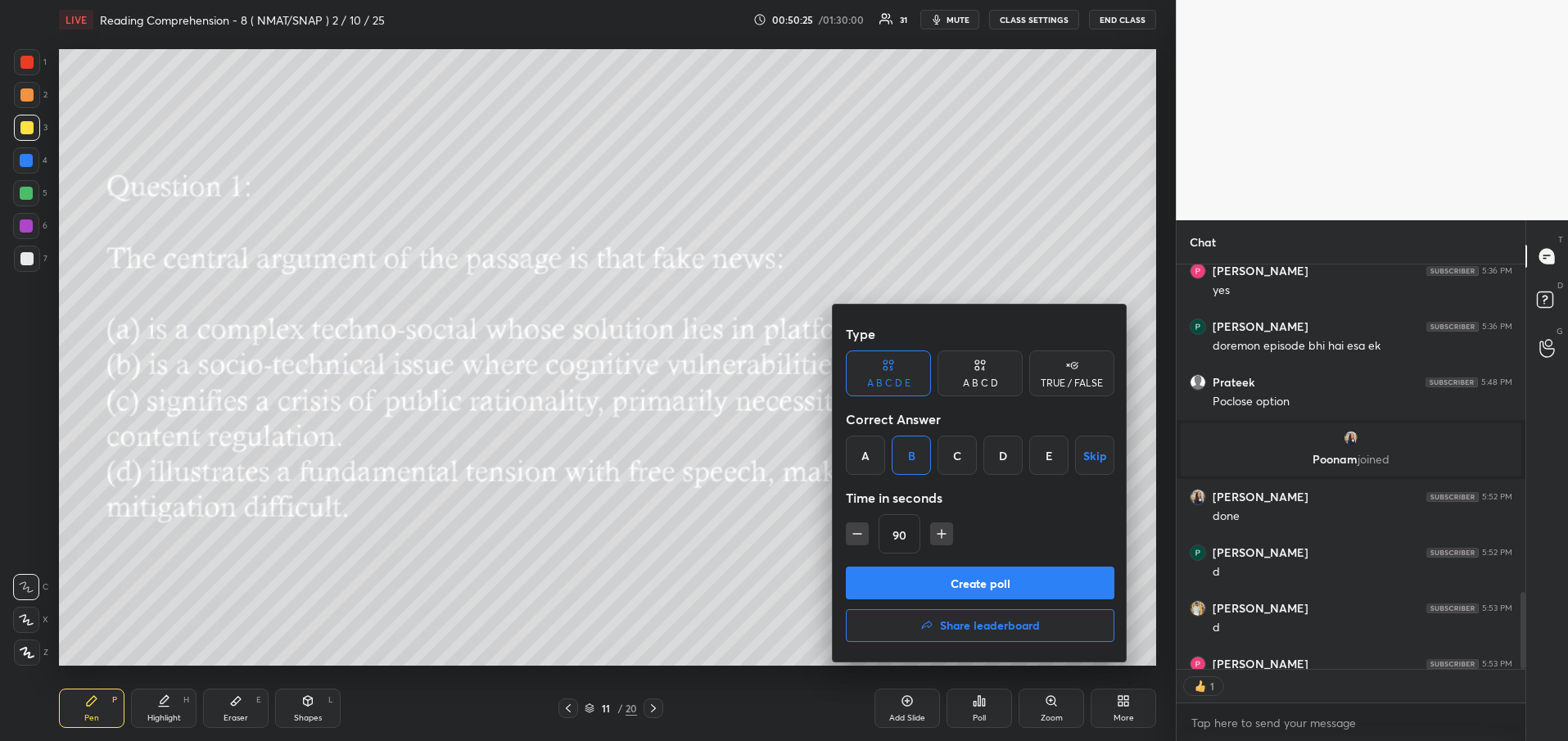
type textarea "x"
click at [946, 539] on icon "button" at bounding box center [941, 533] width 16 height 16
type input "105"
click at [923, 583] on button "Create poll" at bounding box center [980, 583] width 269 height 33
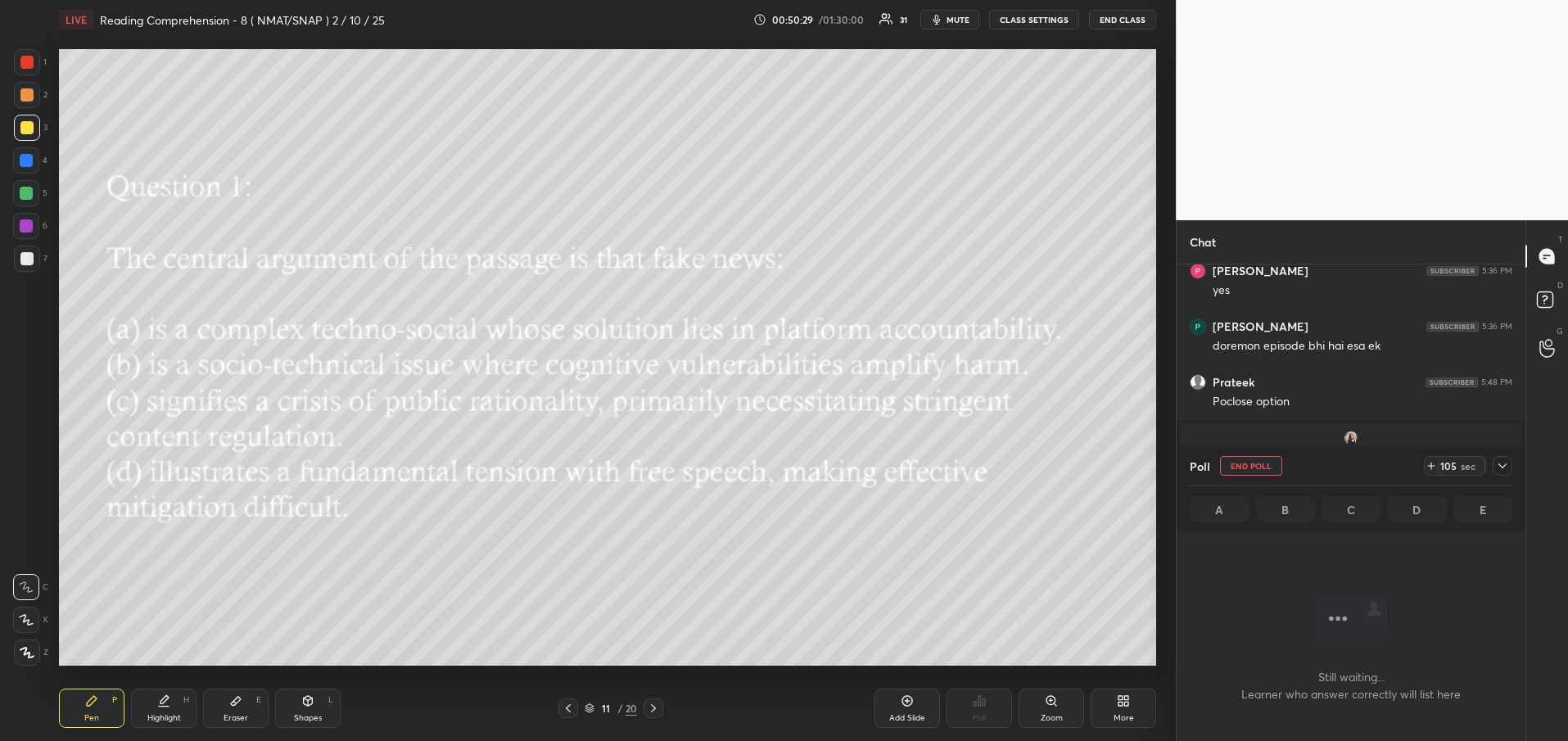
scroll to position [6, 6]
click at [1498, 464] on icon at bounding box center [1502, 465] width 13 height 13
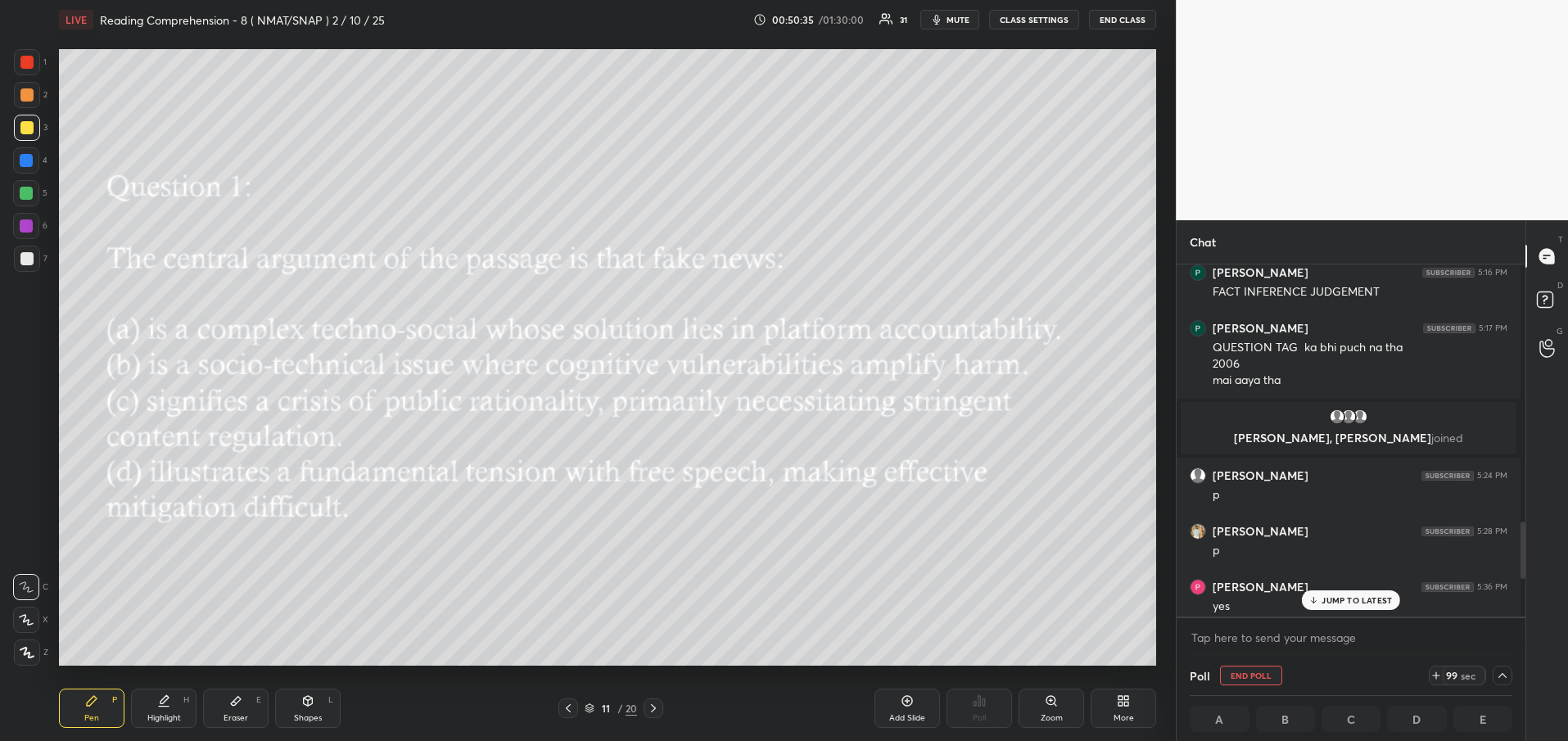
click at [1348, 600] on p "JUMP TO LATEST" at bounding box center [1356, 600] width 70 height 10
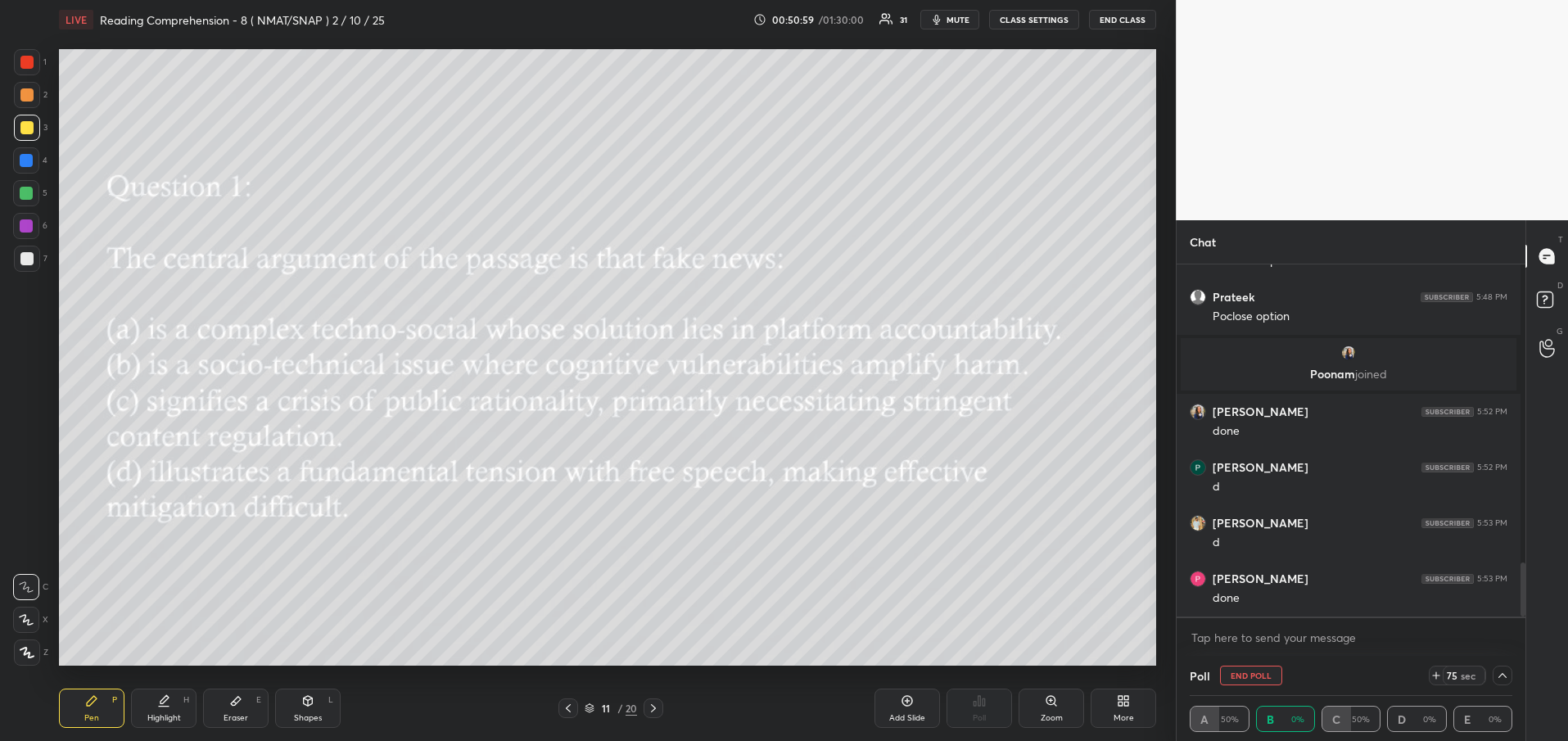
scroll to position [1, 6]
click at [575, 709] on div at bounding box center [568, 708] width 19 height 20
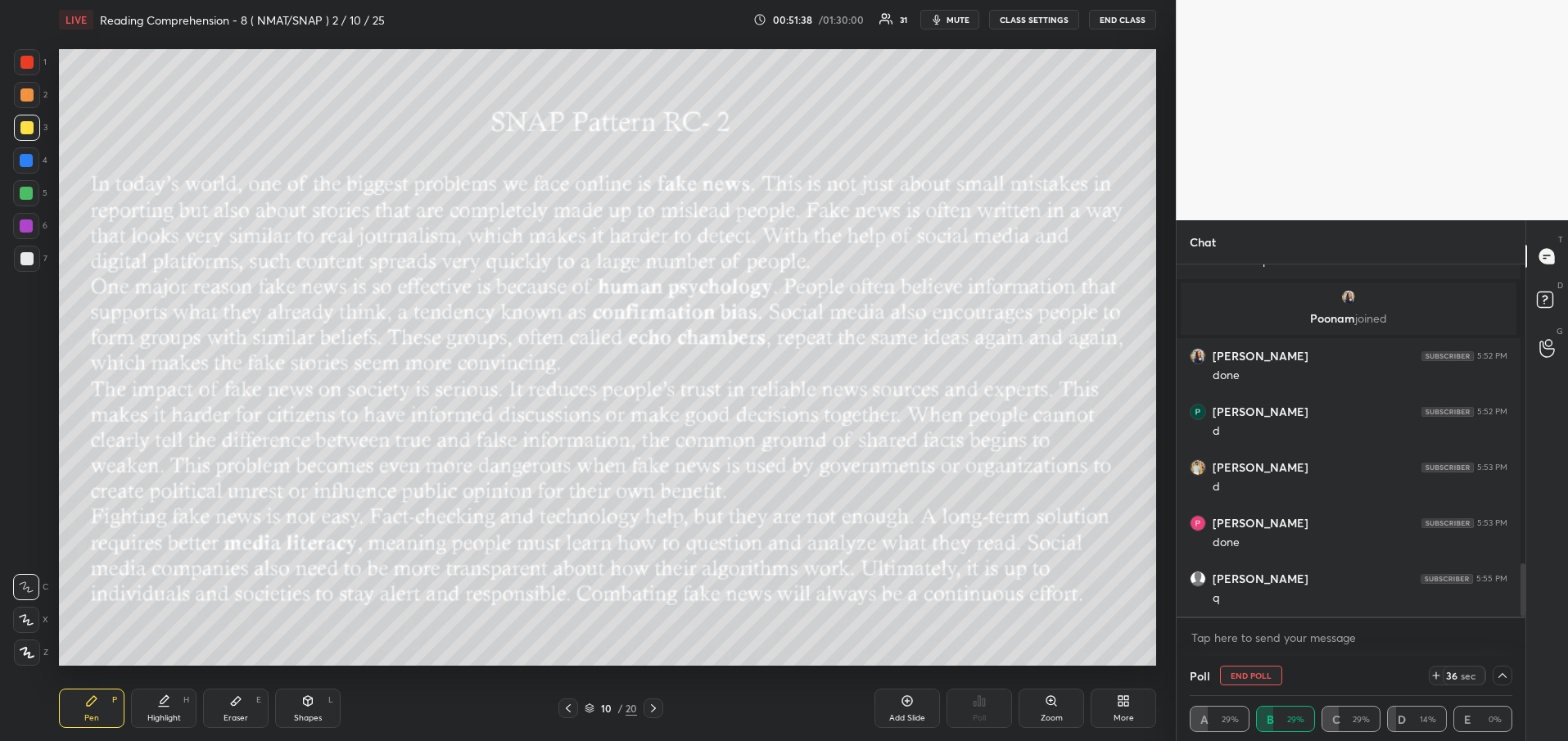
click at [665, 714] on div "10 / 20" at bounding box center [610, 708] width 220 height 20
click at [659, 712] on icon at bounding box center [653, 708] width 13 height 13
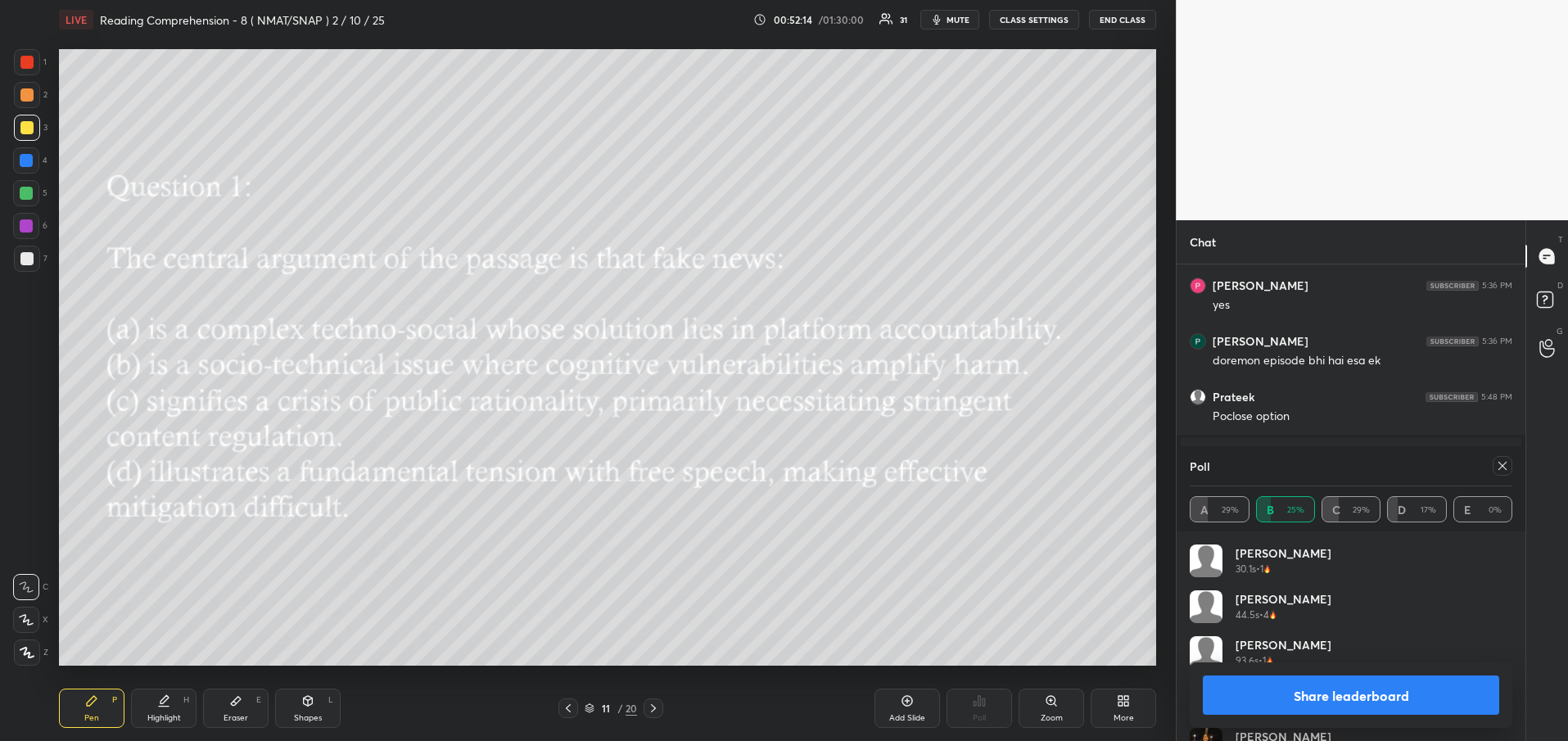
scroll to position [1602, 0]
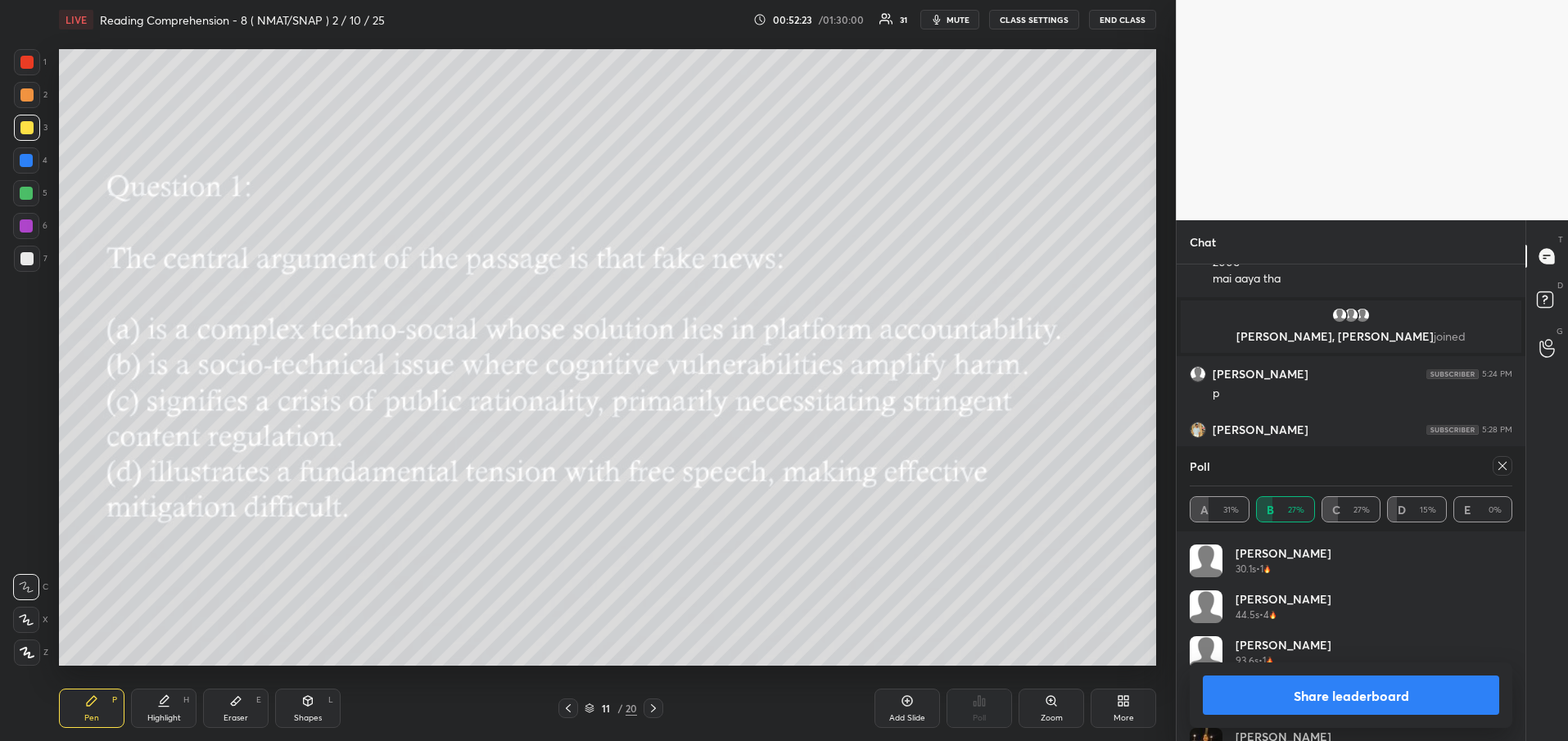
click at [1501, 469] on icon at bounding box center [1502, 465] width 13 height 13
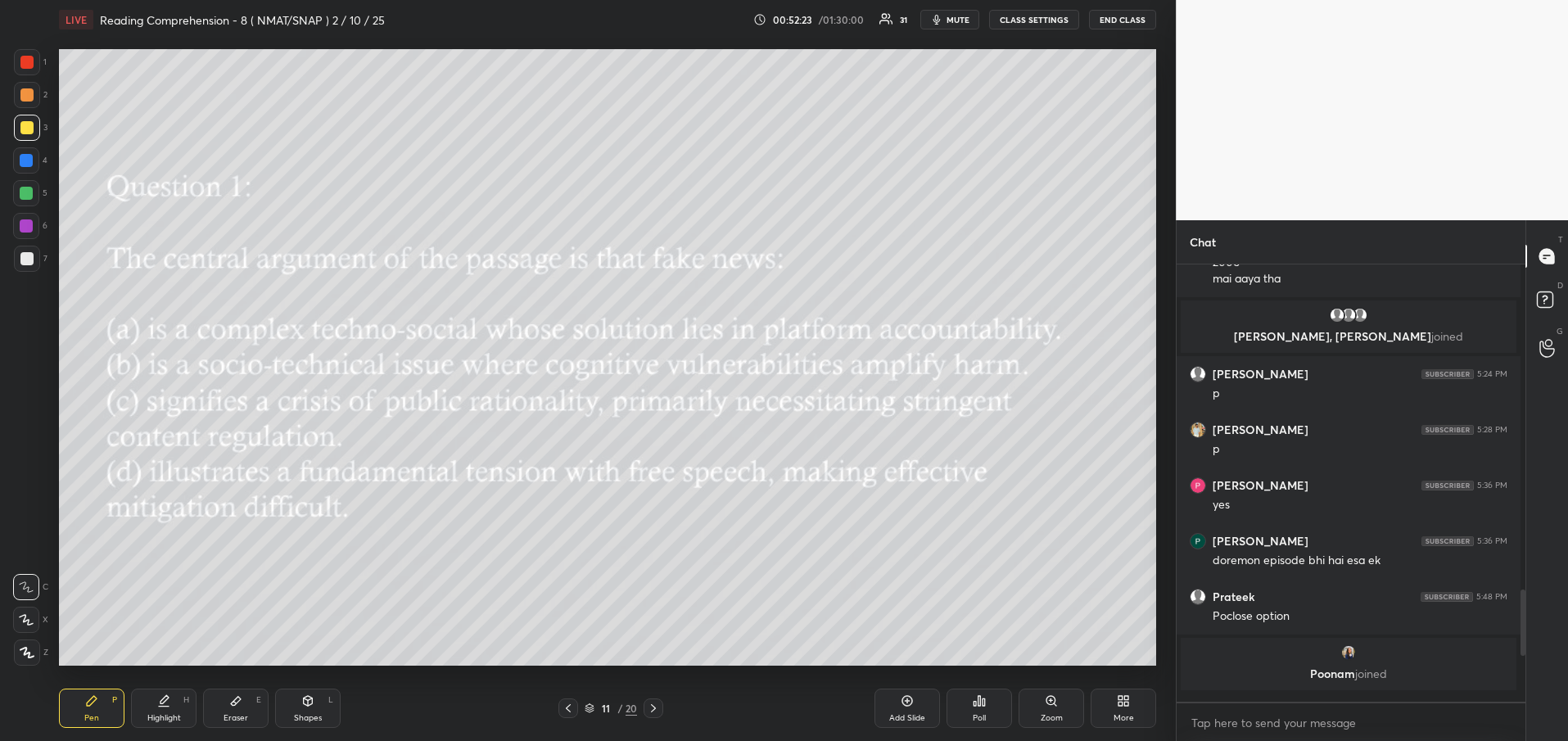
scroll to position [424, 339]
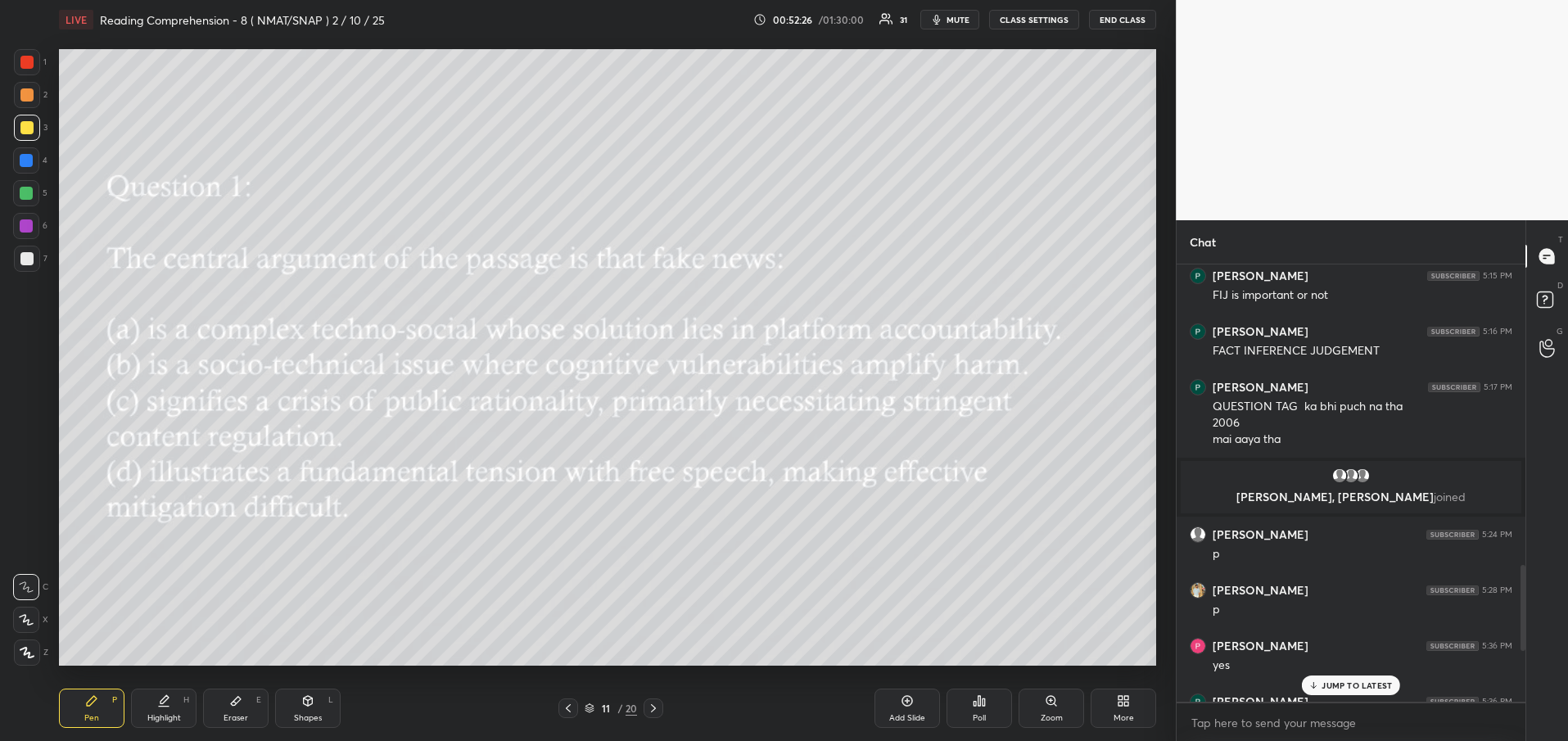
click at [1317, 676] on div "JUMP TO LATEST" at bounding box center [1351, 685] width 98 height 20
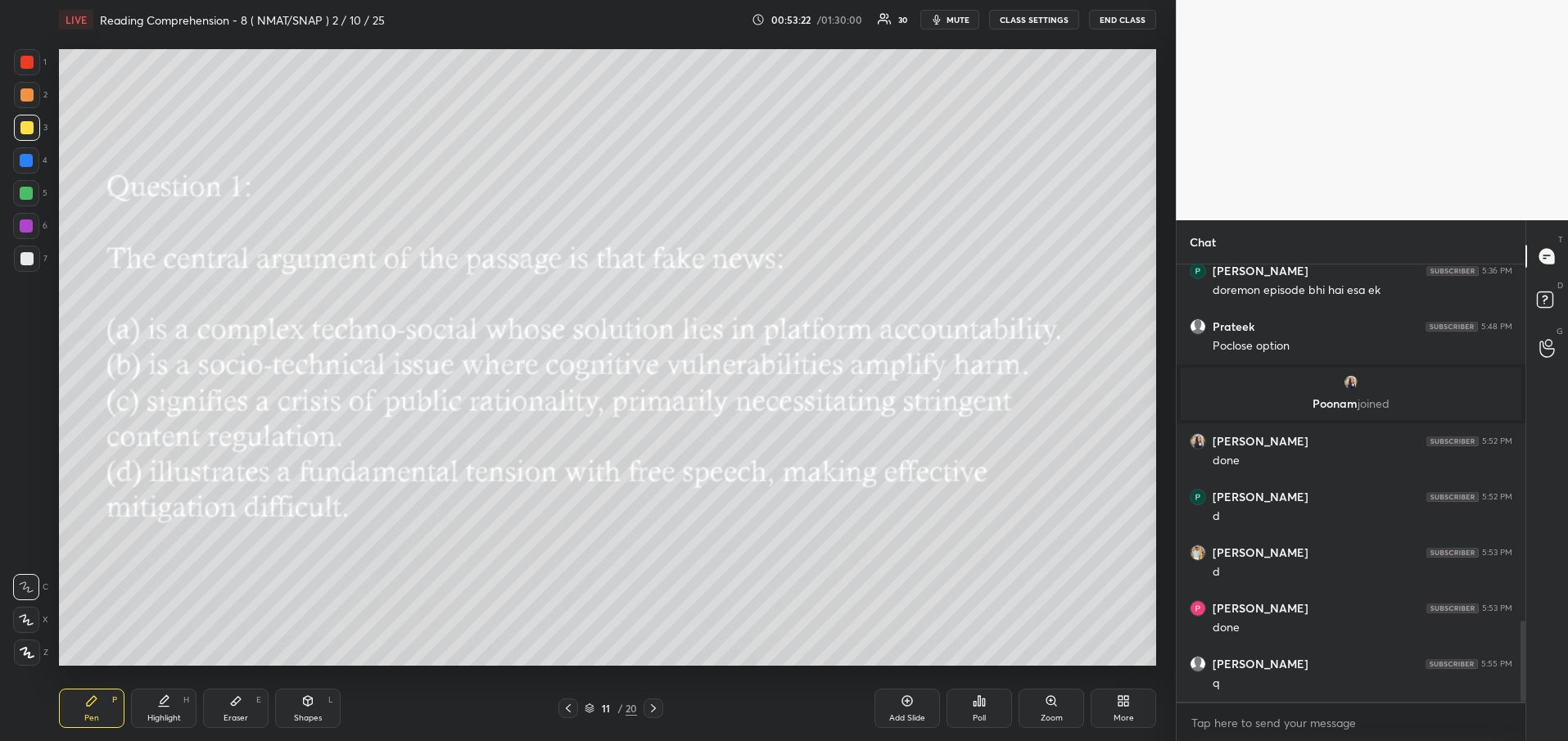
click at [658, 708] on icon at bounding box center [653, 708] width 13 height 13
click at [982, 707] on icon at bounding box center [979, 700] width 13 height 13
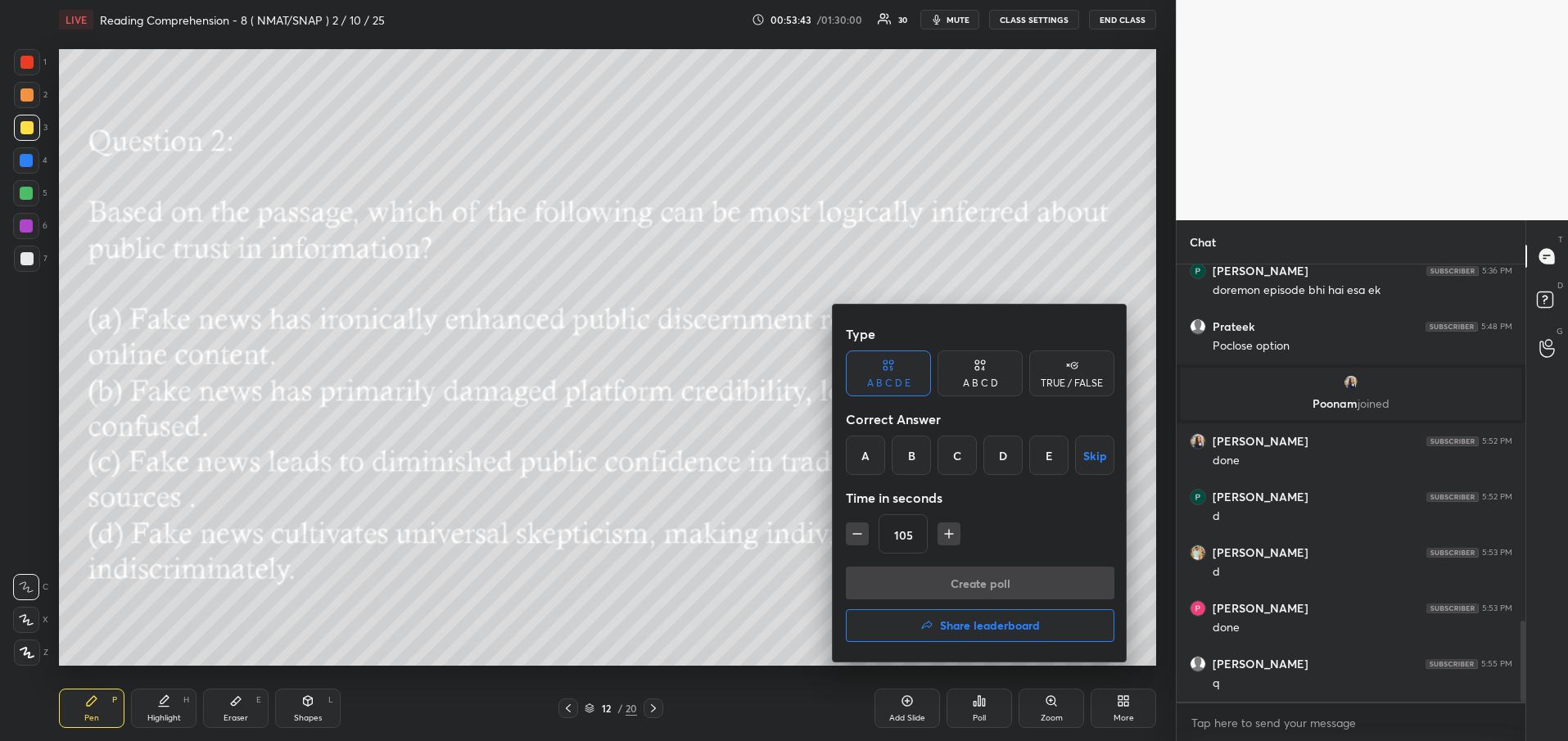
click at [958, 477] on div "Type A B C D E A B C D TRUE / FALSE Correct Answer A B C D E Skip Time in secon…" at bounding box center [981, 482] width 295 height 357
click at [955, 468] on div "C" at bounding box center [957, 455] width 39 height 39
click at [925, 588] on button "Create poll" at bounding box center [980, 583] width 269 height 33
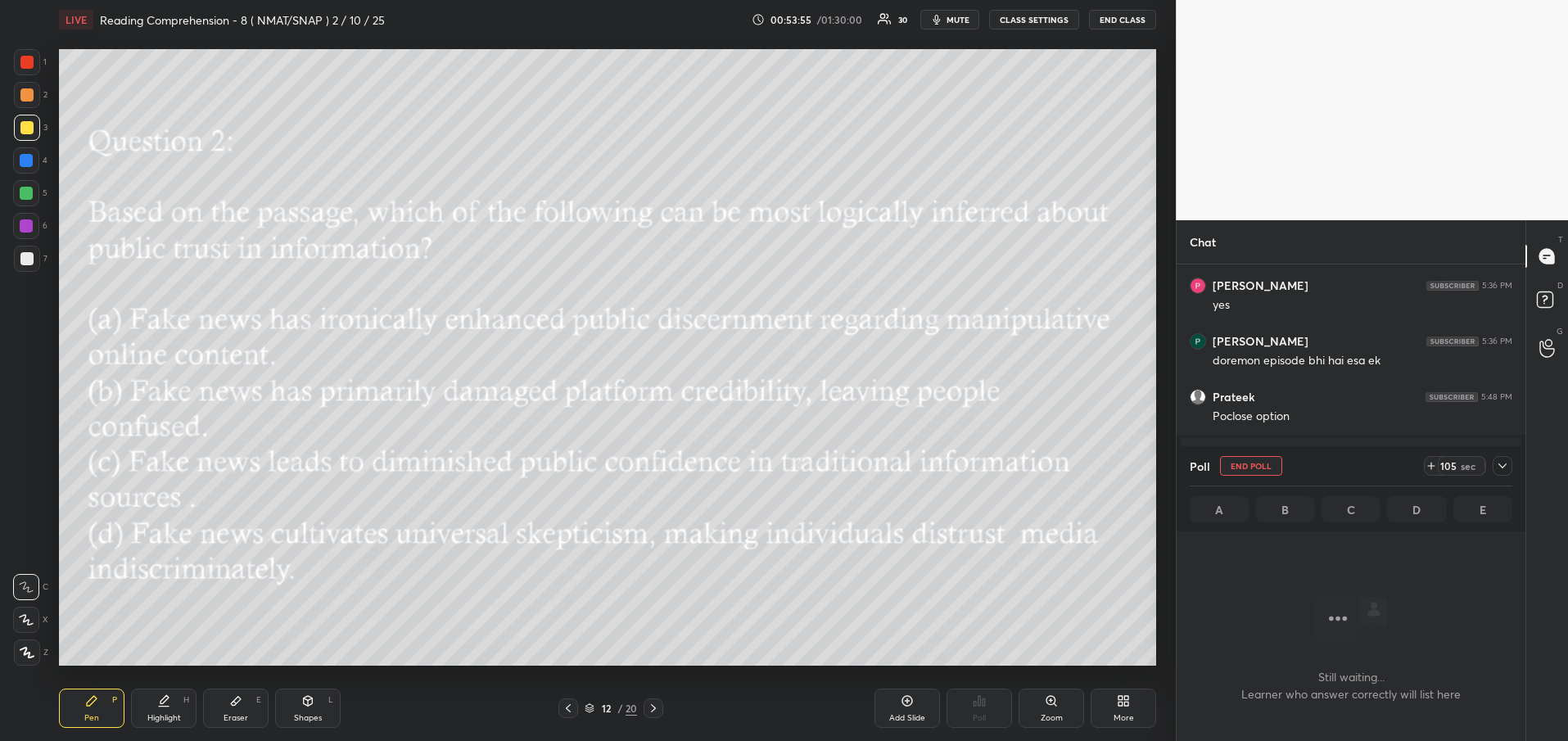
scroll to position [1602, 0]
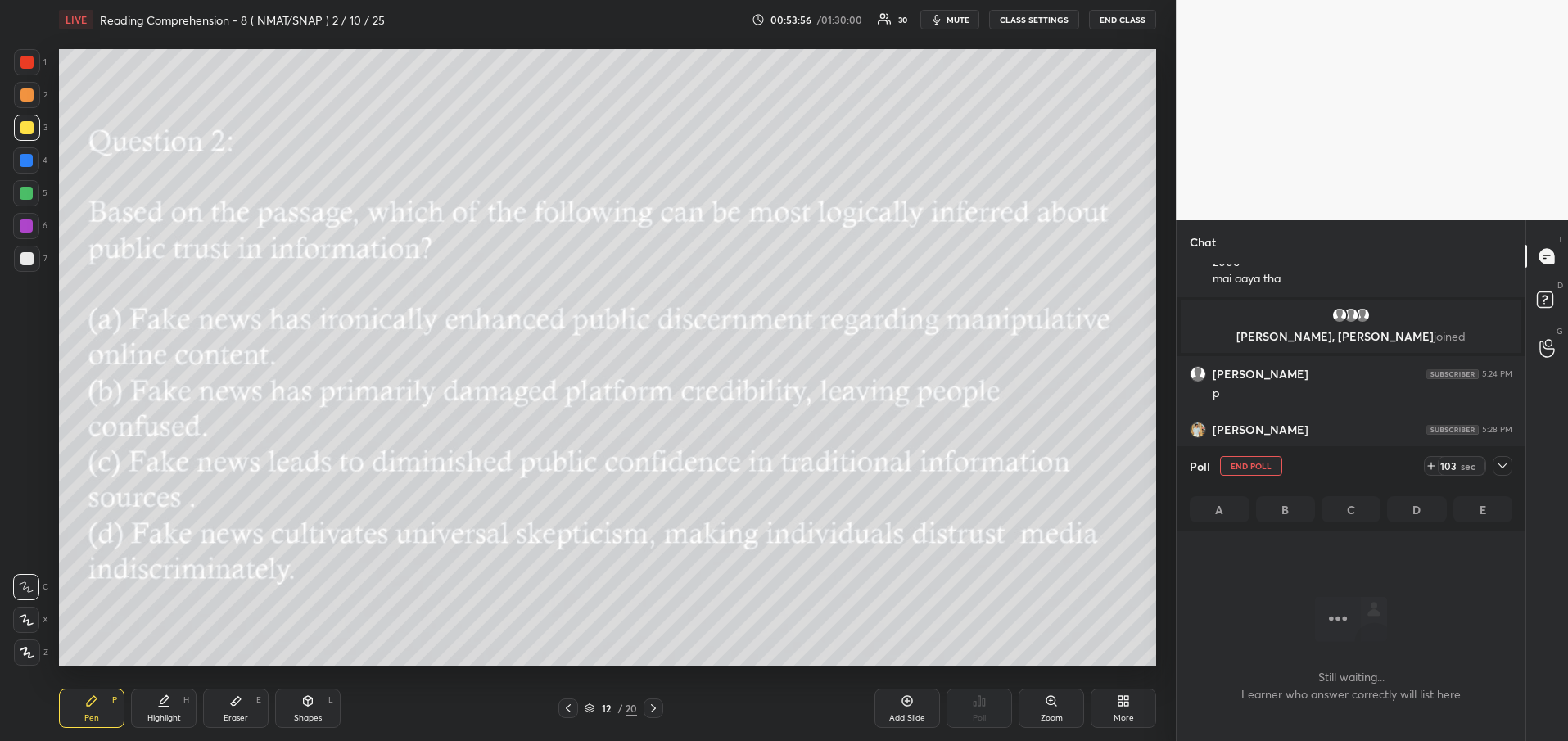
click at [1510, 461] on div at bounding box center [1502, 465] width 19 height 20
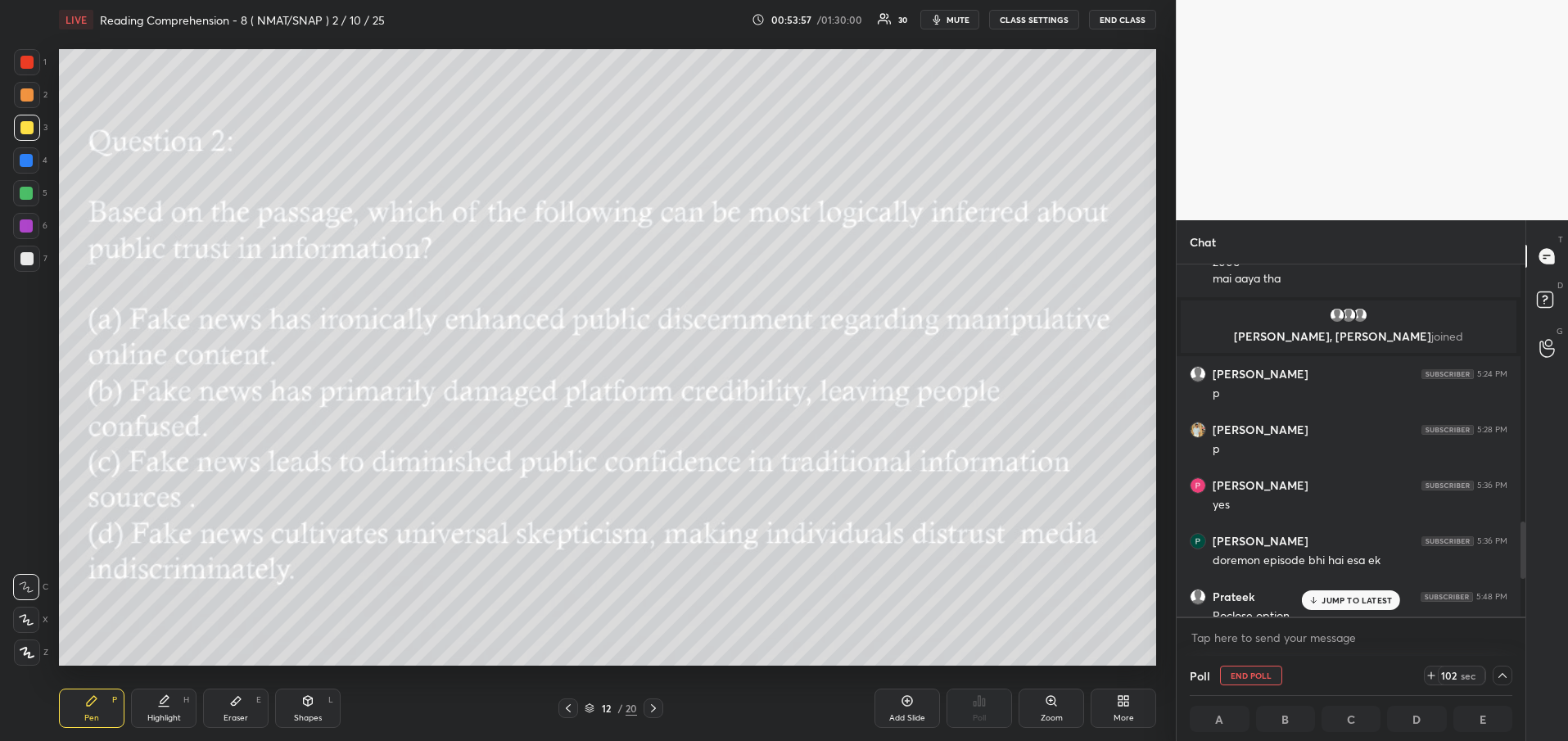
scroll to position [1573, 0]
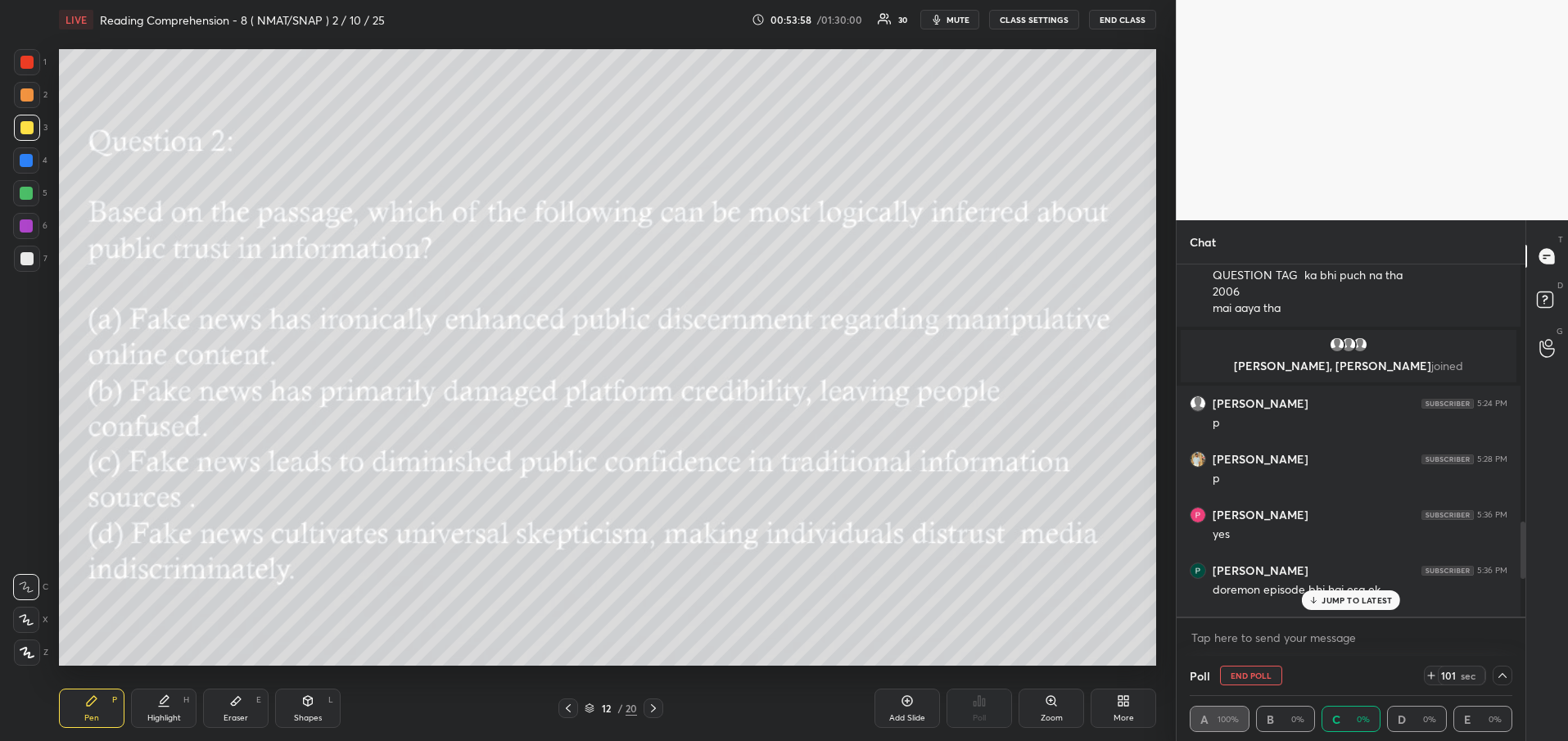
click at [1368, 599] on p "JUMP TO LATEST" at bounding box center [1356, 600] width 70 height 10
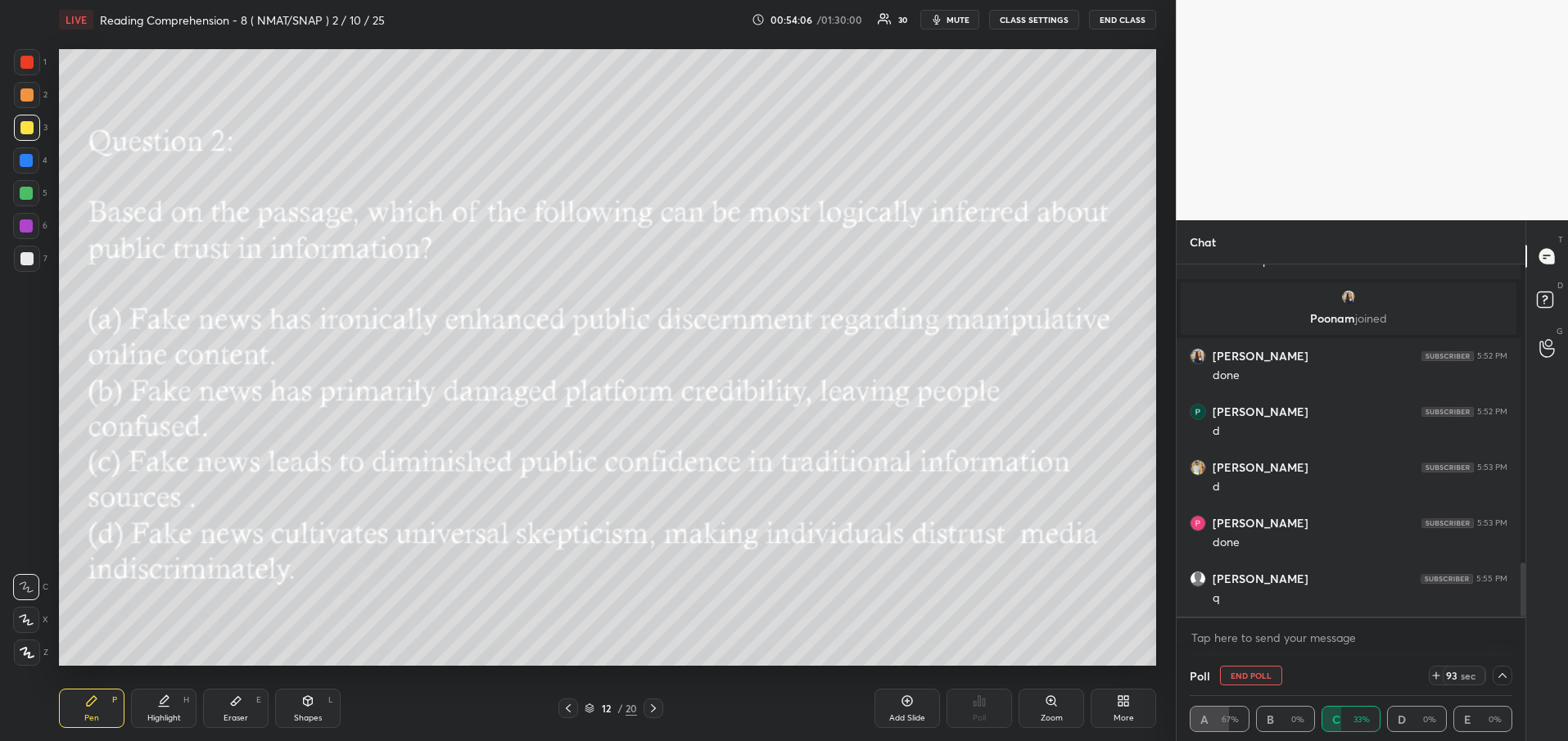
scroll to position [1, 6]
click at [571, 709] on icon at bounding box center [568, 708] width 13 height 13
click at [649, 711] on icon at bounding box center [653, 708] width 13 height 13
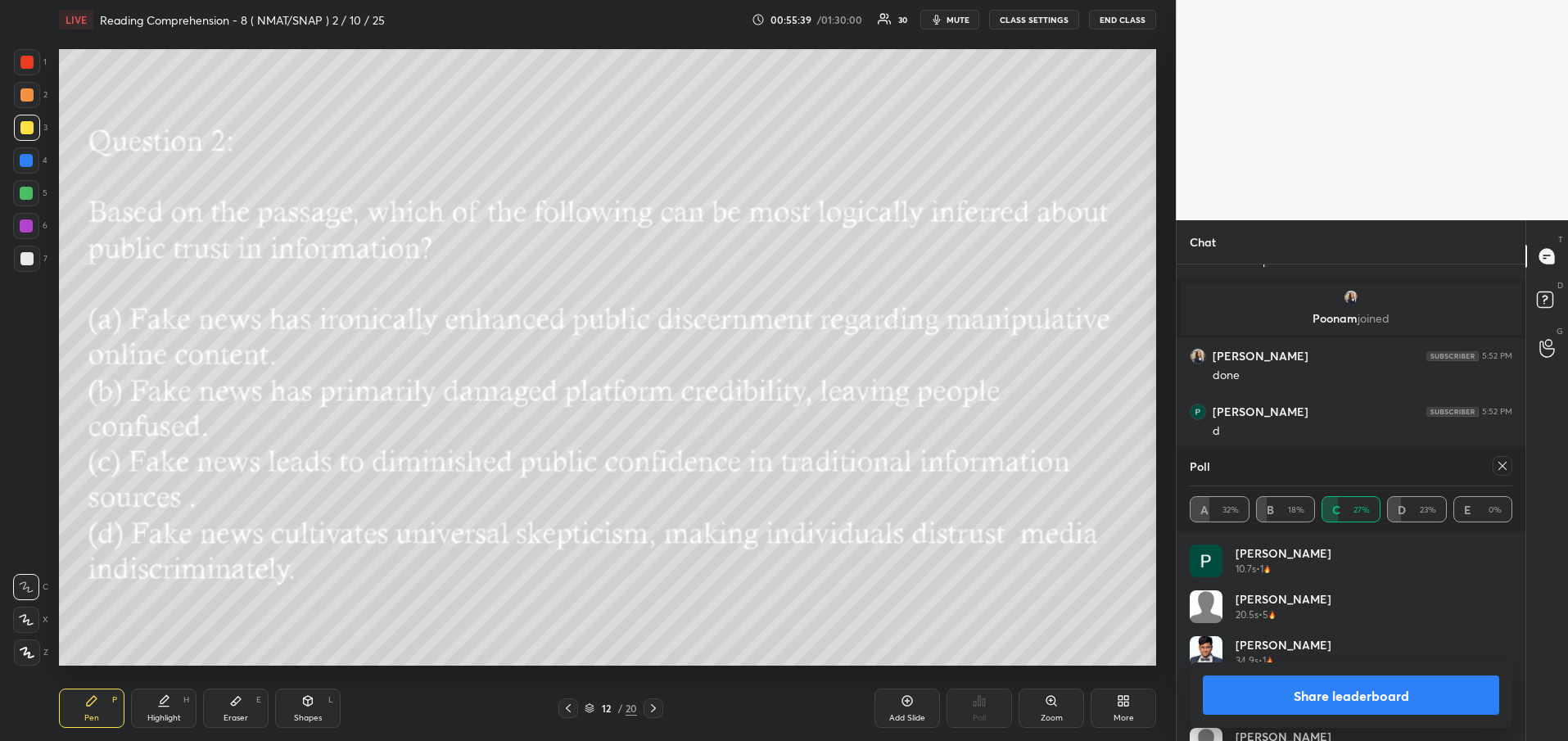
scroll to position [1602, 0]
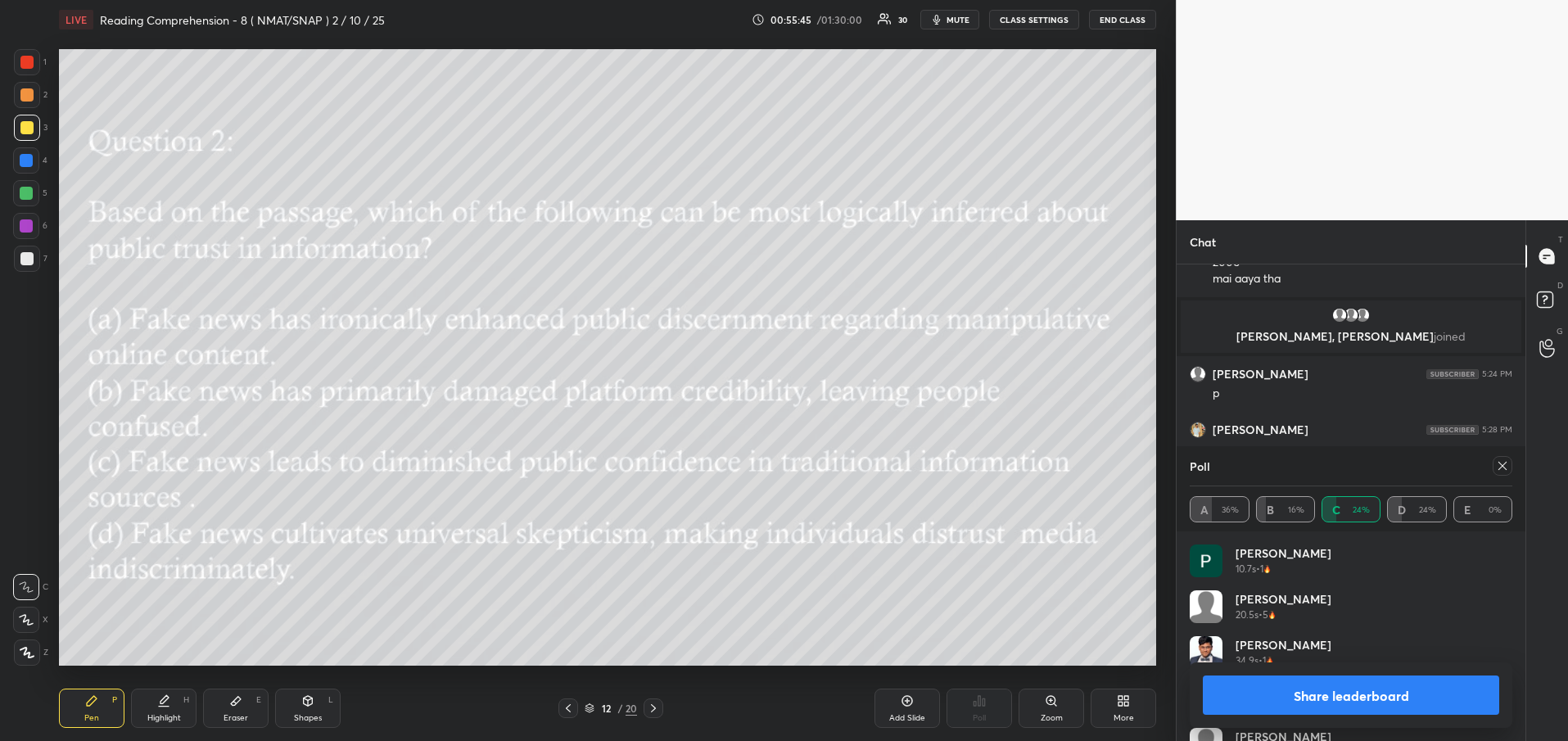
click at [1360, 707] on button "Share leaderboard" at bounding box center [1351, 695] width 297 height 39
type textarea "x"
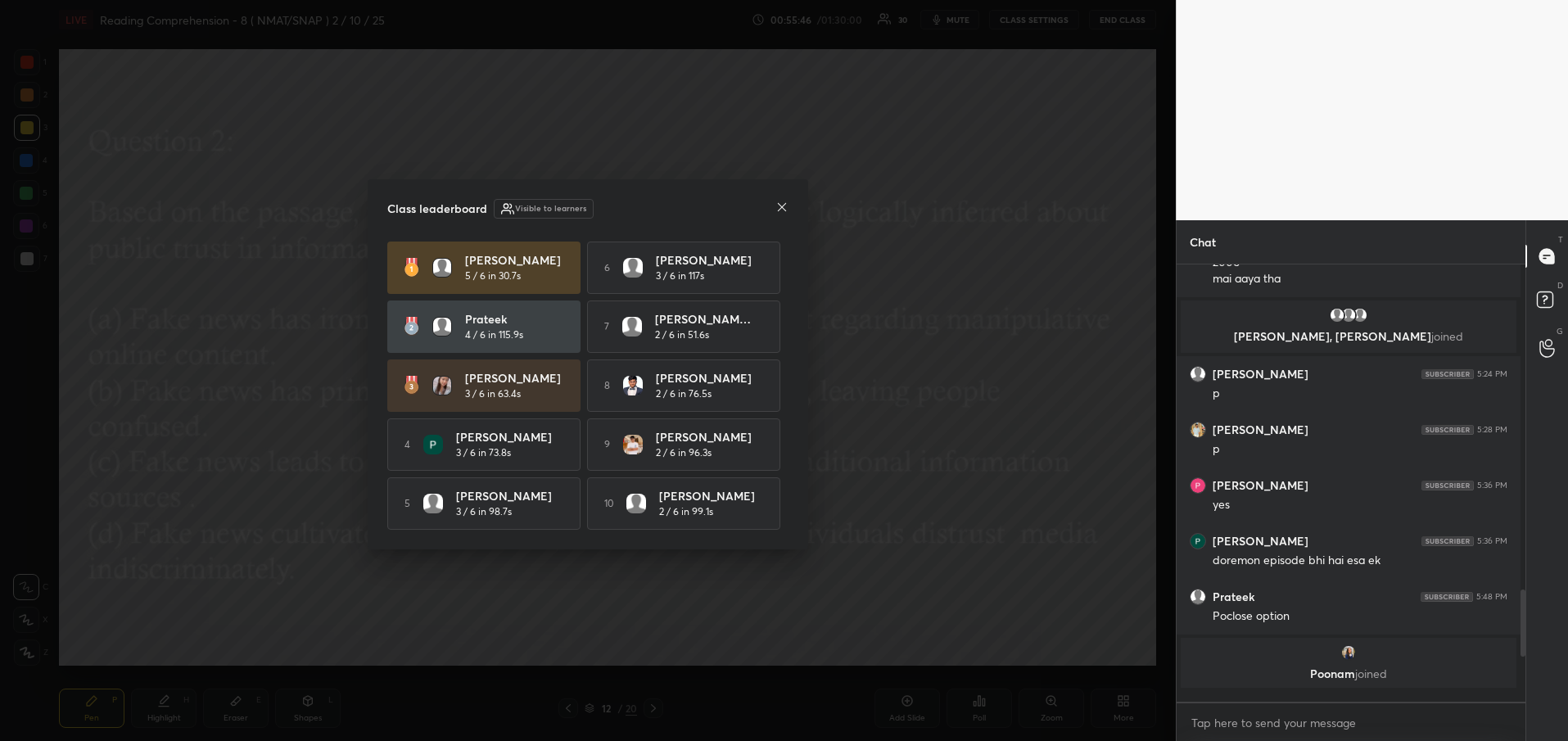
scroll to position [468, 339]
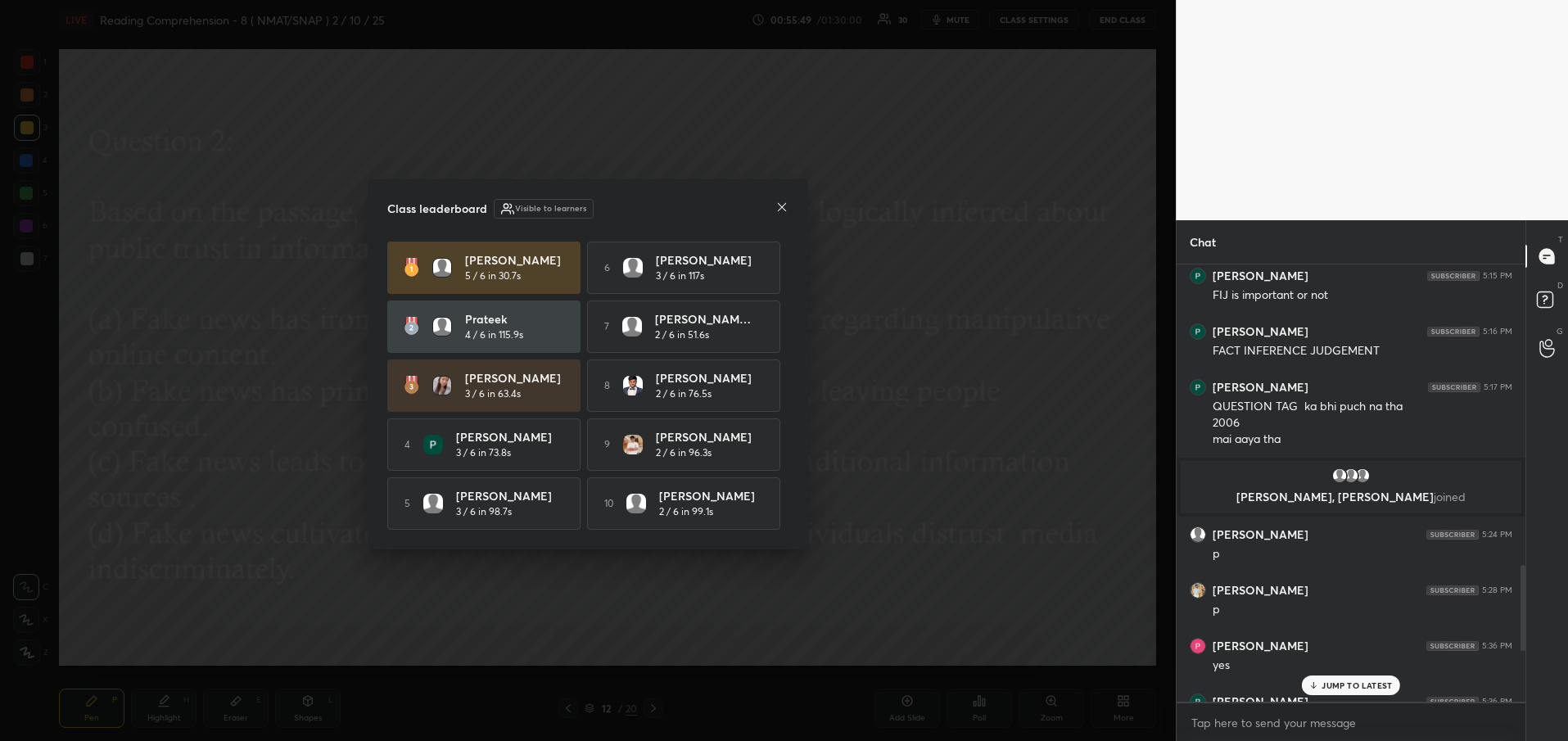
click at [783, 203] on icon at bounding box center [781, 207] width 13 height 13
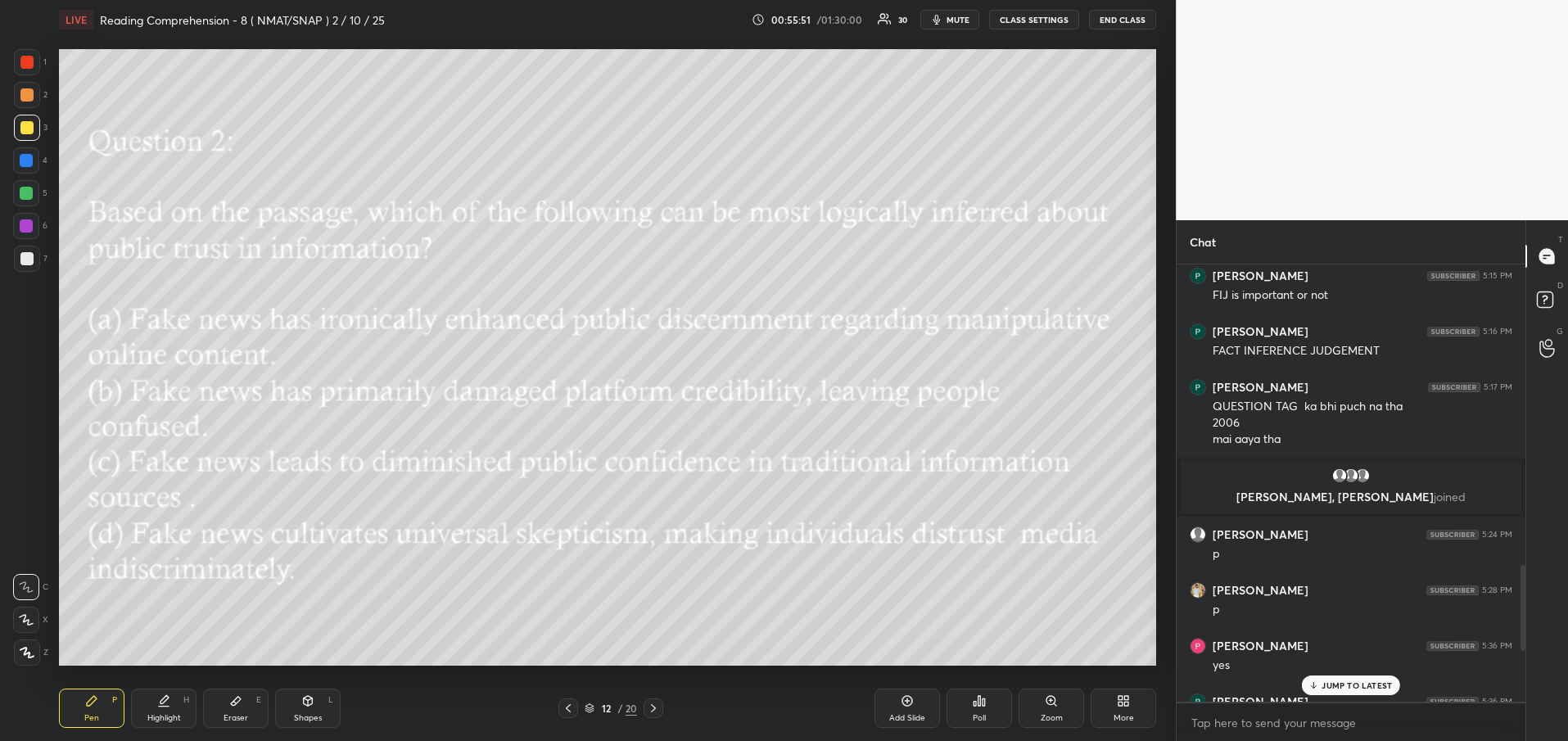
click at [1378, 692] on div "JUMP TO LATEST" at bounding box center [1351, 685] width 98 height 20
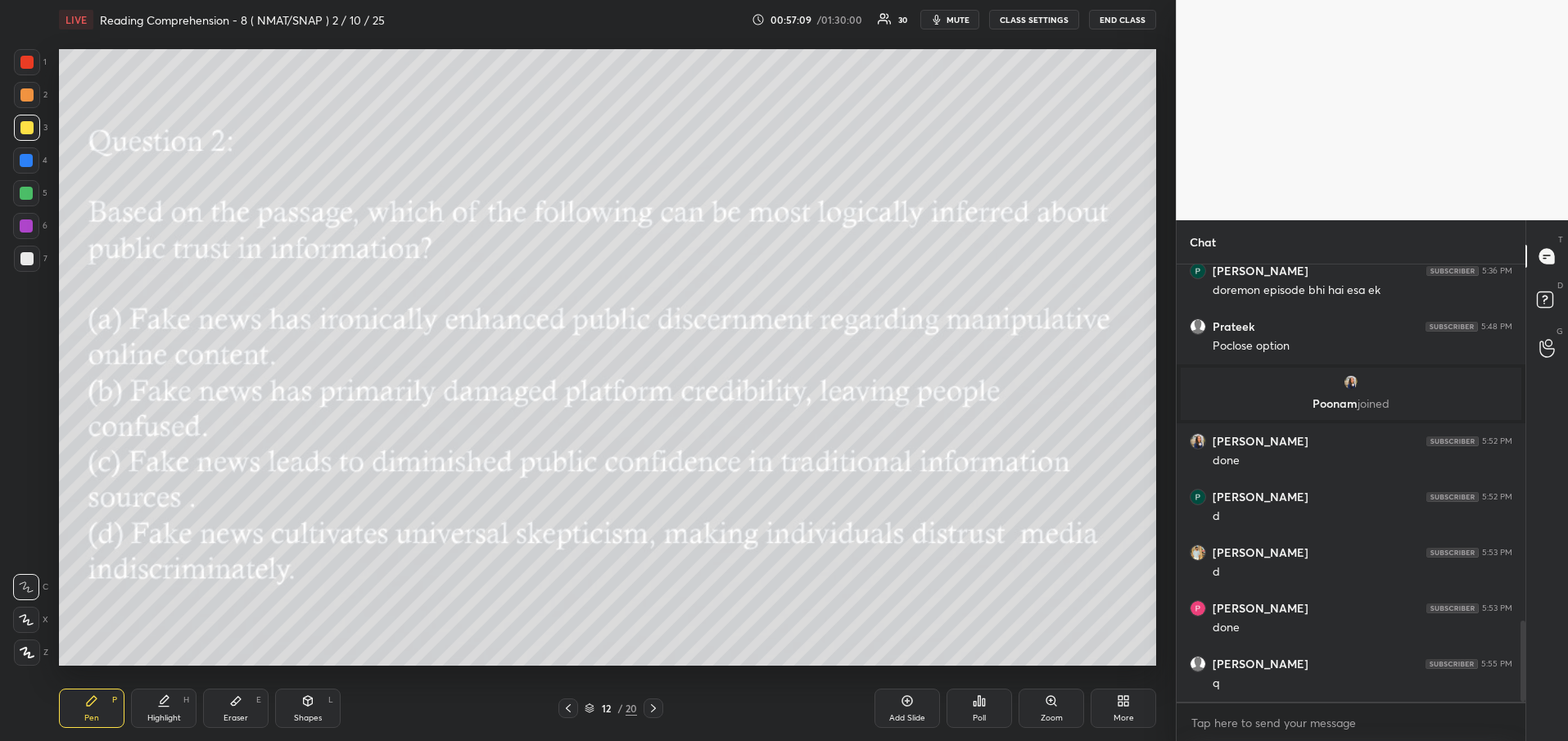
scroll to position [1974, 0]
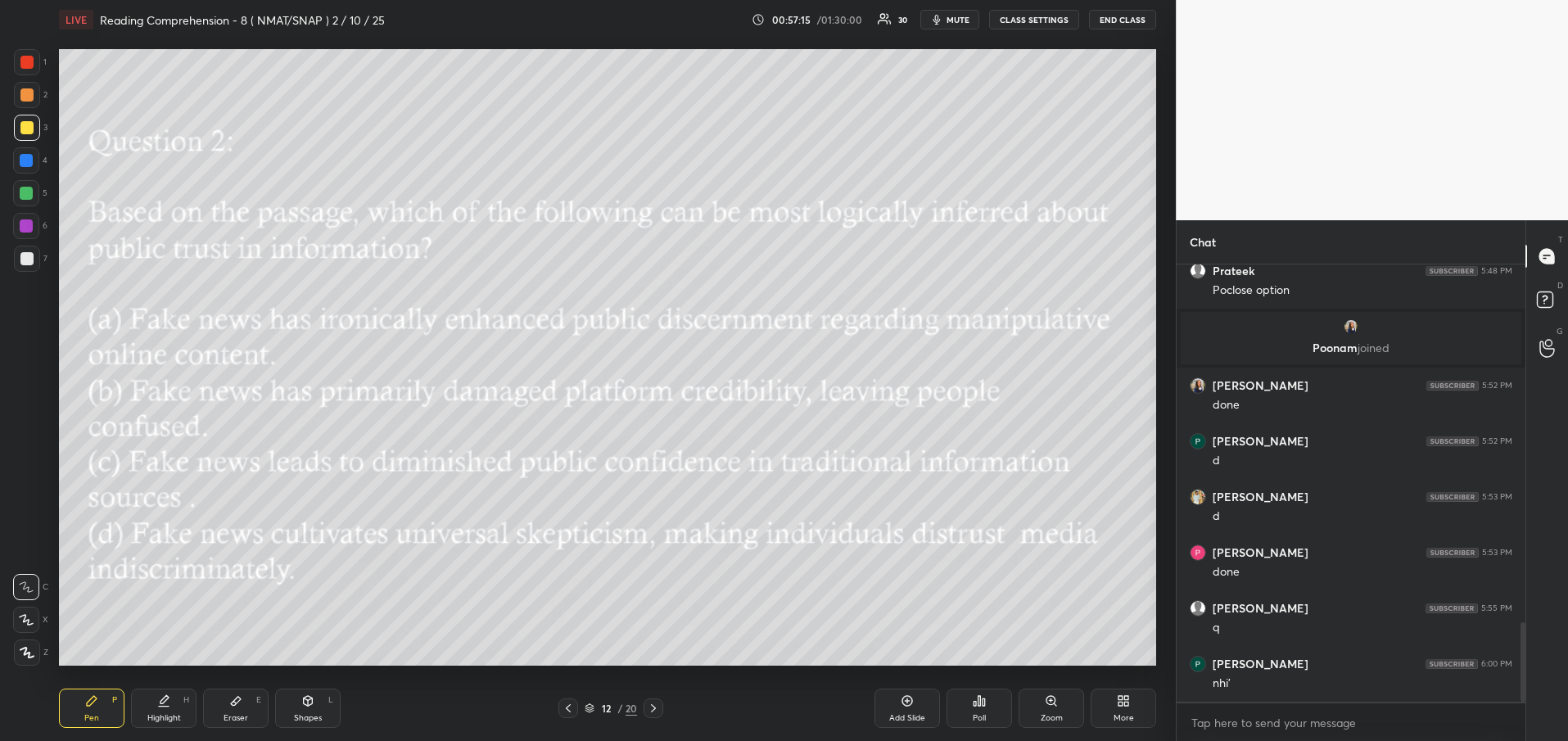
click at [656, 710] on icon at bounding box center [653, 708] width 13 height 13
click at [977, 710] on div "Poll" at bounding box center [979, 709] width 65 height 39
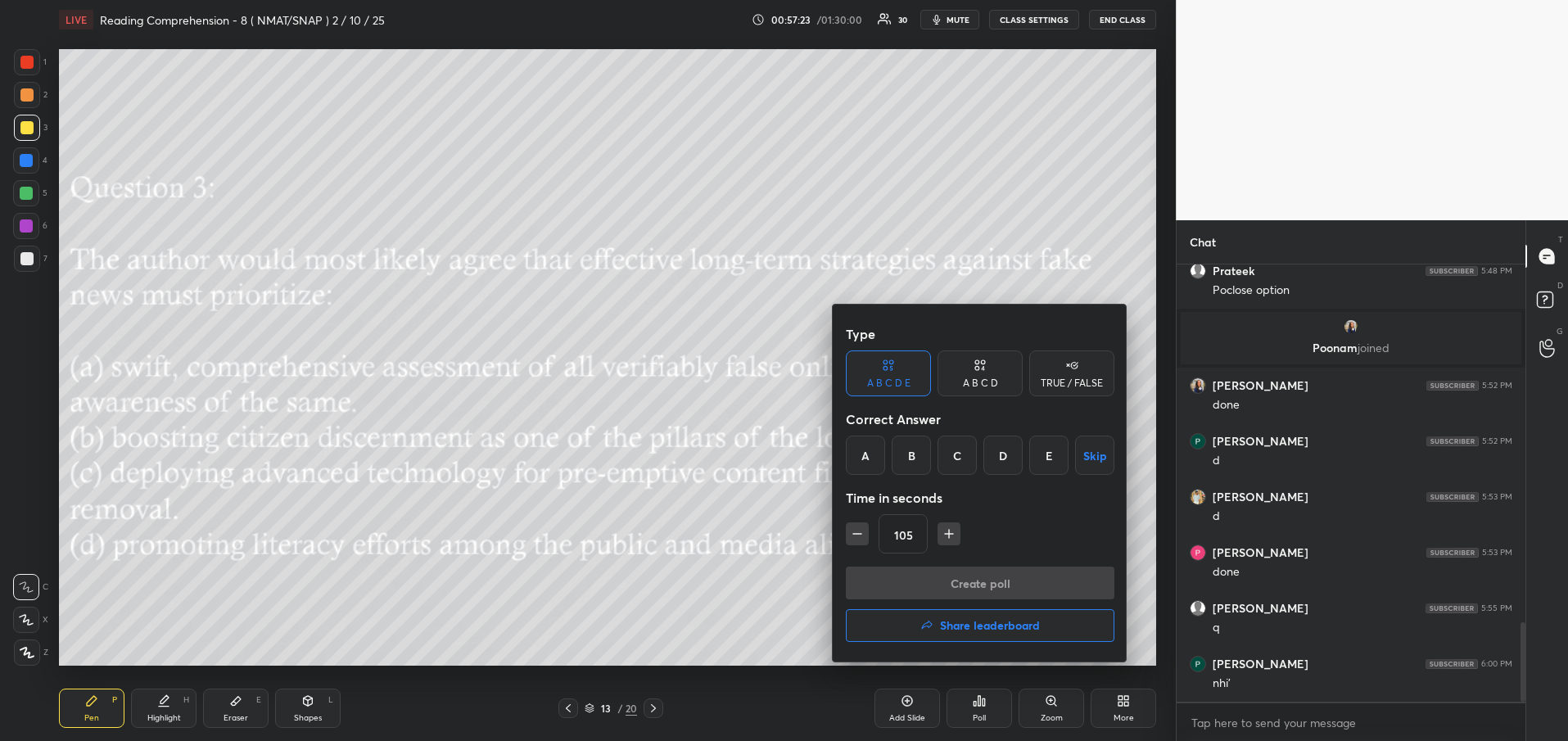
click at [910, 456] on div "B" at bounding box center [911, 455] width 39 height 39
click at [947, 534] on icon "button" at bounding box center [949, 534] width 8 height 0
type input "120"
click at [933, 581] on button "Create poll" at bounding box center [980, 583] width 269 height 33
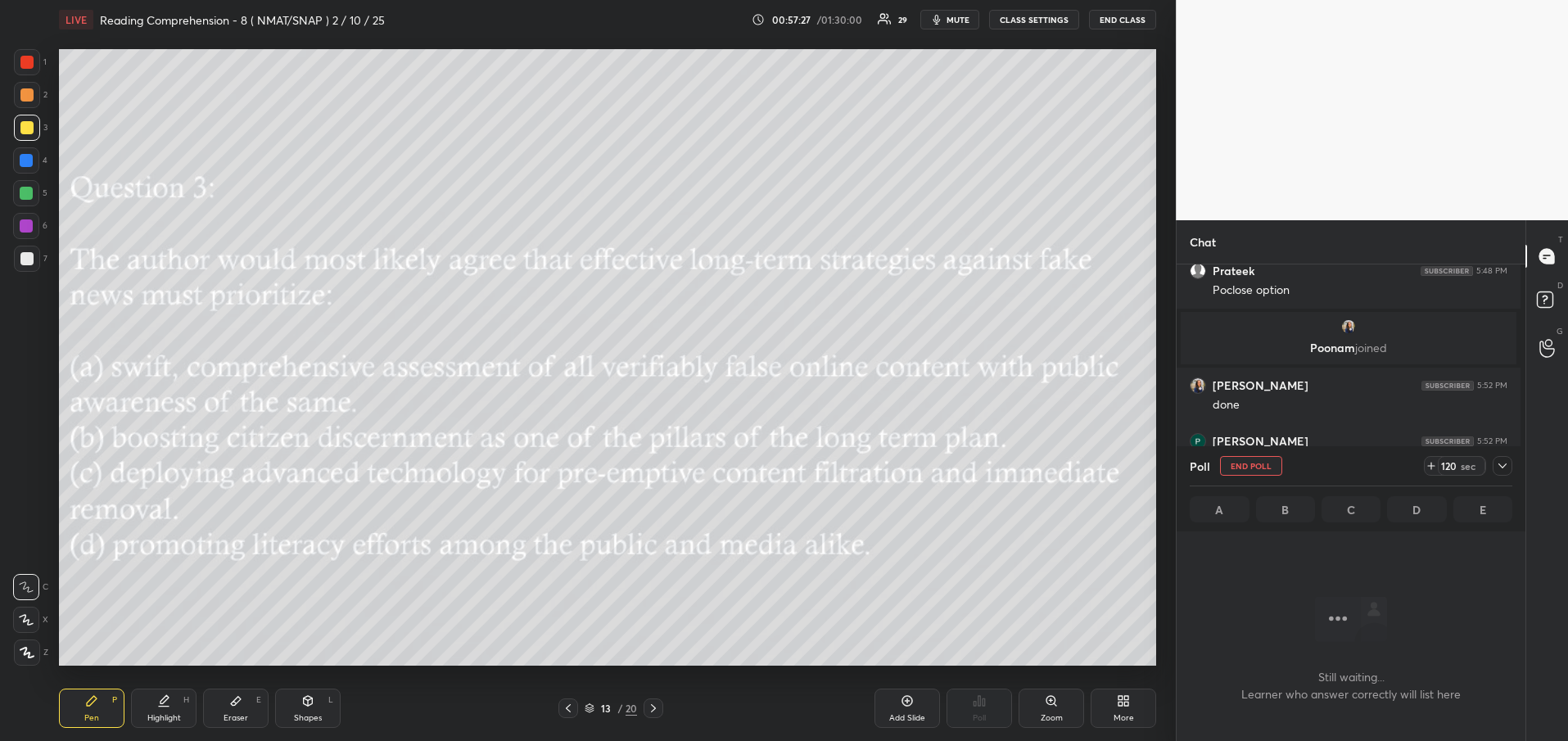
scroll to position [6, 6]
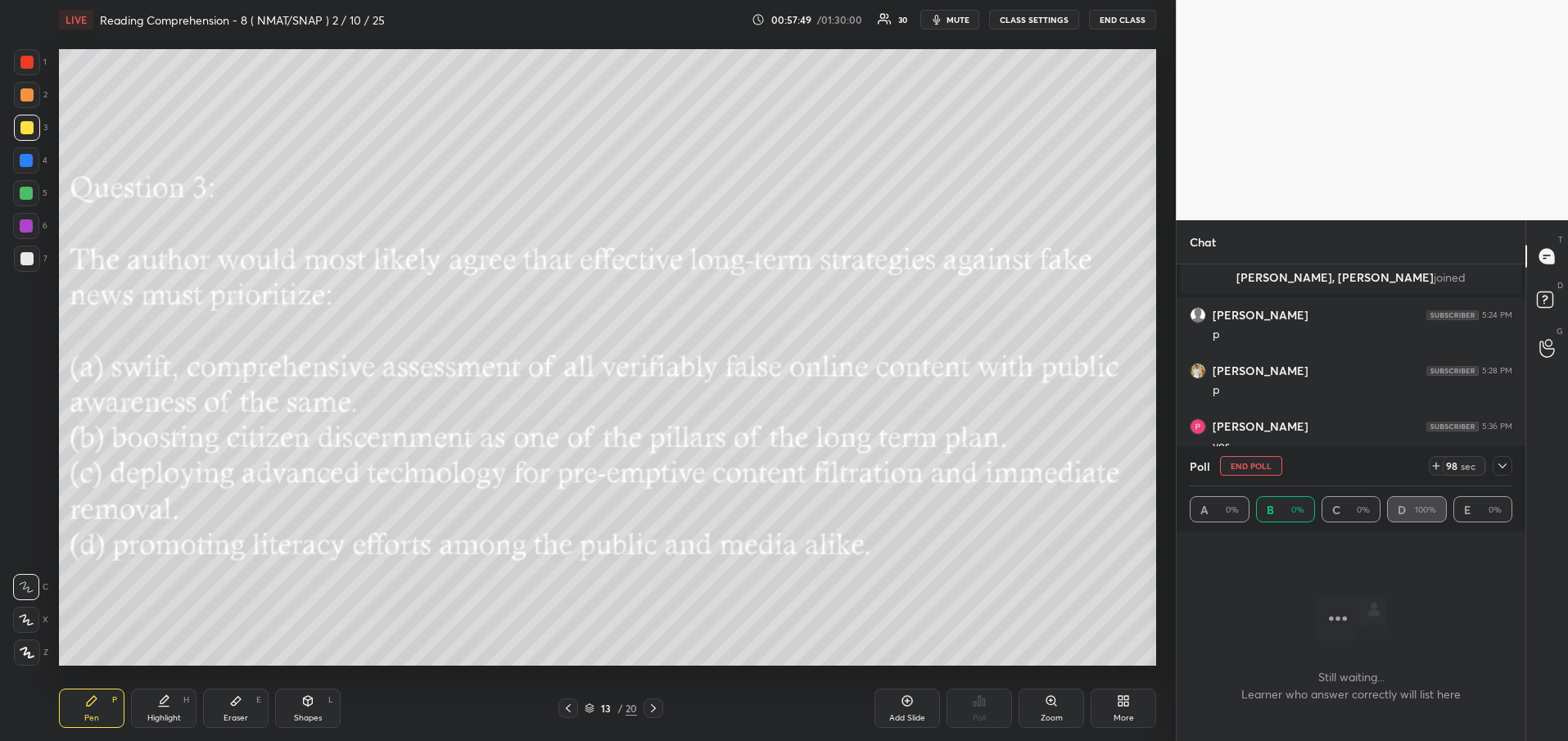
click at [1499, 469] on icon at bounding box center [1502, 465] width 13 height 13
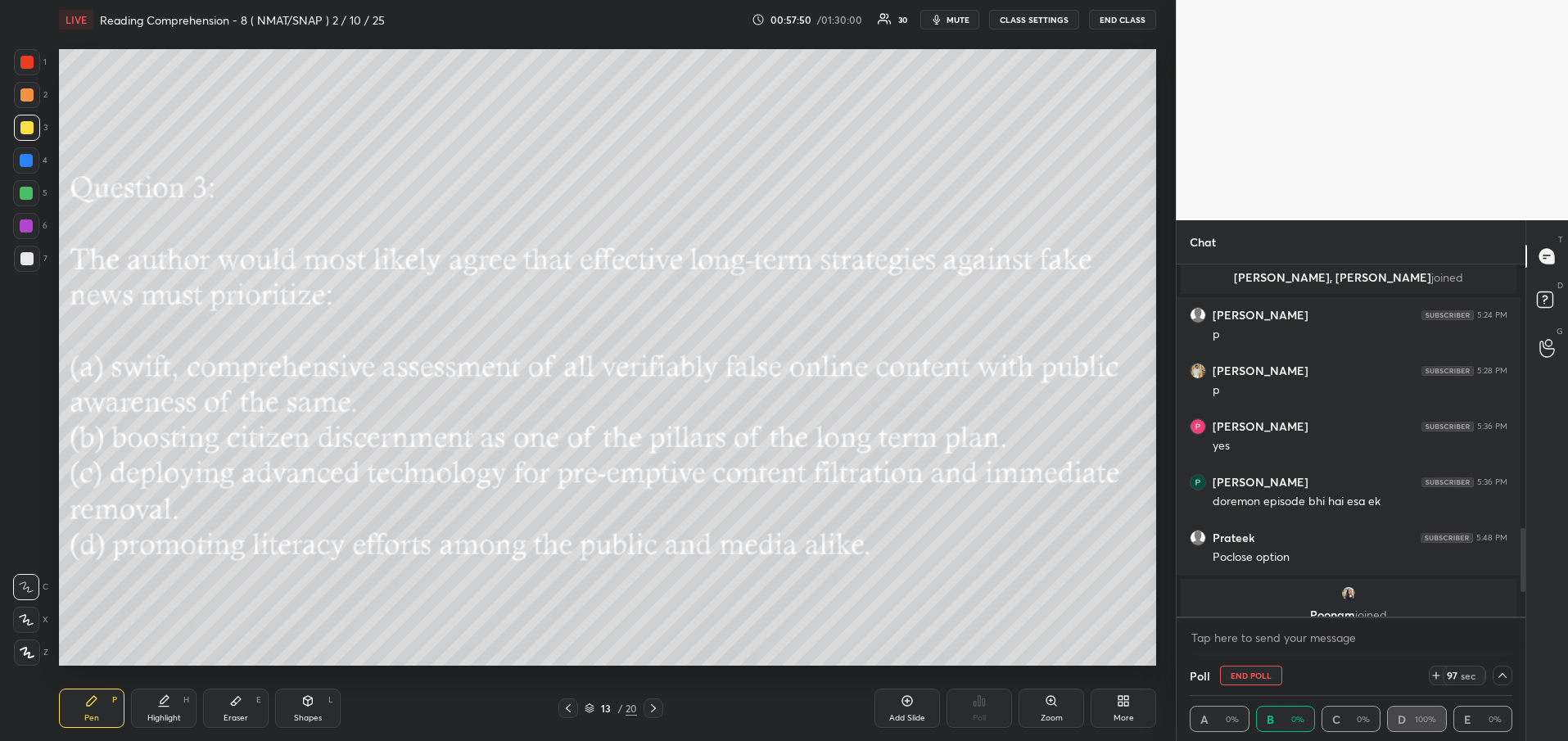
scroll to position [1613, 0]
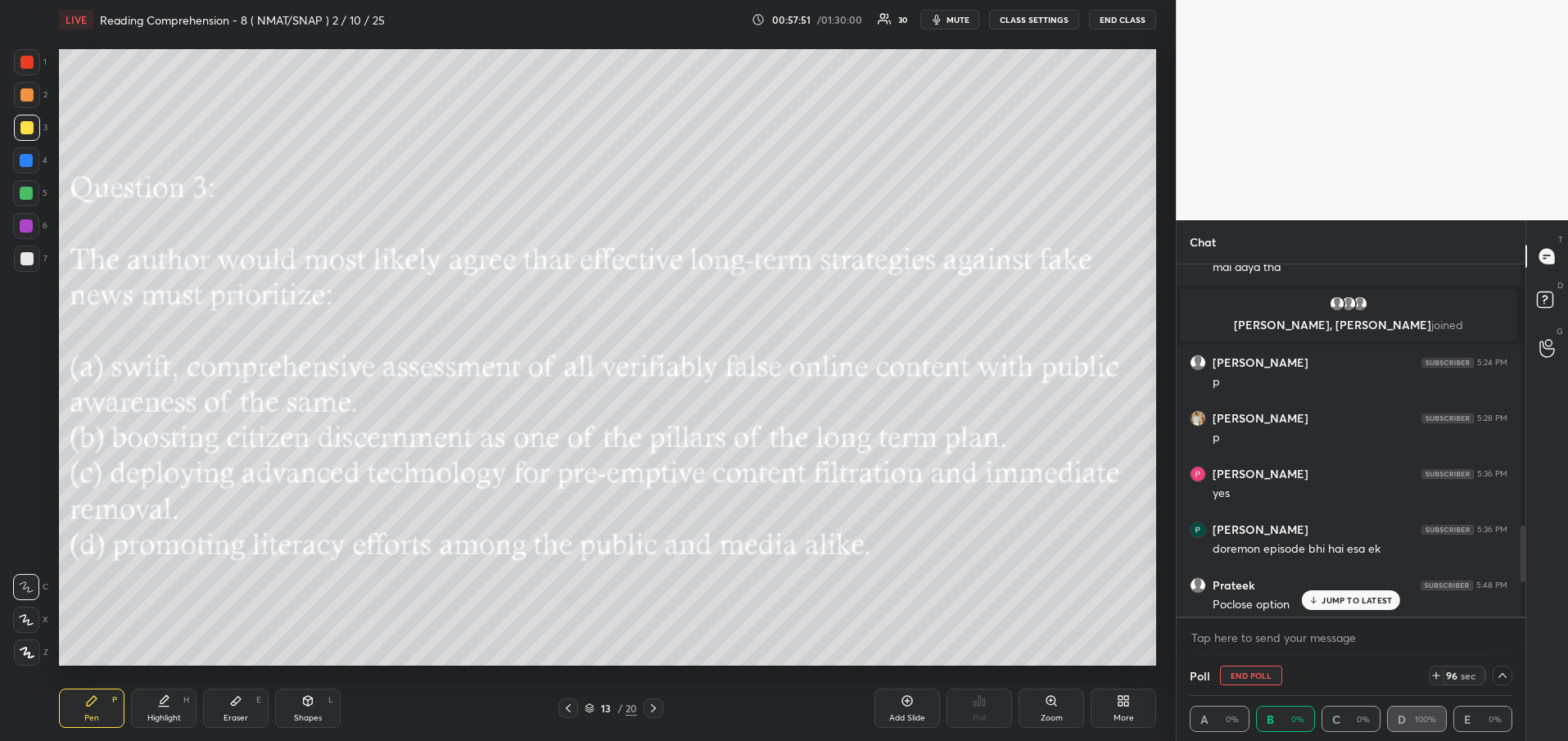
click at [1348, 607] on div "JUMP TO LATEST" at bounding box center [1351, 600] width 98 height 20
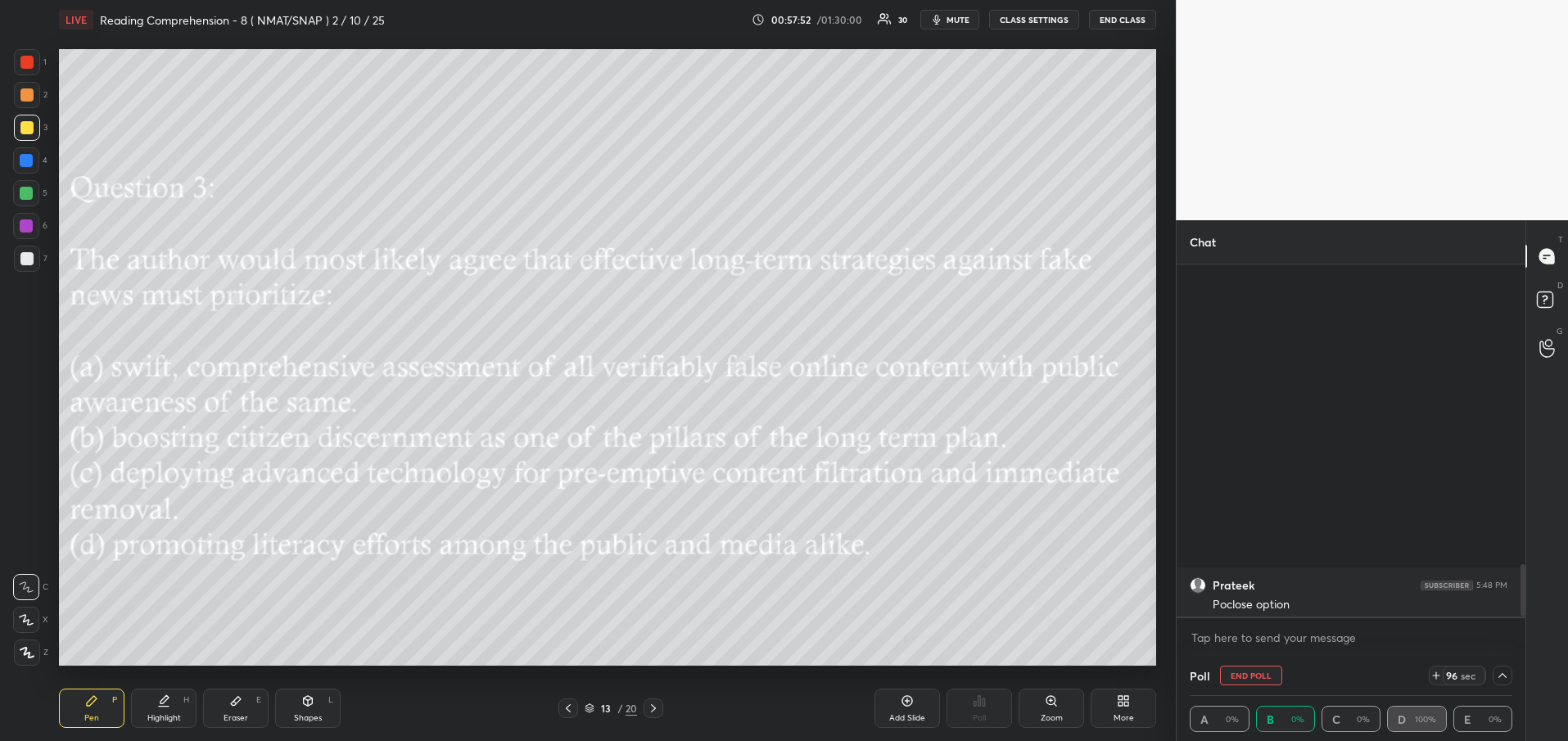
scroll to position [2014, 0]
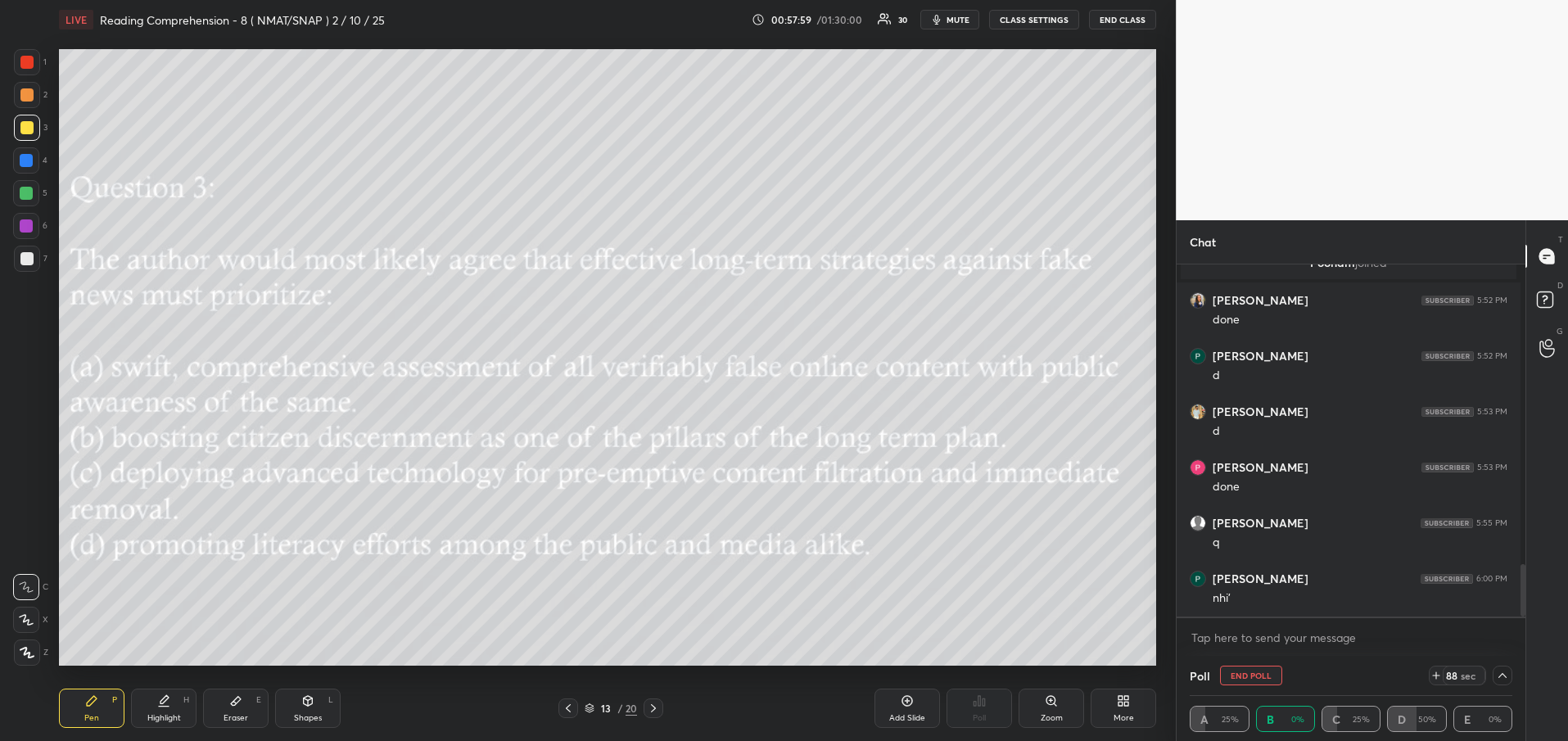
click at [574, 713] on icon at bounding box center [568, 708] width 13 height 13
click at [657, 711] on icon at bounding box center [653, 708] width 13 height 13
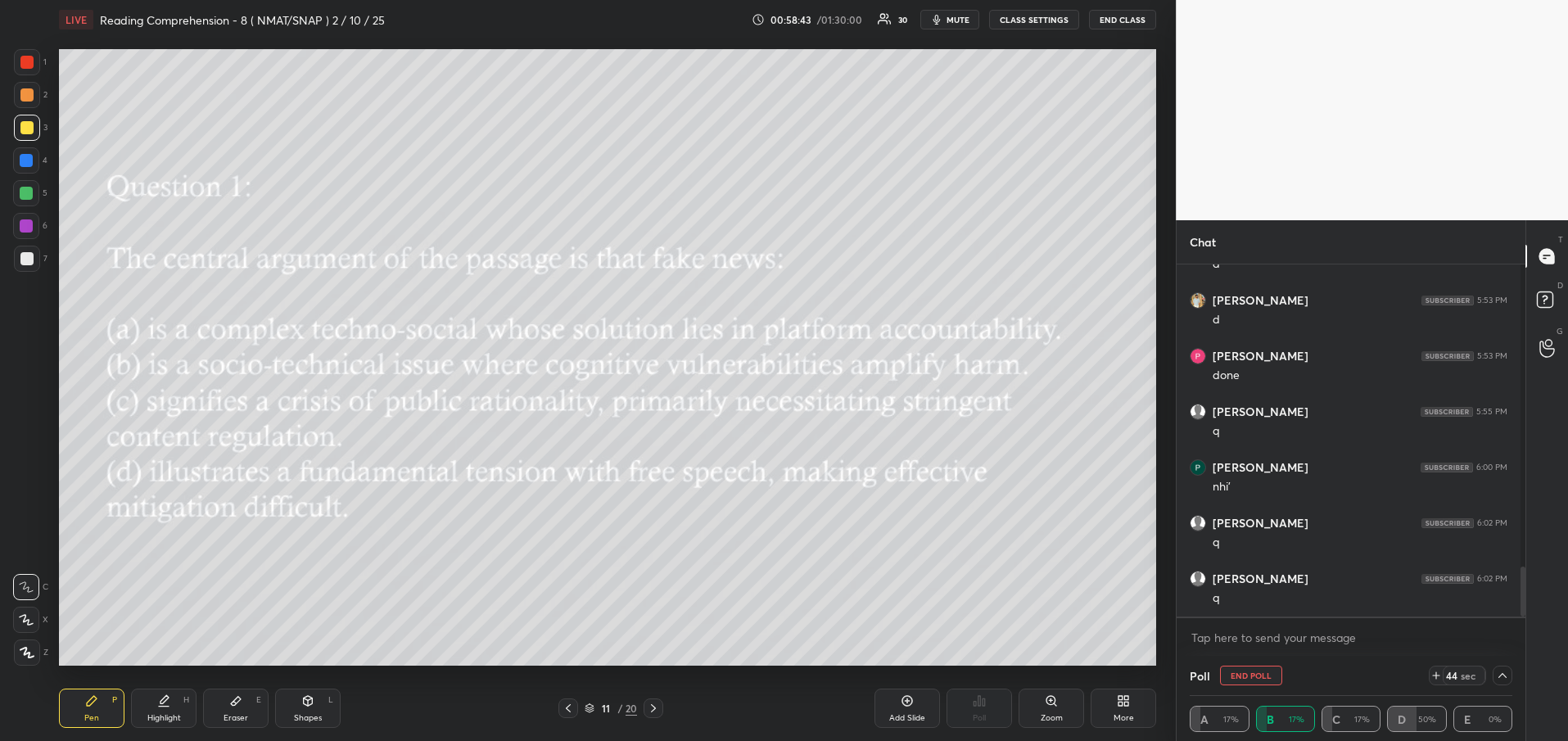
click at [657, 711] on icon at bounding box center [653, 708] width 13 height 13
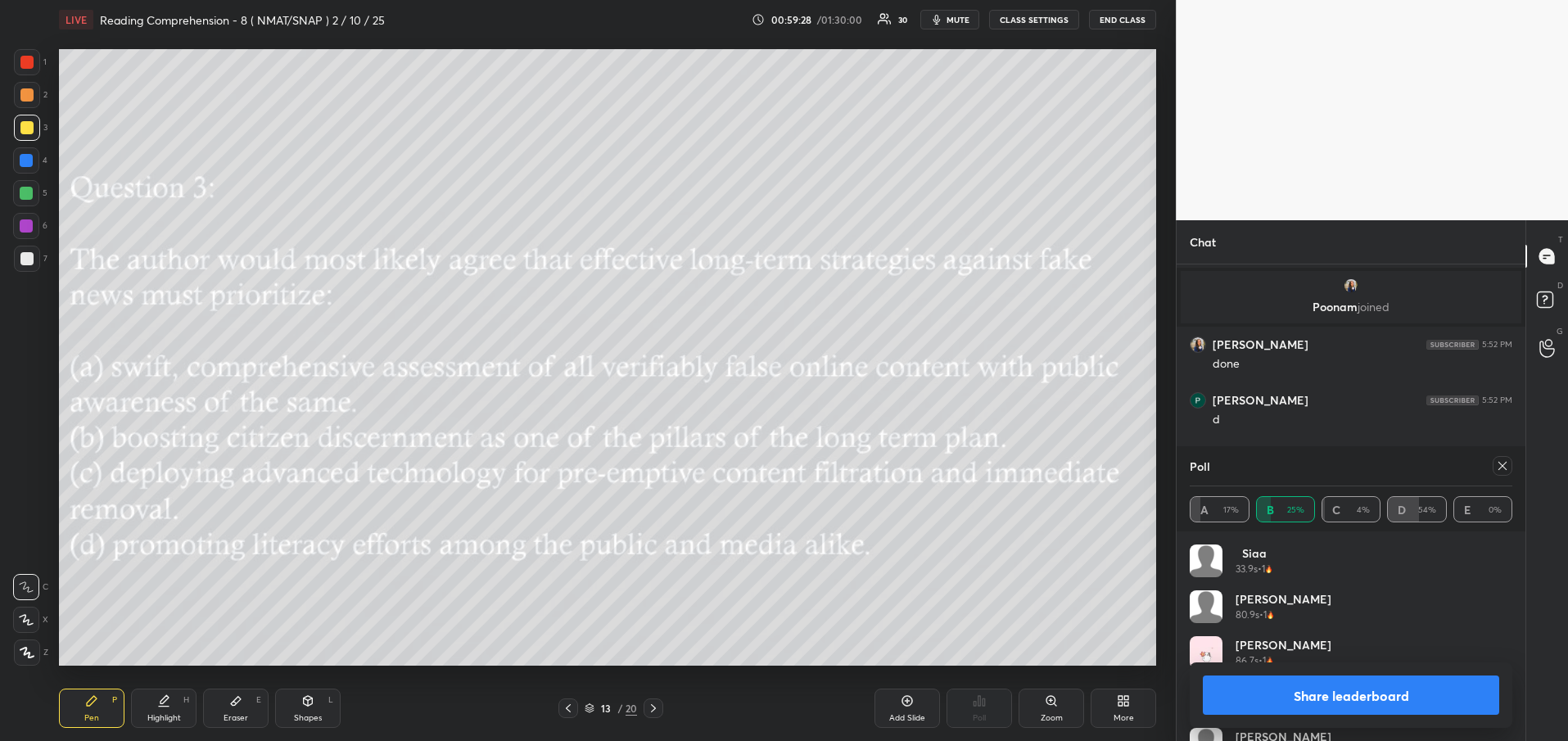
scroll to position [1725, 0]
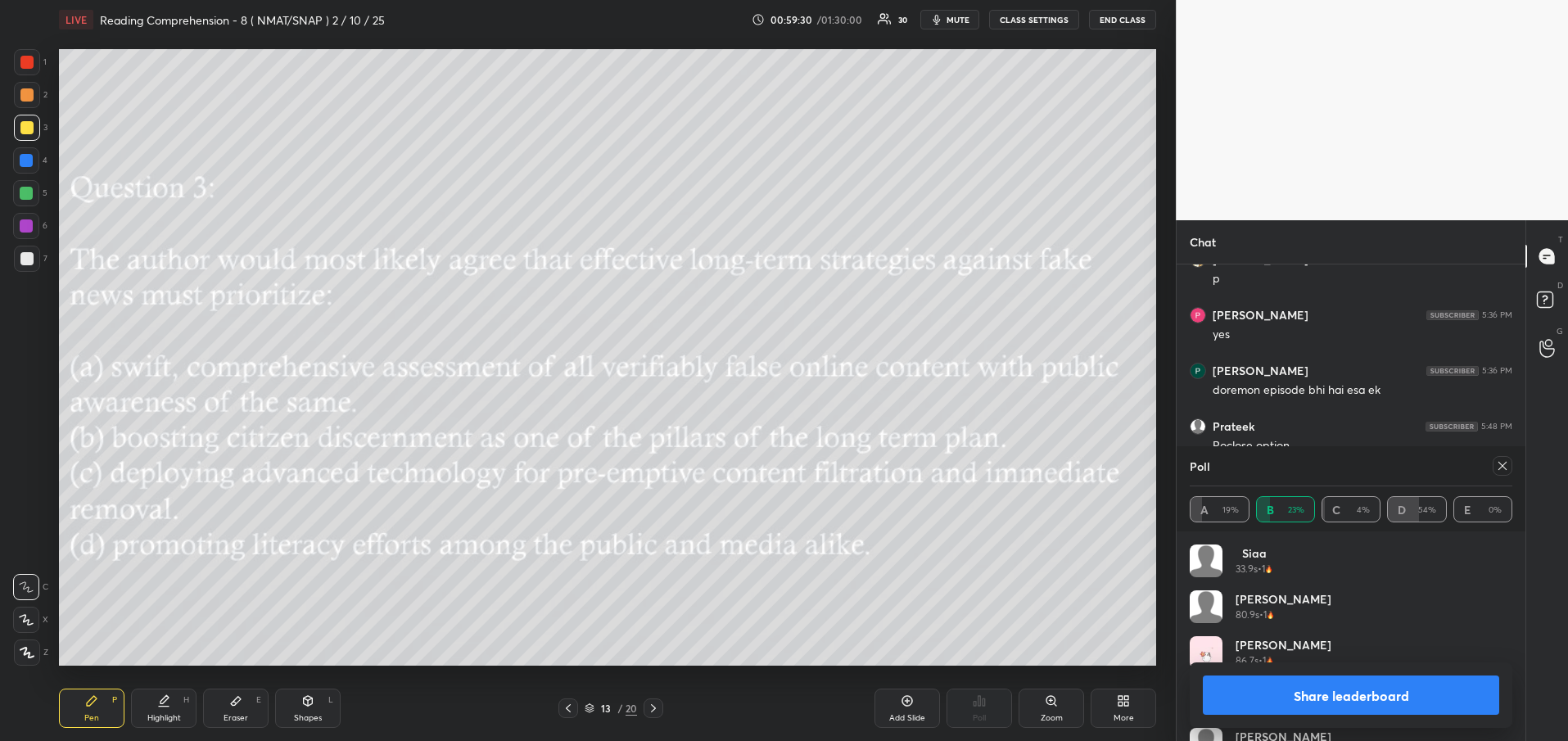
click at [1339, 690] on button "Share leaderboard" at bounding box center [1351, 695] width 297 height 39
type textarea "x"
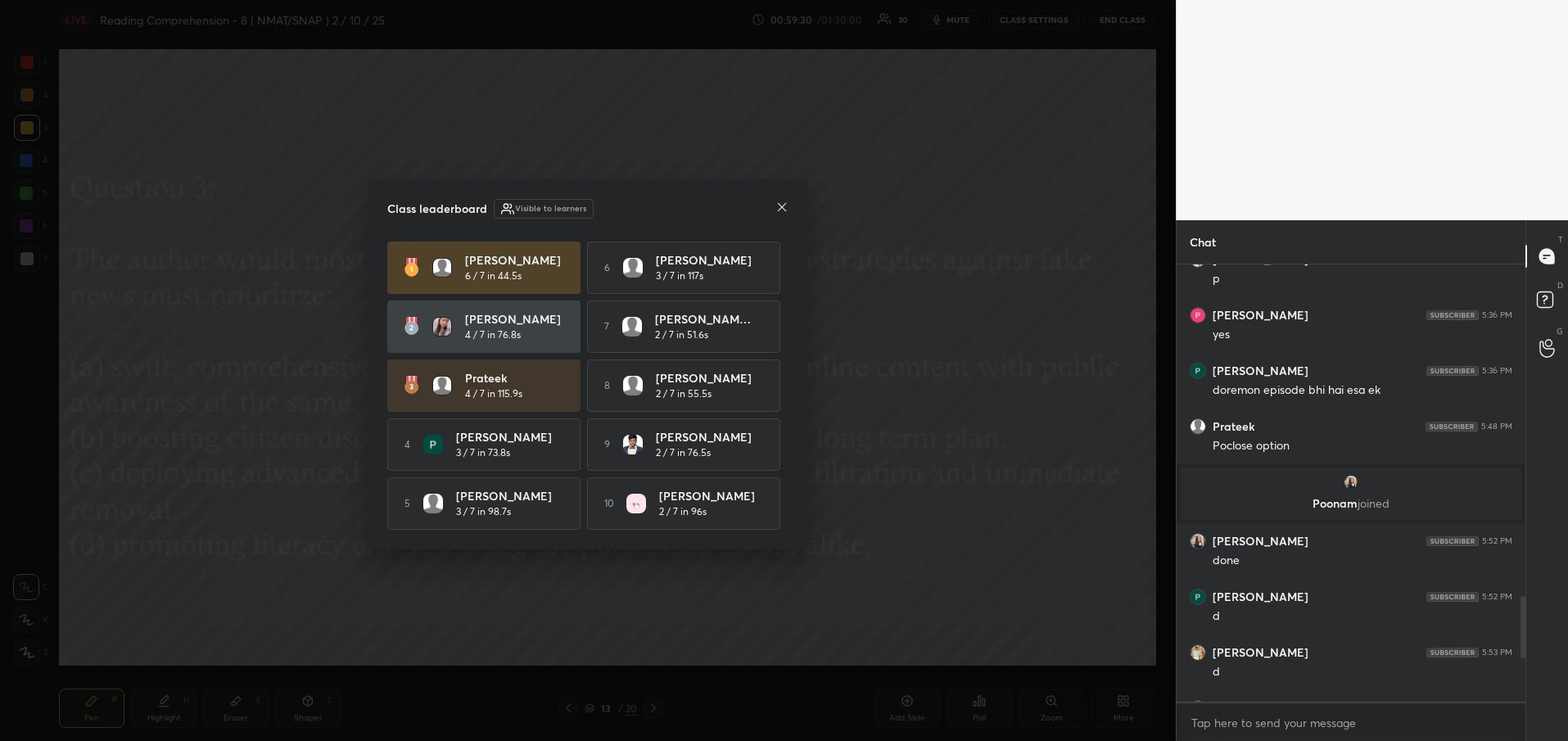
scroll to position [472, 344]
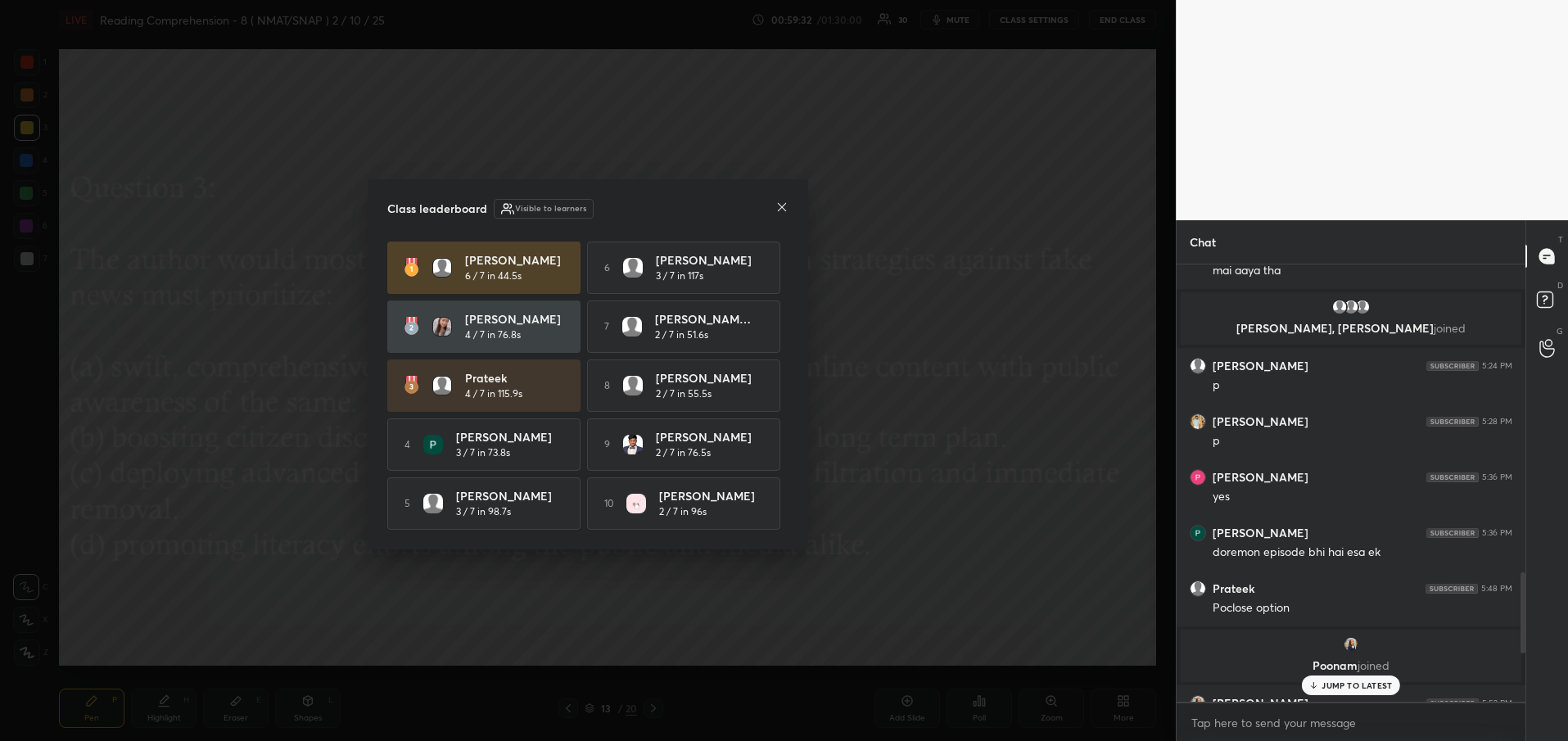
click at [784, 209] on icon at bounding box center [781, 207] width 13 height 13
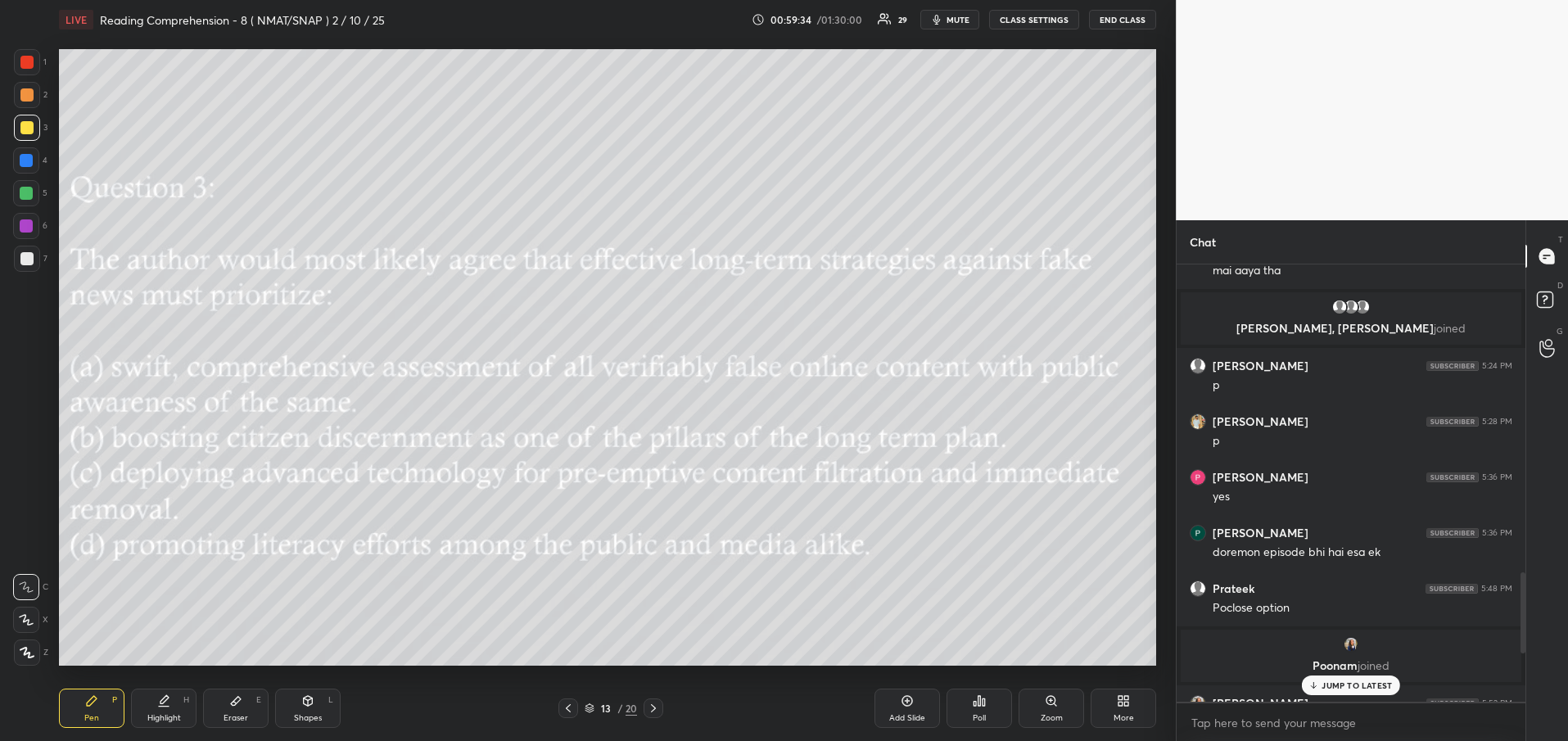
click at [1348, 687] on p "JUMP TO LATEST" at bounding box center [1356, 686] width 70 height 10
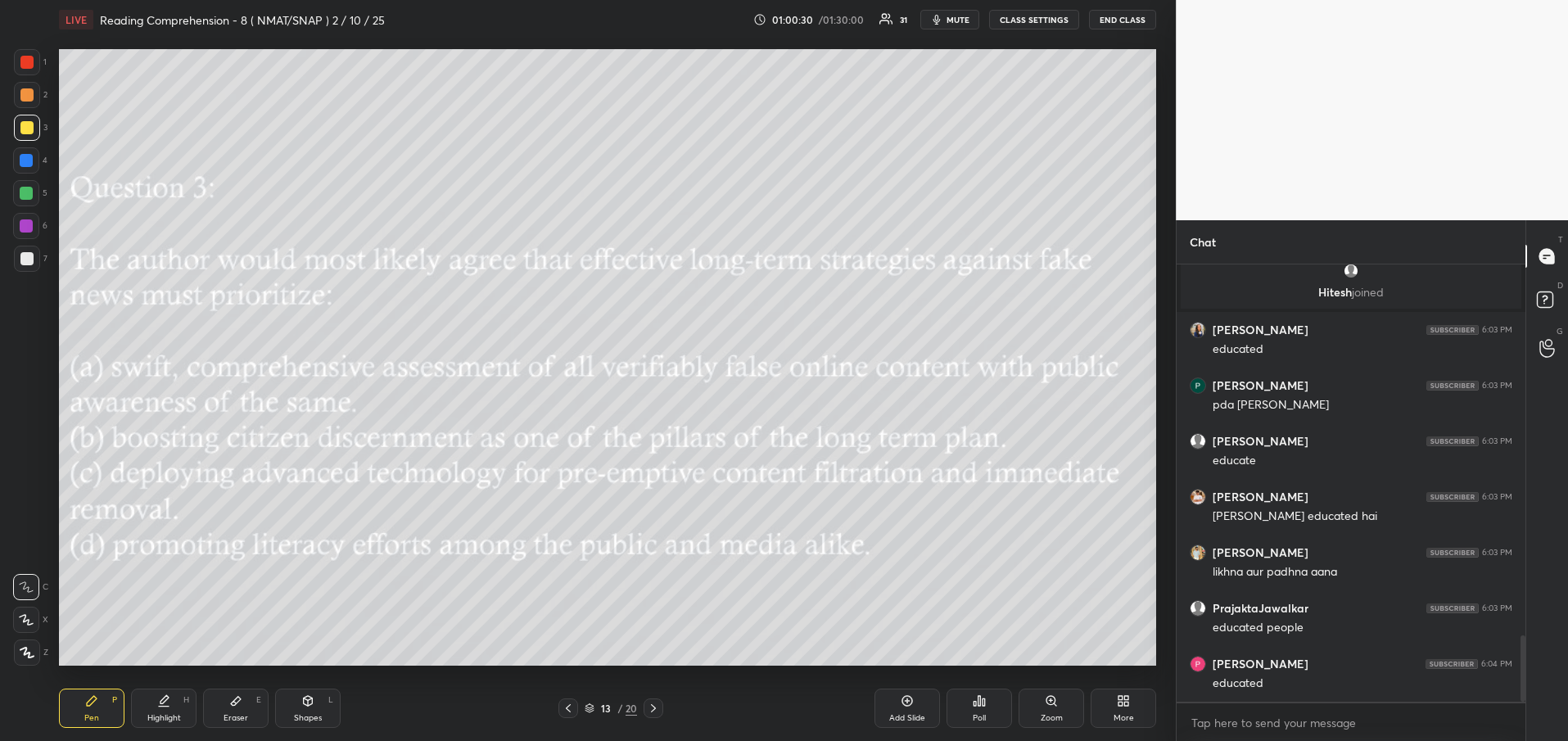
scroll to position [2453, 0]
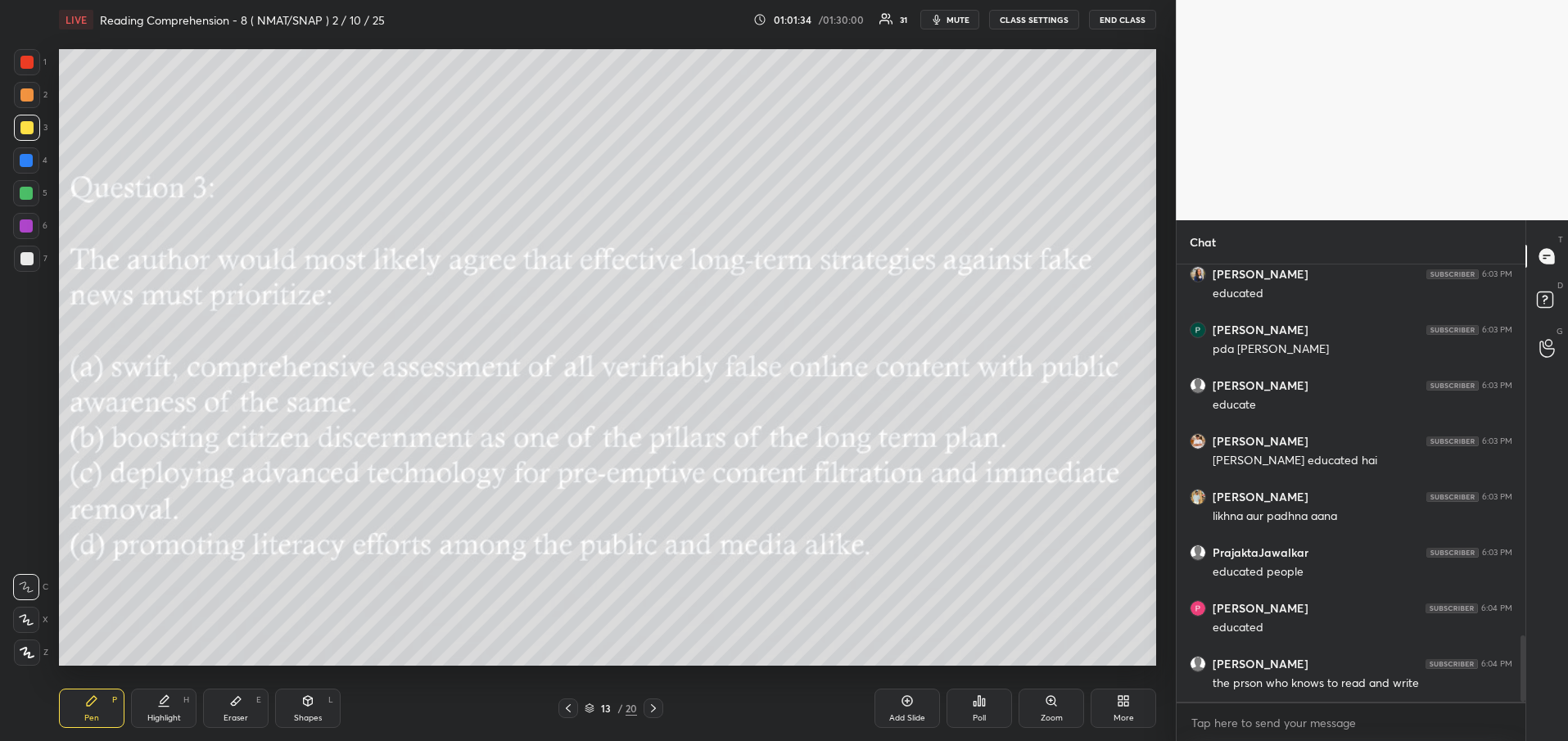
click at [569, 706] on icon at bounding box center [569, 709] width 5 height 8
click at [651, 704] on icon at bounding box center [653, 708] width 13 height 13
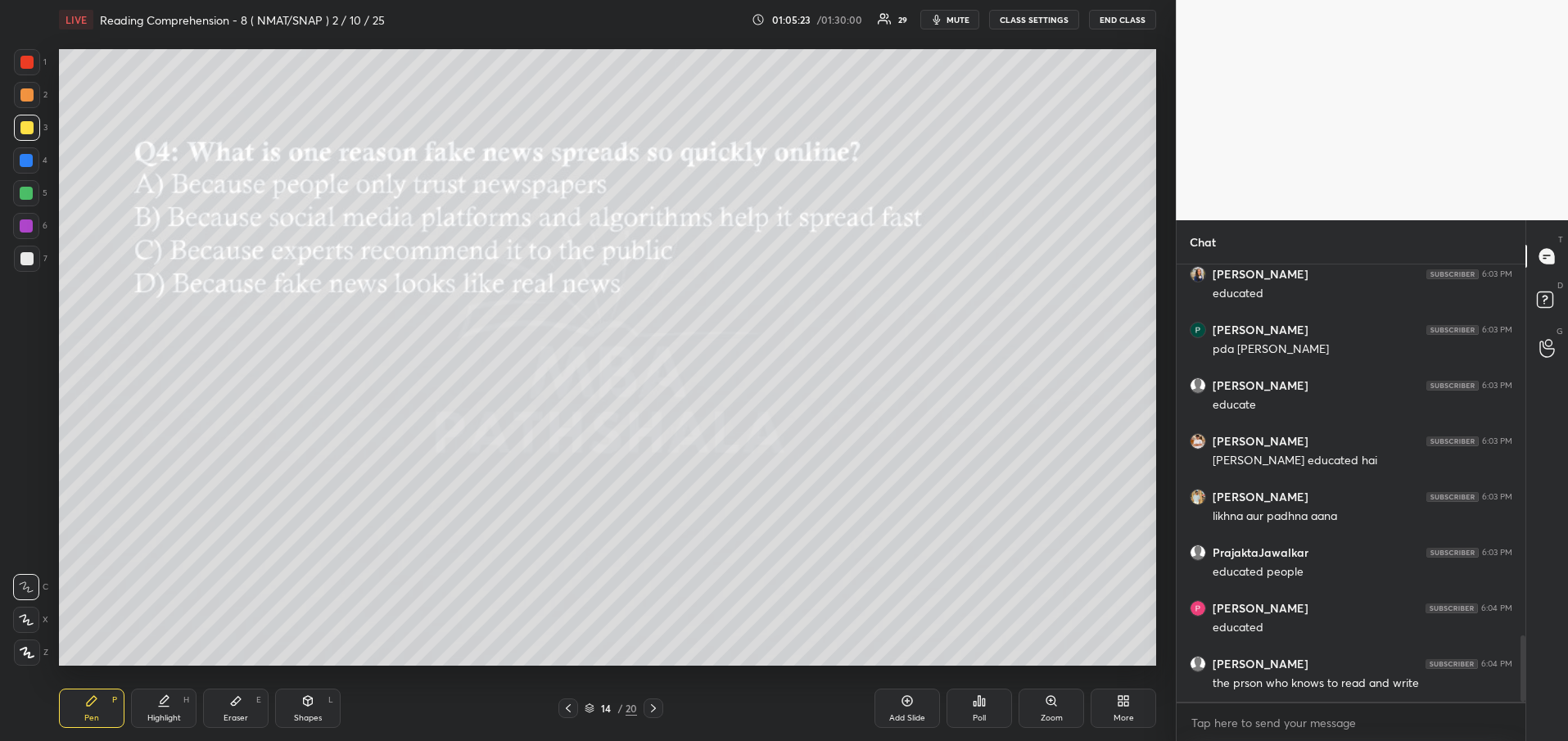
click at [992, 707] on div "Poll" at bounding box center [979, 709] width 65 height 39
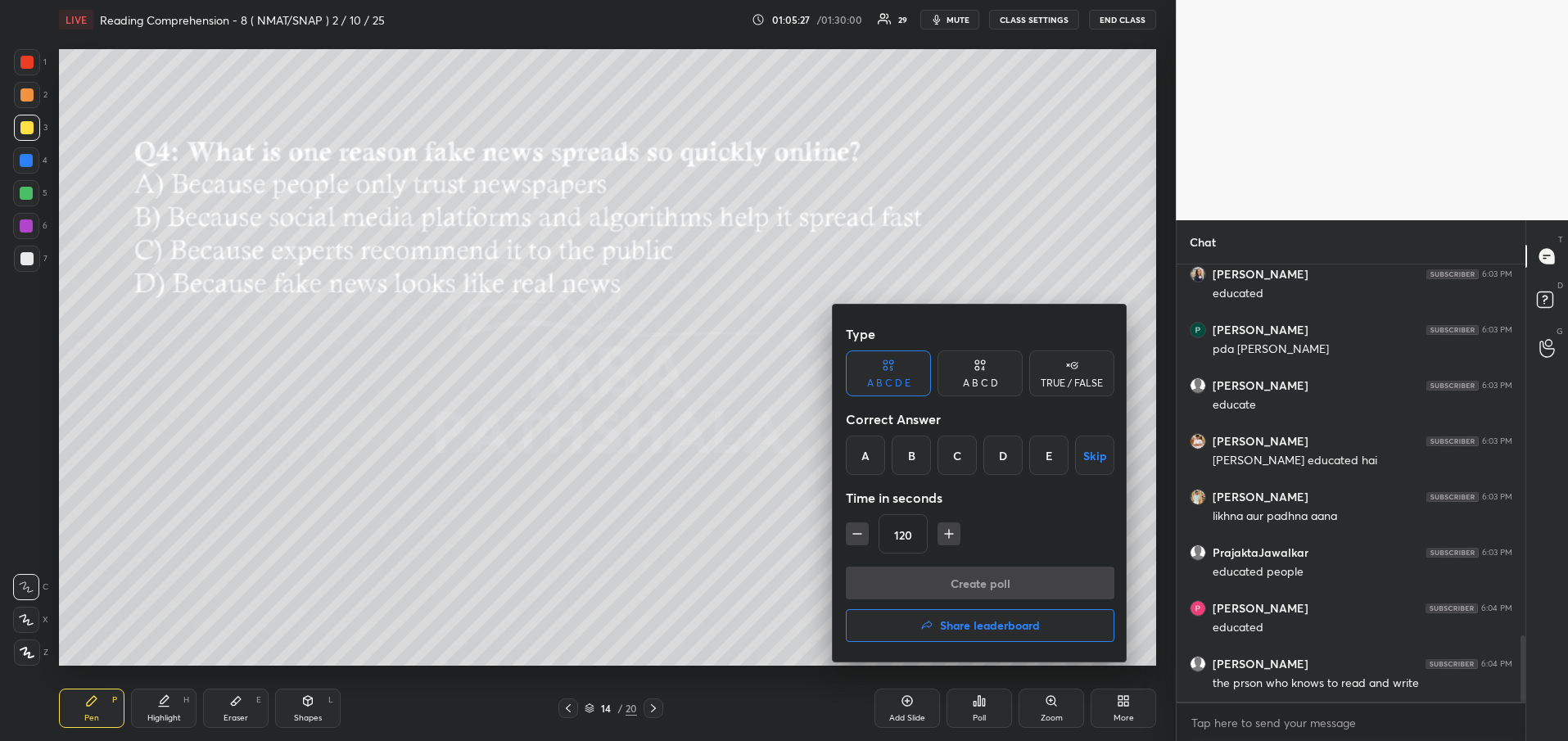
click at [962, 373] on div "A B C D" at bounding box center [980, 374] width 85 height 46
click at [931, 444] on div "B" at bounding box center [925, 455] width 48 height 39
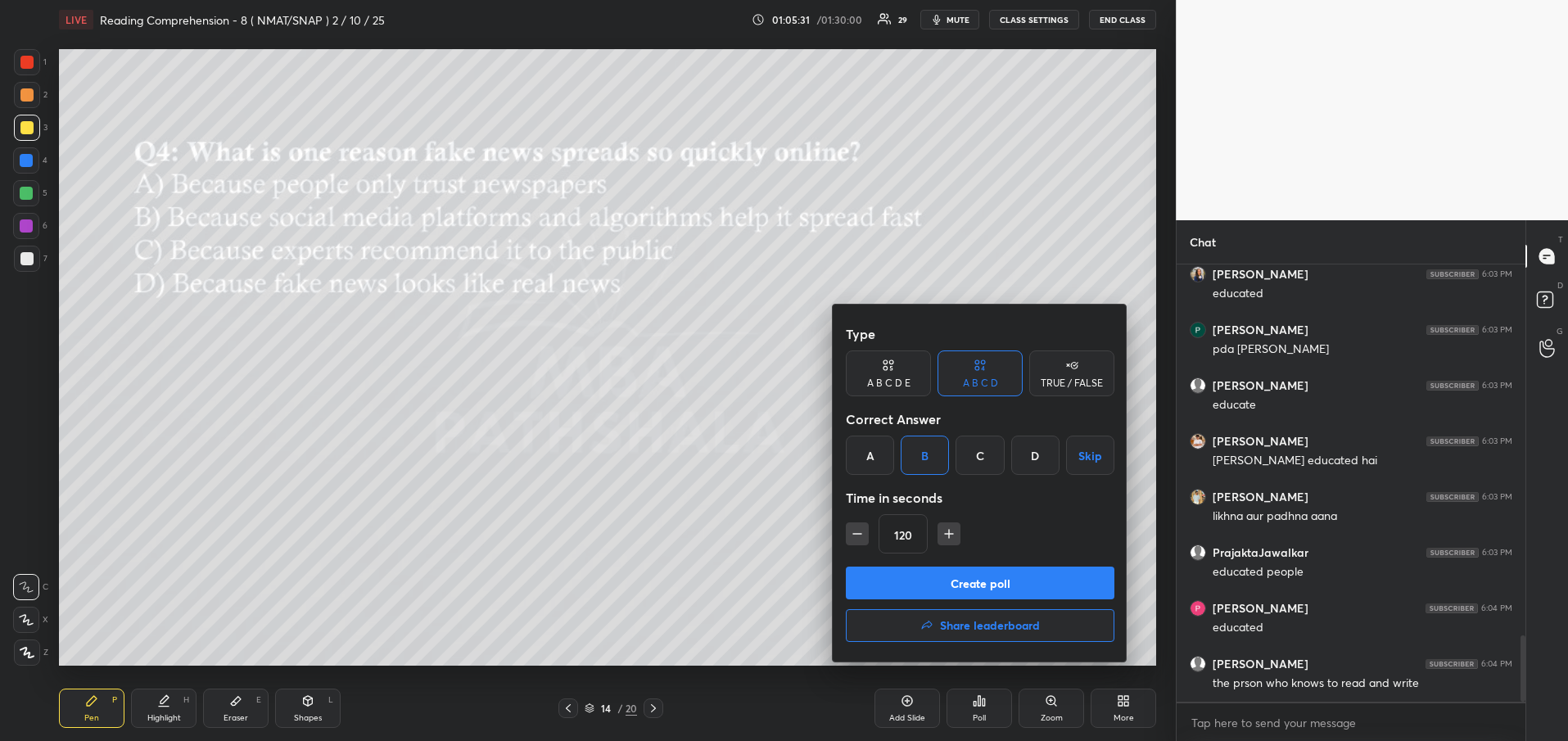
click at [859, 537] on icon "button" at bounding box center [857, 533] width 16 height 16
type input "105"
click at [943, 591] on button "Create poll" at bounding box center [980, 583] width 269 height 33
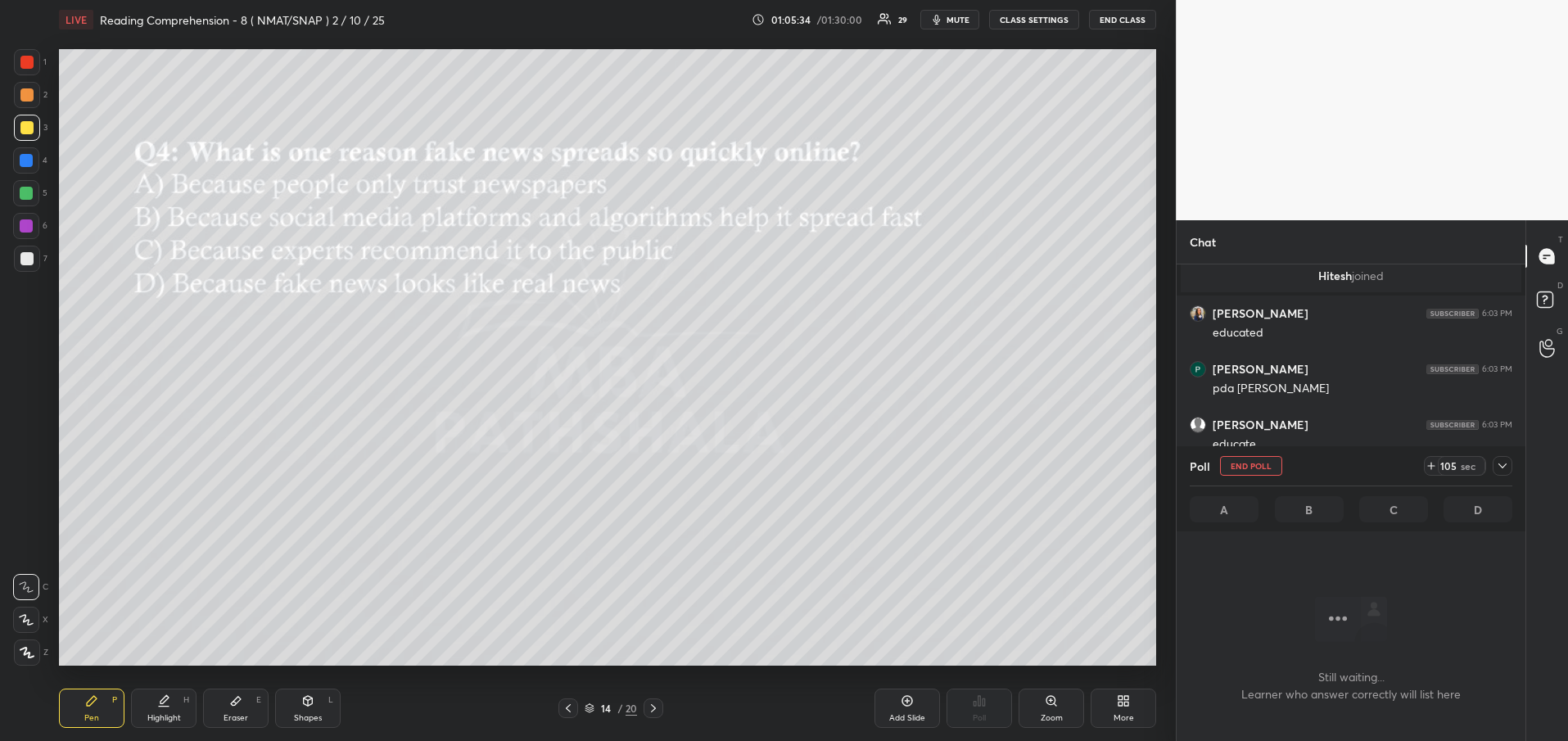
scroll to position [2094, 0]
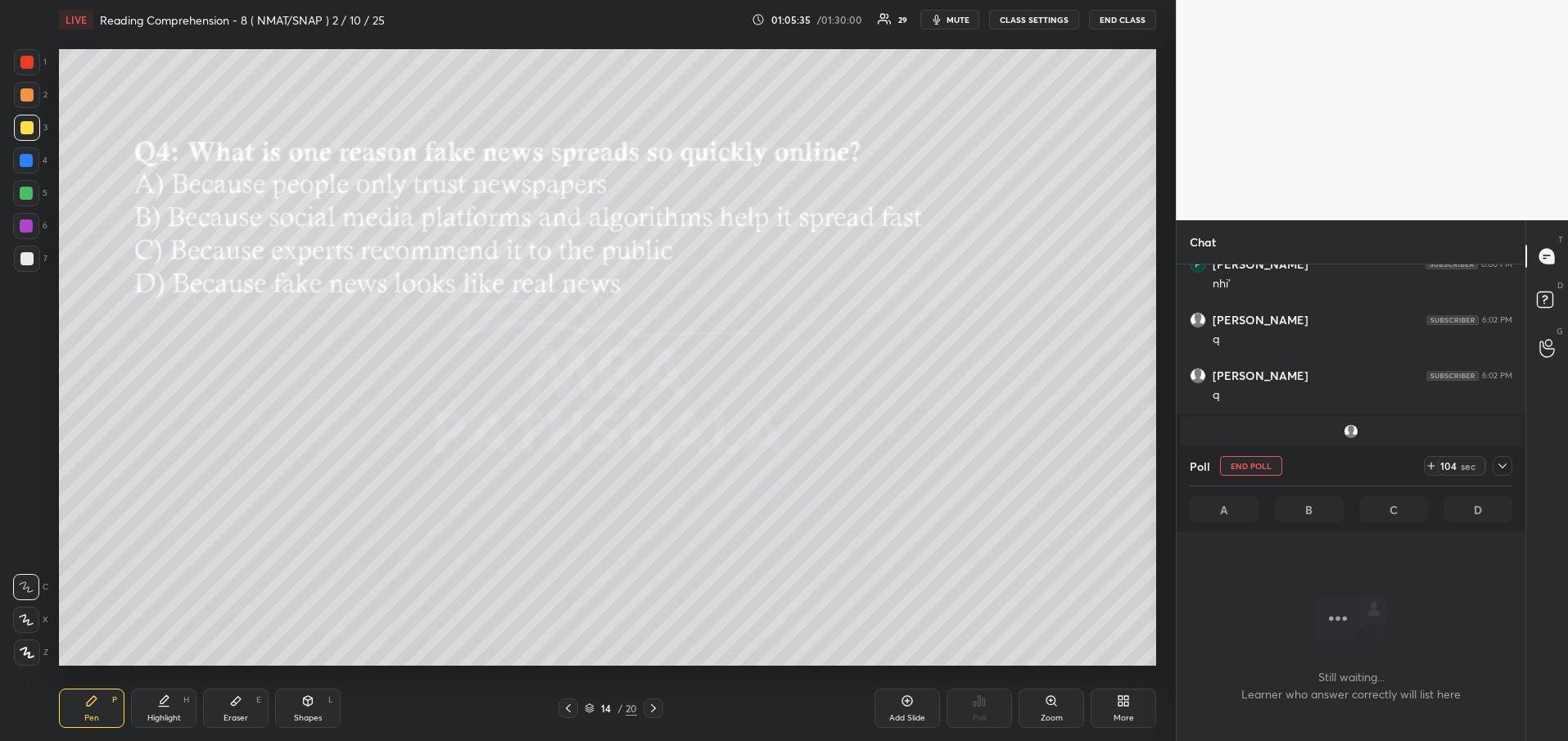
click at [1503, 463] on icon at bounding box center [1502, 465] width 13 height 13
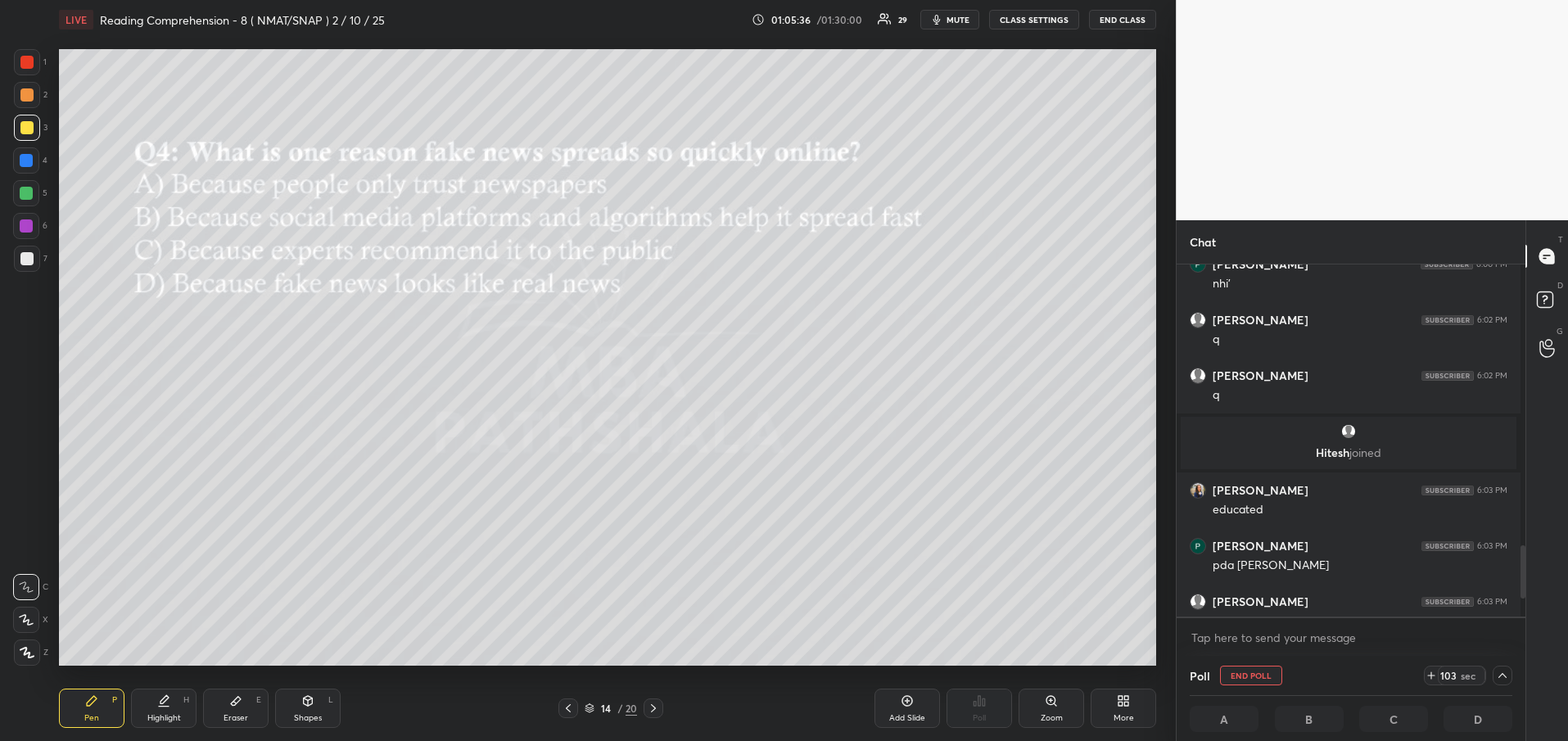
scroll to position [2064, 0]
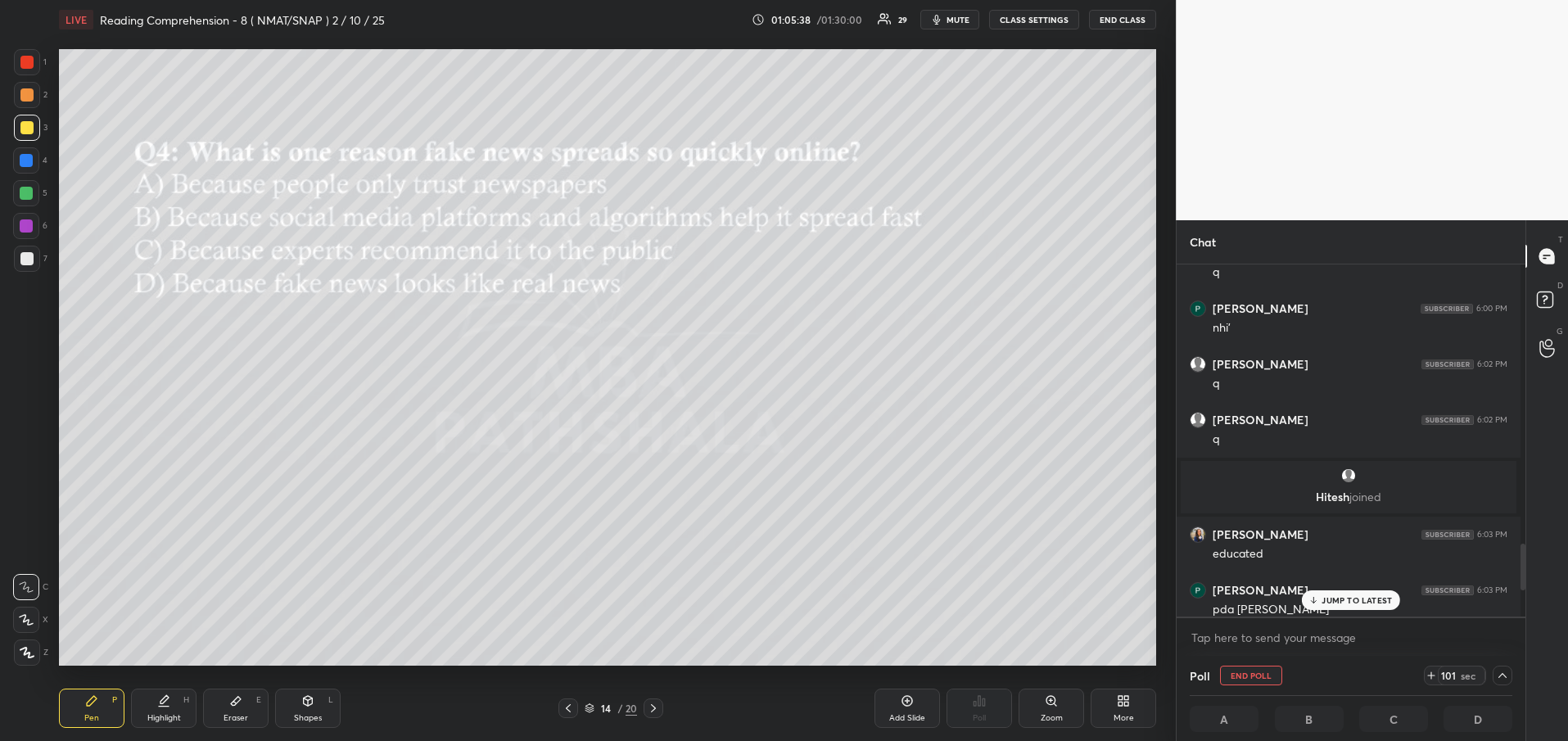
click at [1342, 608] on div "JUMP TO LATEST" at bounding box center [1351, 600] width 98 height 20
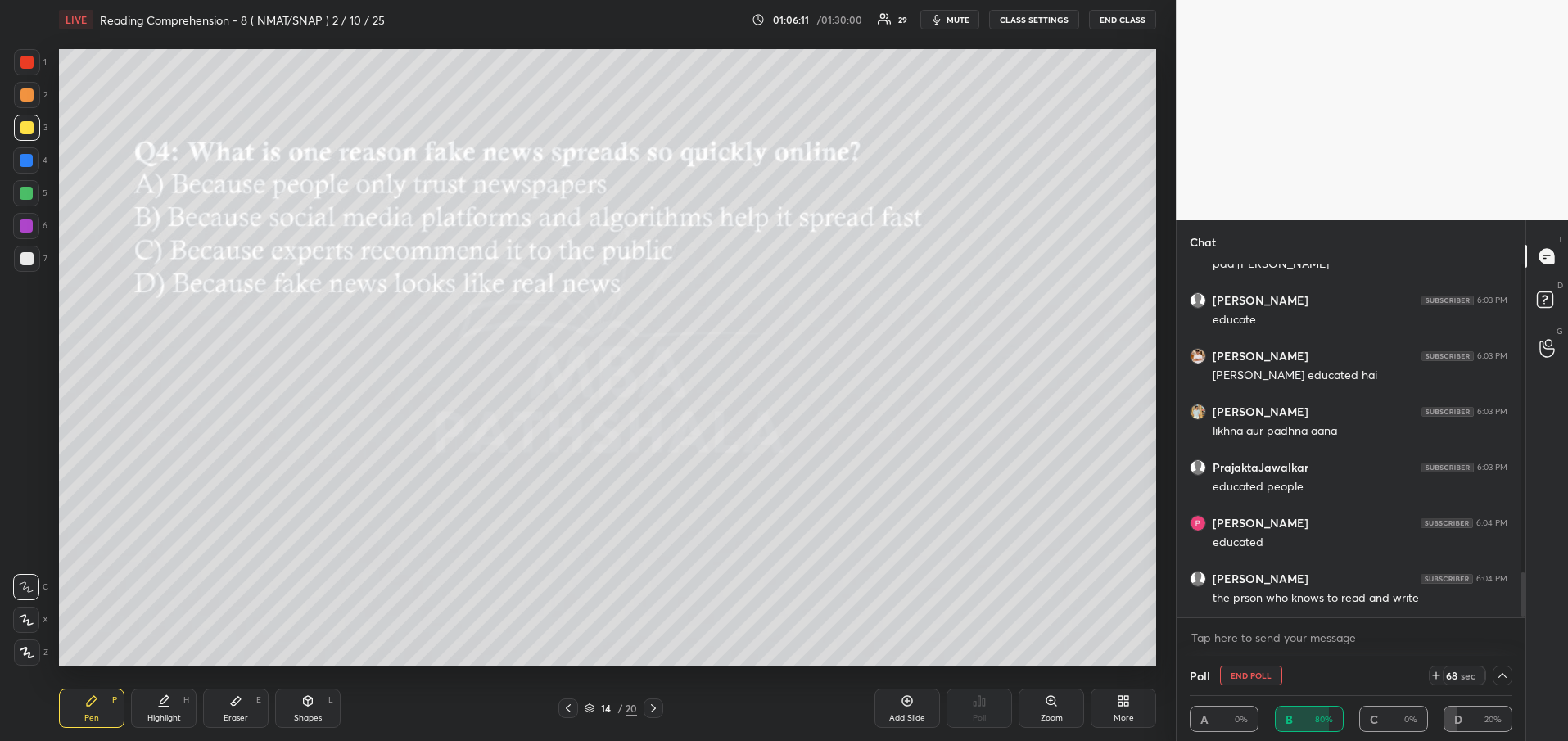
scroll to position [2465, 0]
click at [570, 705] on icon at bounding box center [569, 709] width 5 height 8
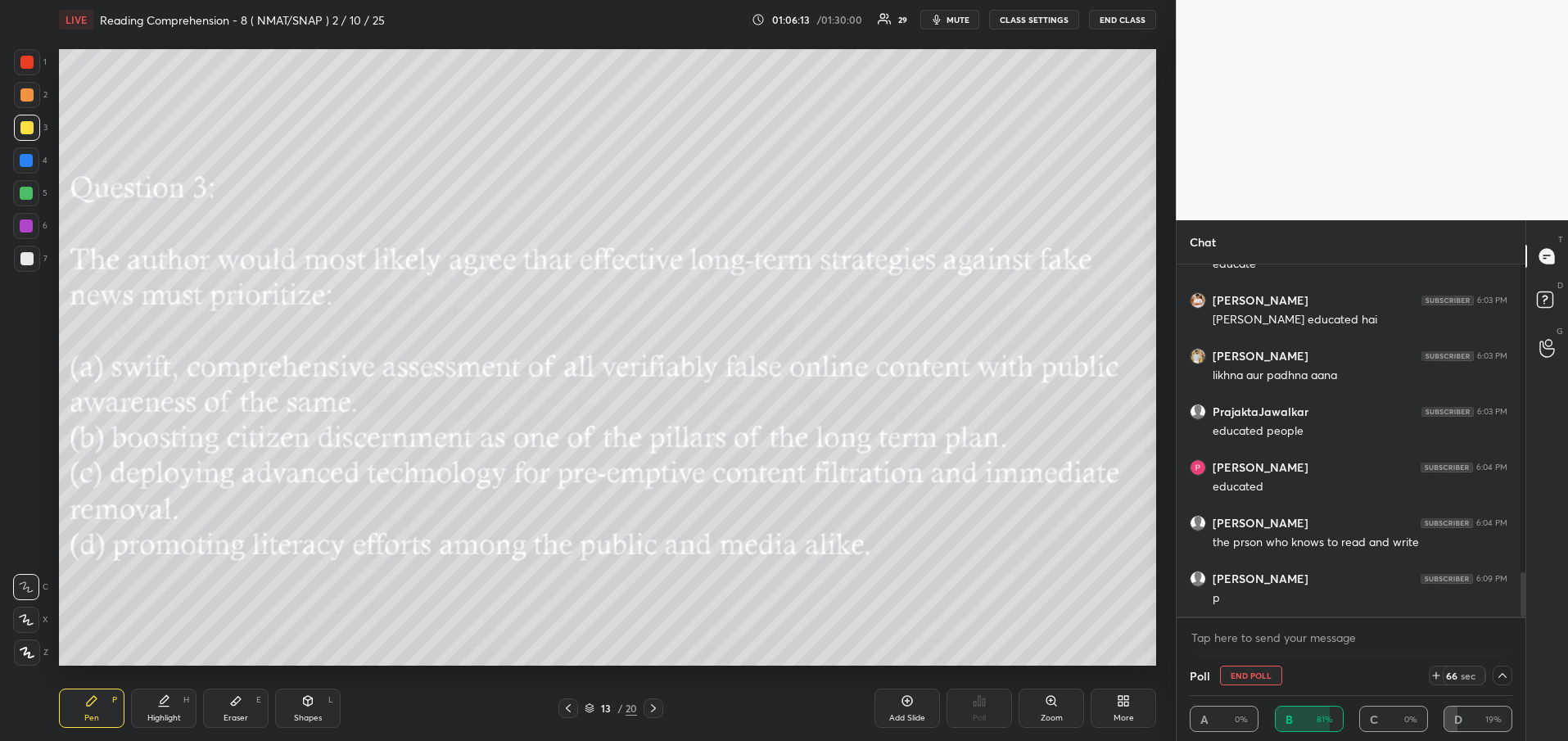
click at [570, 705] on icon at bounding box center [569, 709] width 5 height 8
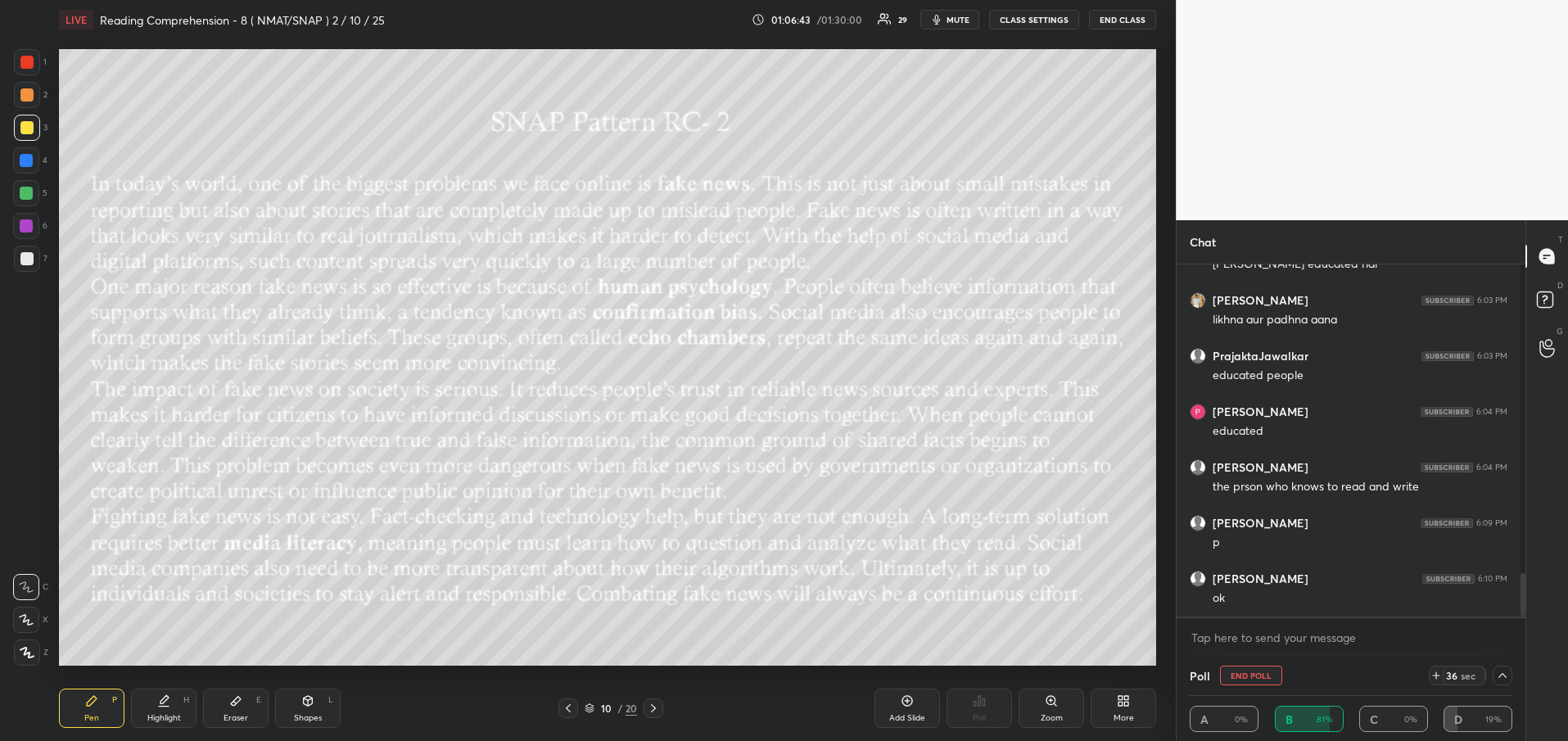
click at [659, 703] on icon at bounding box center [653, 708] width 13 height 13
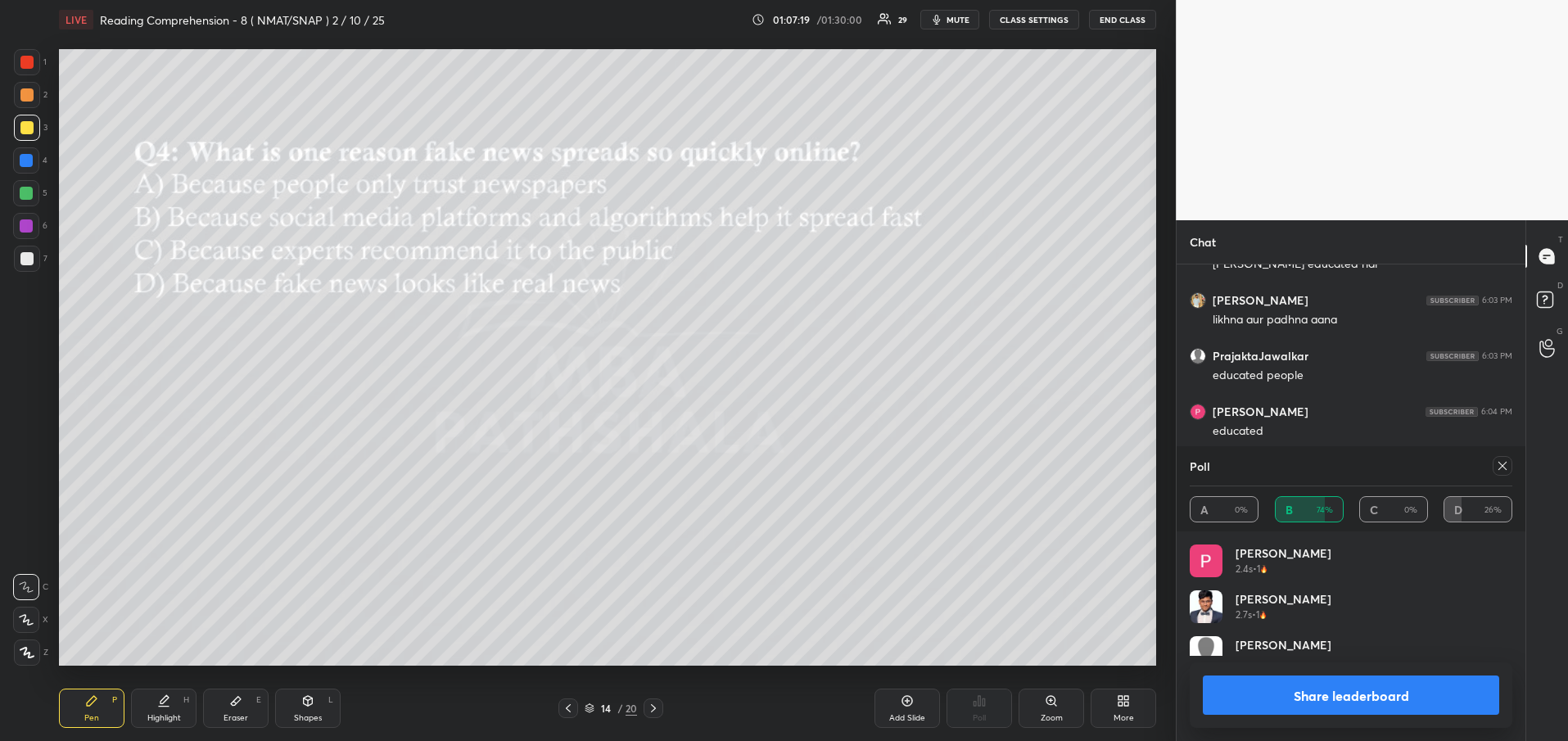
scroll to position [192, 318]
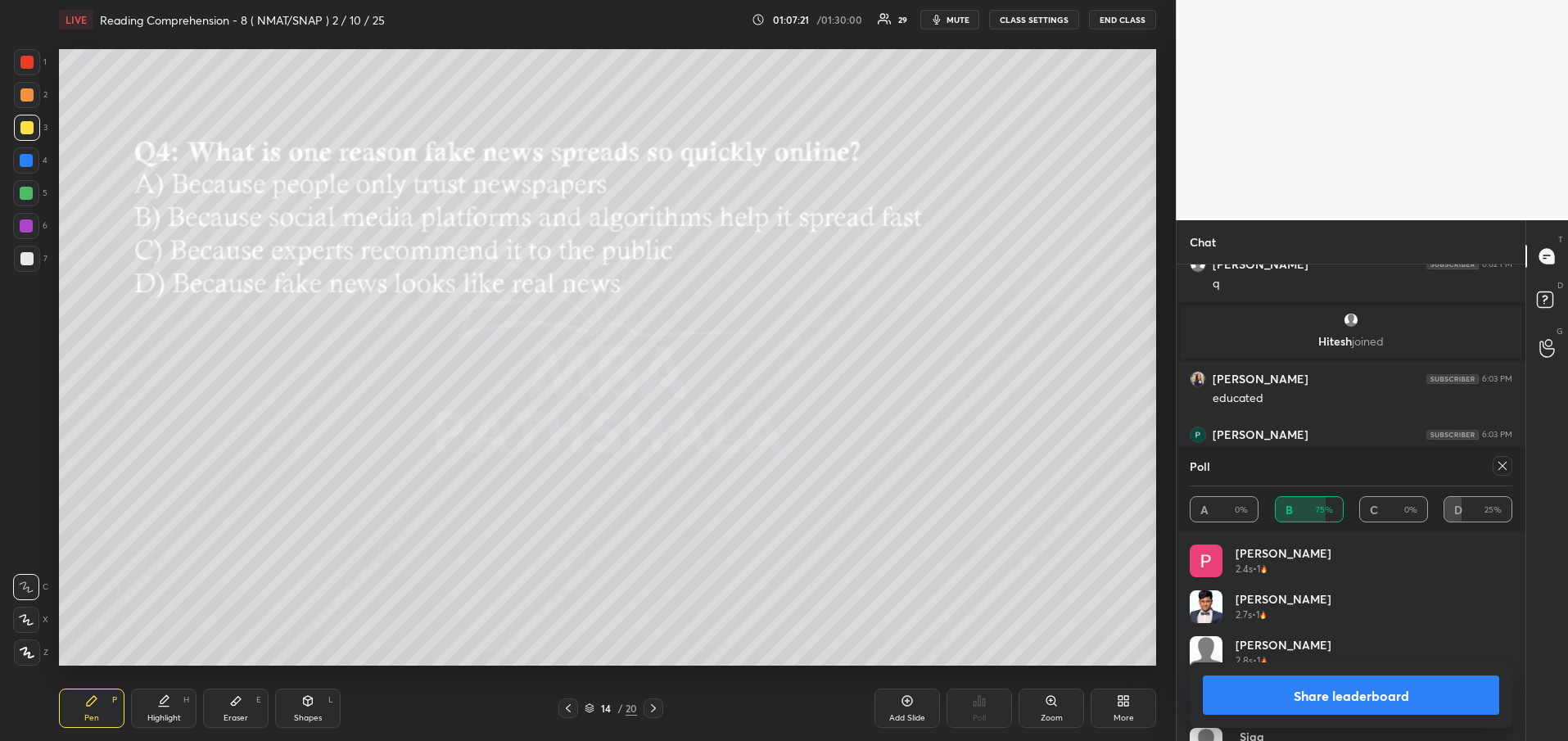
click at [1350, 688] on button "Share leaderboard" at bounding box center [1351, 695] width 297 height 39
type textarea "x"
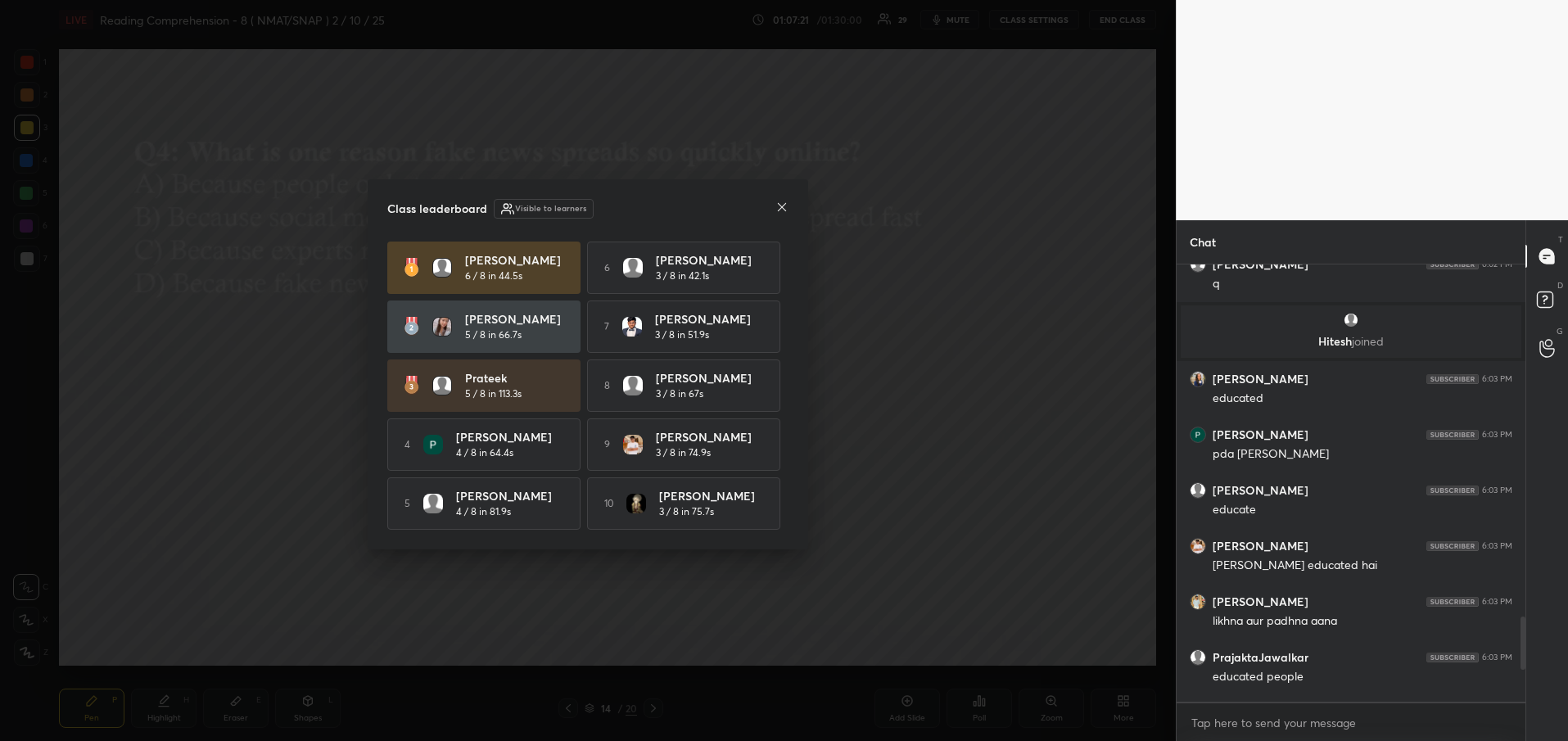
scroll to position [472, 344]
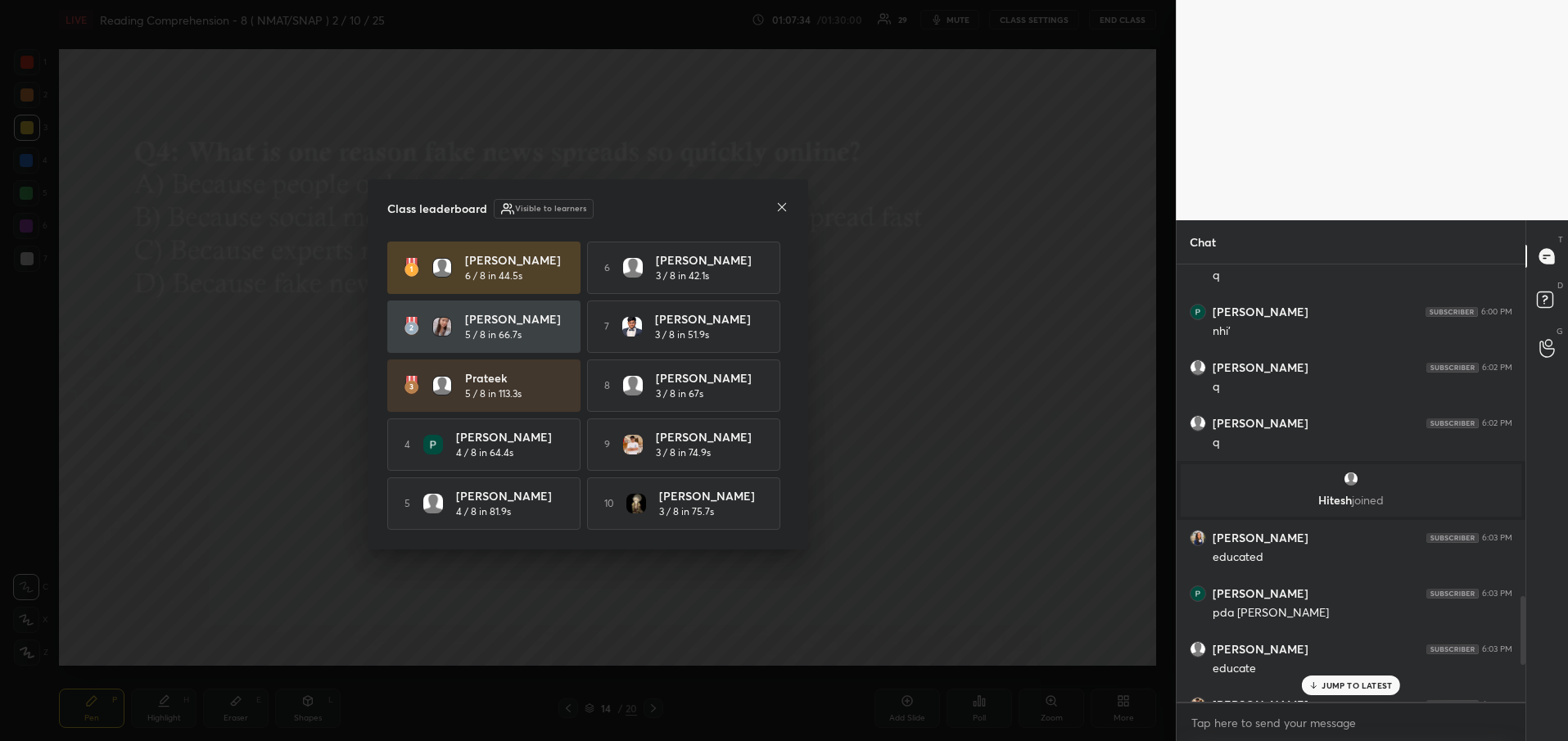
click at [783, 205] on icon at bounding box center [781, 207] width 13 height 13
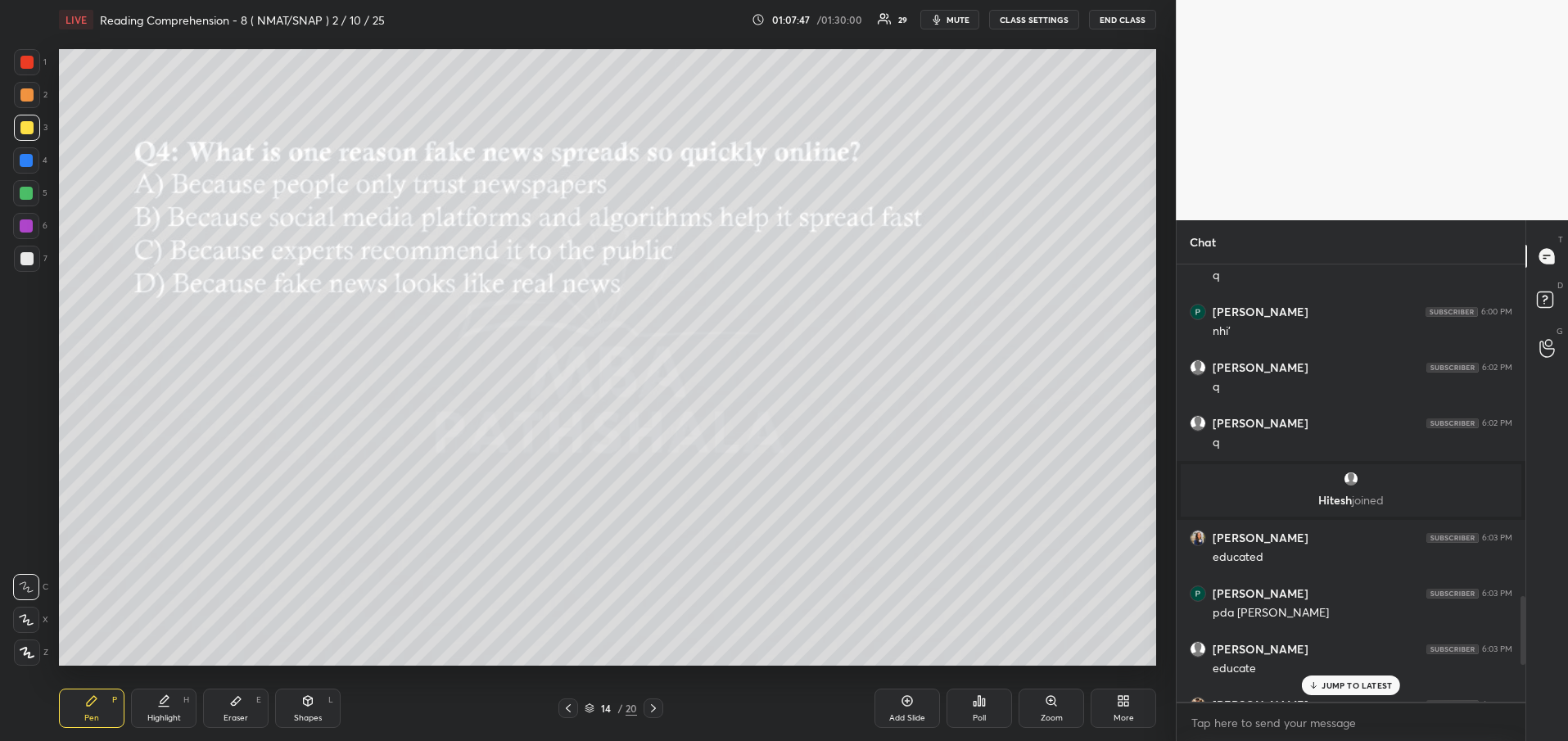
click at [562, 711] on icon at bounding box center [568, 708] width 13 height 13
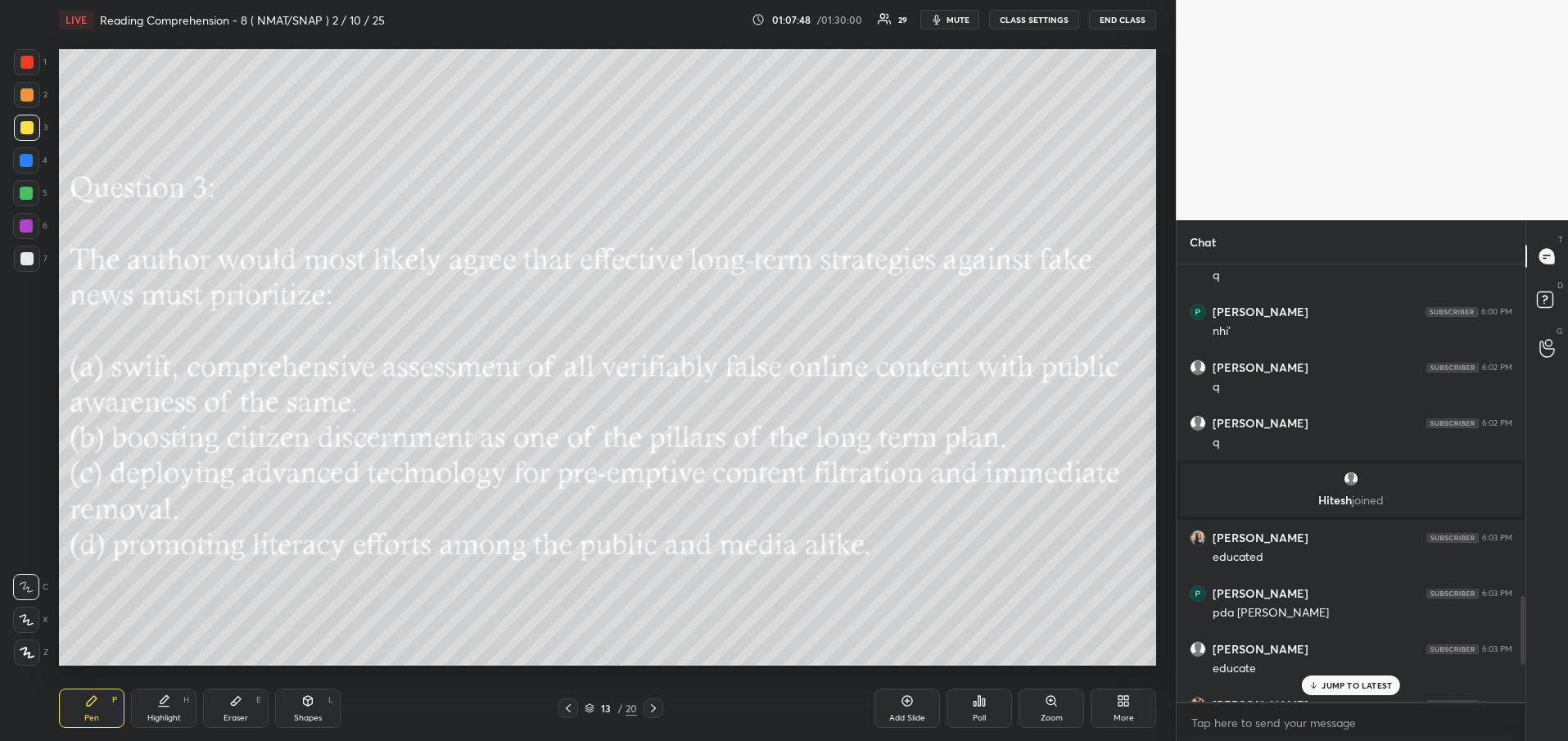
click at [562, 711] on icon at bounding box center [568, 708] width 13 height 13
click at [655, 710] on icon at bounding box center [653, 708] width 13 height 13
click at [1348, 692] on div "JUMP TO LATEST" at bounding box center [1351, 685] width 98 height 20
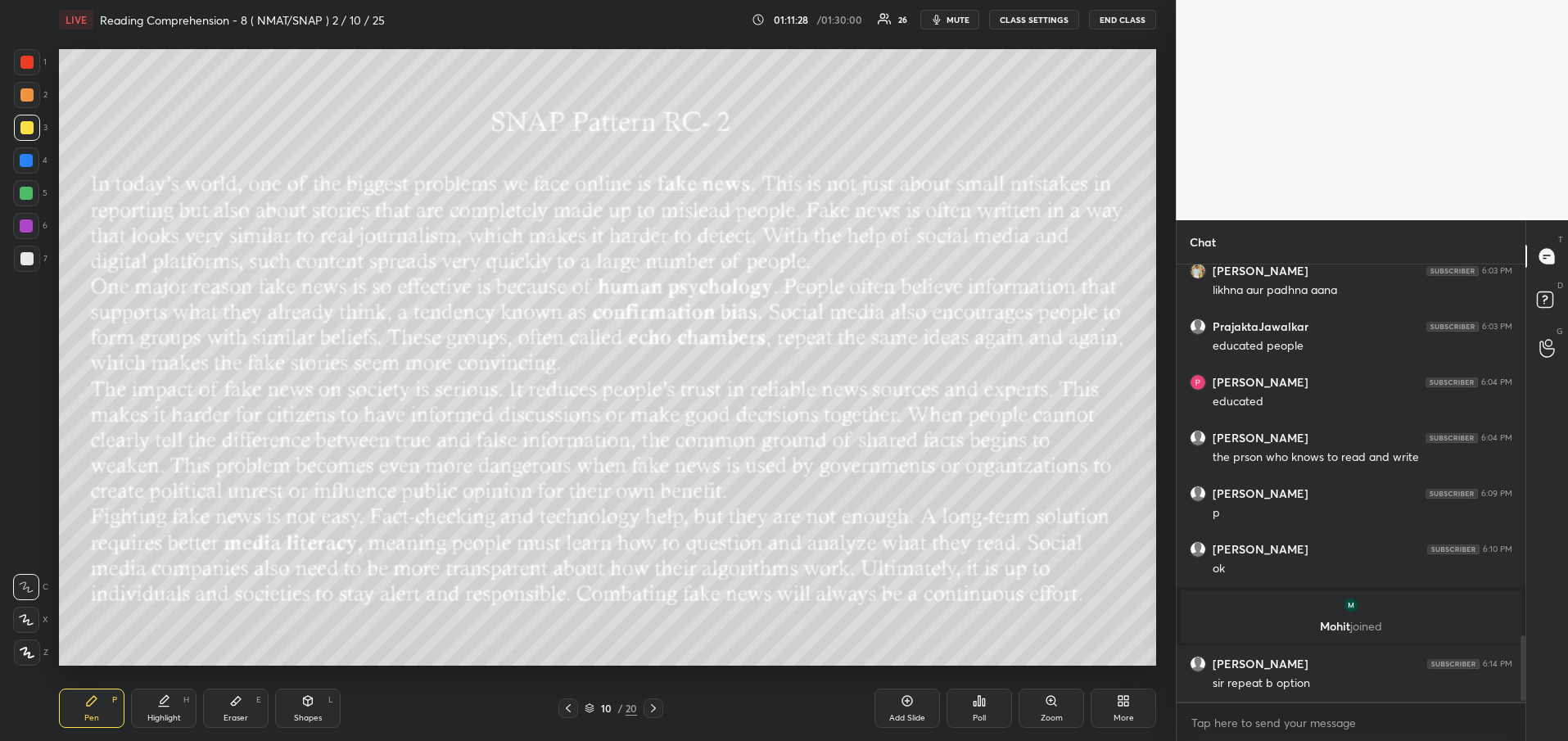
scroll to position [2515, 0]
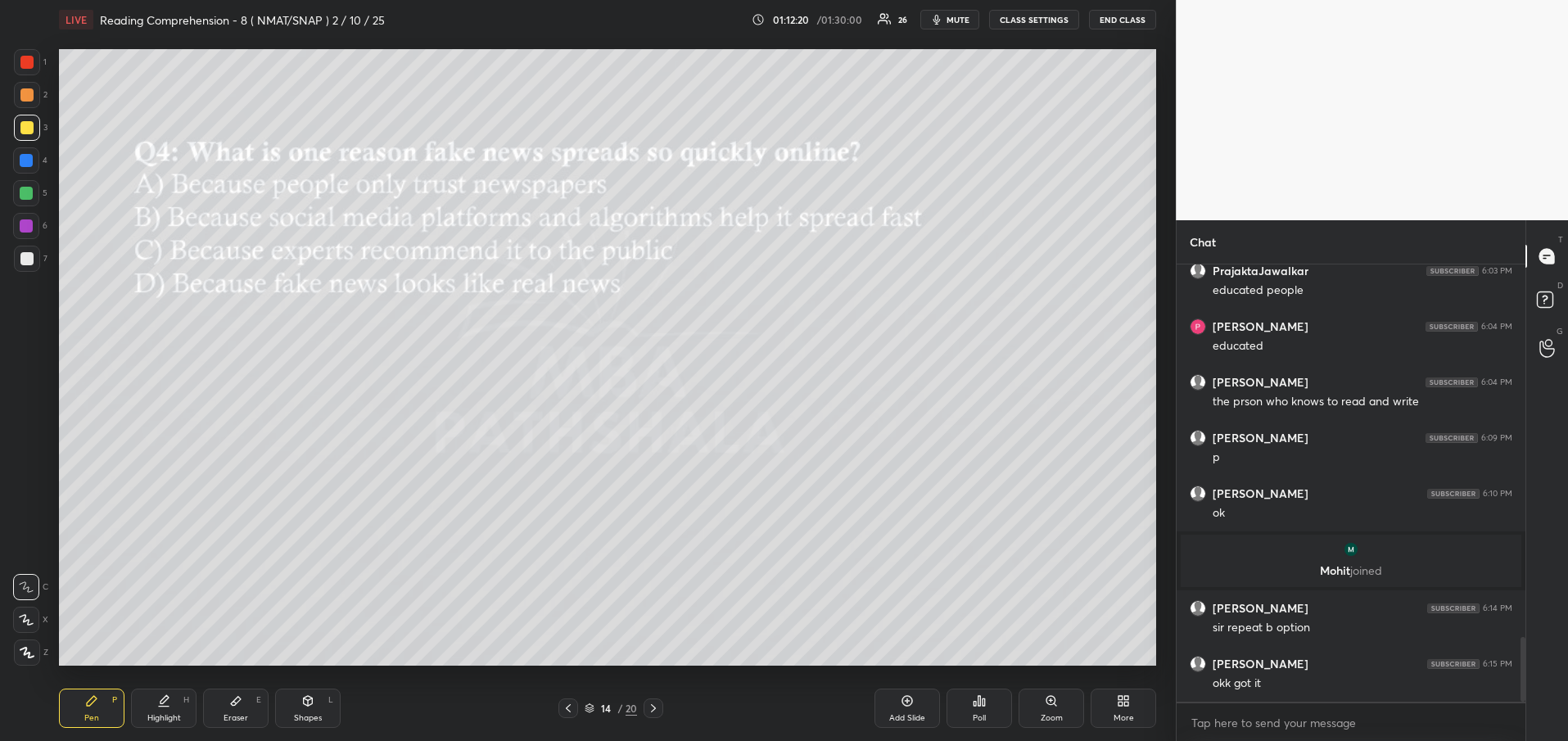
click at [925, 702] on div "Add Slide" at bounding box center [907, 709] width 65 height 39
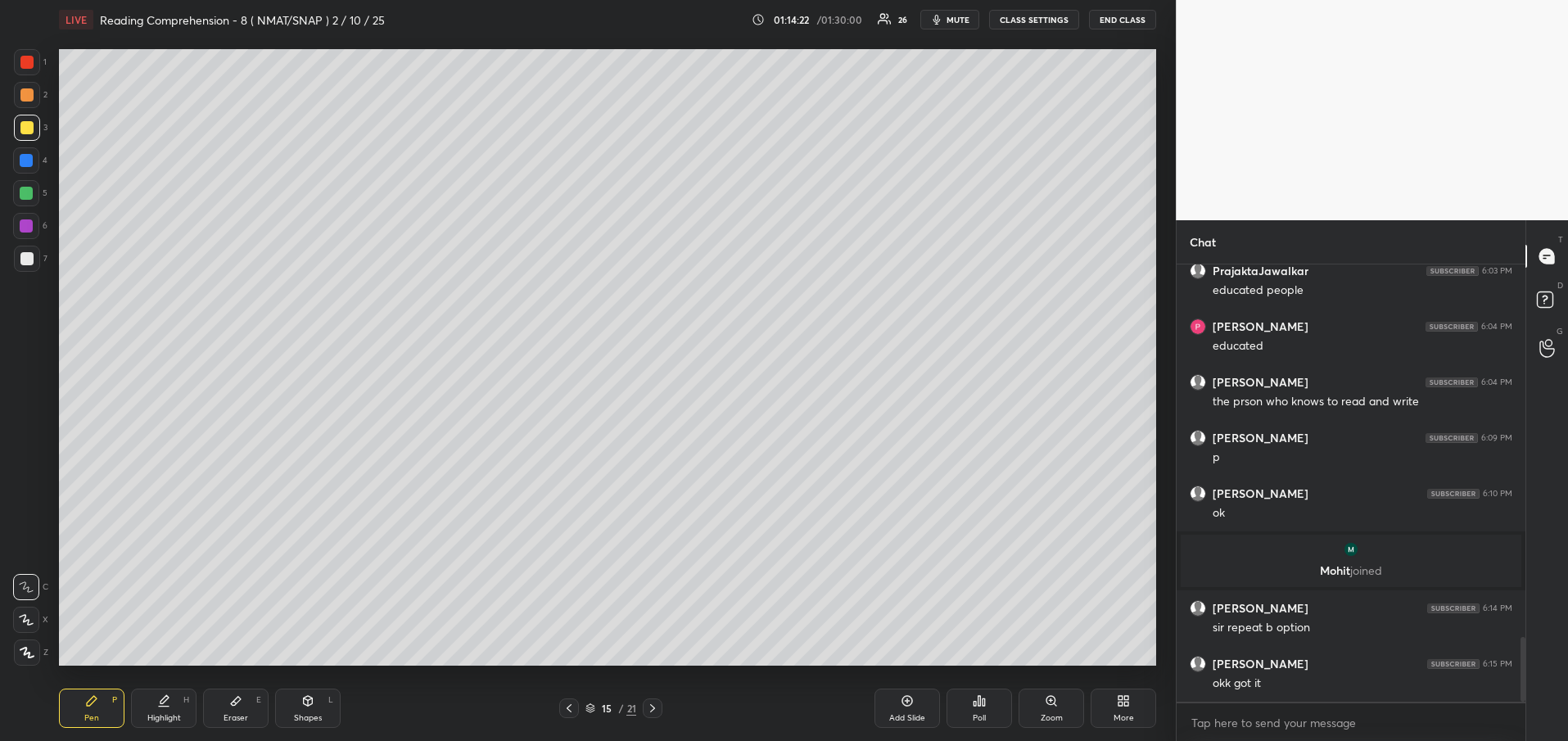
click at [644, 706] on div at bounding box center [652, 708] width 19 height 20
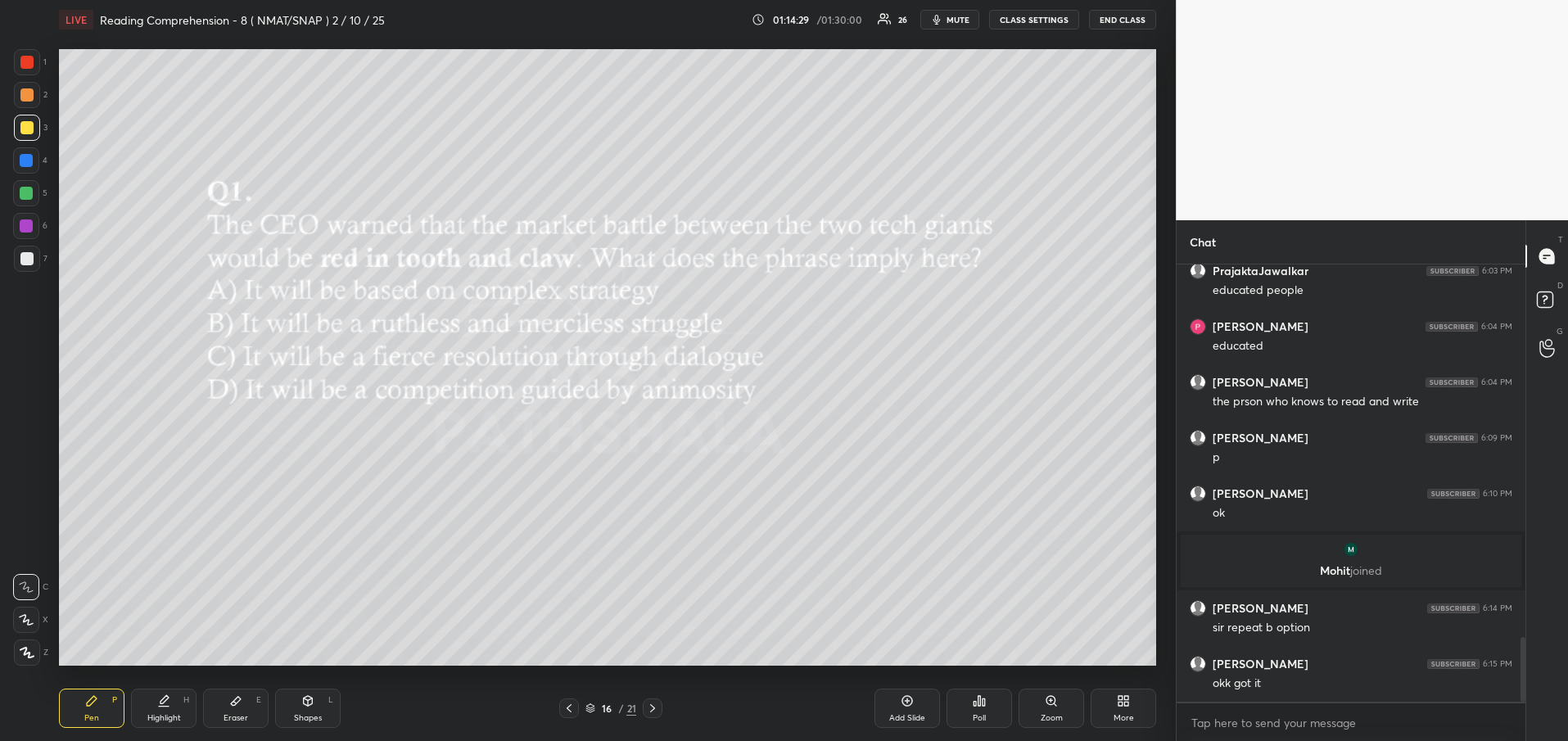
click at [984, 720] on div "Poll" at bounding box center [979, 718] width 13 height 8
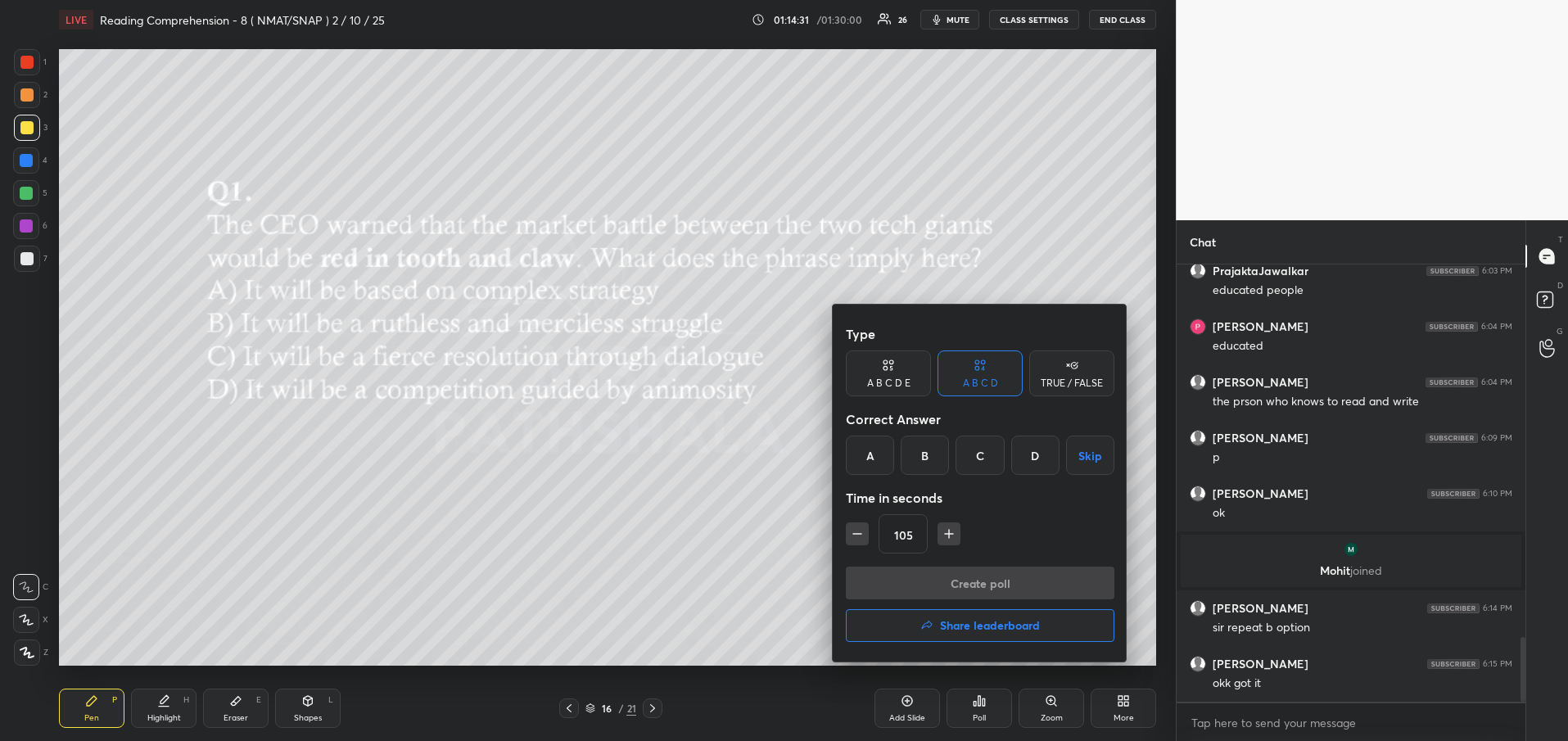
click at [926, 455] on div "B" at bounding box center [925, 455] width 48 height 39
click at [858, 542] on icon "button" at bounding box center [857, 533] width 16 height 16
type input "75"
click at [972, 588] on button "Create poll" at bounding box center [980, 583] width 269 height 33
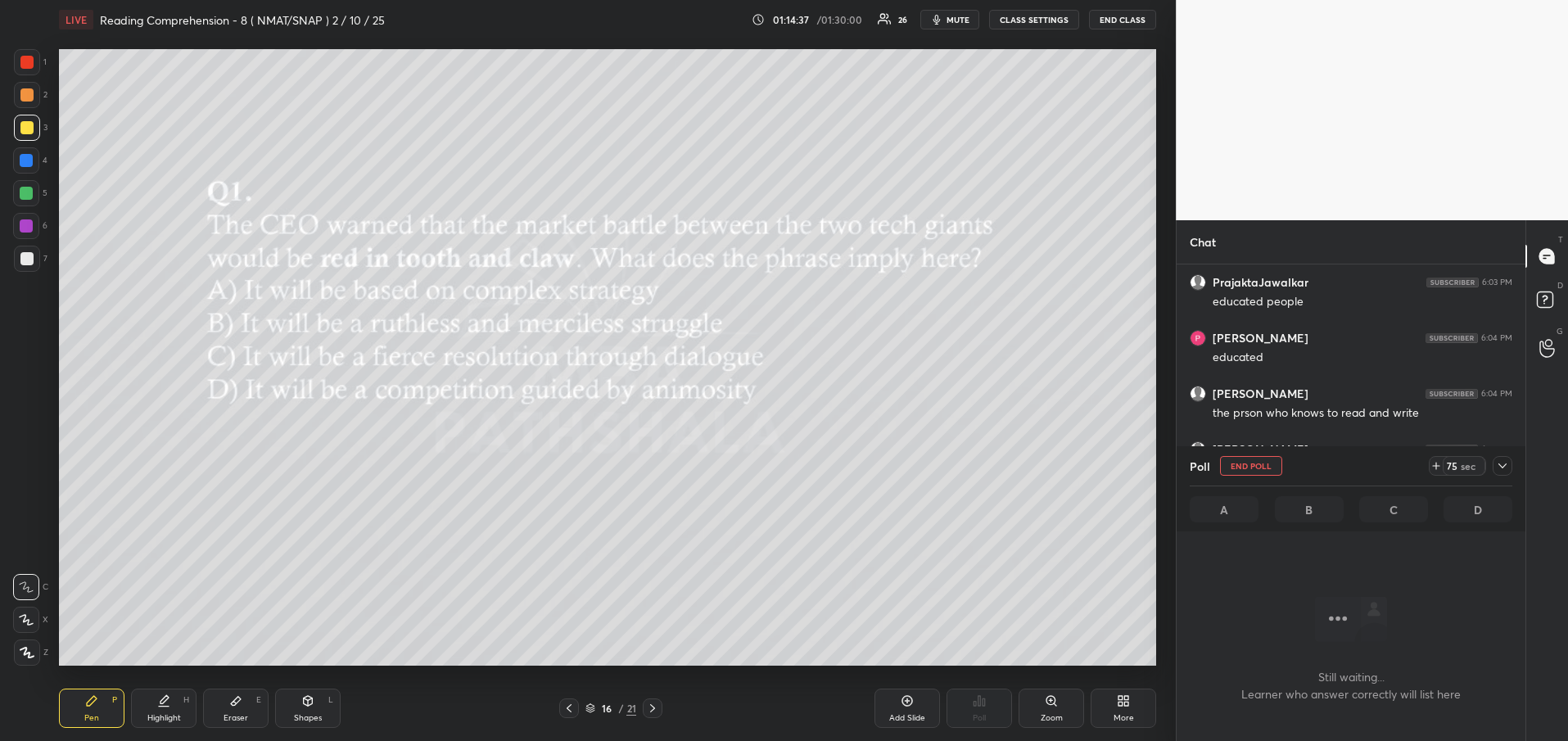
scroll to position [2332, 0]
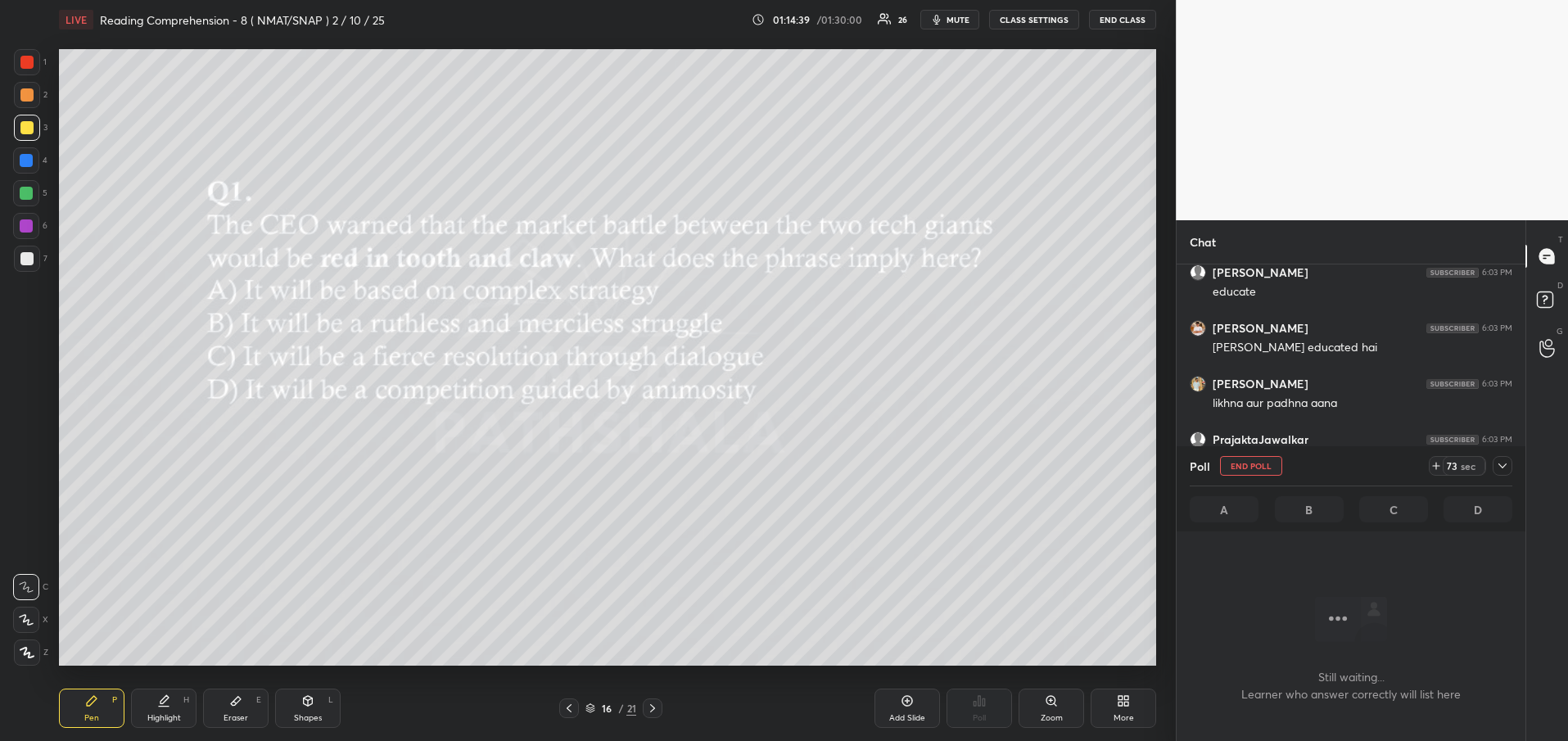
click at [1495, 468] on div at bounding box center [1502, 465] width 19 height 20
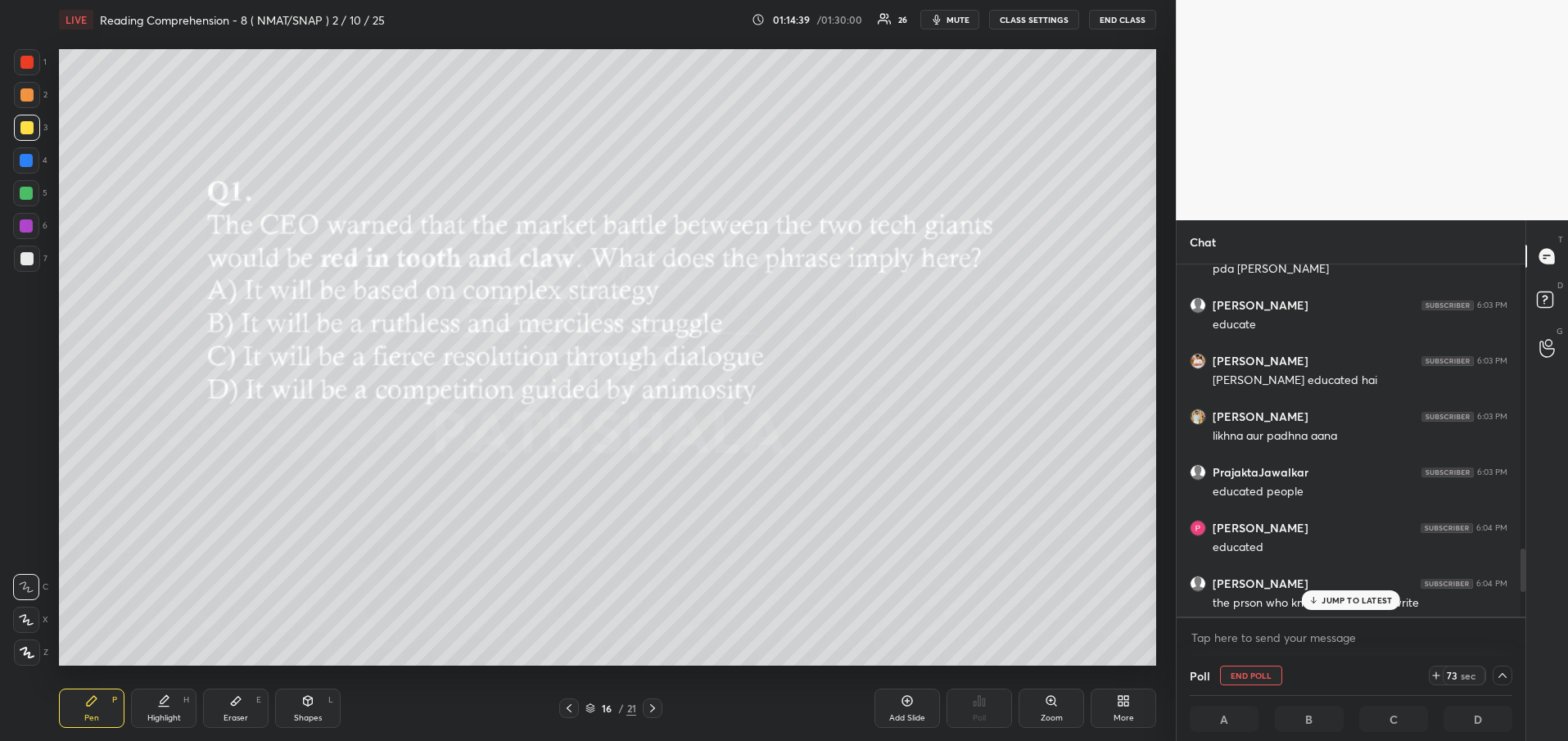
scroll to position [2269, 0]
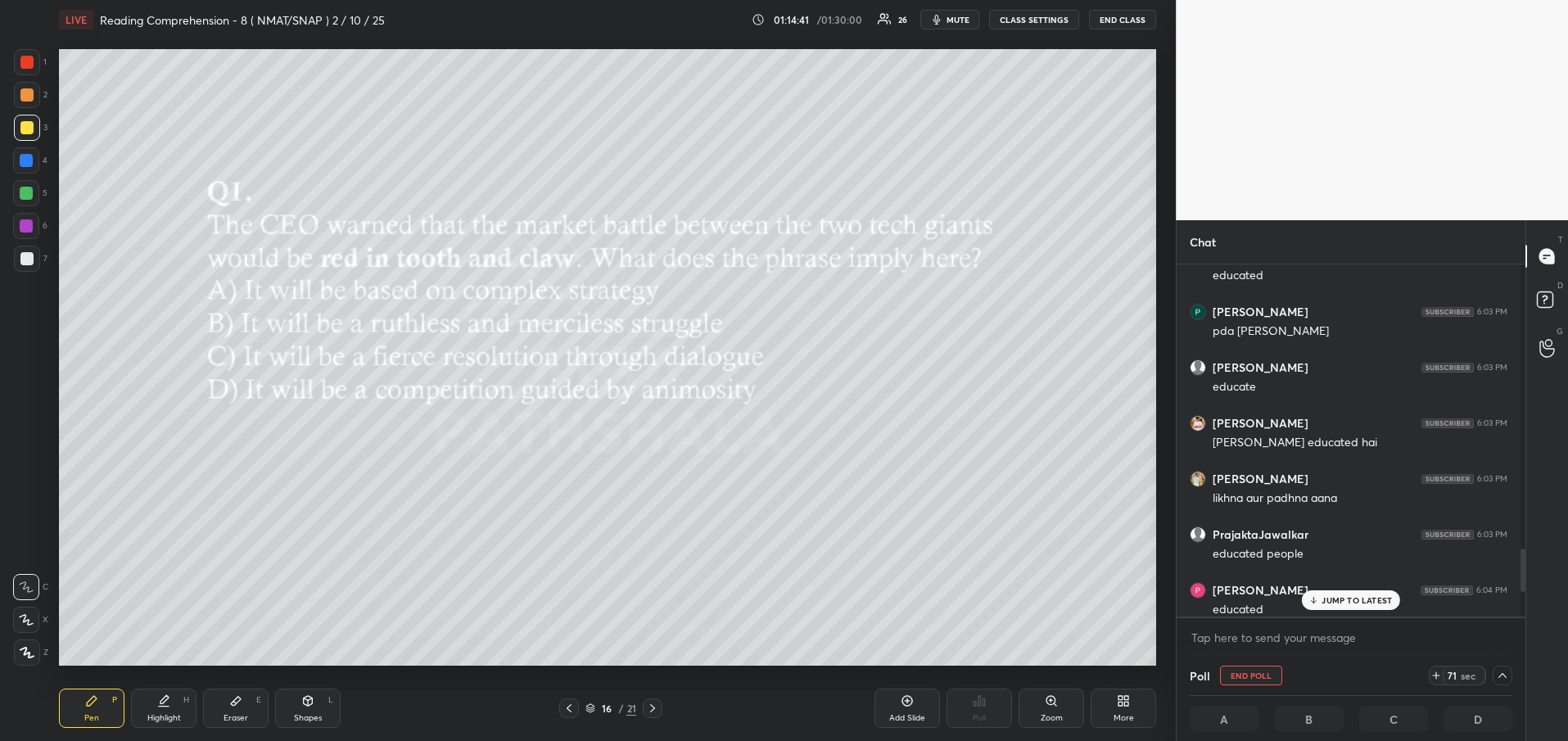
click at [1345, 602] on p "JUMP TO LATEST" at bounding box center [1356, 600] width 70 height 10
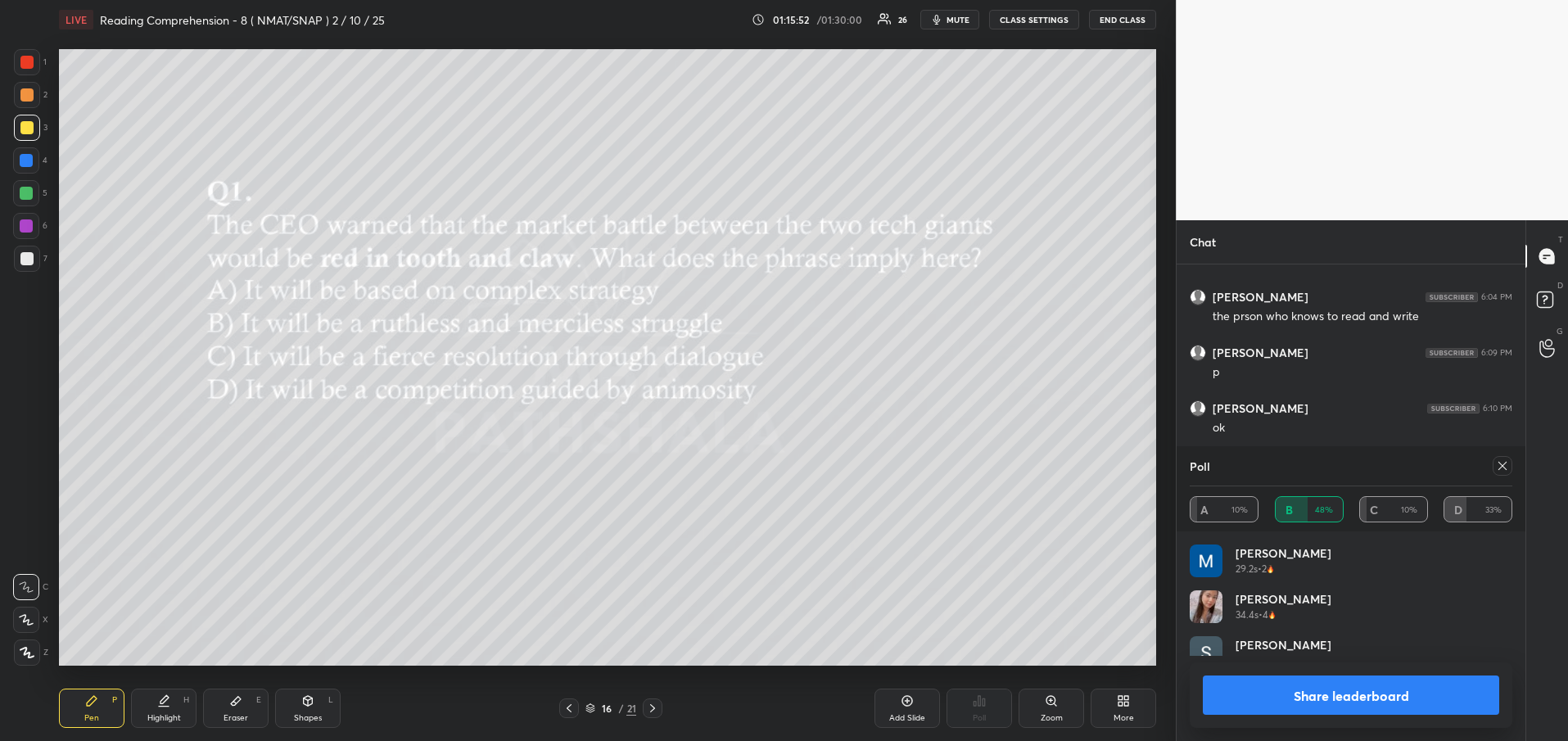
scroll to position [192, 318]
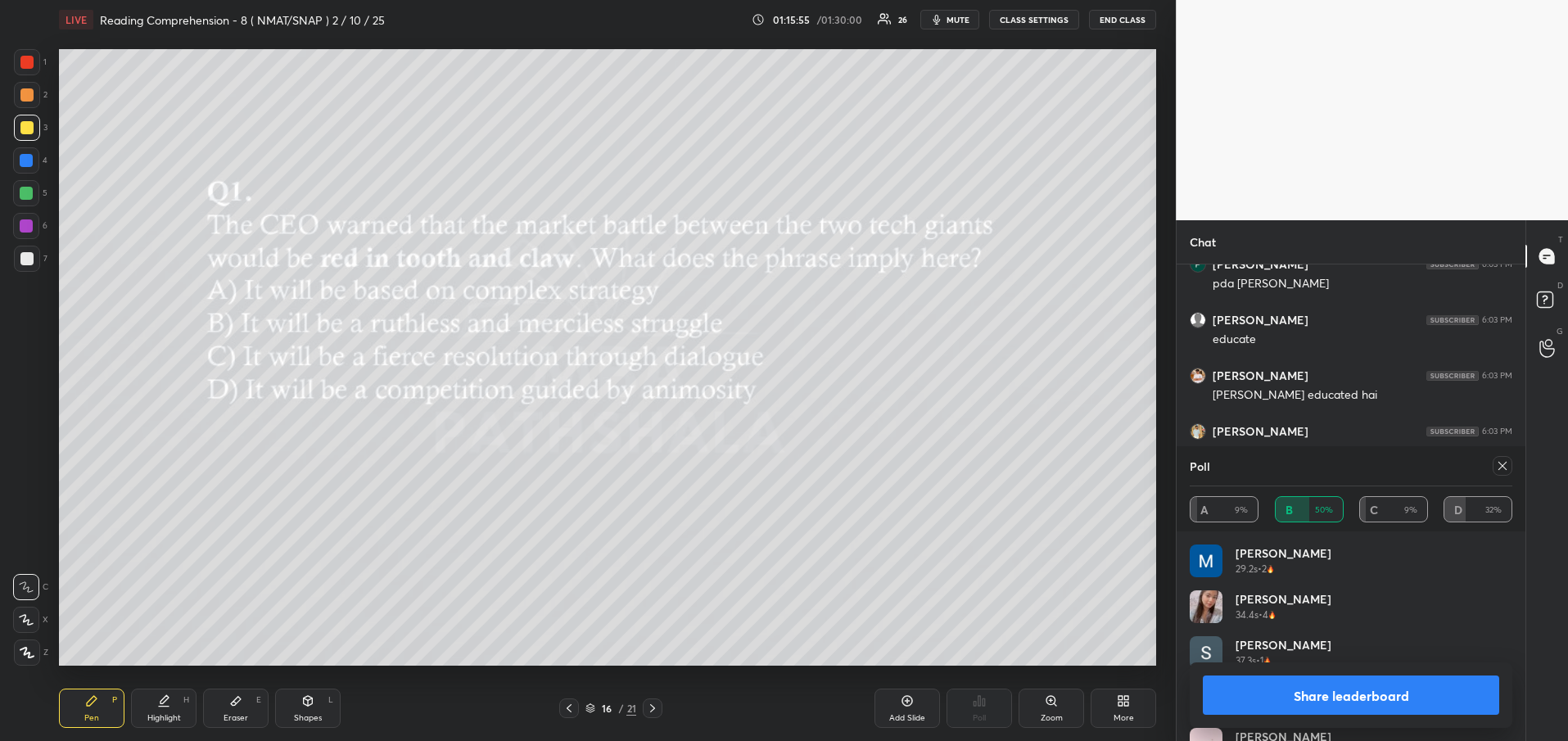
click at [1392, 706] on button "Share leaderboard" at bounding box center [1351, 695] width 297 height 39
type textarea "x"
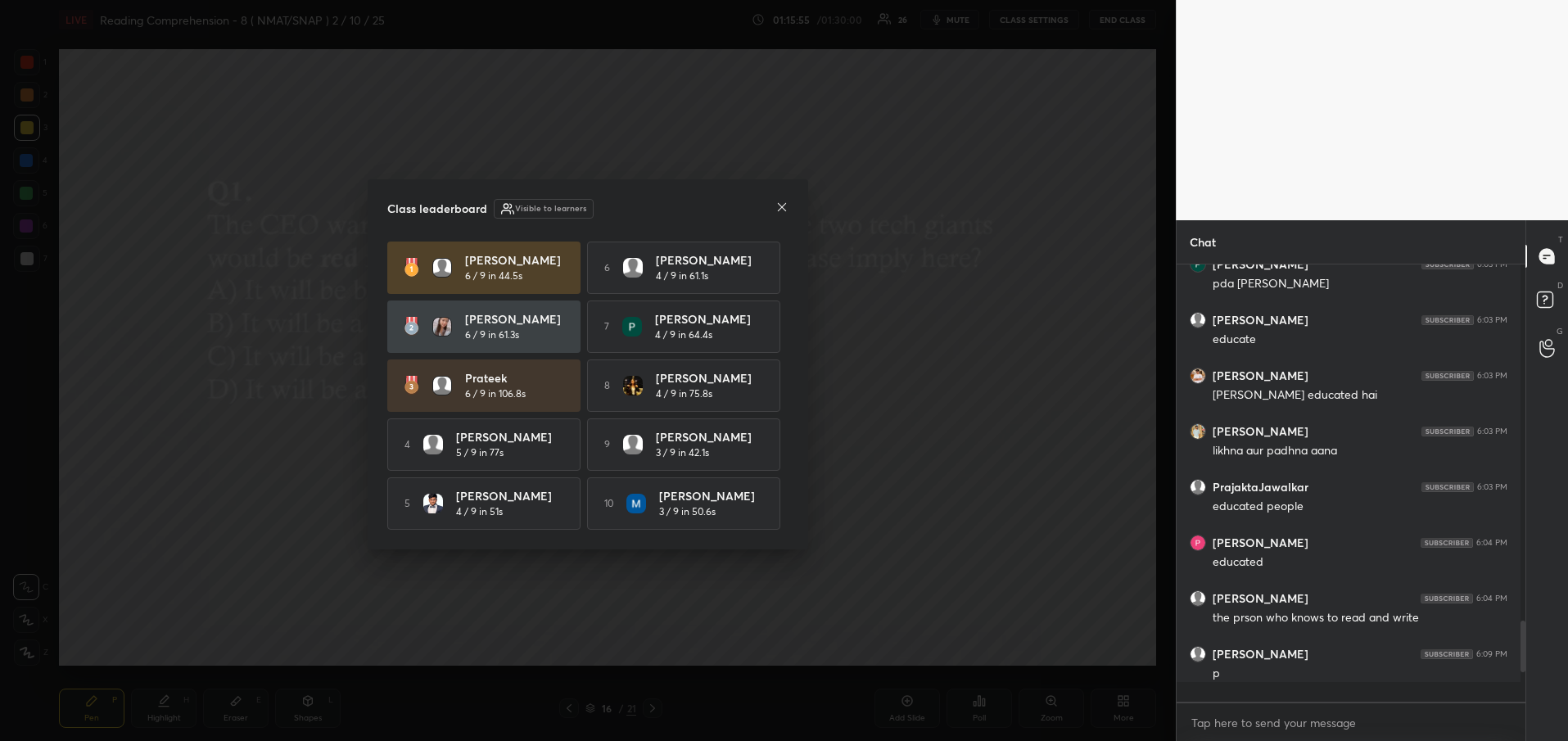
scroll to position [464, 339]
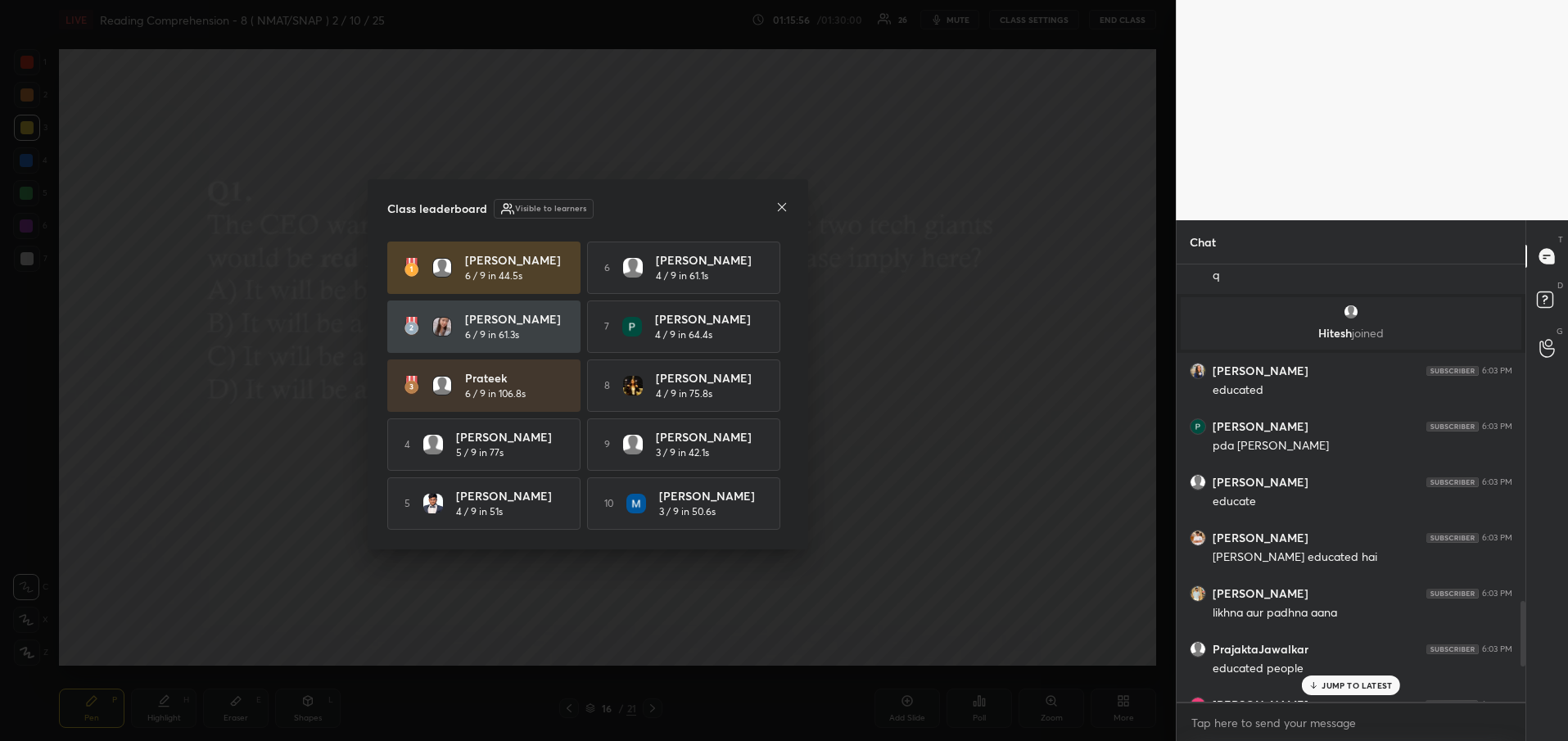
click at [777, 206] on icon at bounding box center [781, 207] width 13 height 13
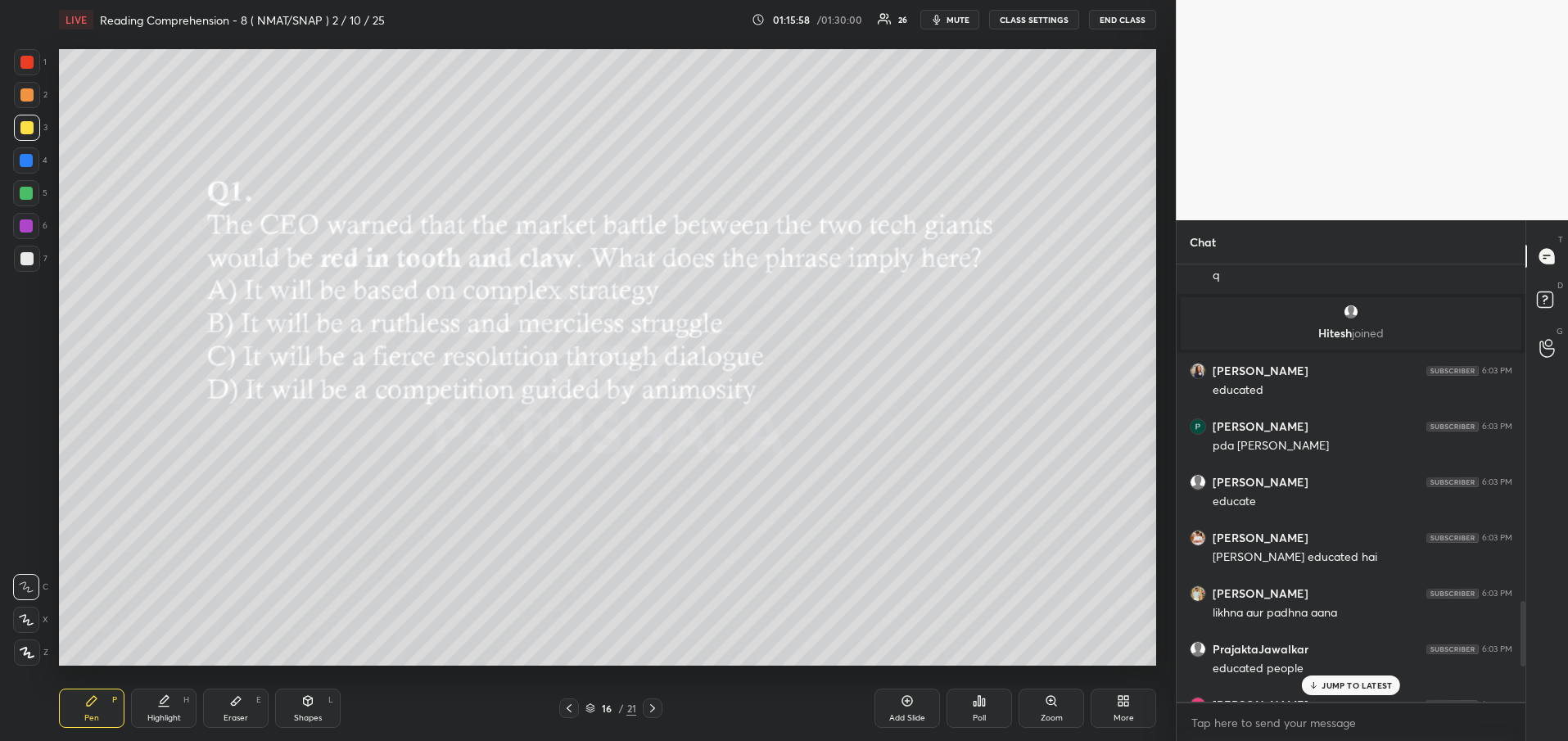
click at [1366, 688] on p "JUMP TO LATEST" at bounding box center [1356, 686] width 70 height 10
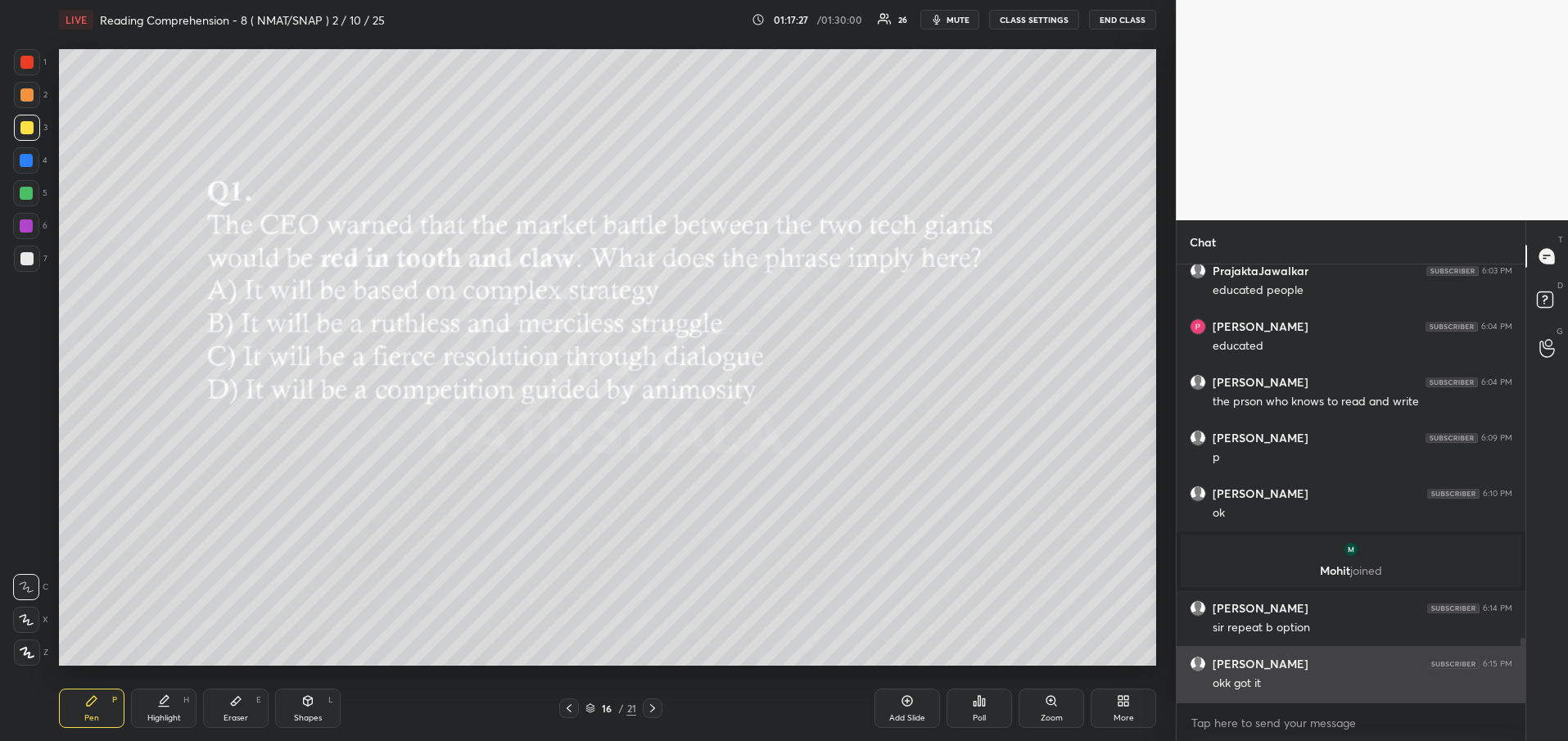
scroll to position [2618, 0]
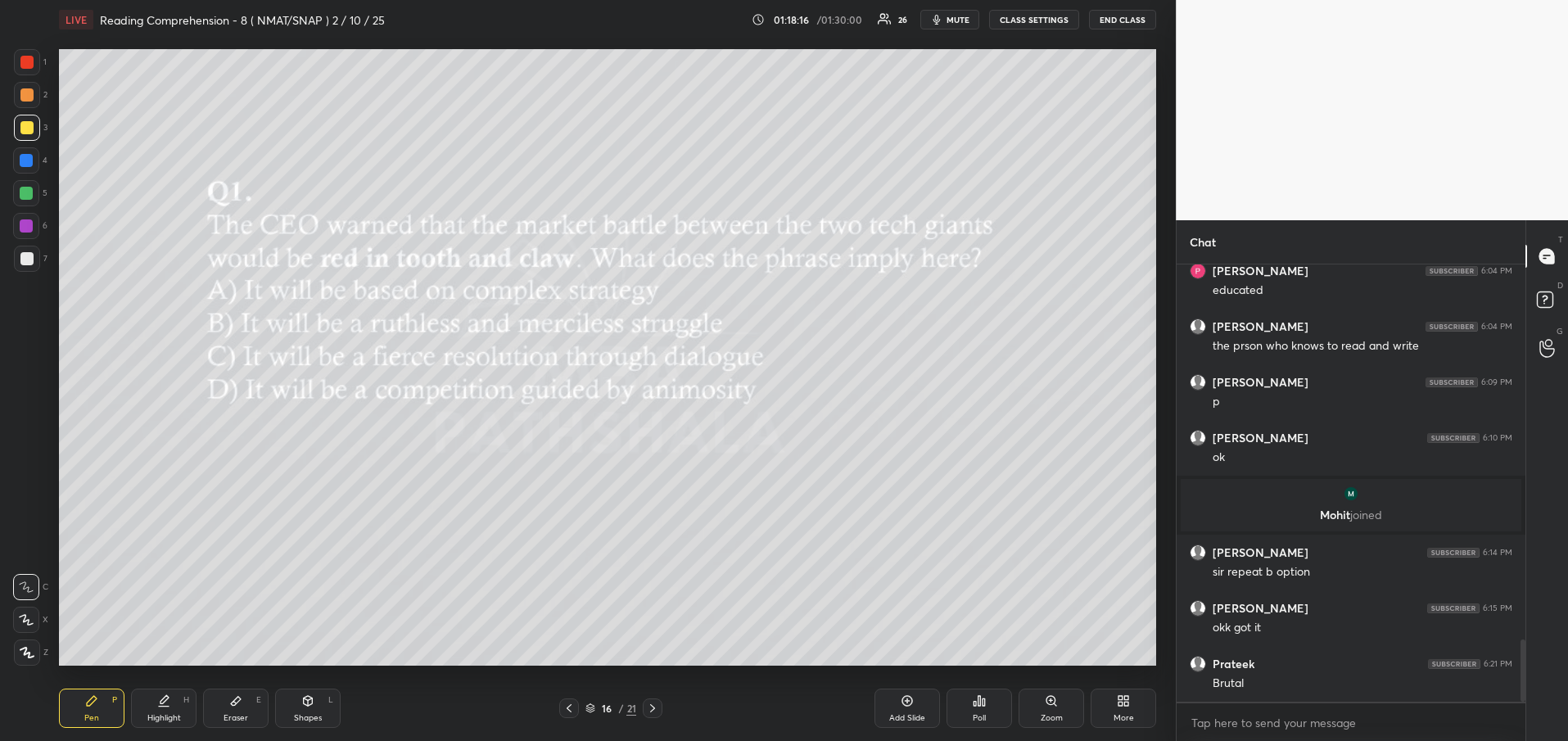
click at [653, 710] on icon at bounding box center [653, 709] width 5 height 8
click at [987, 713] on div "Poll" at bounding box center [979, 709] width 65 height 39
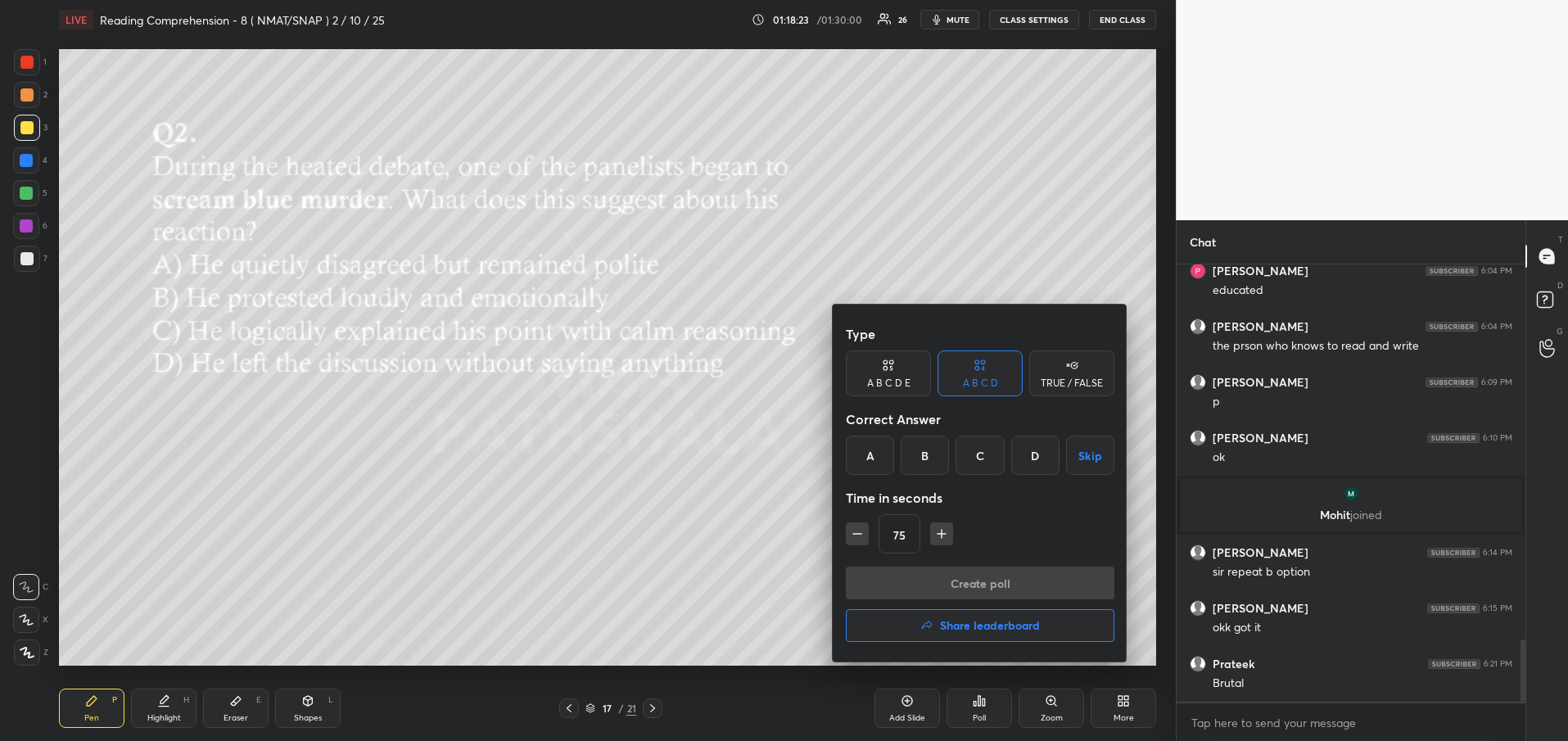
click at [934, 455] on div "B" at bounding box center [925, 455] width 48 height 39
click at [856, 533] on icon "button" at bounding box center [857, 533] width 16 height 16
type input "45"
click at [926, 576] on button "Create poll" at bounding box center [980, 583] width 269 height 33
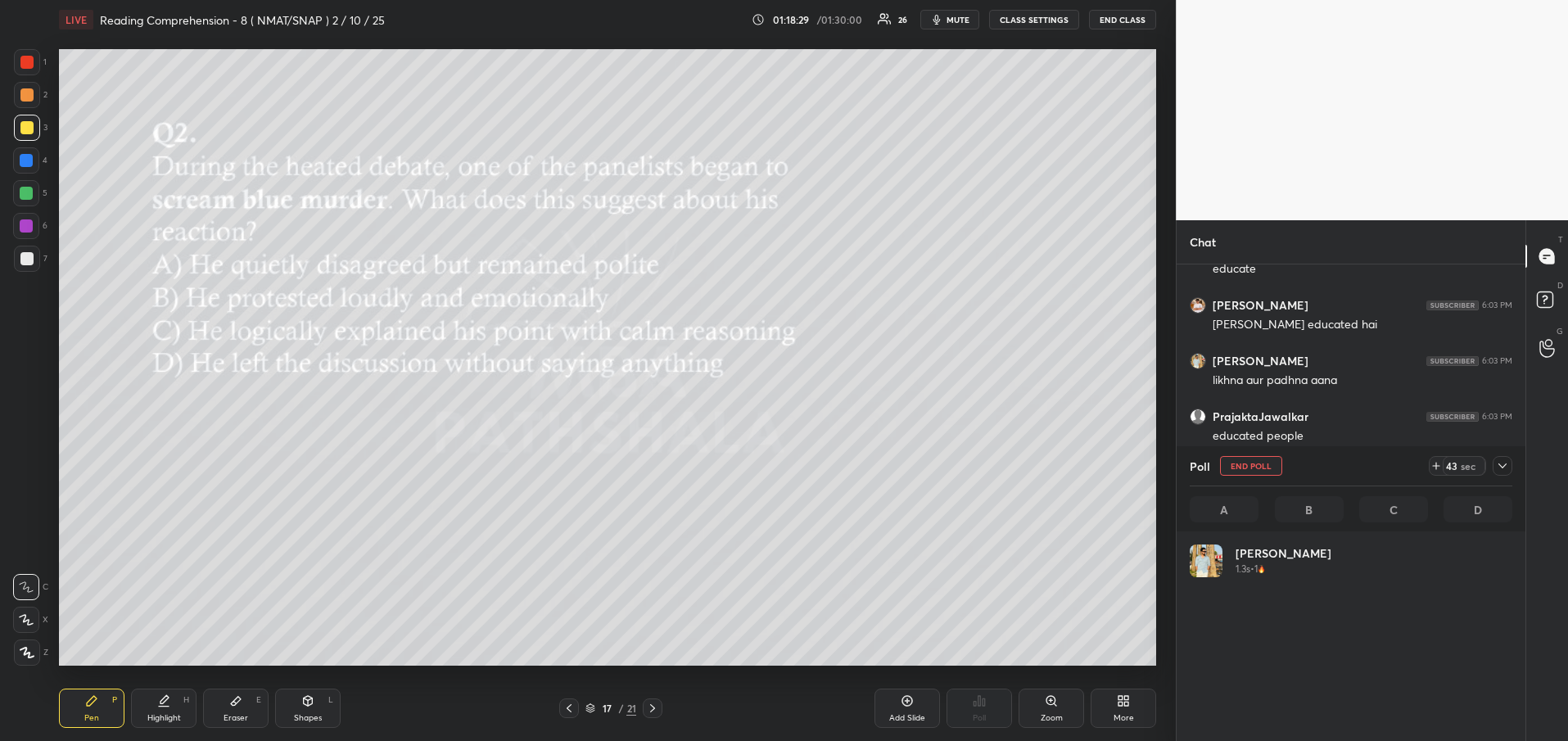
scroll to position [6, 6]
click at [1498, 472] on icon at bounding box center [1502, 465] width 13 height 13
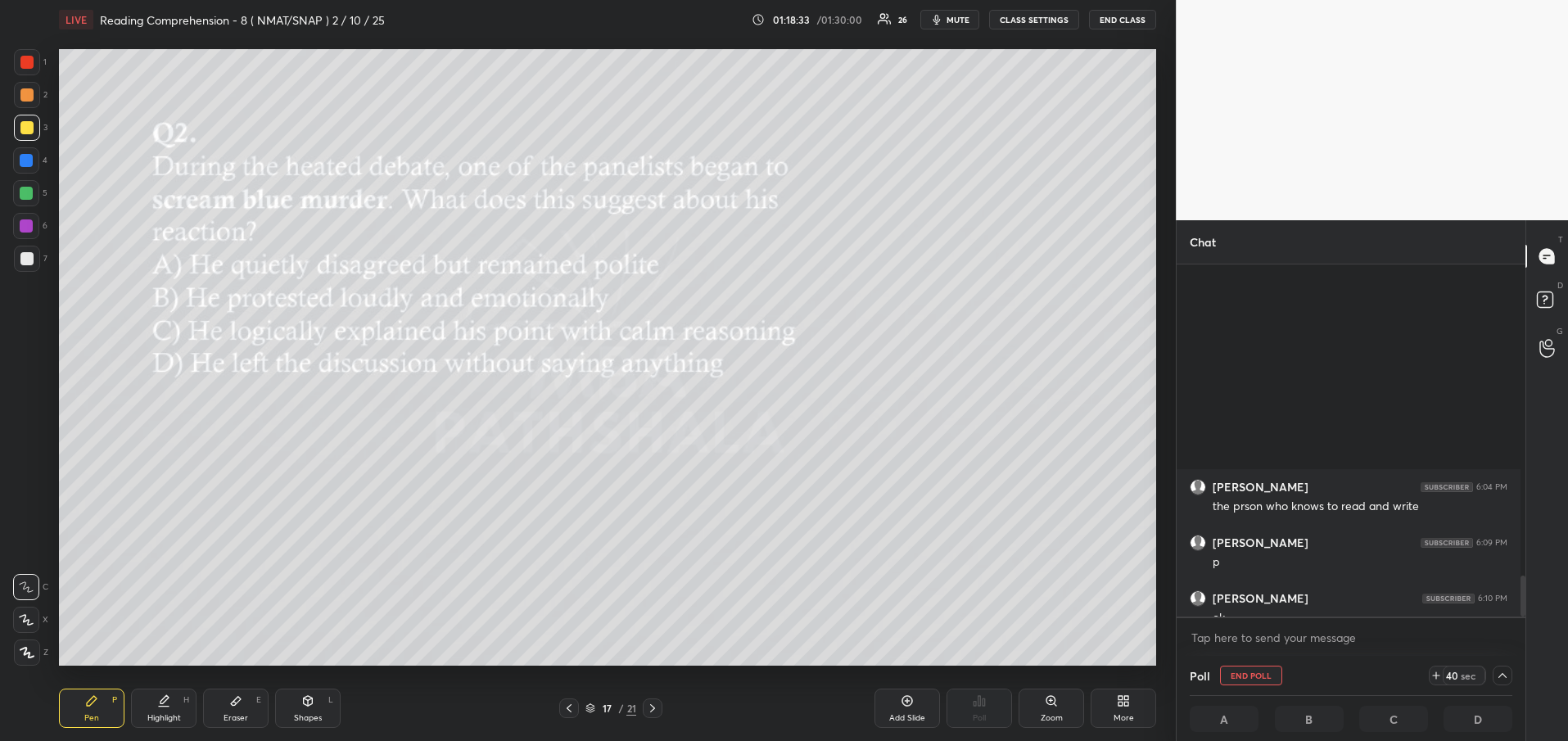
scroll to position [2682, 0]
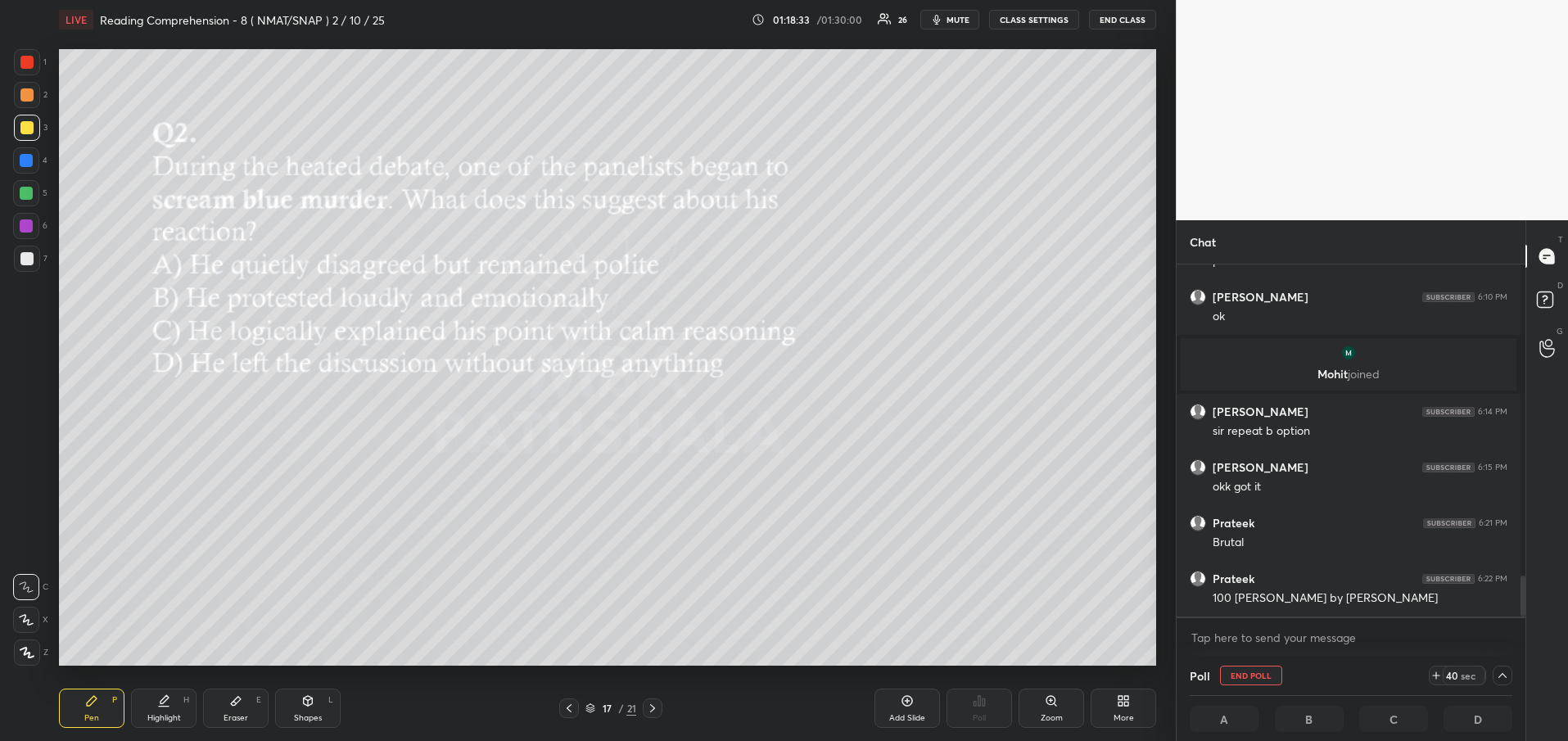
drag, startPoint x: 1517, startPoint y: 577, endPoint x: 1537, endPoint y: 677, distance: 102.0
click at [1537, 677] on div "Chat [PERSON_NAME] 6:04 PM the prson who knows to read and write [PERSON_NAME] …" at bounding box center [1371, 481] width 392 height 521
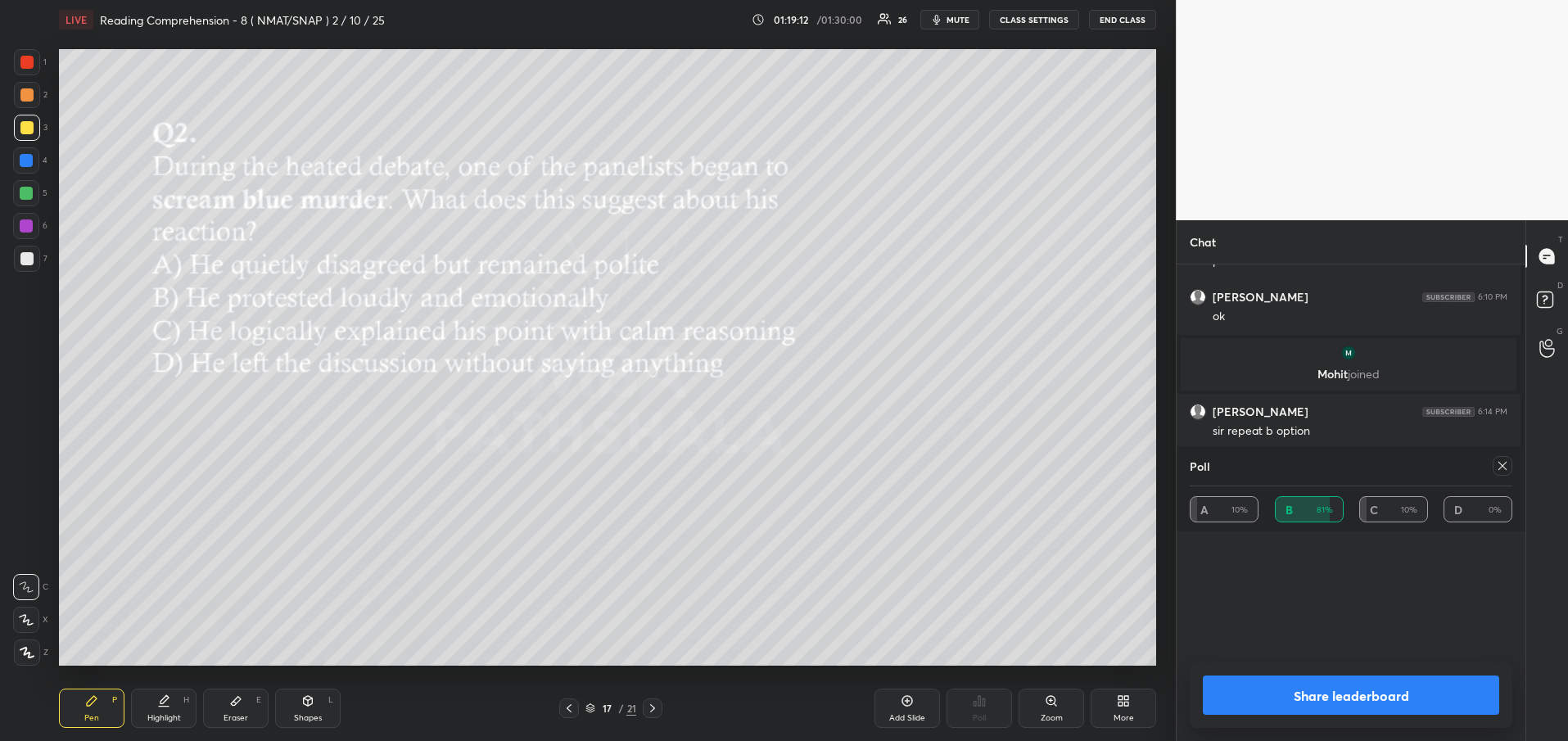
scroll to position [6, 6]
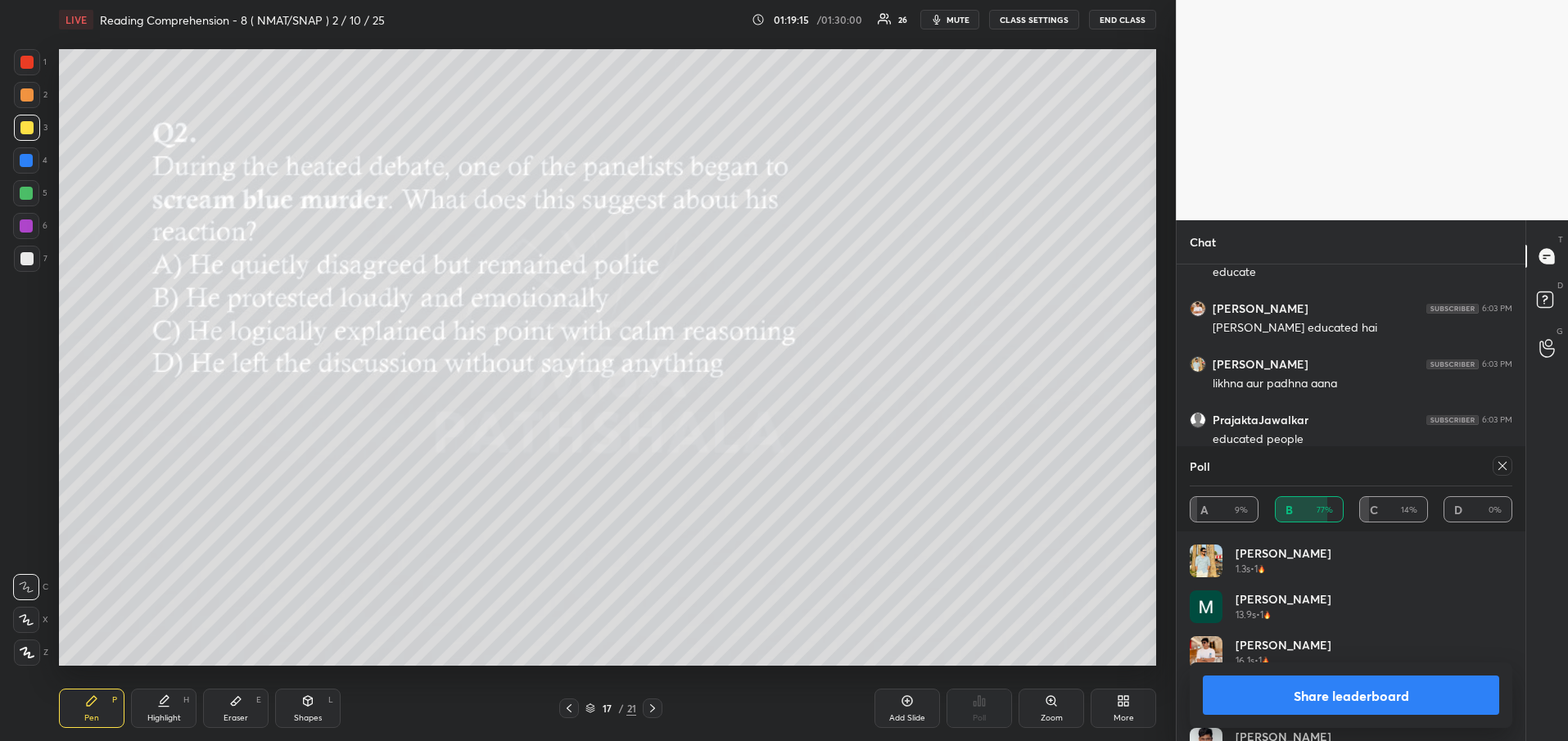
click at [1508, 465] on icon at bounding box center [1502, 465] width 13 height 13
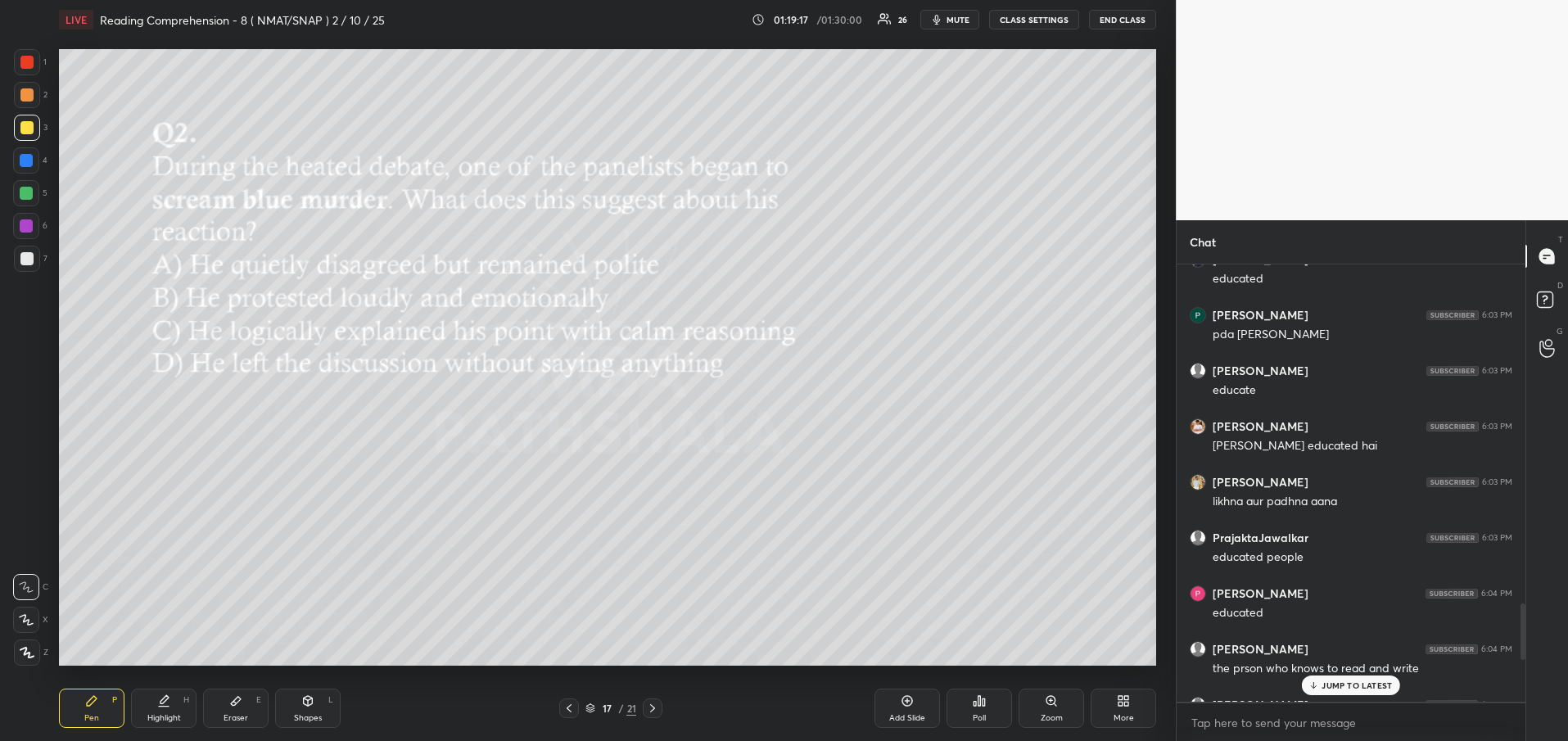
click at [1333, 688] on p "JUMP TO LATEST" at bounding box center [1356, 686] width 70 height 10
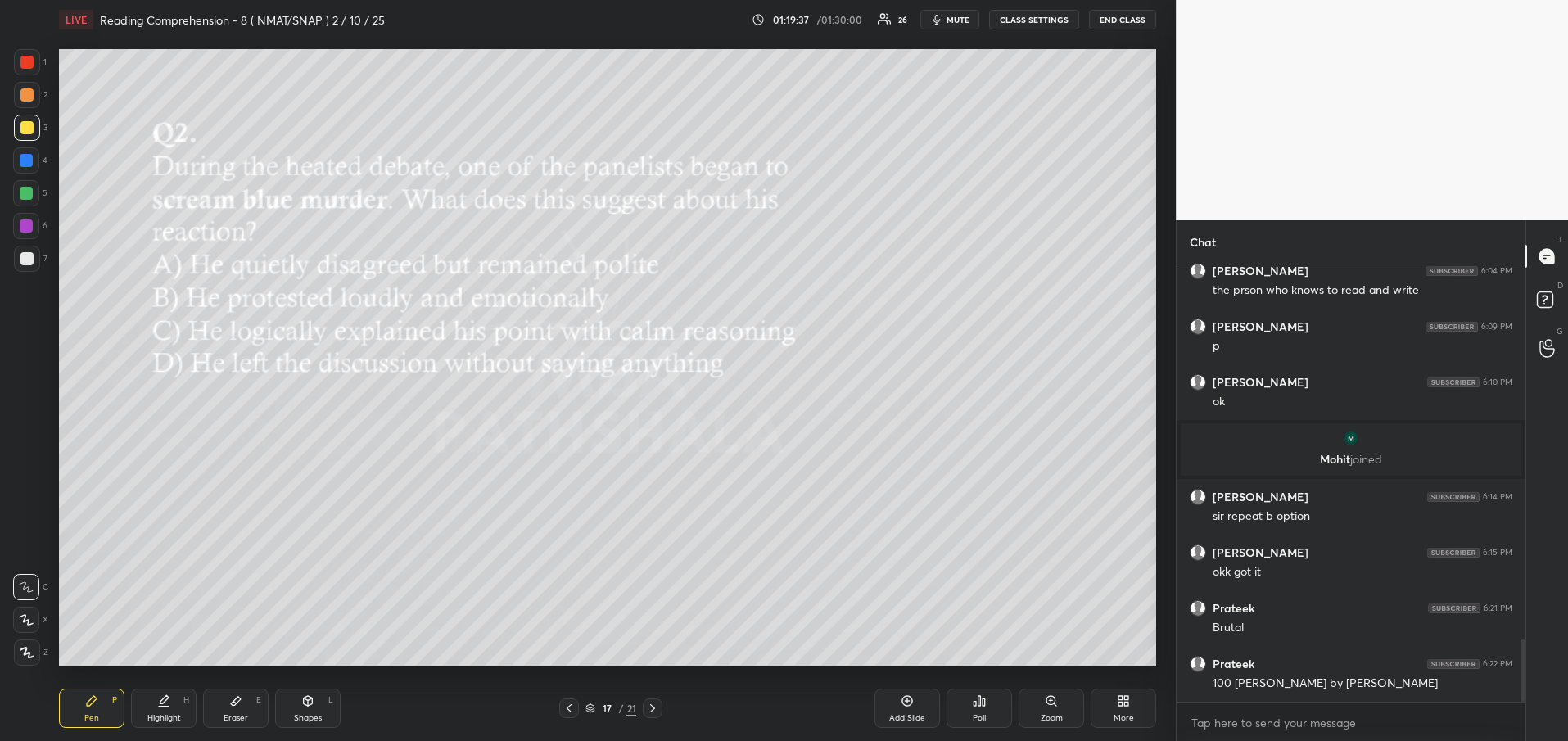
click at [653, 706] on icon at bounding box center [652, 708] width 13 height 13
click at [985, 721] on div "Poll" at bounding box center [979, 718] width 13 height 8
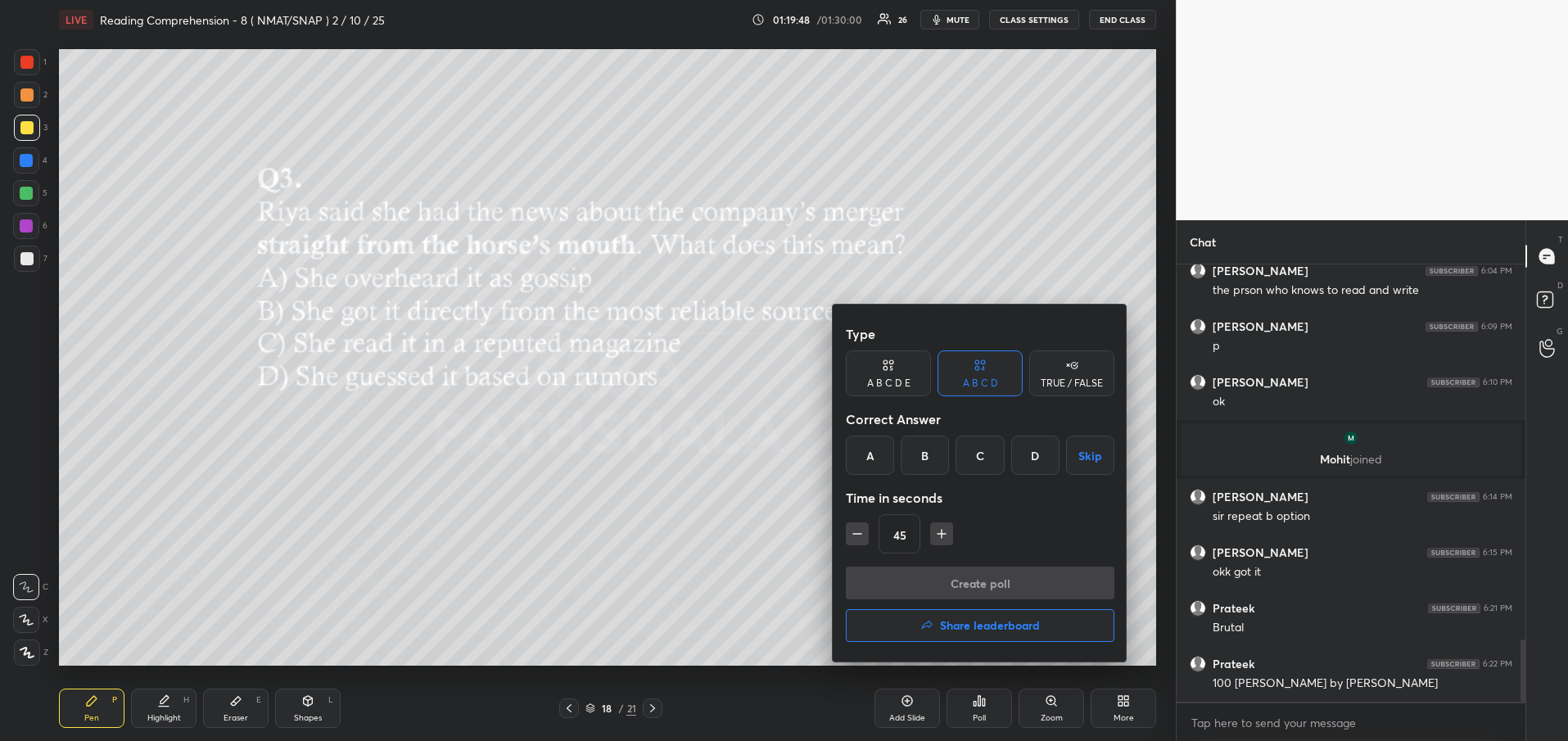
click at [934, 465] on div "B" at bounding box center [925, 455] width 48 height 39
click at [972, 590] on button "Create poll" at bounding box center [980, 583] width 269 height 33
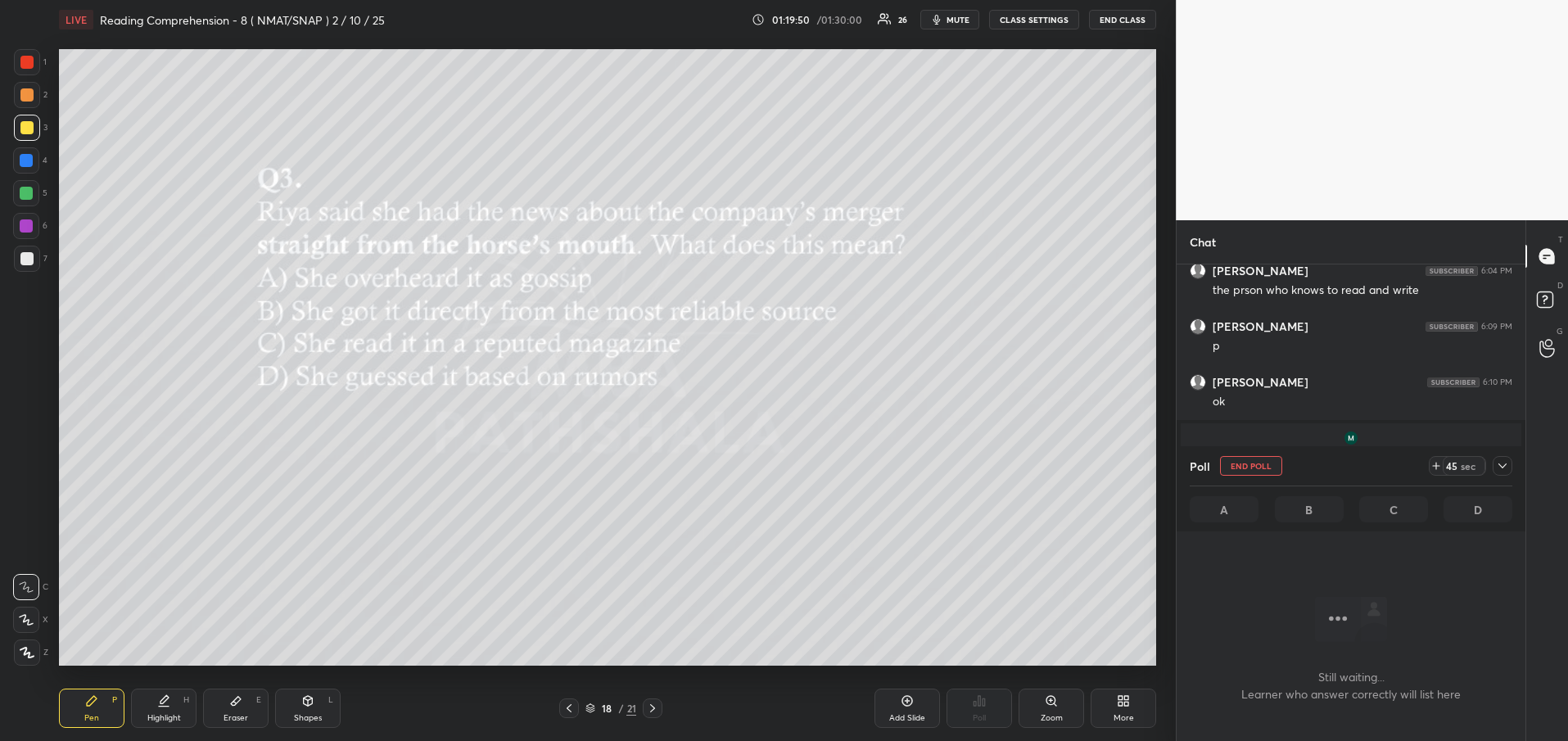
scroll to position [2395, 0]
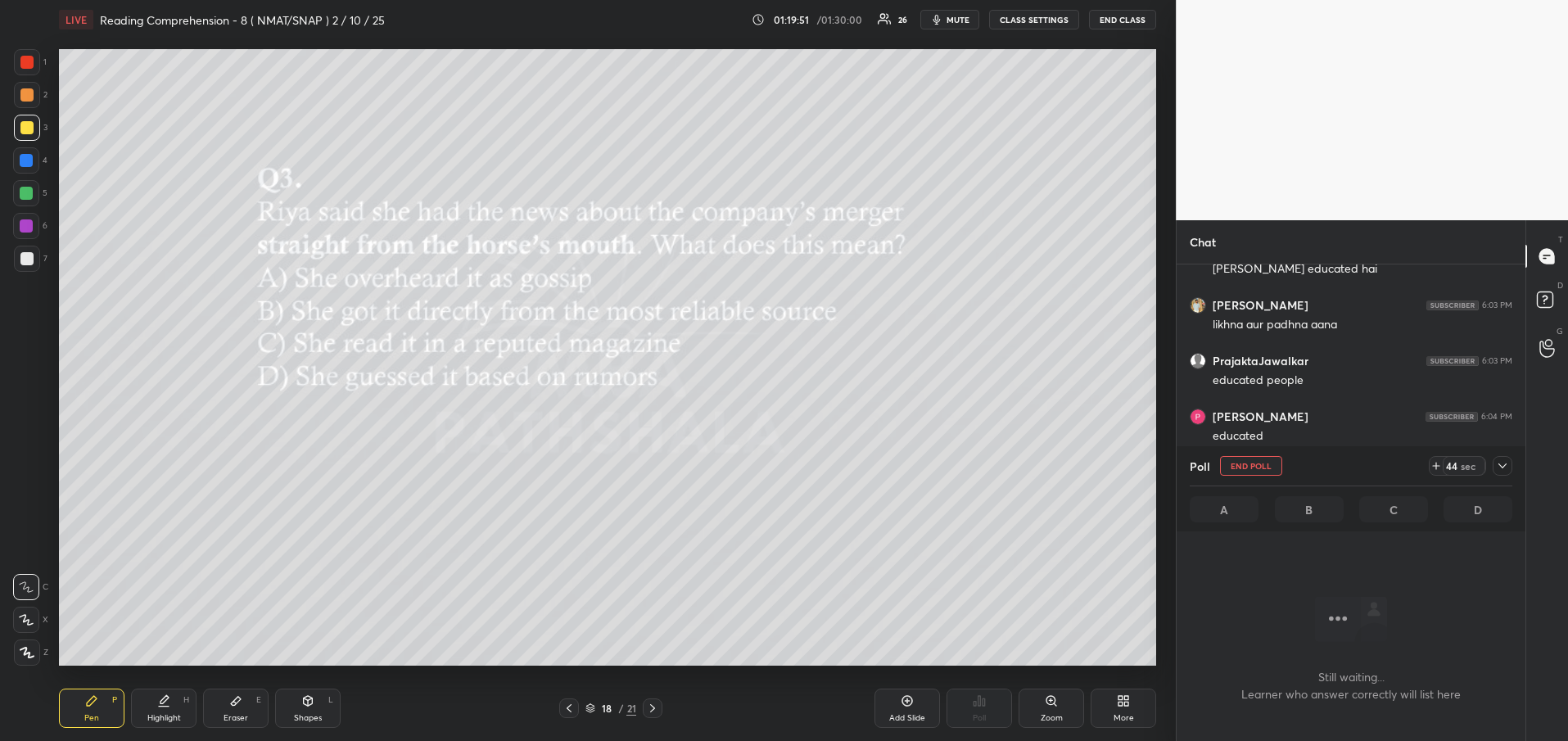
click at [1501, 473] on div at bounding box center [1502, 465] width 19 height 20
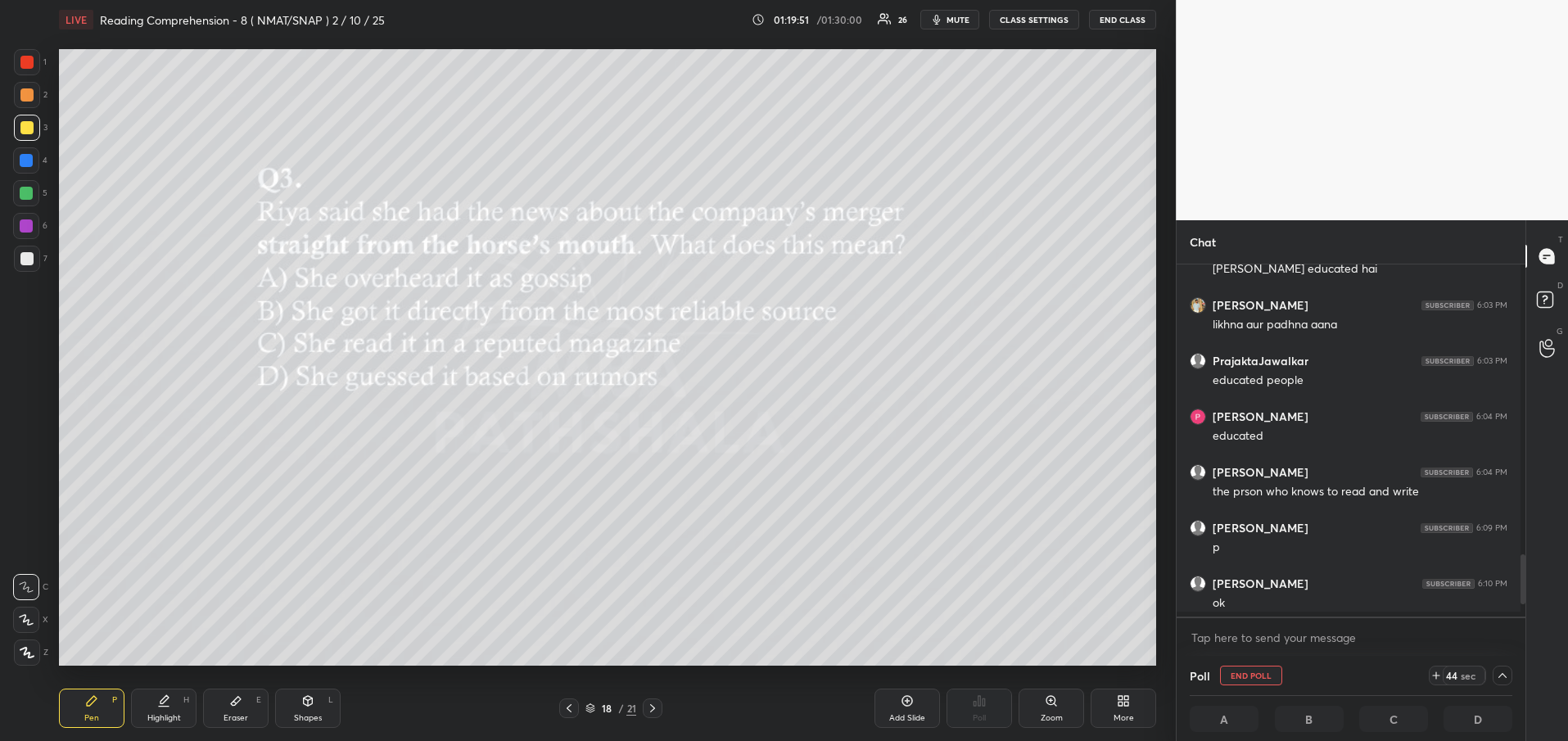
scroll to position [347, 339]
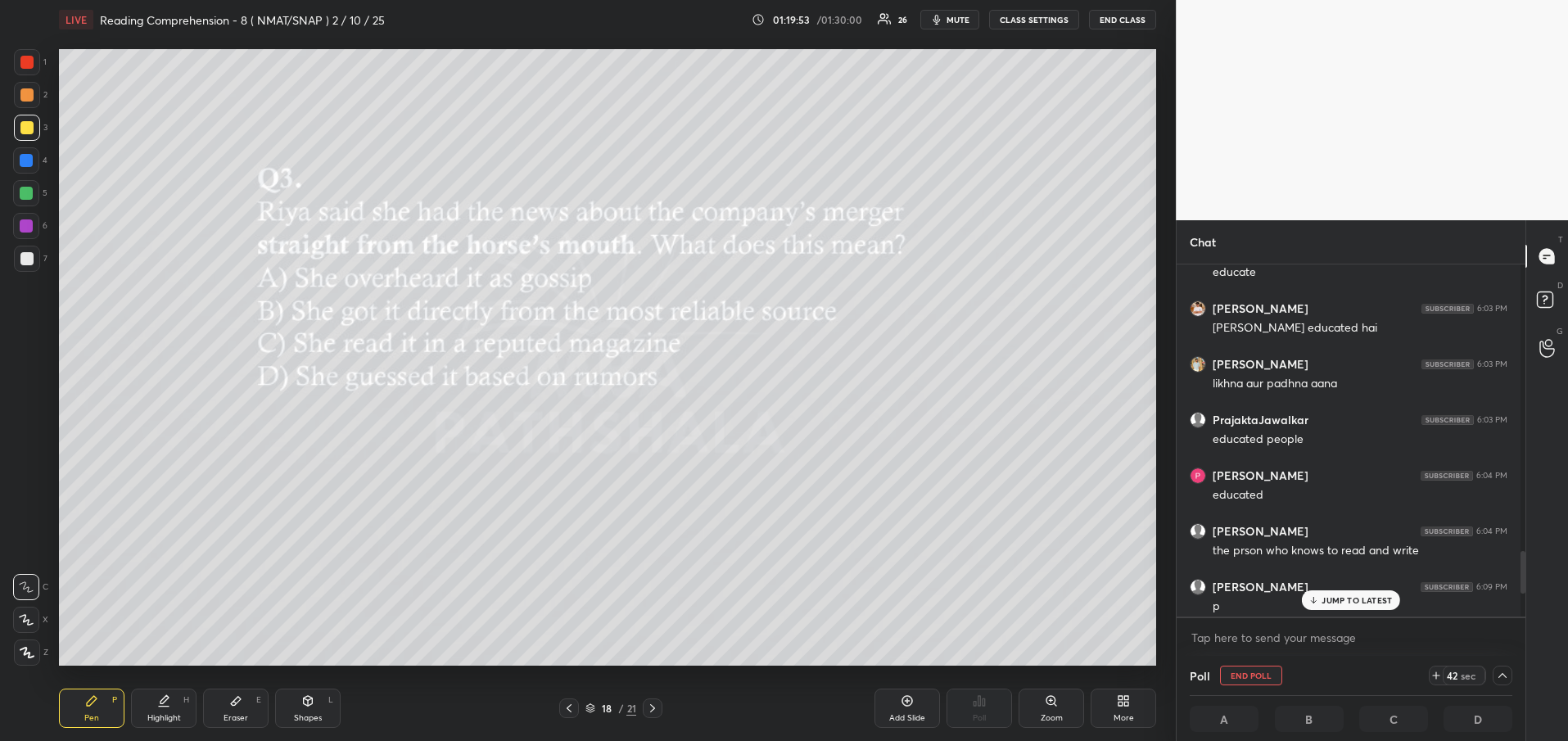
click at [1344, 595] on p "JUMP TO LATEST" at bounding box center [1356, 600] width 70 height 10
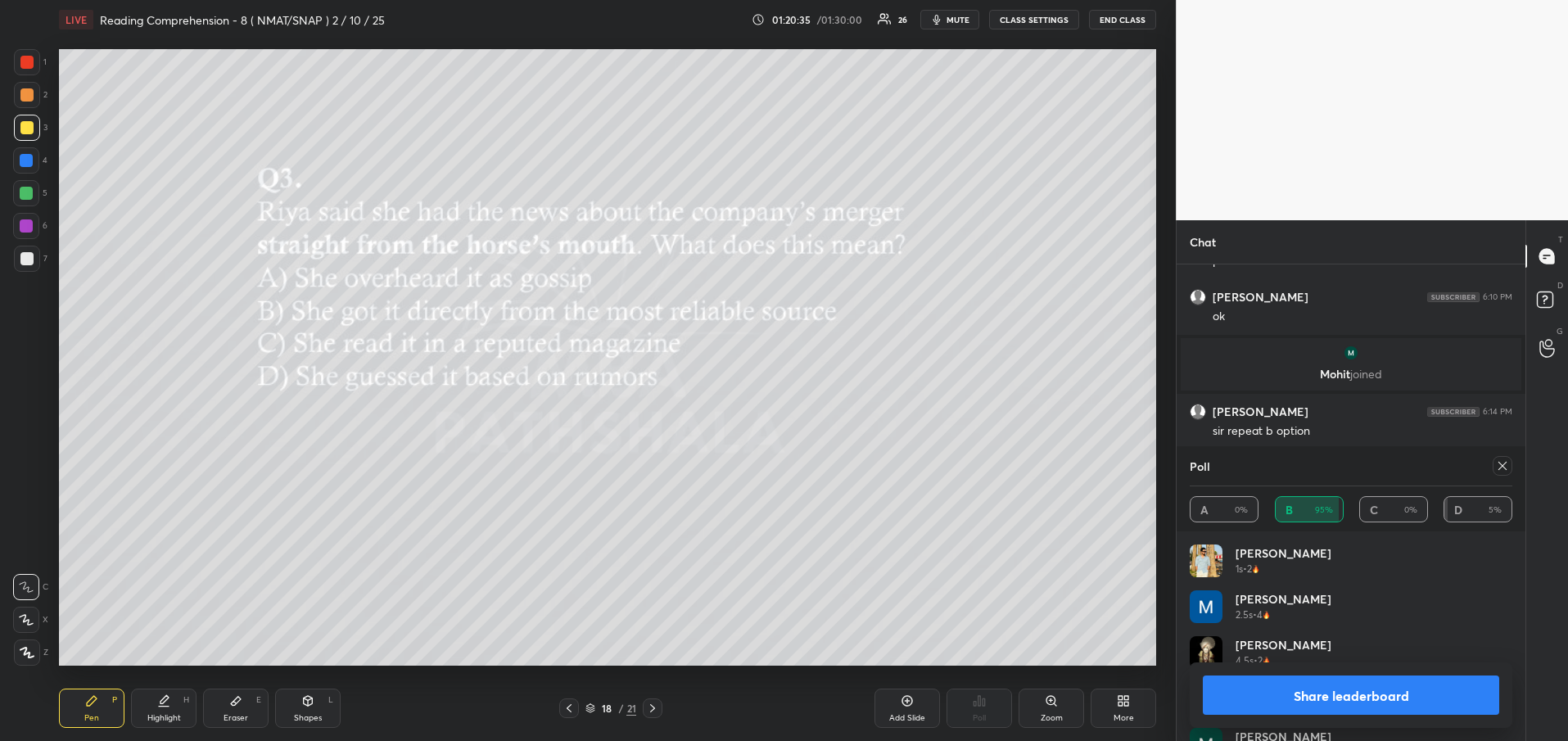
scroll to position [2381, 0]
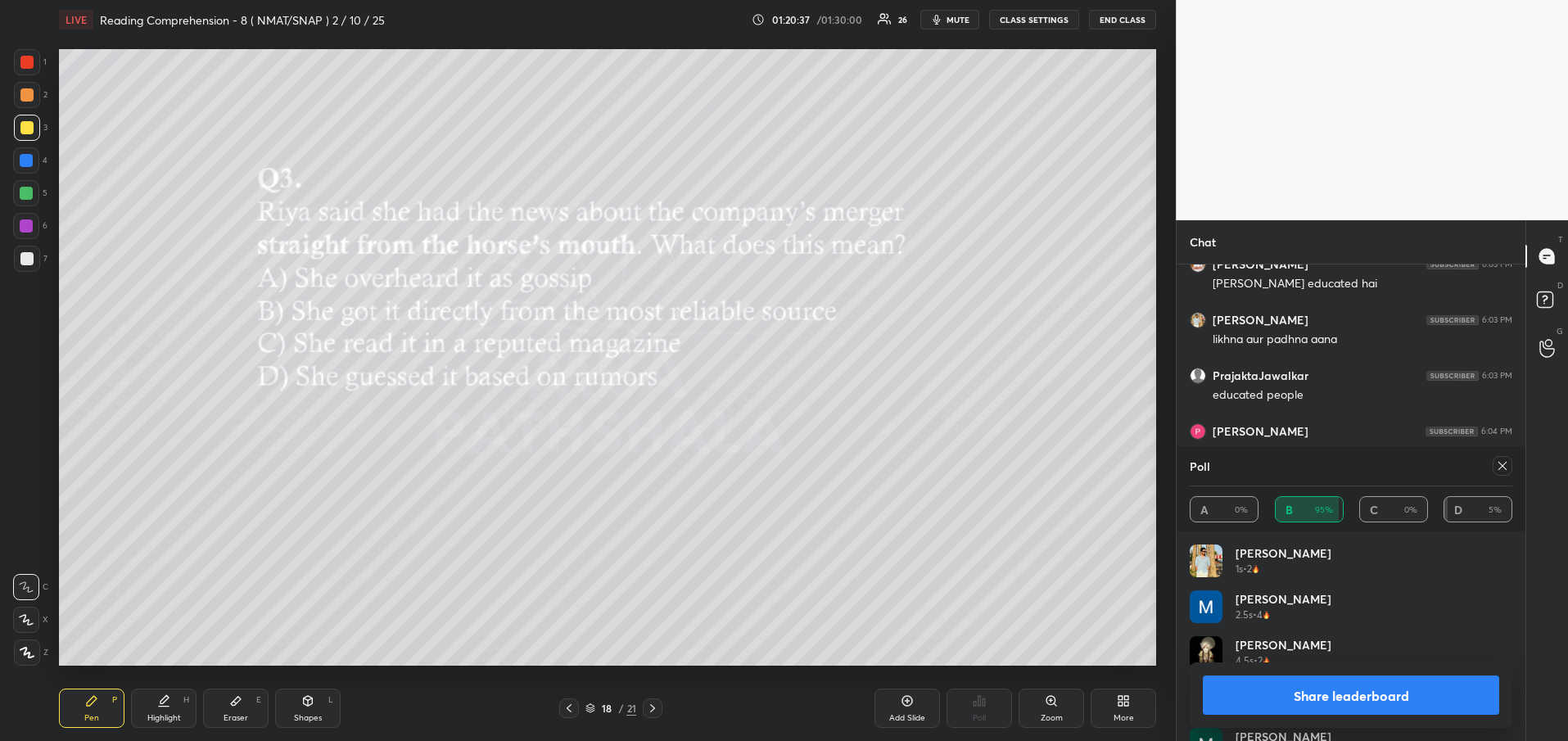
click at [1404, 699] on button "Share leaderboard" at bounding box center [1351, 695] width 297 height 39
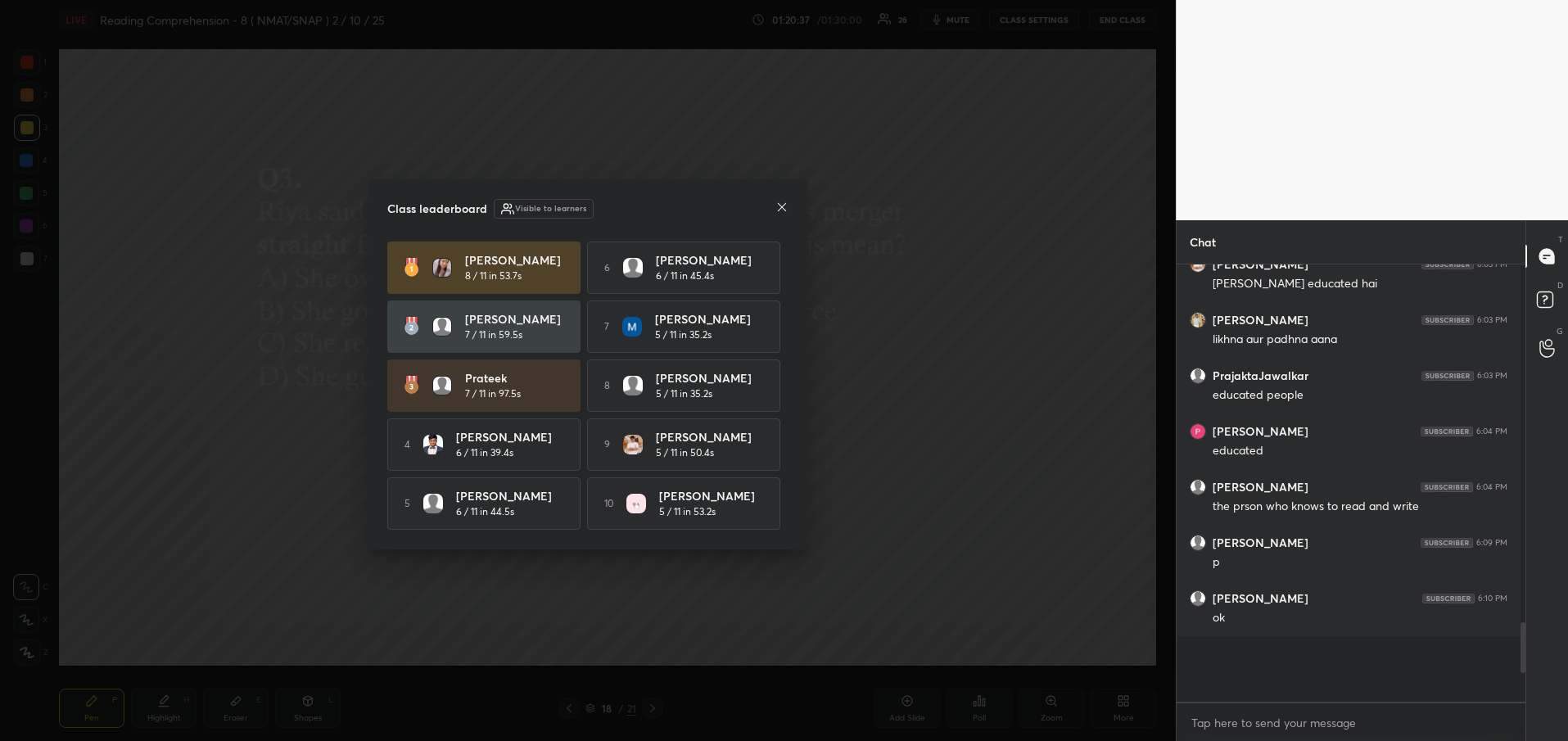
scroll to position [6, 6]
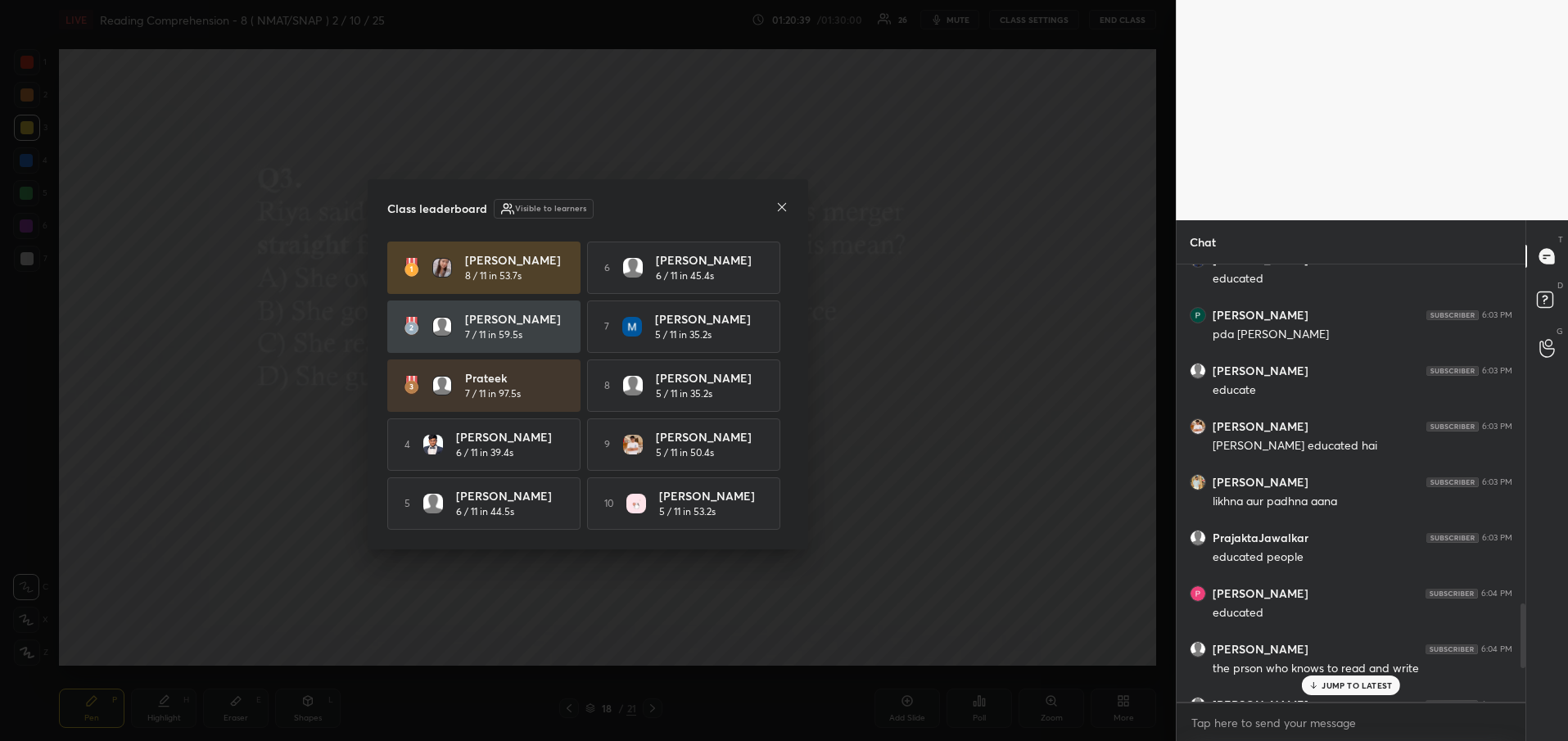
click at [784, 206] on icon at bounding box center [782, 208] width 8 height 8
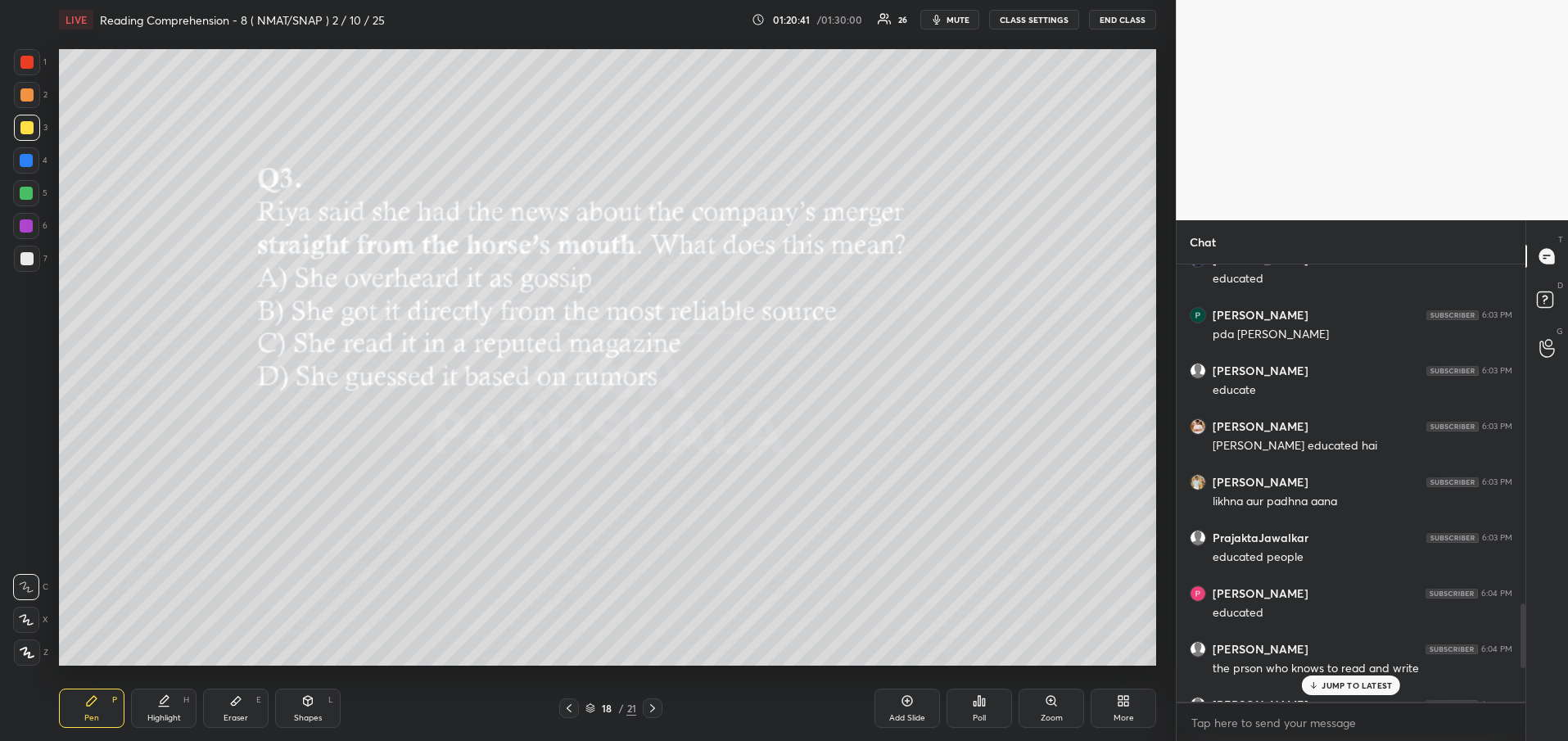
click at [1352, 688] on p "JUMP TO LATEST" at bounding box center [1356, 686] width 70 height 10
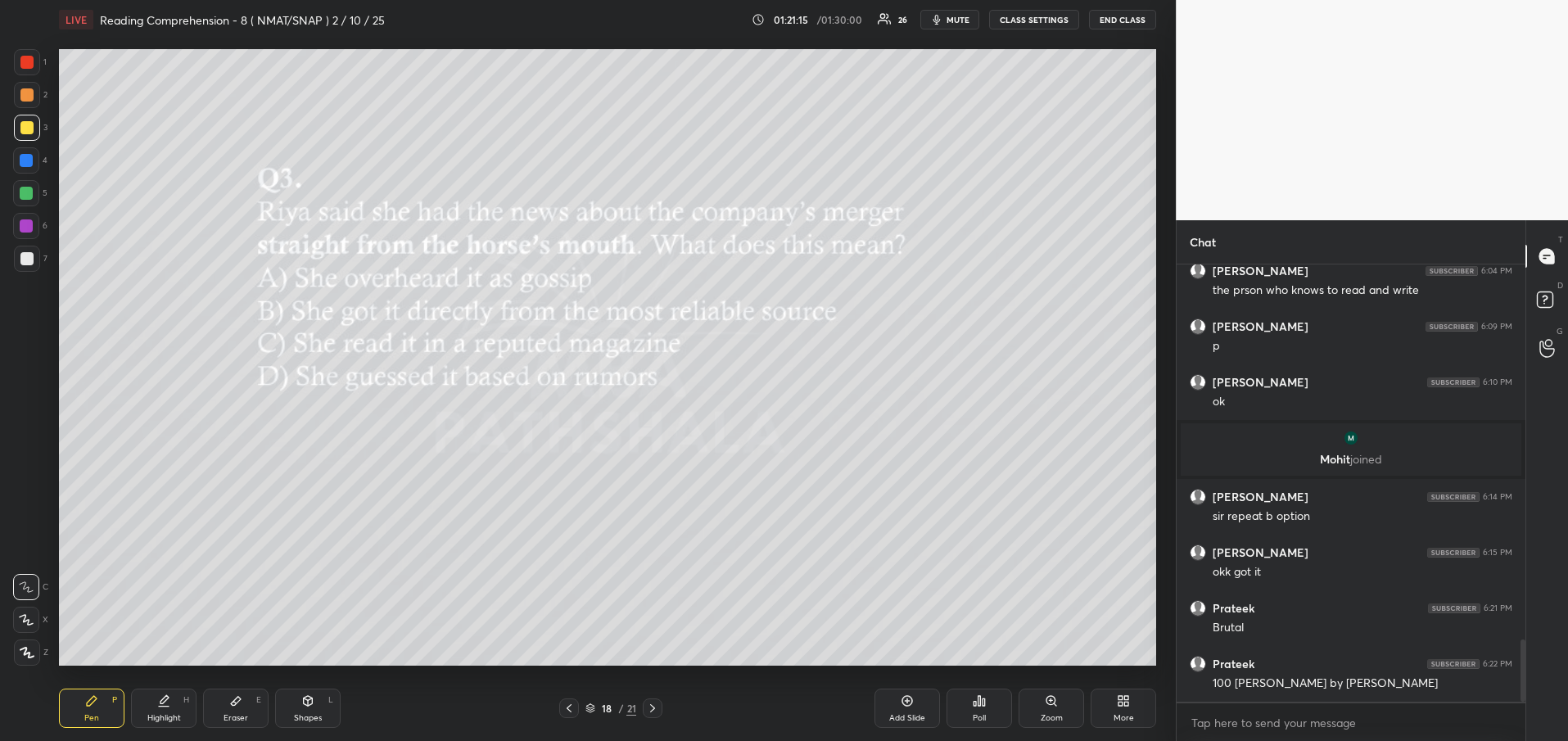
click at [658, 709] on icon at bounding box center [652, 708] width 13 height 13
click at [980, 707] on icon at bounding box center [979, 700] width 13 height 13
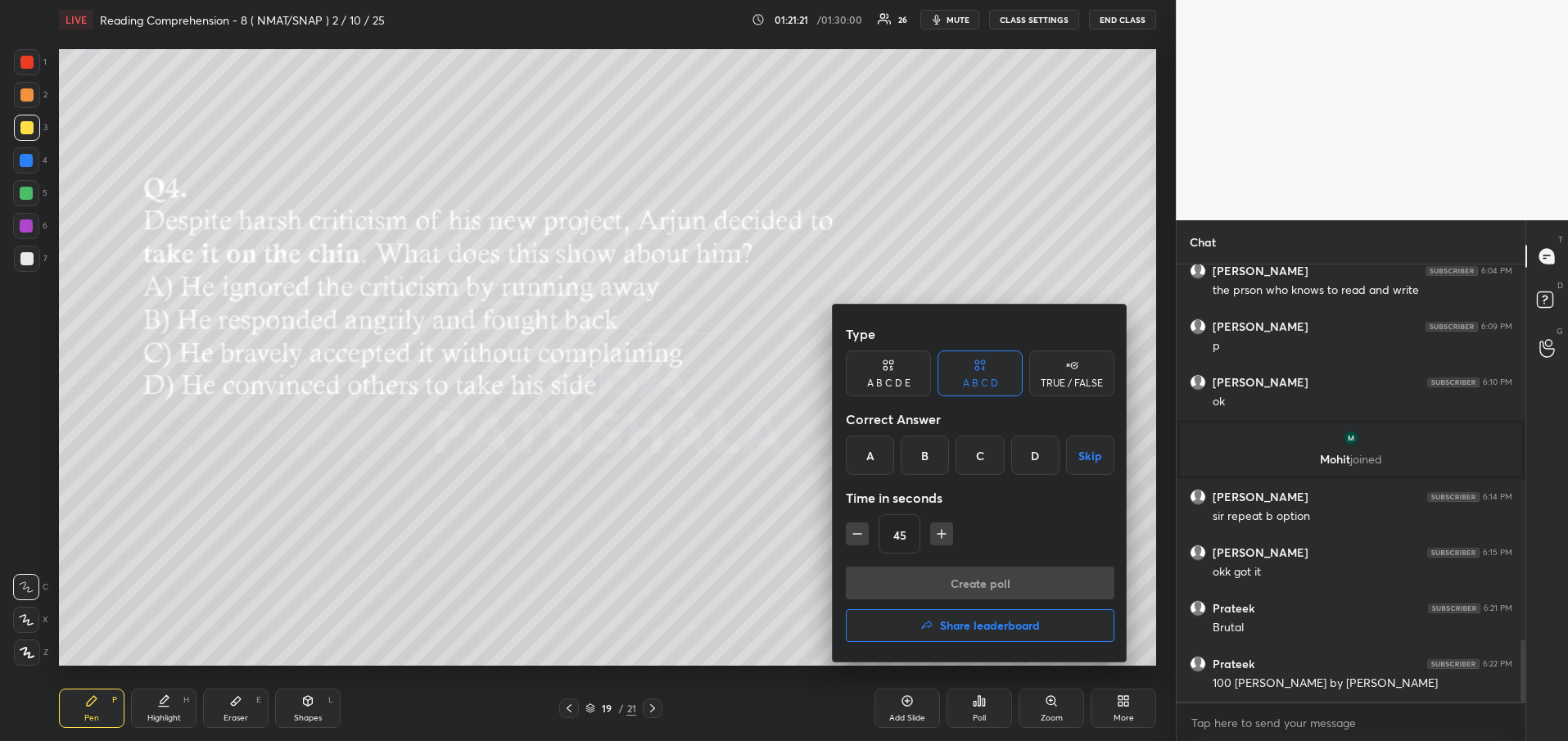
click at [983, 466] on div "C" at bounding box center [980, 455] width 48 height 39
click at [969, 587] on button "Create poll" at bounding box center [980, 583] width 269 height 33
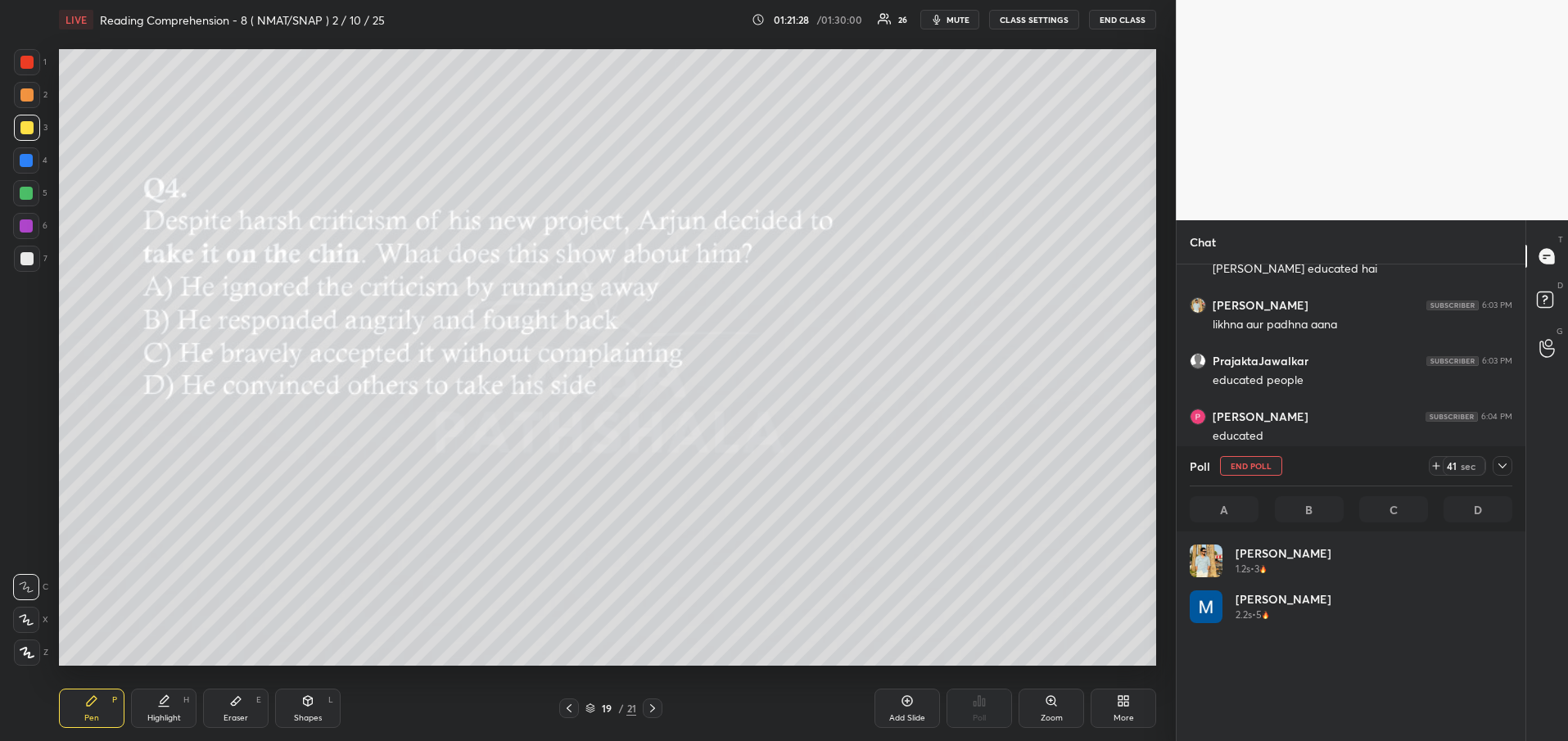
click at [1504, 461] on icon at bounding box center [1502, 465] width 13 height 13
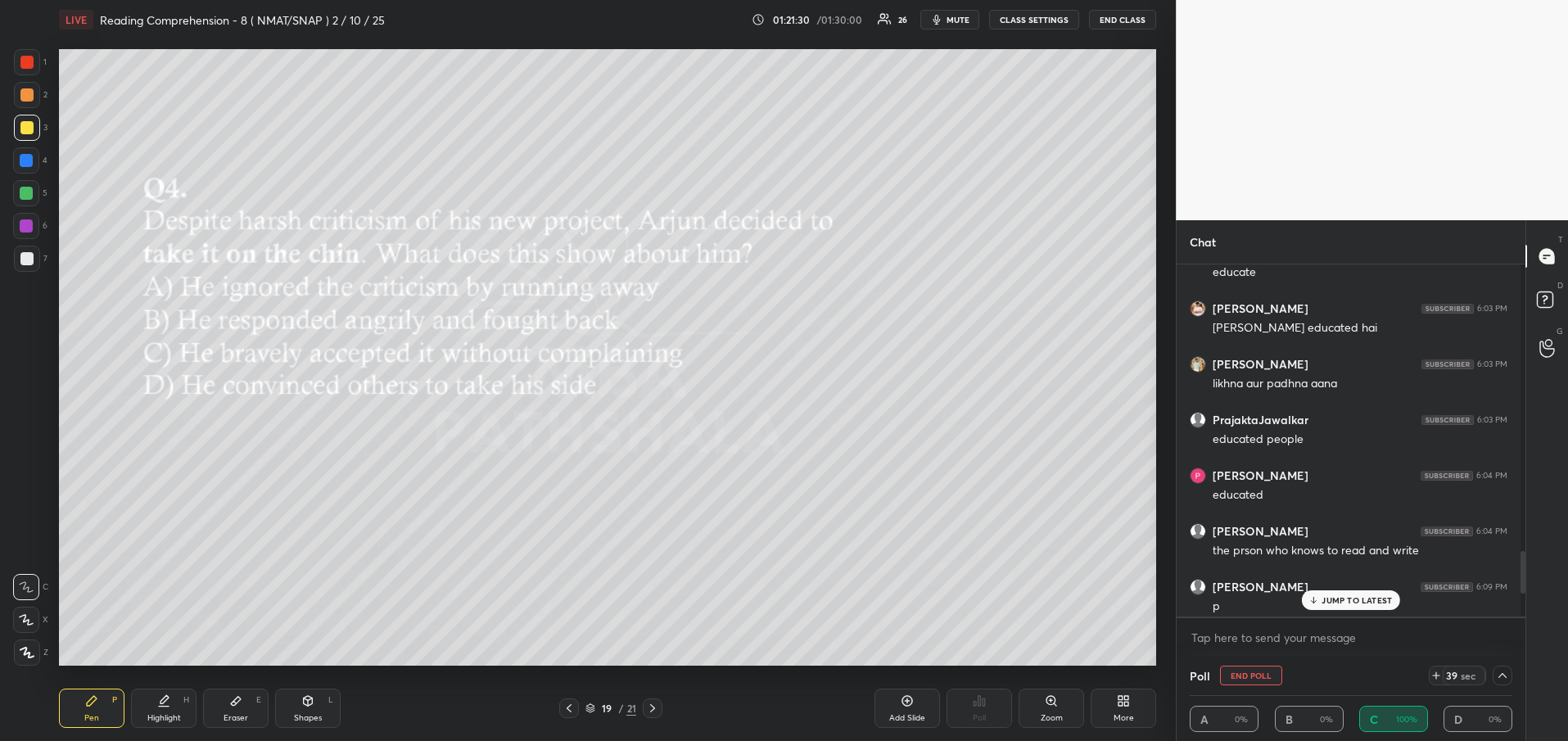
click at [1367, 595] on p "JUMP TO LATEST" at bounding box center [1356, 600] width 70 height 10
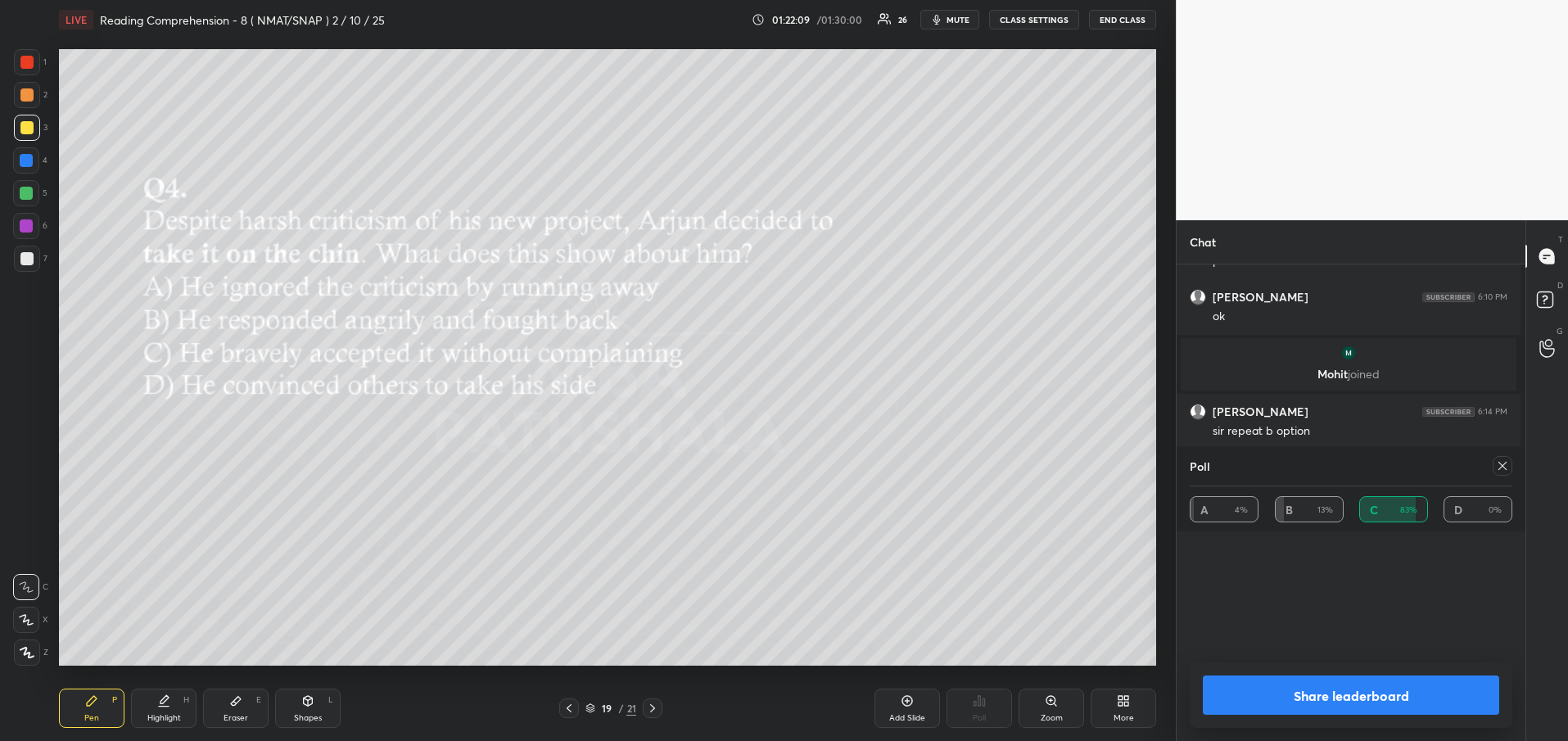
scroll to position [347, 344]
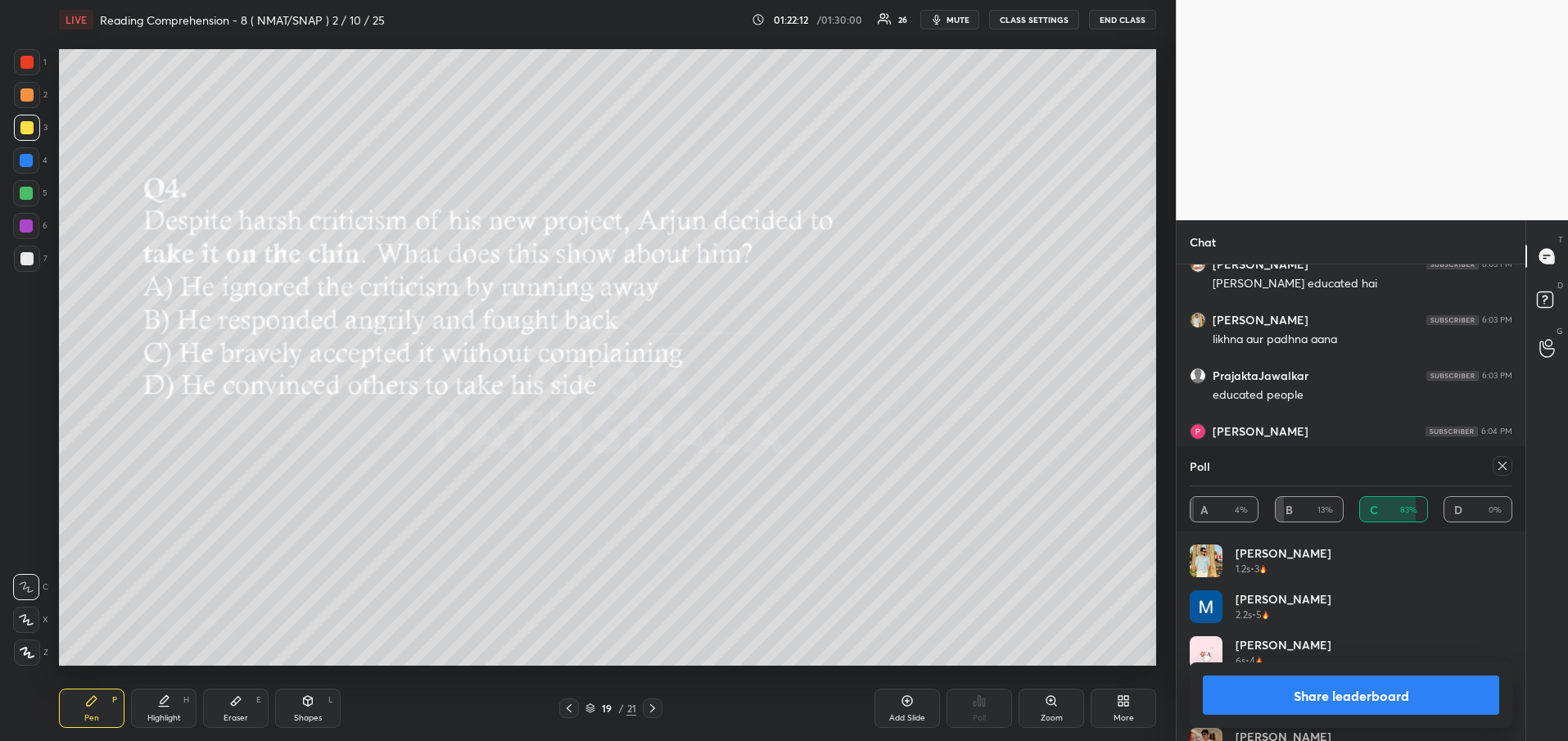
click at [1346, 697] on button "Share leaderboard" at bounding box center [1351, 695] width 297 height 39
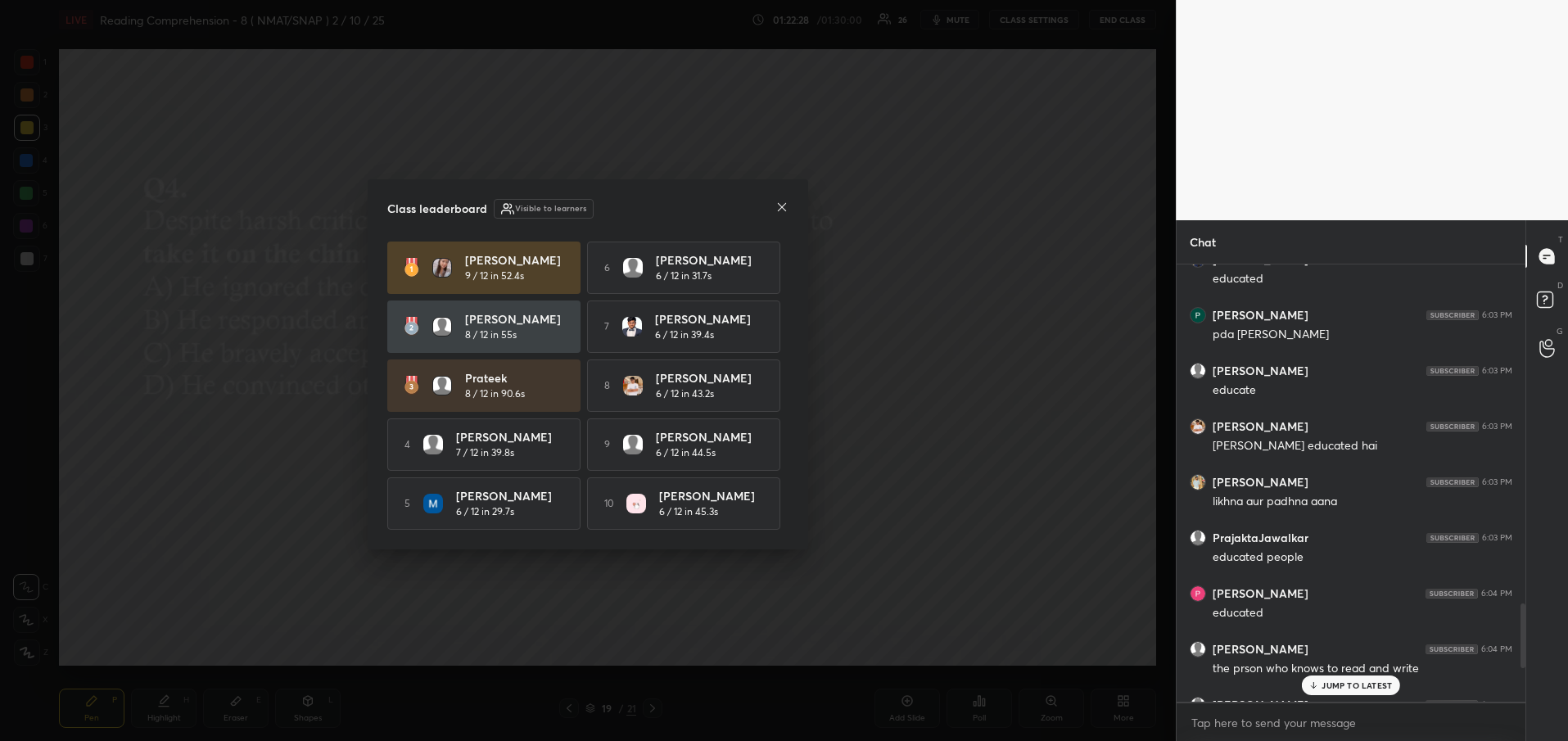
click at [781, 204] on icon at bounding box center [781, 207] width 13 height 13
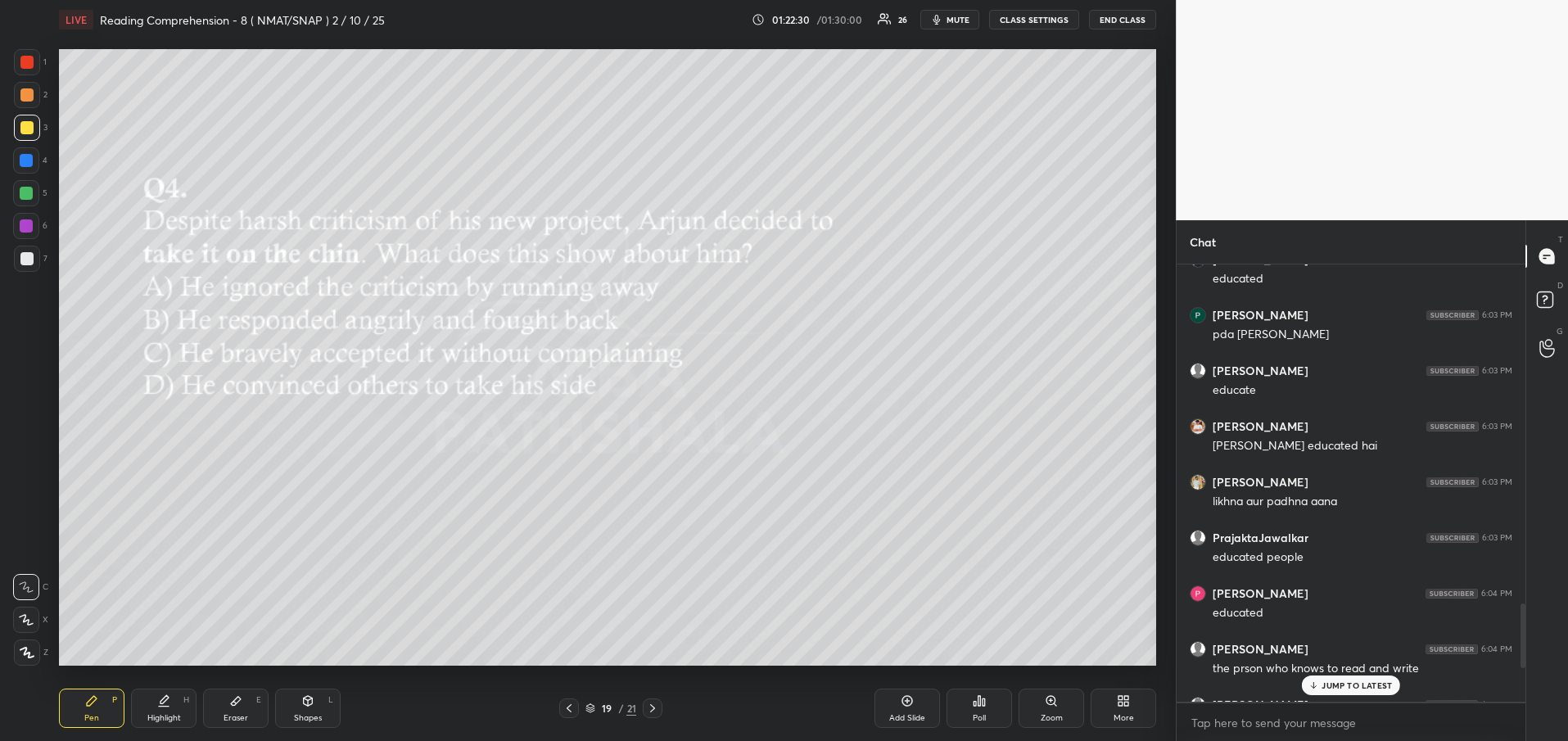
click at [1345, 684] on p "JUMP TO LATEST" at bounding box center [1356, 686] width 70 height 10
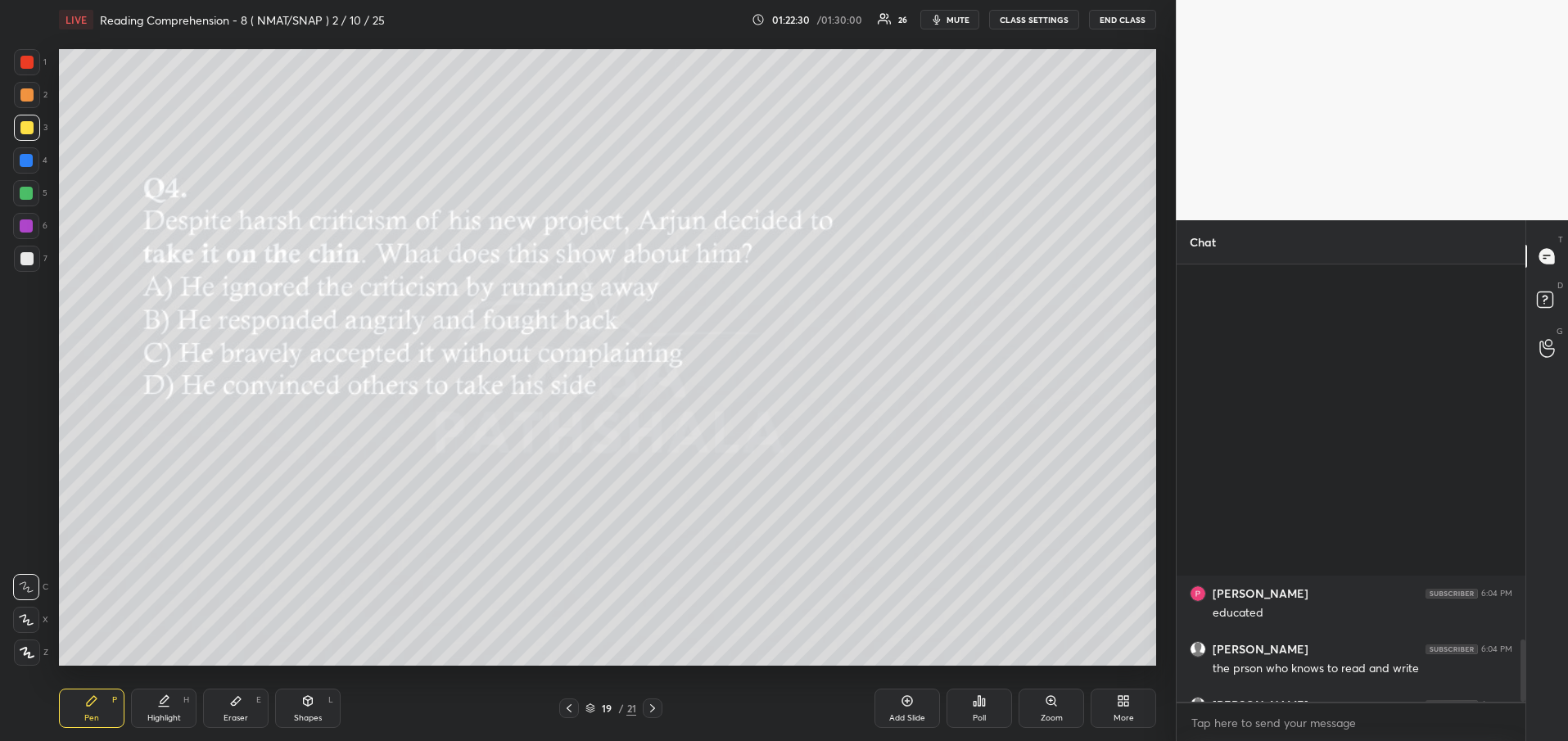
scroll to position [2644, 0]
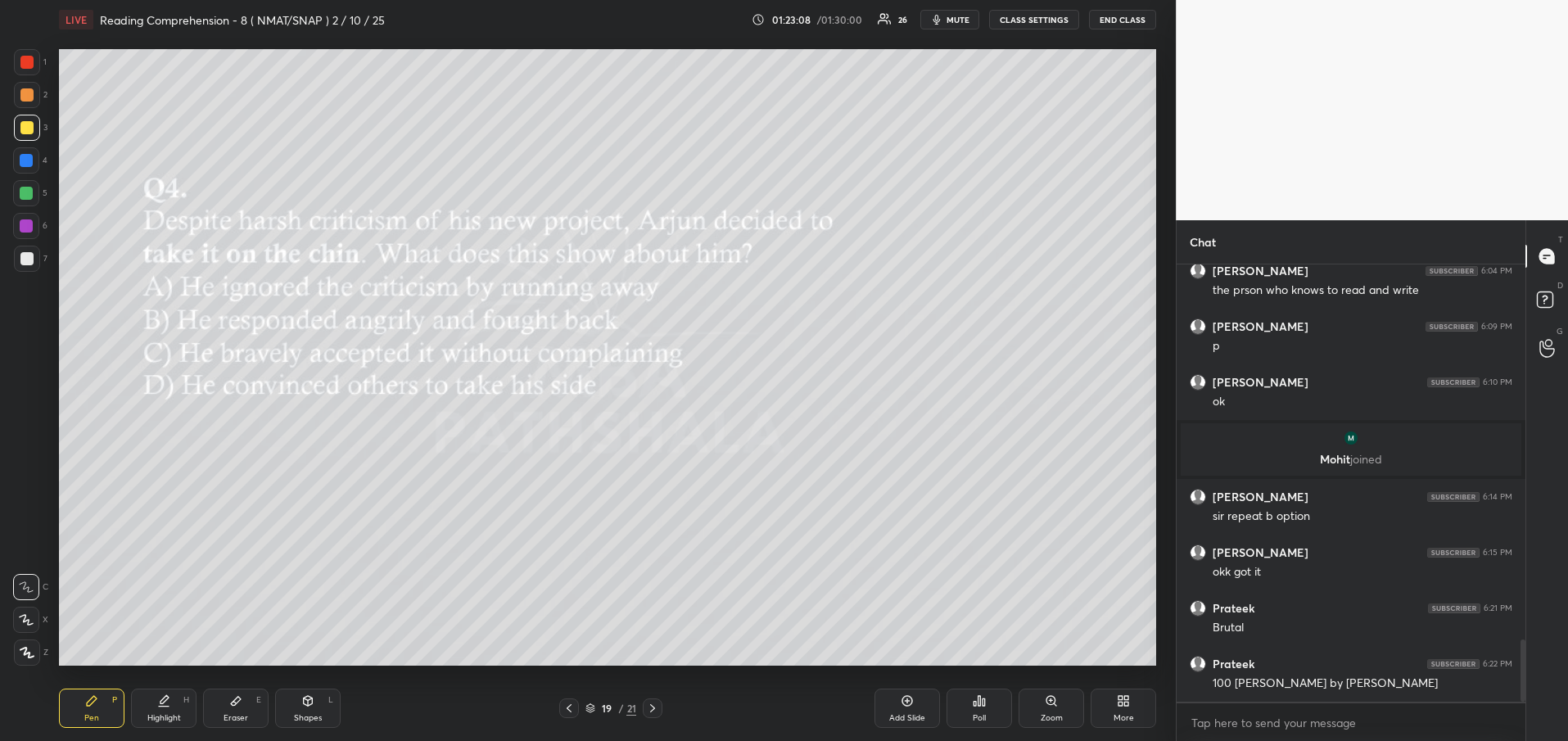
click at [651, 705] on icon at bounding box center [653, 709] width 5 height 8
click at [987, 705] on div "Poll" at bounding box center [979, 709] width 65 height 39
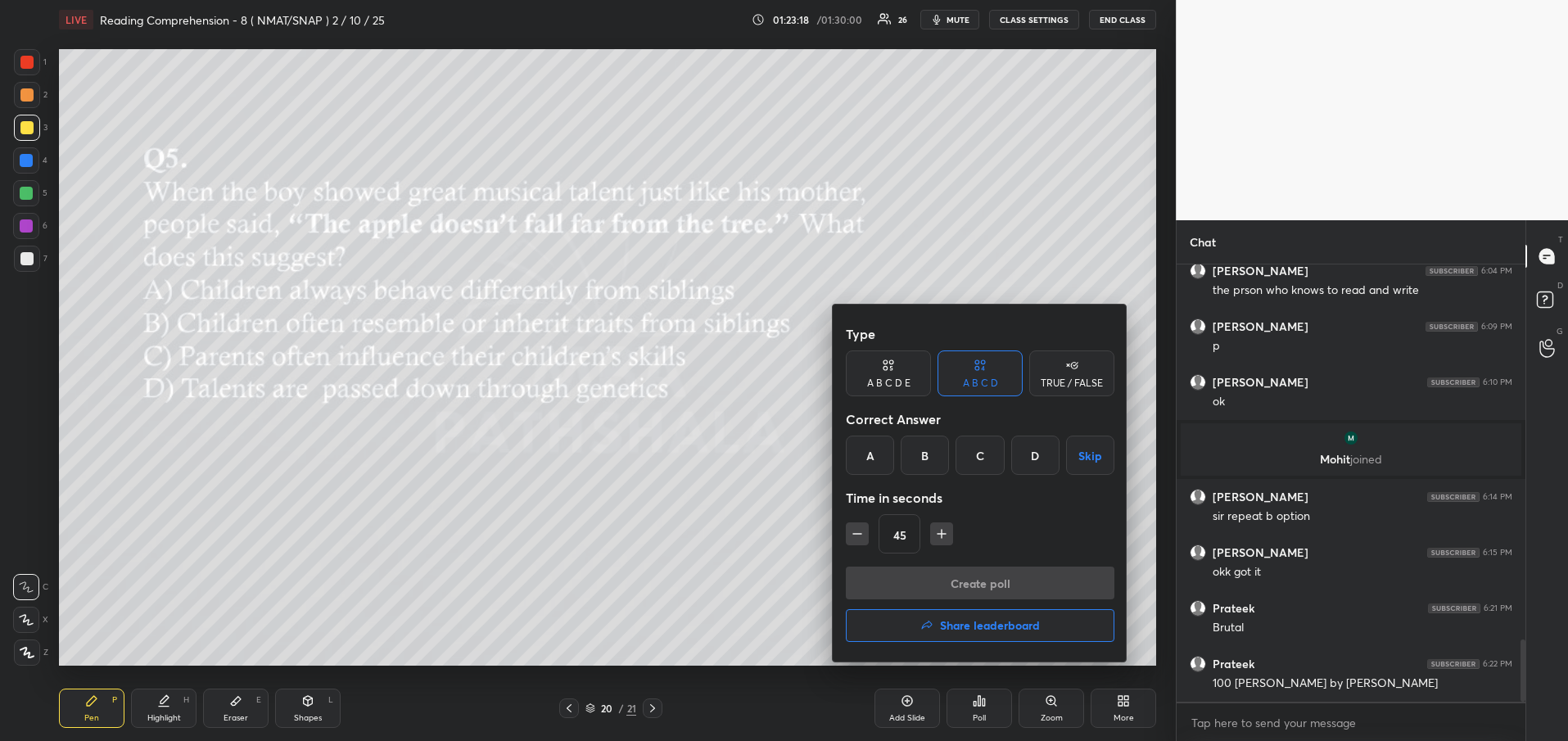
click at [905, 464] on div "B" at bounding box center [925, 455] width 48 height 39
click at [975, 463] on div "C" at bounding box center [980, 455] width 48 height 39
click at [961, 586] on button "Create poll" at bounding box center [980, 583] width 269 height 33
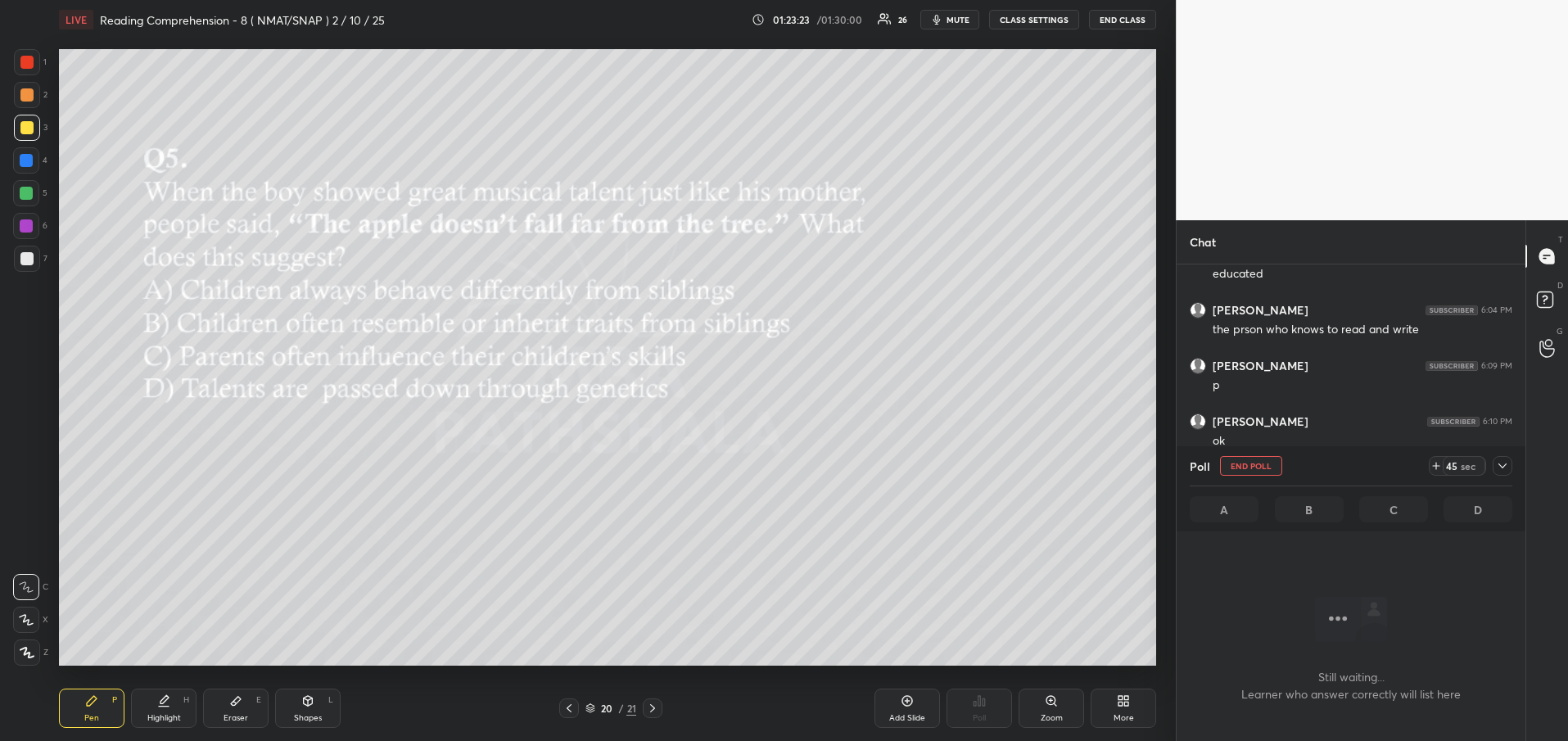
scroll to position [2395, 0]
click at [1509, 465] on icon at bounding box center [1502, 465] width 13 height 13
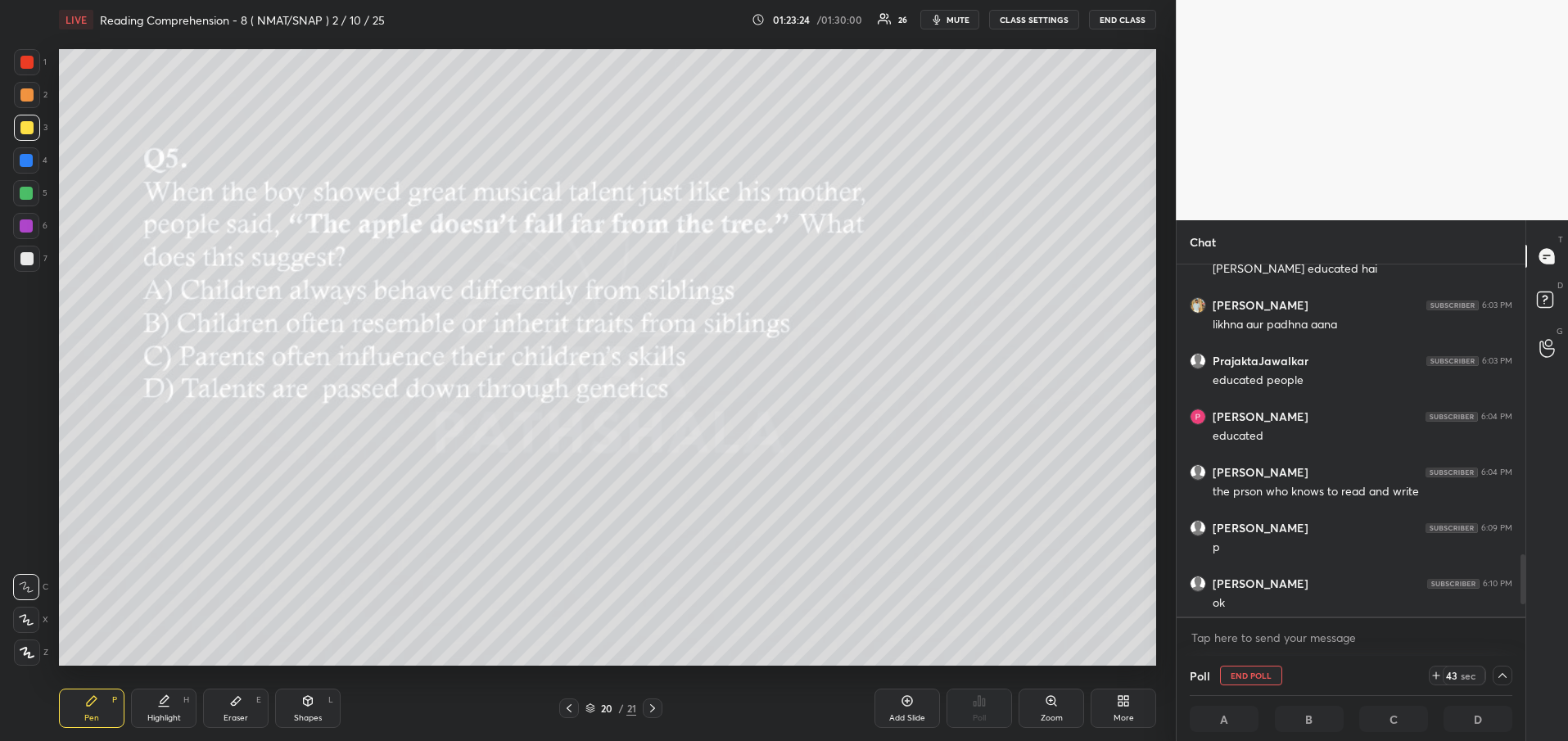
scroll to position [6, 6]
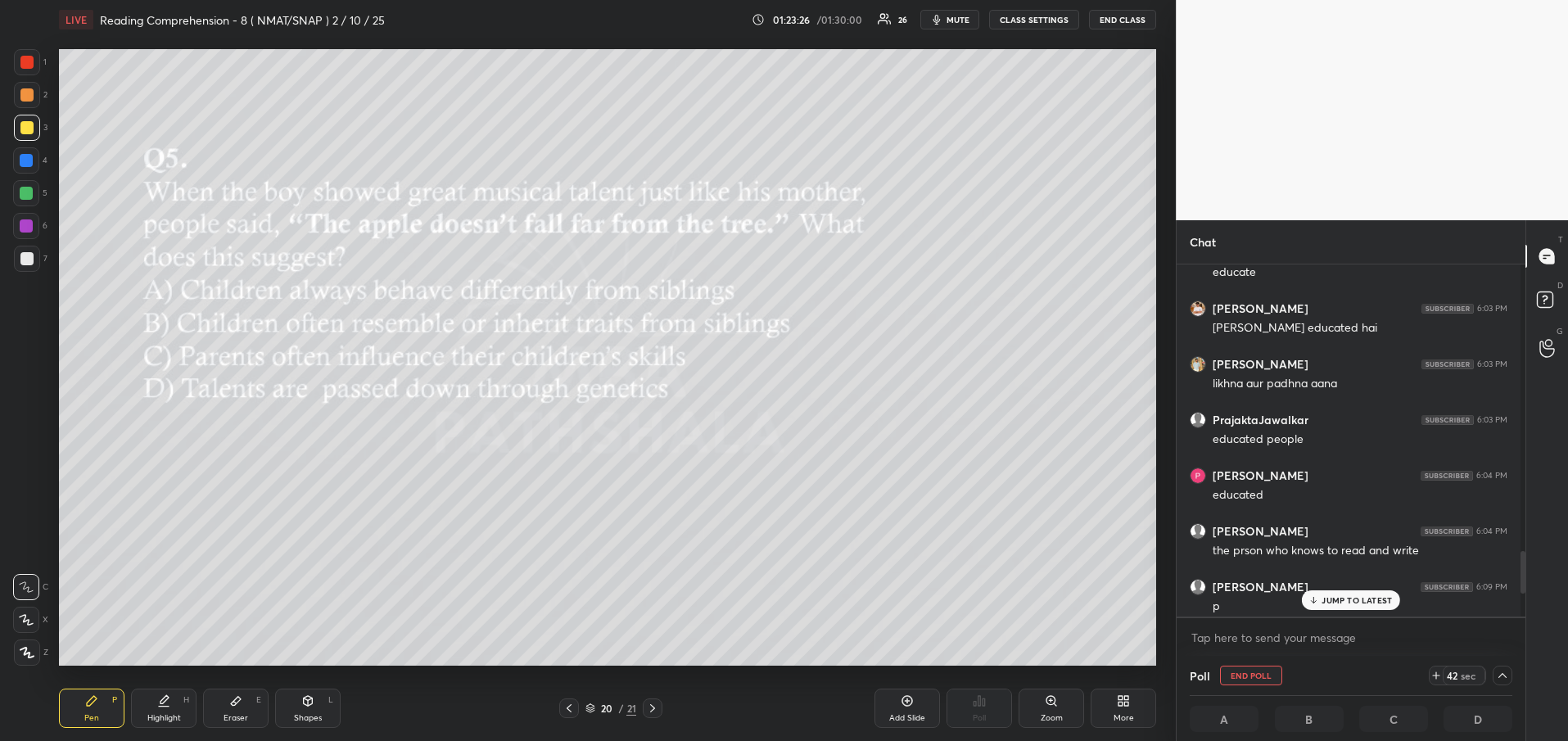
click at [1323, 603] on p "JUMP TO LATEST" at bounding box center [1356, 600] width 70 height 10
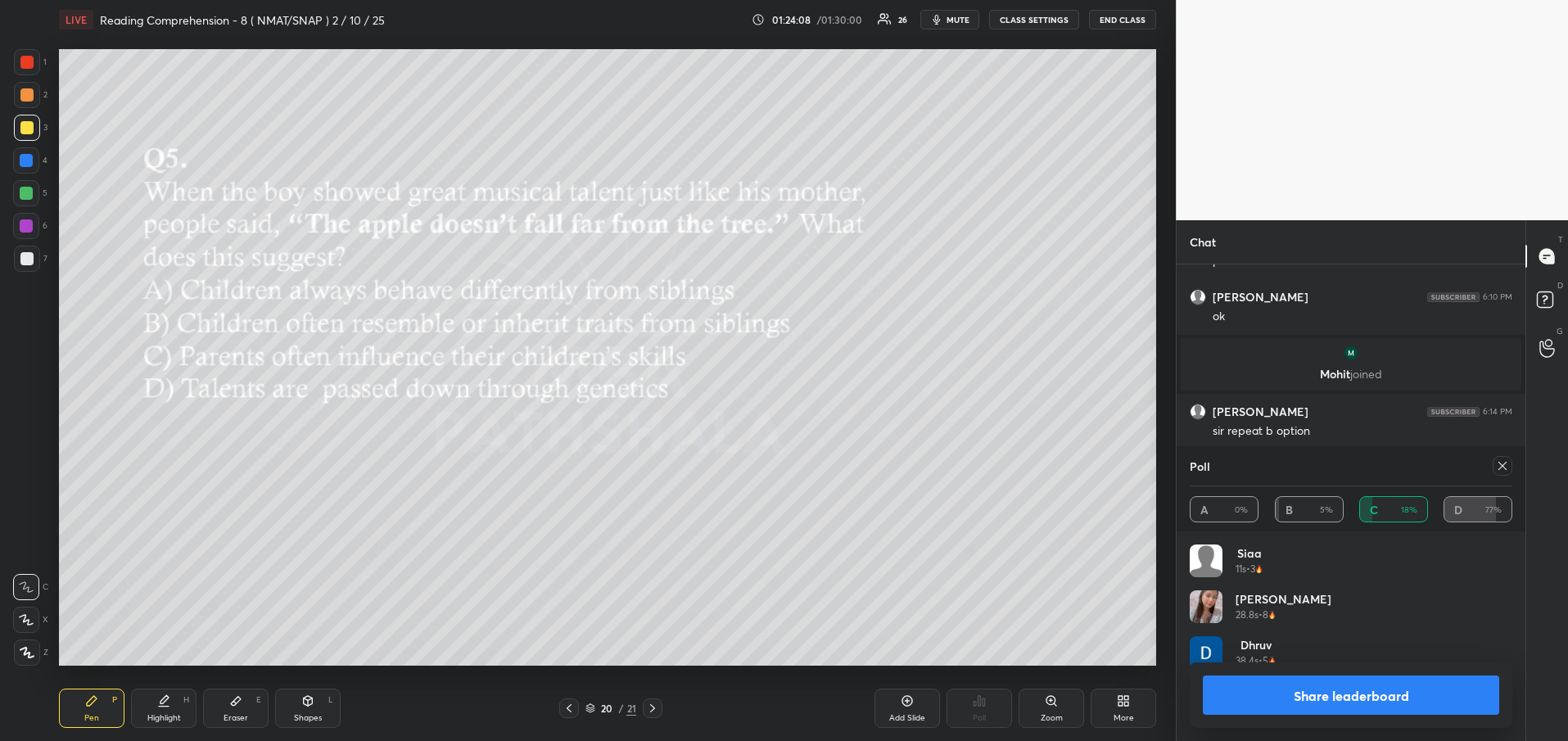
scroll to position [2381, 0]
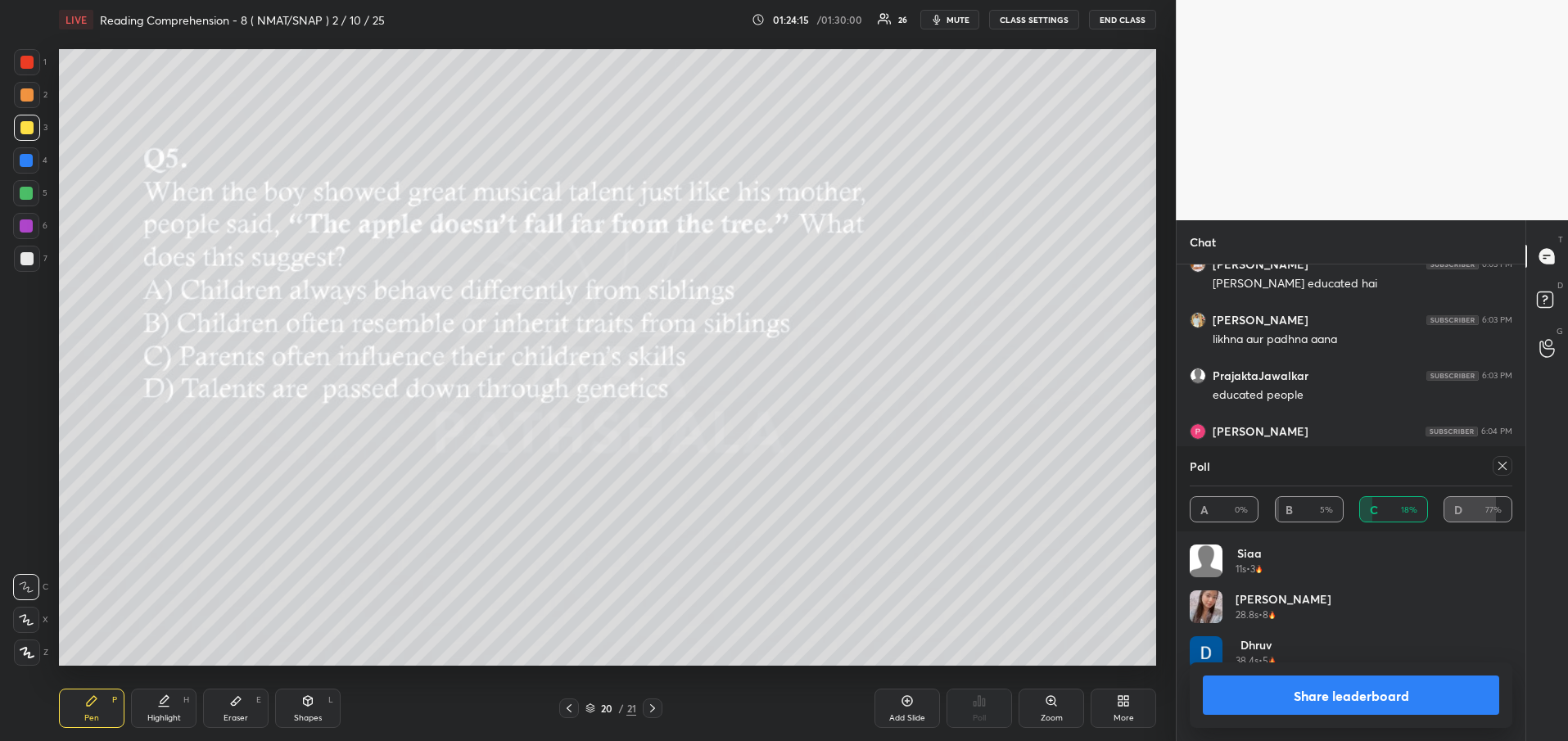
click at [1388, 701] on button "Share leaderboard" at bounding box center [1351, 695] width 297 height 39
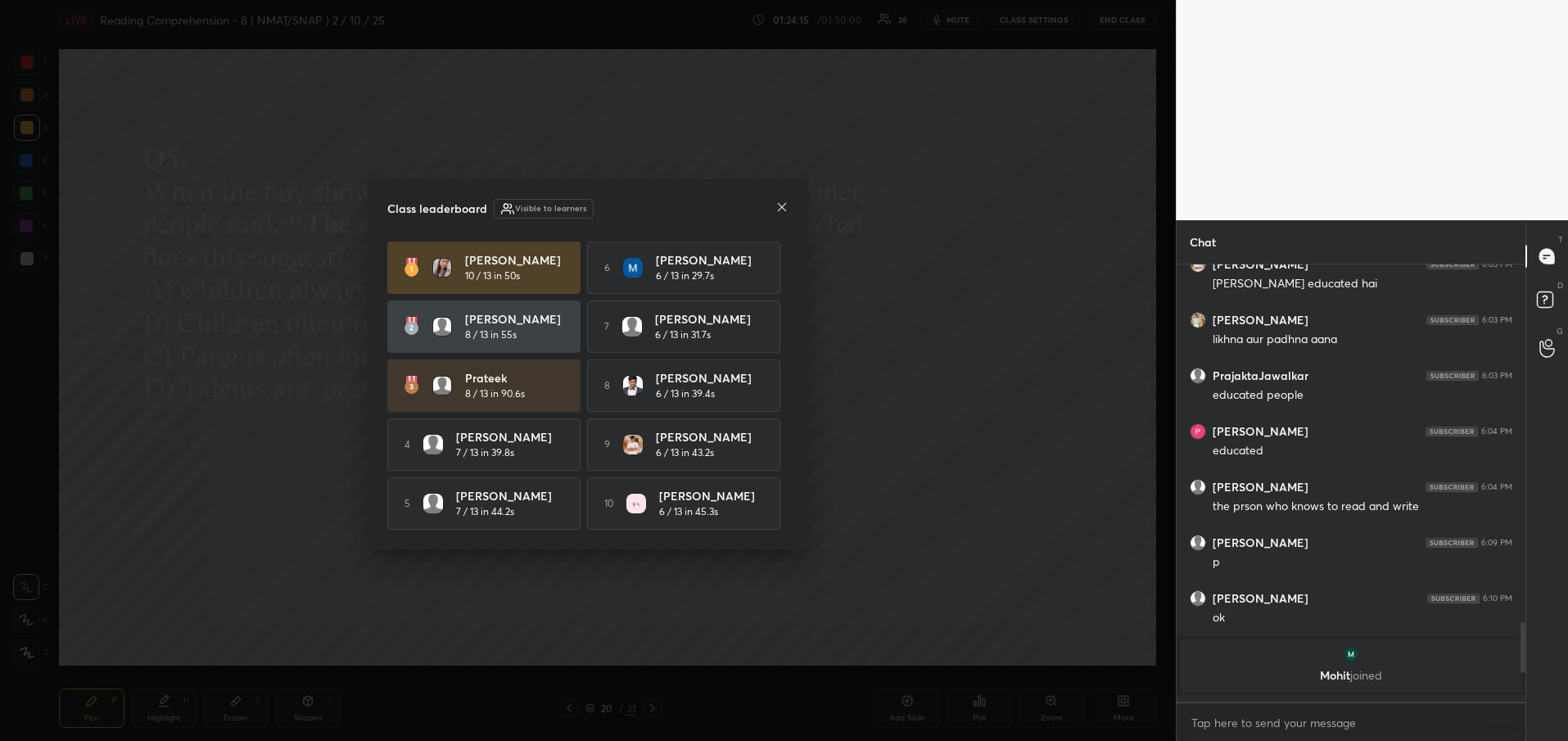
scroll to position [6, 6]
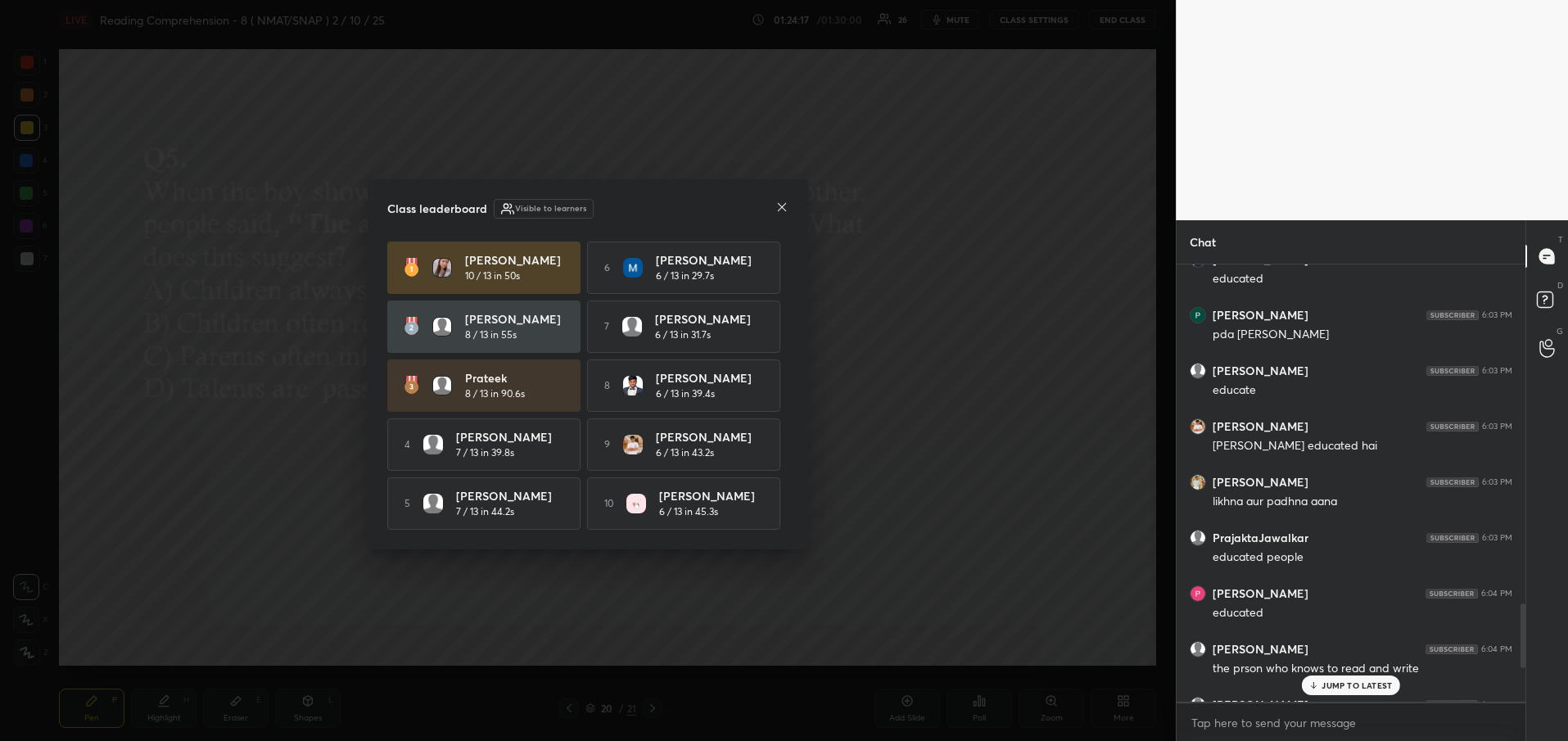
click at [781, 206] on icon at bounding box center [782, 208] width 8 height 8
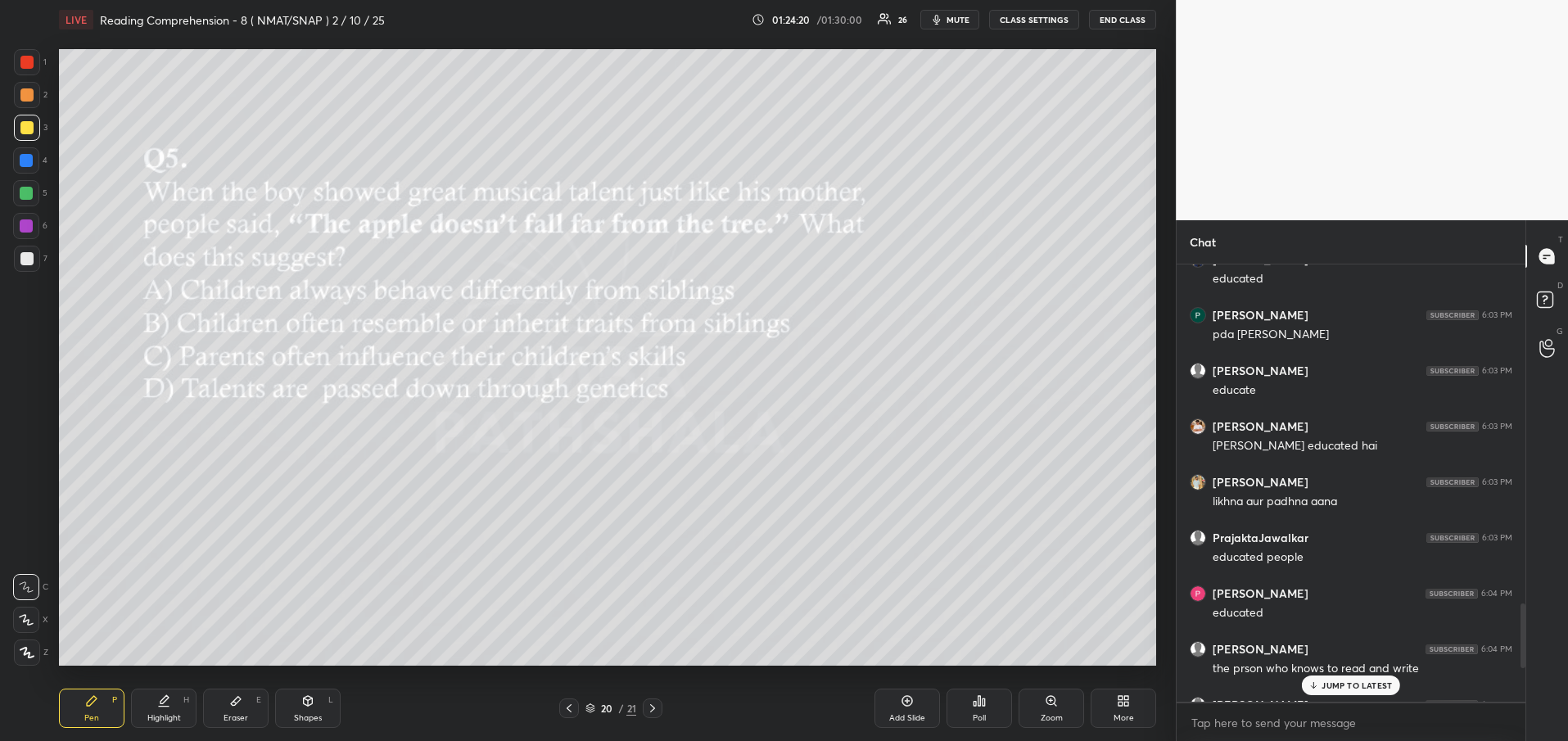
click at [1387, 685] on p "JUMP TO LATEST" at bounding box center [1356, 686] width 70 height 10
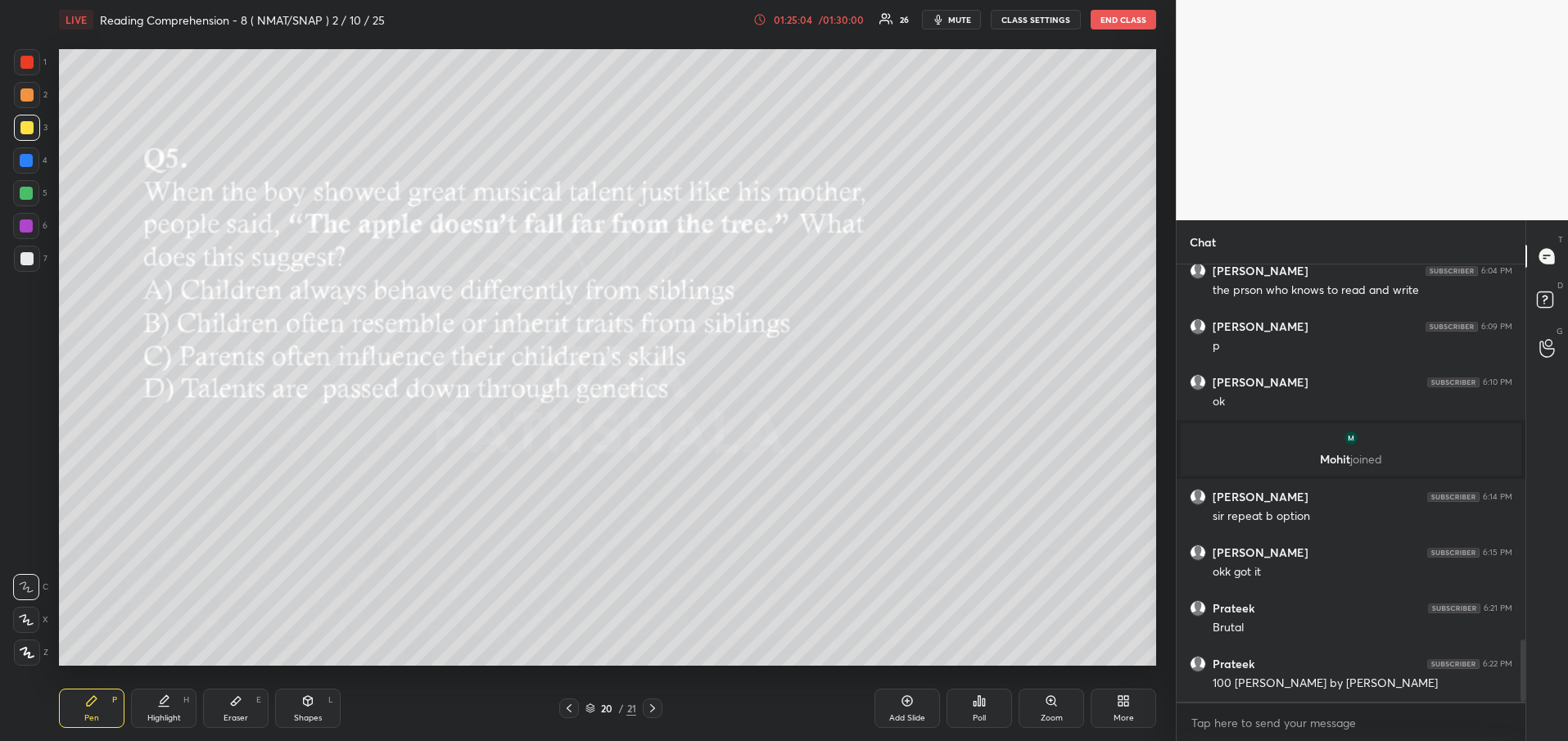
click at [829, 25] on div "01:25:04 / 01:30:00" at bounding box center [809, 19] width 113 height 13
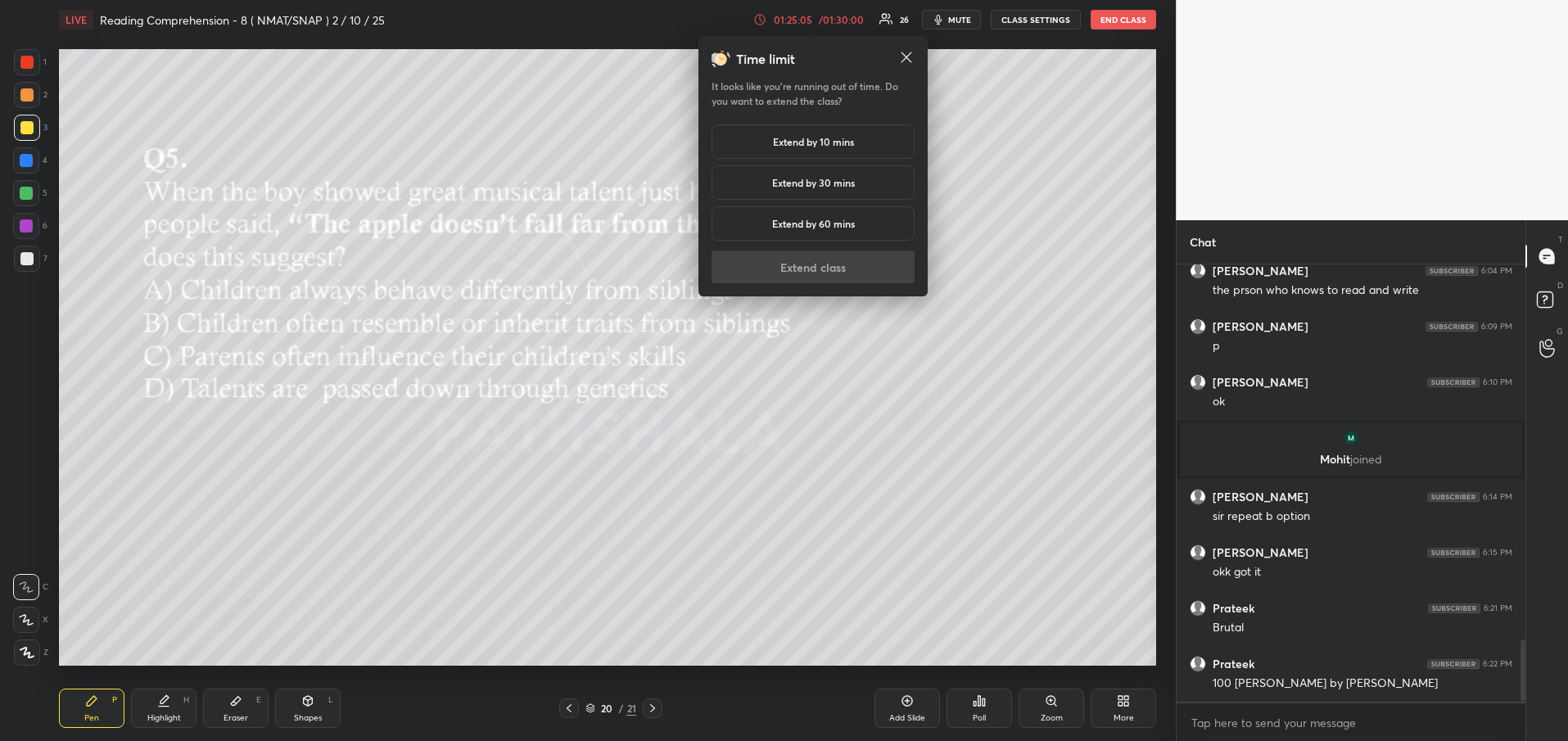
click at [807, 145] on h5 "Extend by 10 mins" at bounding box center [814, 141] width 81 height 14
click at [808, 273] on button "Extend class" at bounding box center [814, 267] width 203 height 33
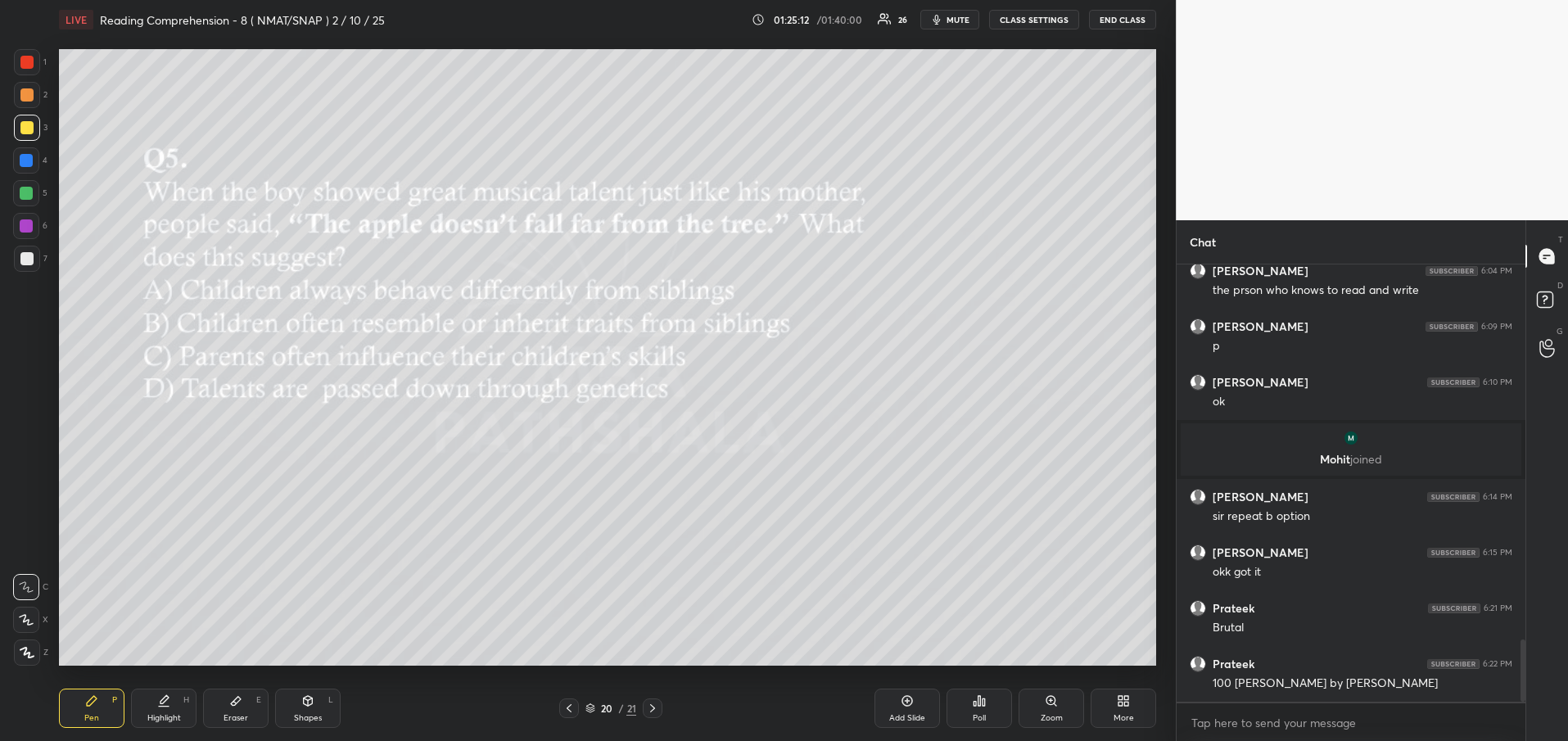
scroll to position [2699, 0]
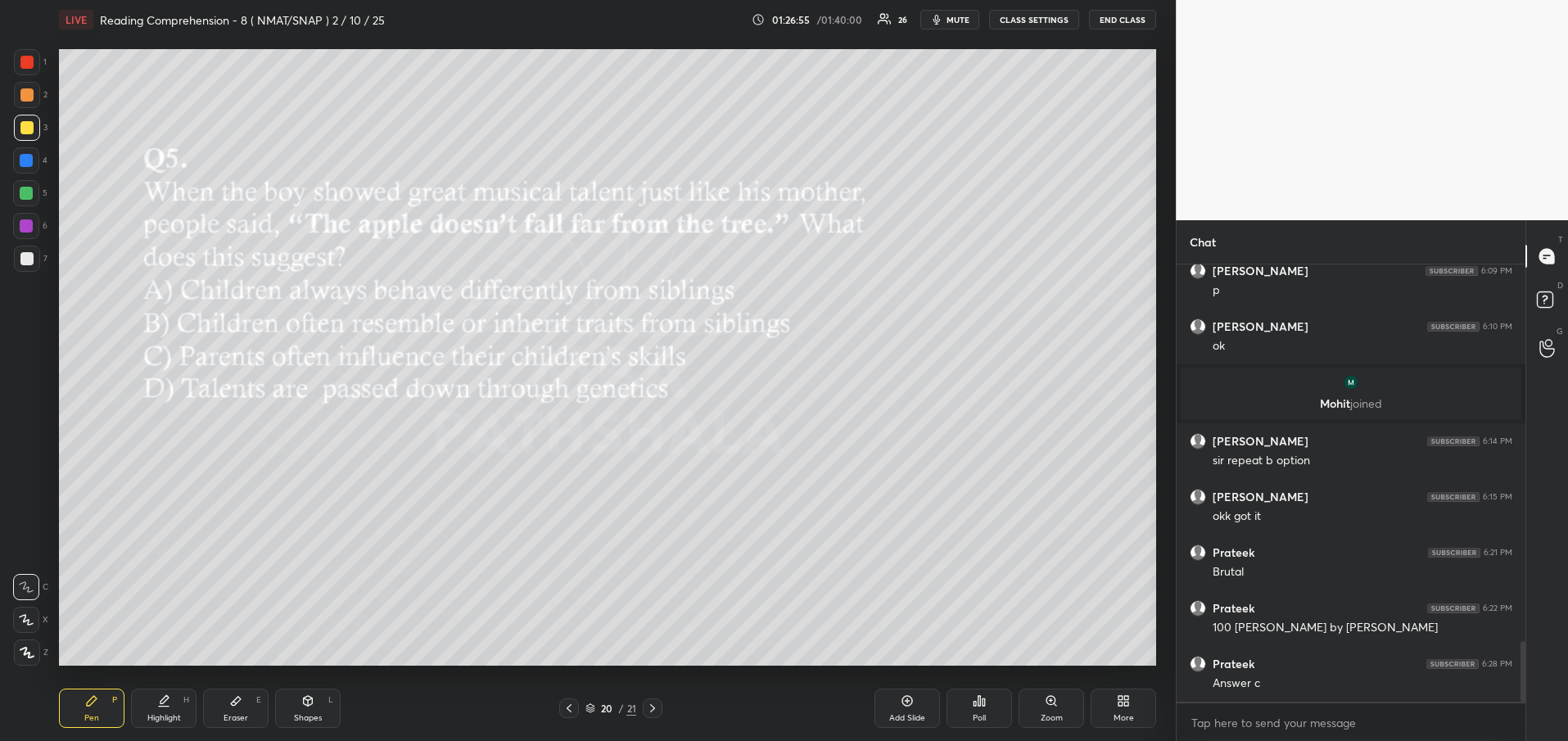
click at [655, 704] on icon at bounding box center [652, 708] width 13 height 13
click at [966, 716] on div "Poll" at bounding box center [979, 709] width 65 height 39
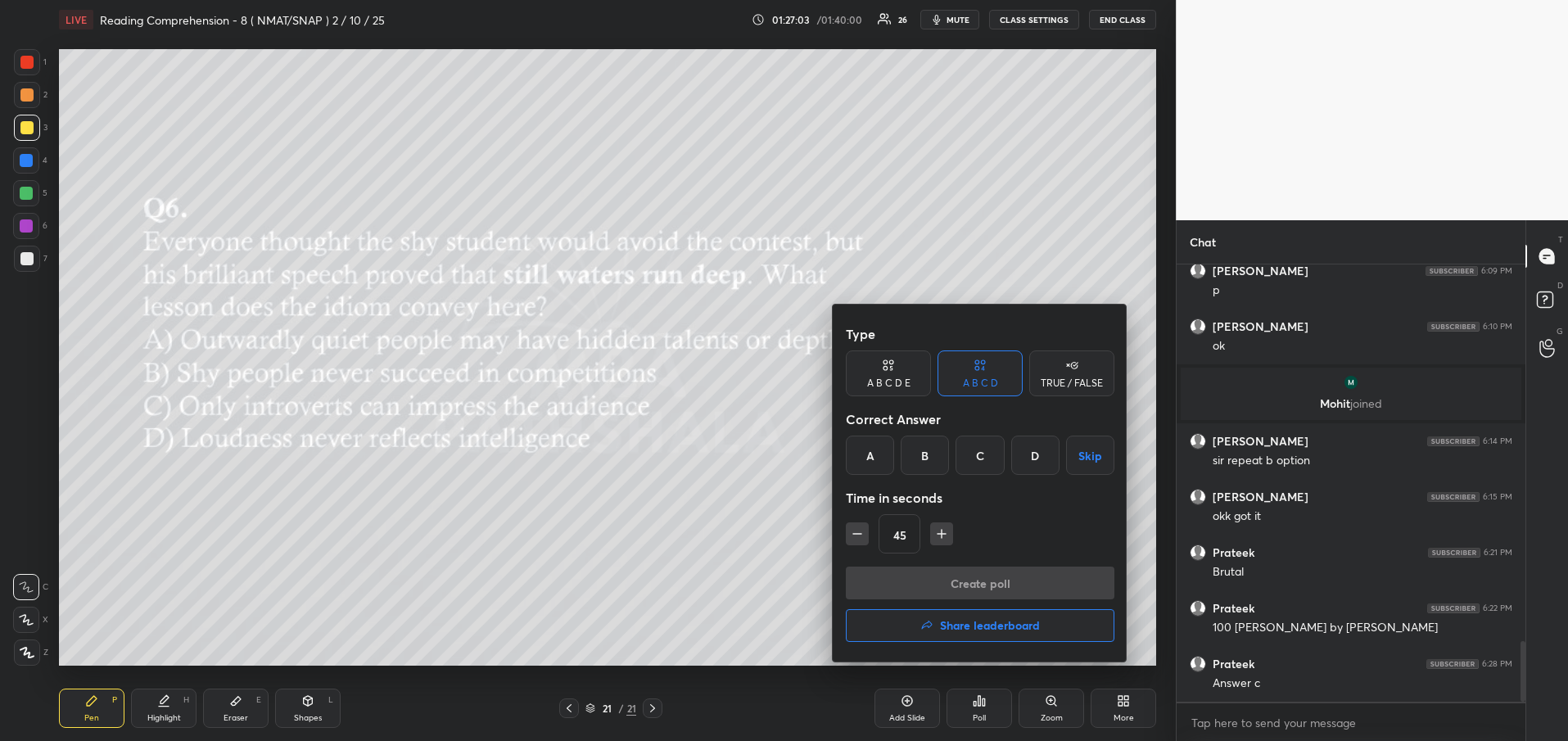
click at [882, 454] on div "A" at bounding box center [870, 455] width 48 height 39
click at [927, 584] on button "Create poll" at bounding box center [980, 583] width 269 height 33
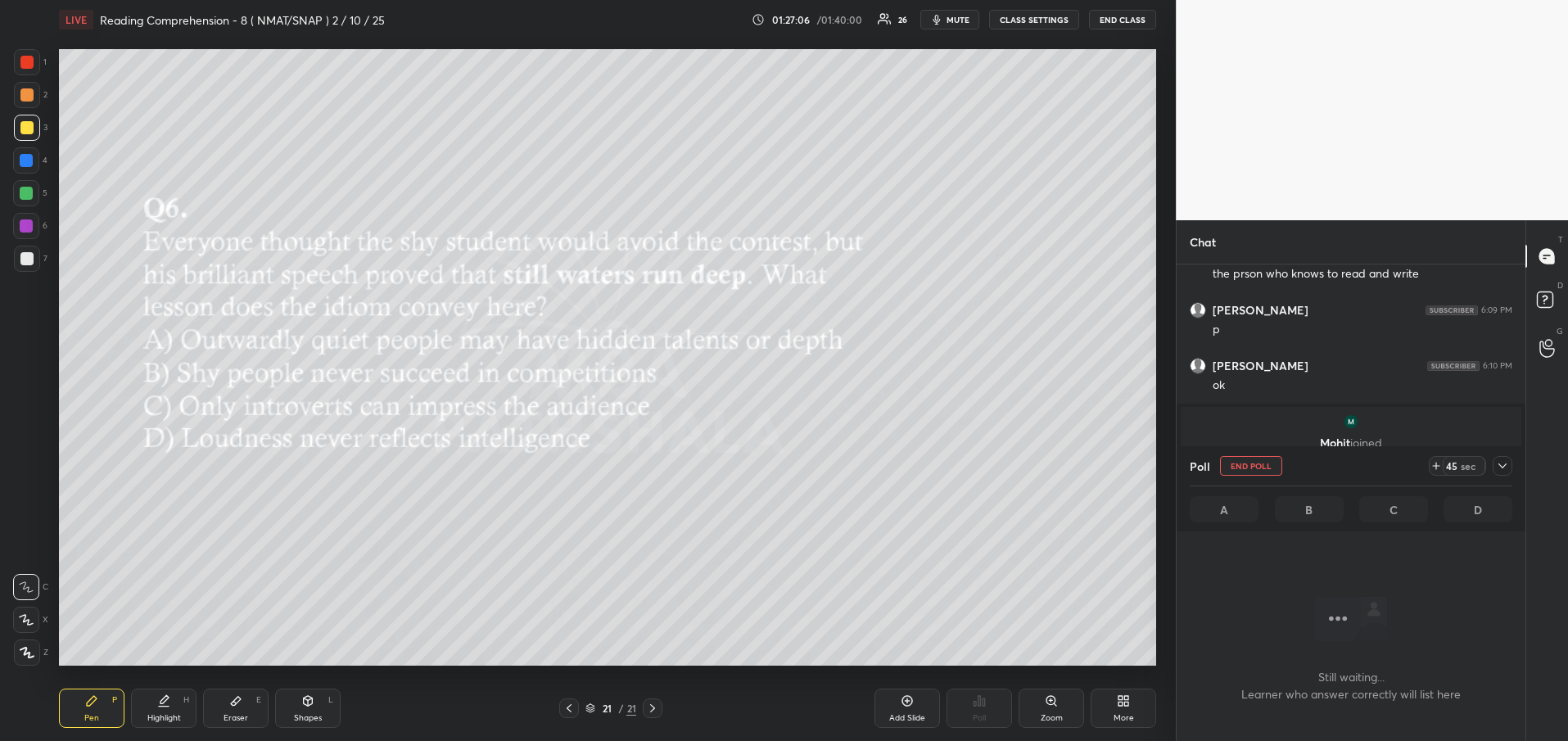
scroll to position [2436, 0]
click at [1509, 466] on icon at bounding box center [1502, 465] width 13 height 13
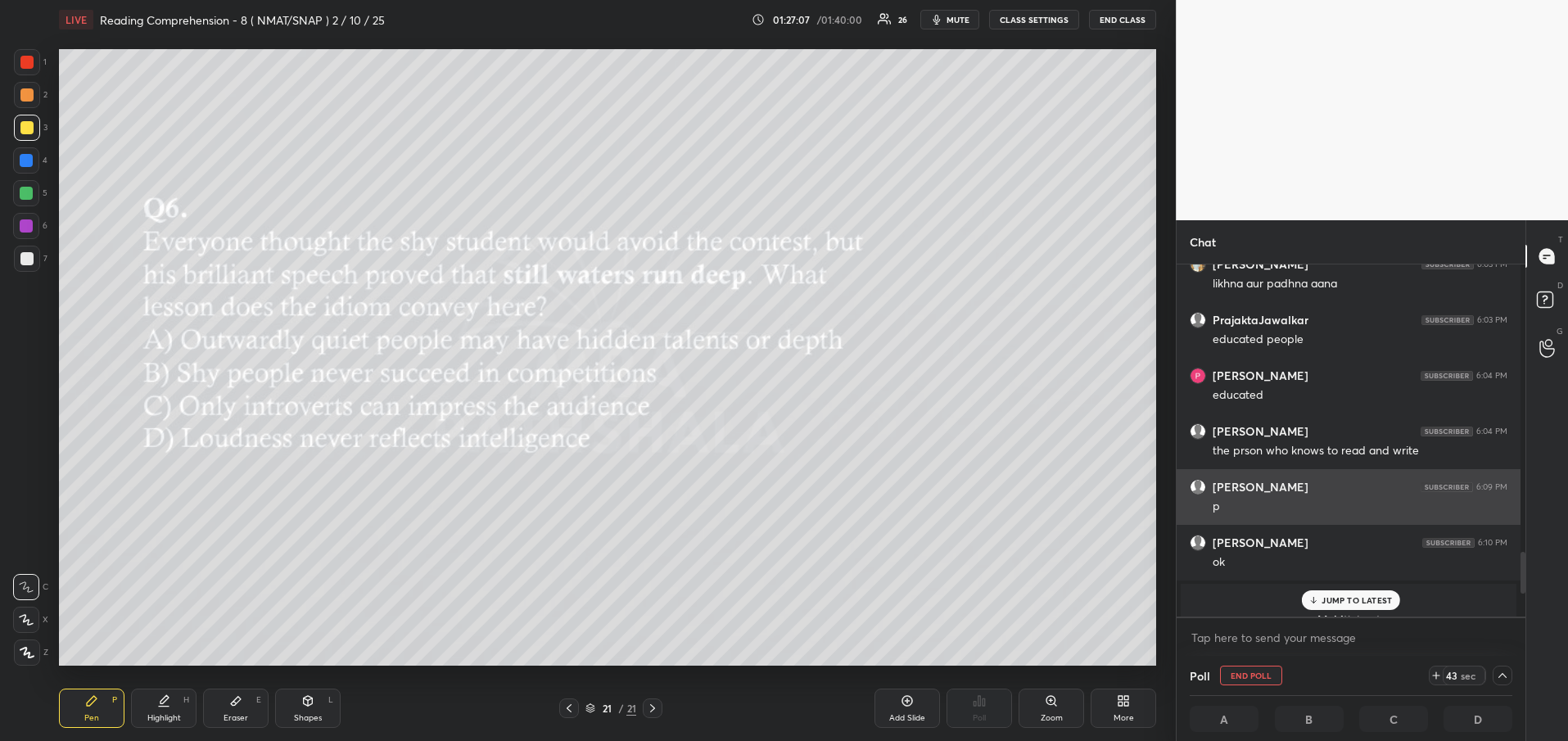
scroll to position [2392, 0]
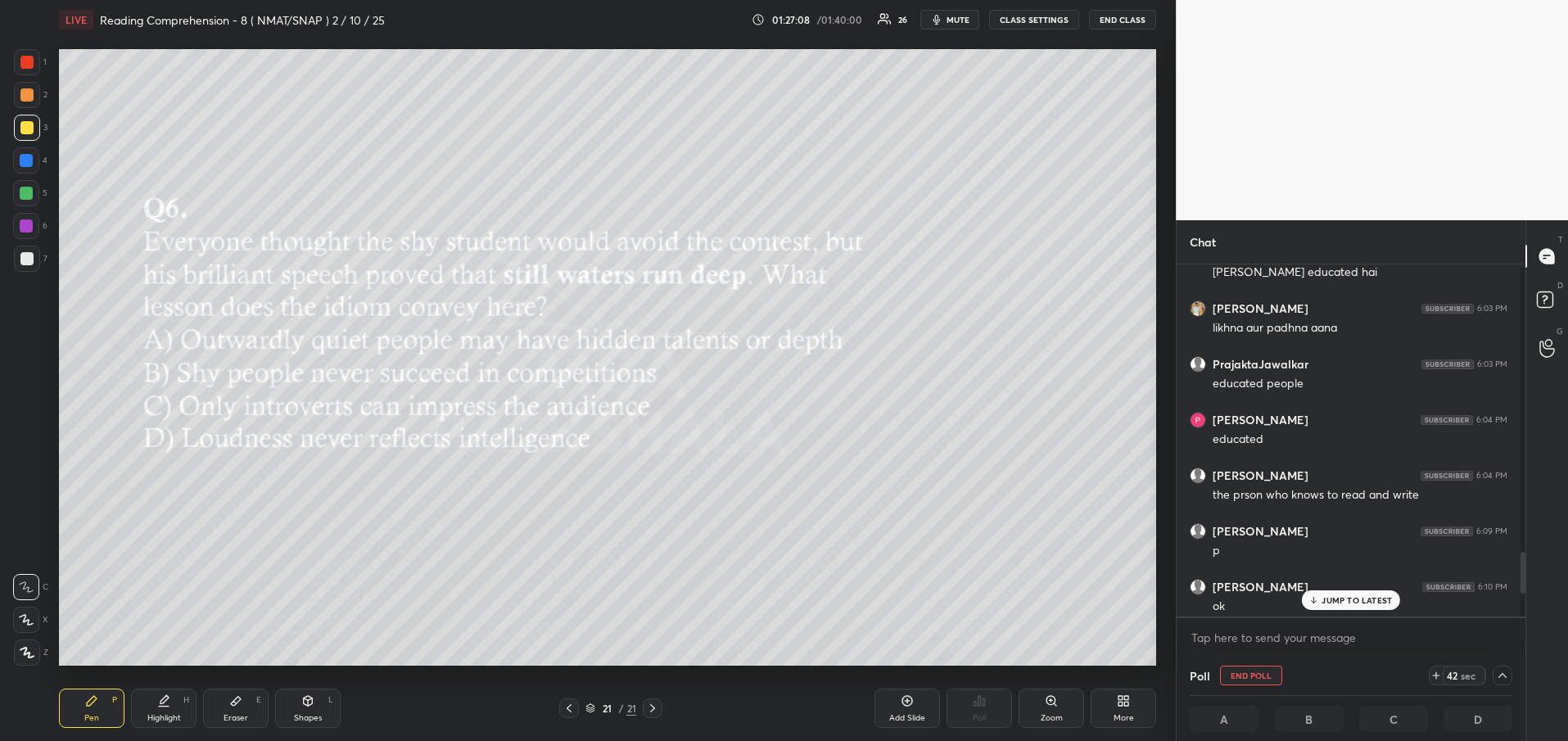
click at [1353, 596] on p "JUMP TO LATEST" at bounding box center [1356, 600] width 70 height 10
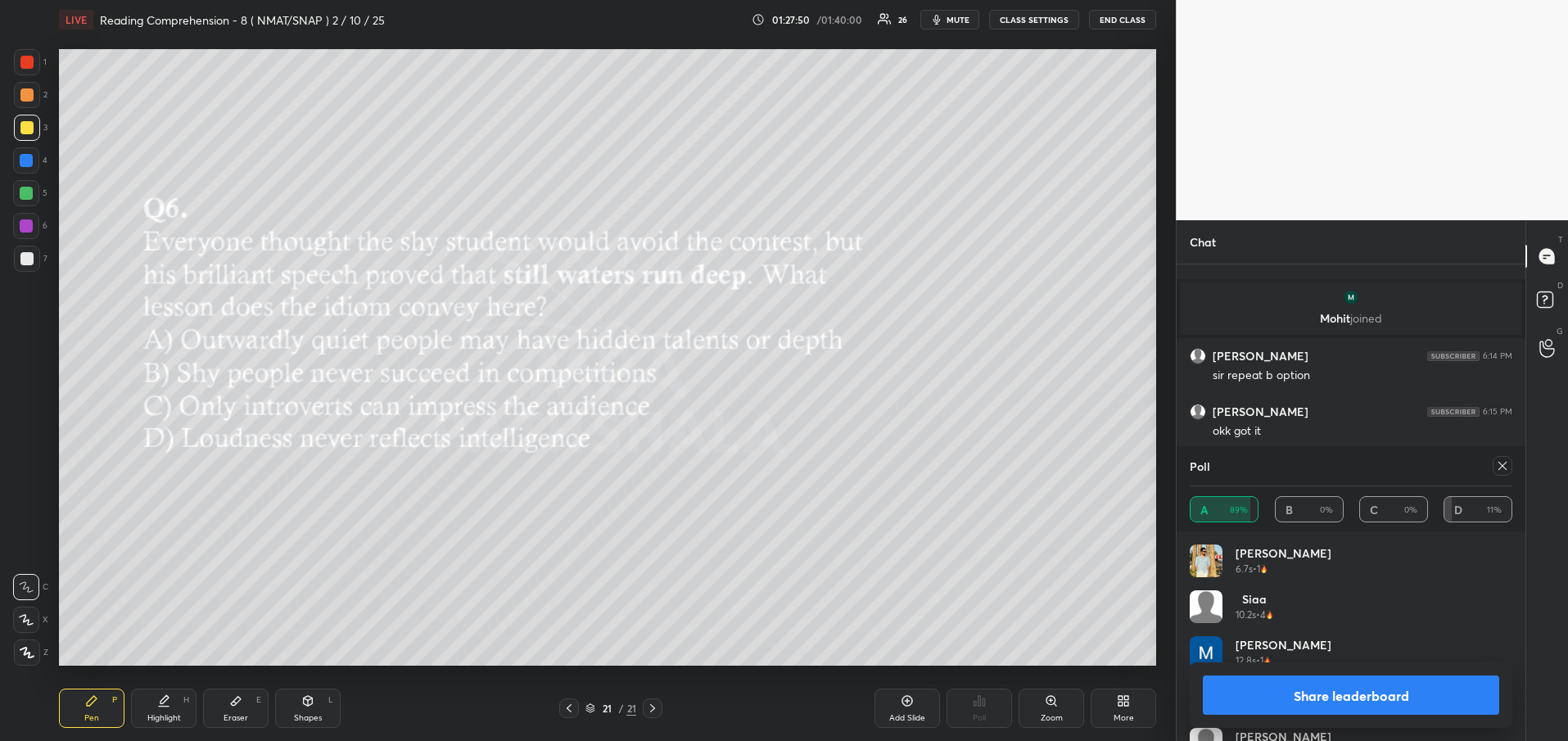
scroll to position [2421, 0]
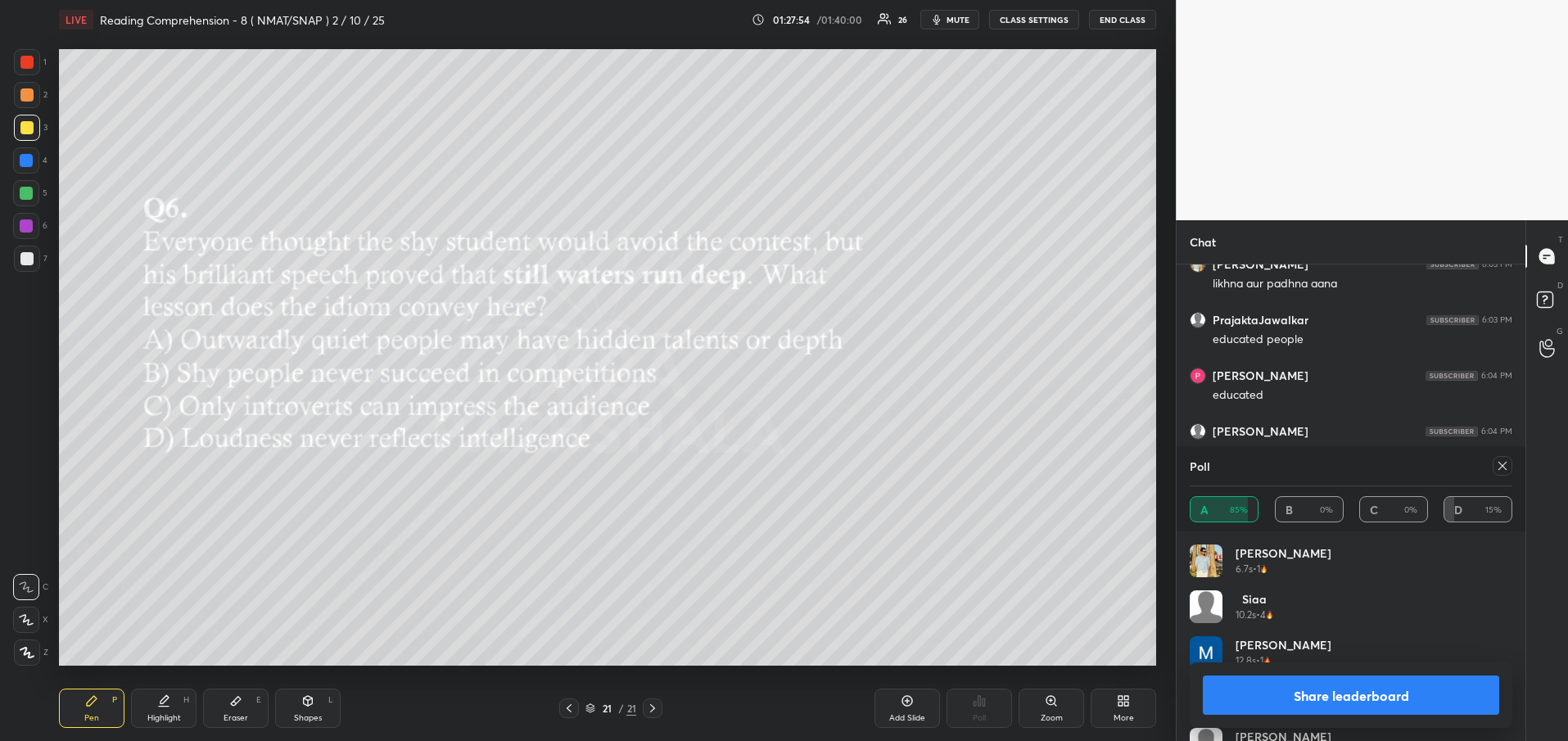
click at [1329, 690] on button "Share leaderboard" at bounding box center [1351, 695] width 297 height 39
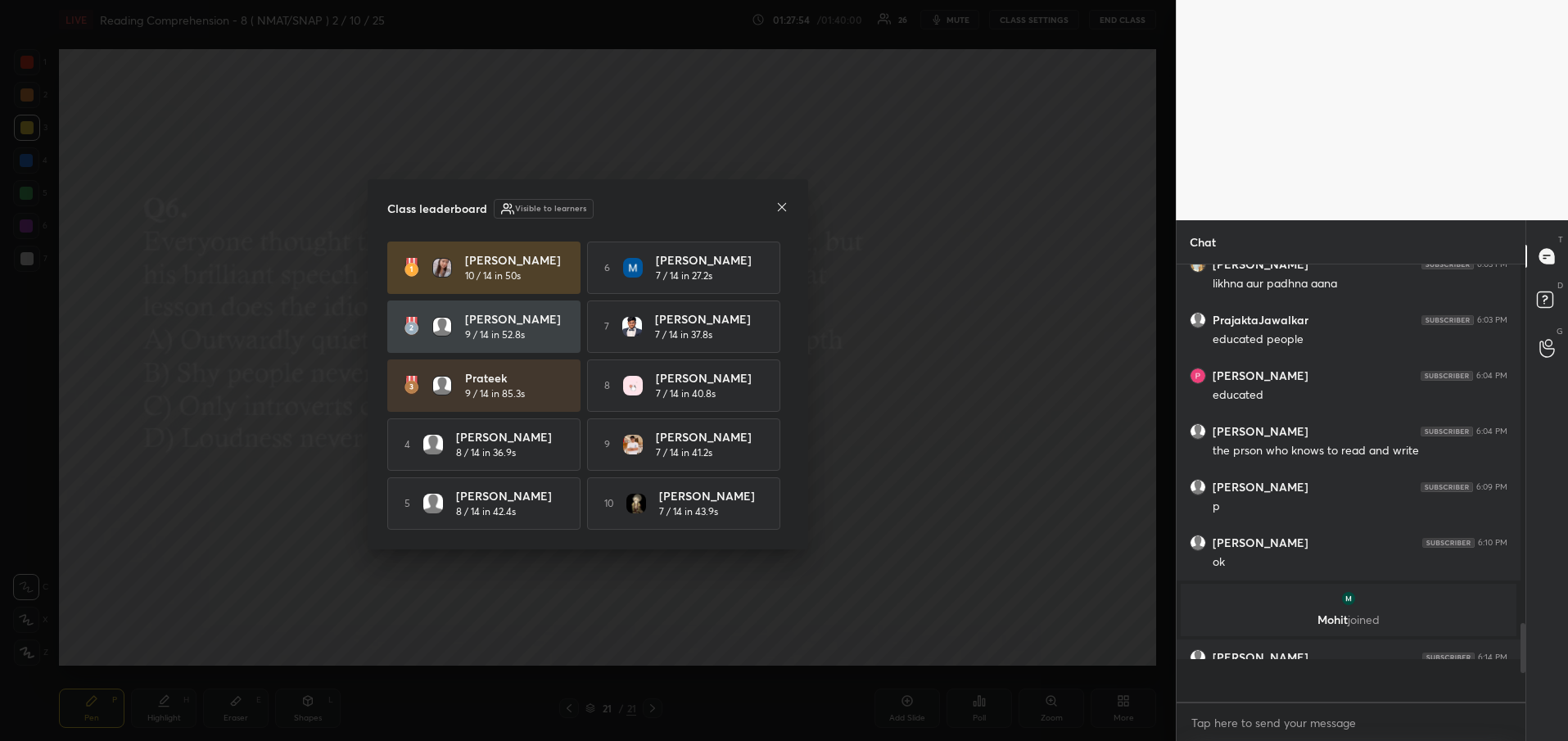
scroll to position [6, 6]
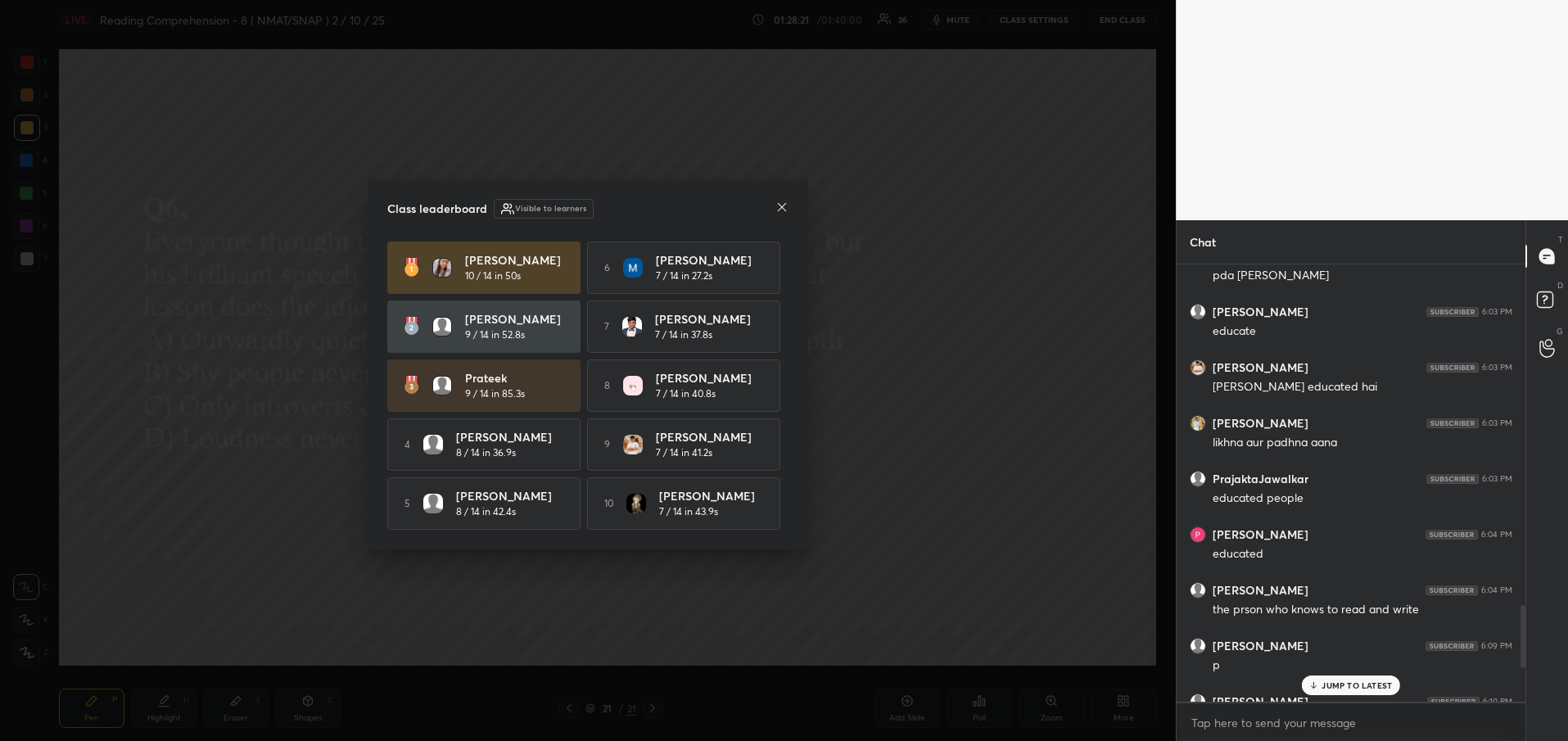
click at [784, 212] on div at bounding box center [781, 209] width 13 height 17
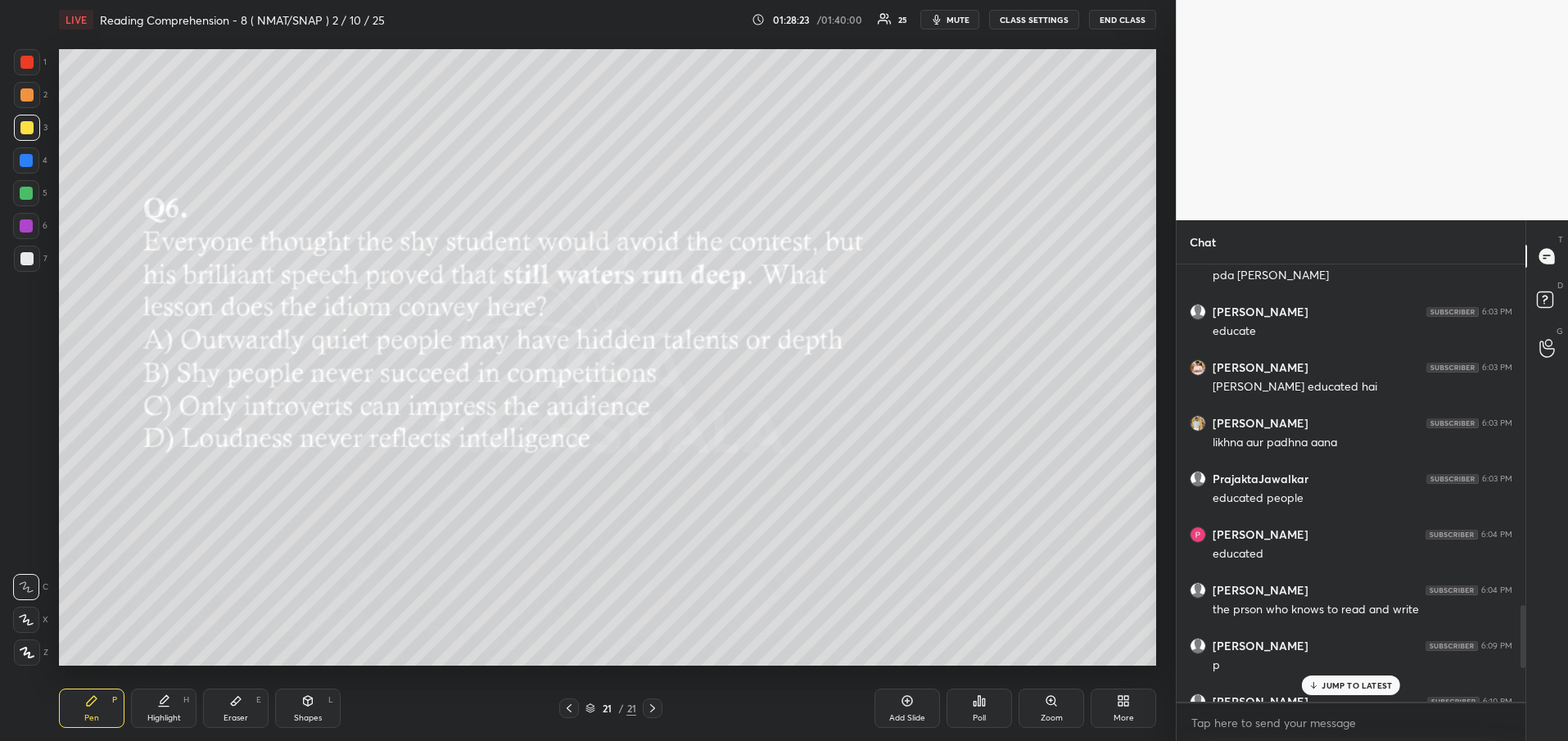
click at [1315, 685] on icon at bounding box center [1314, 686] width 11 height 10
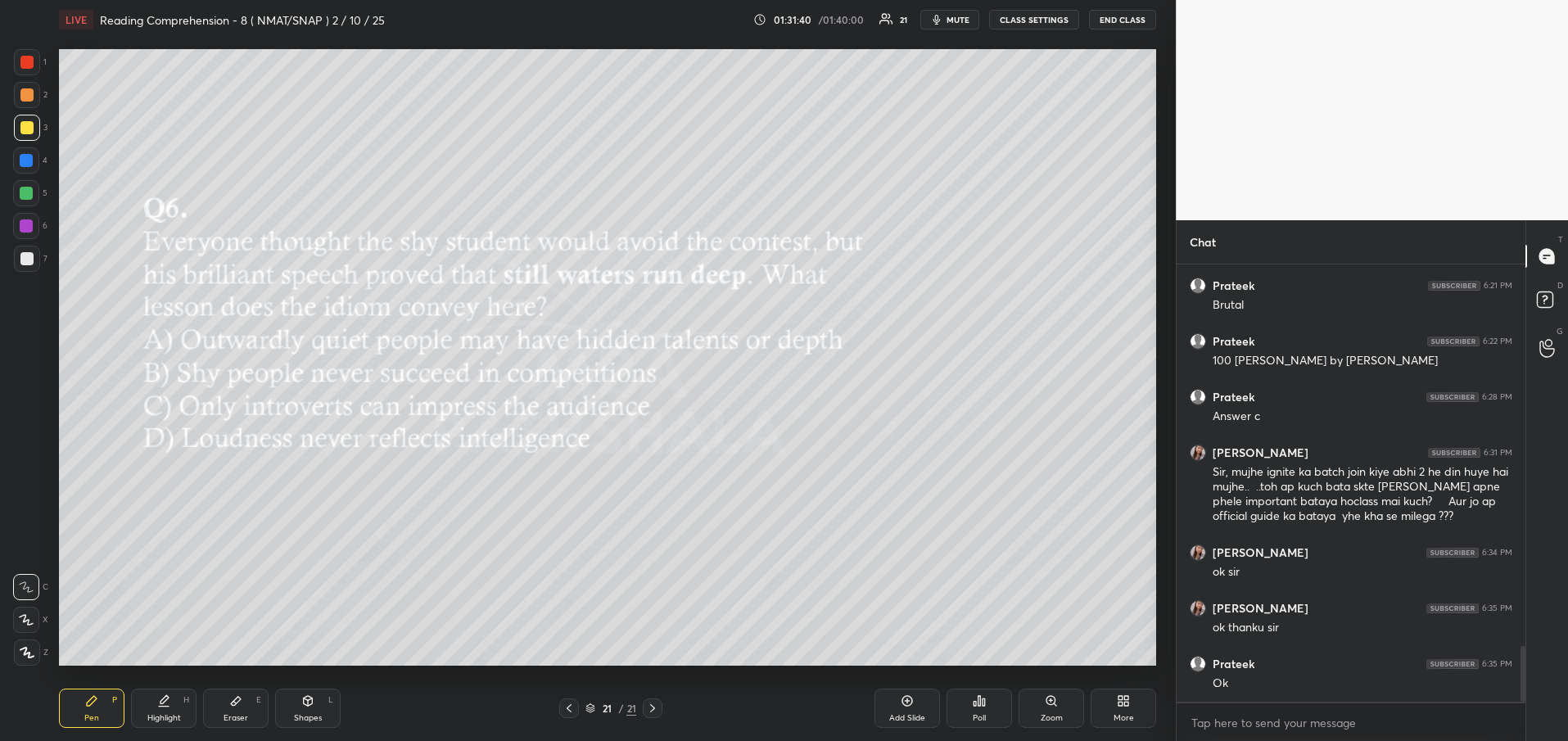
scroll to position [3005, 0]
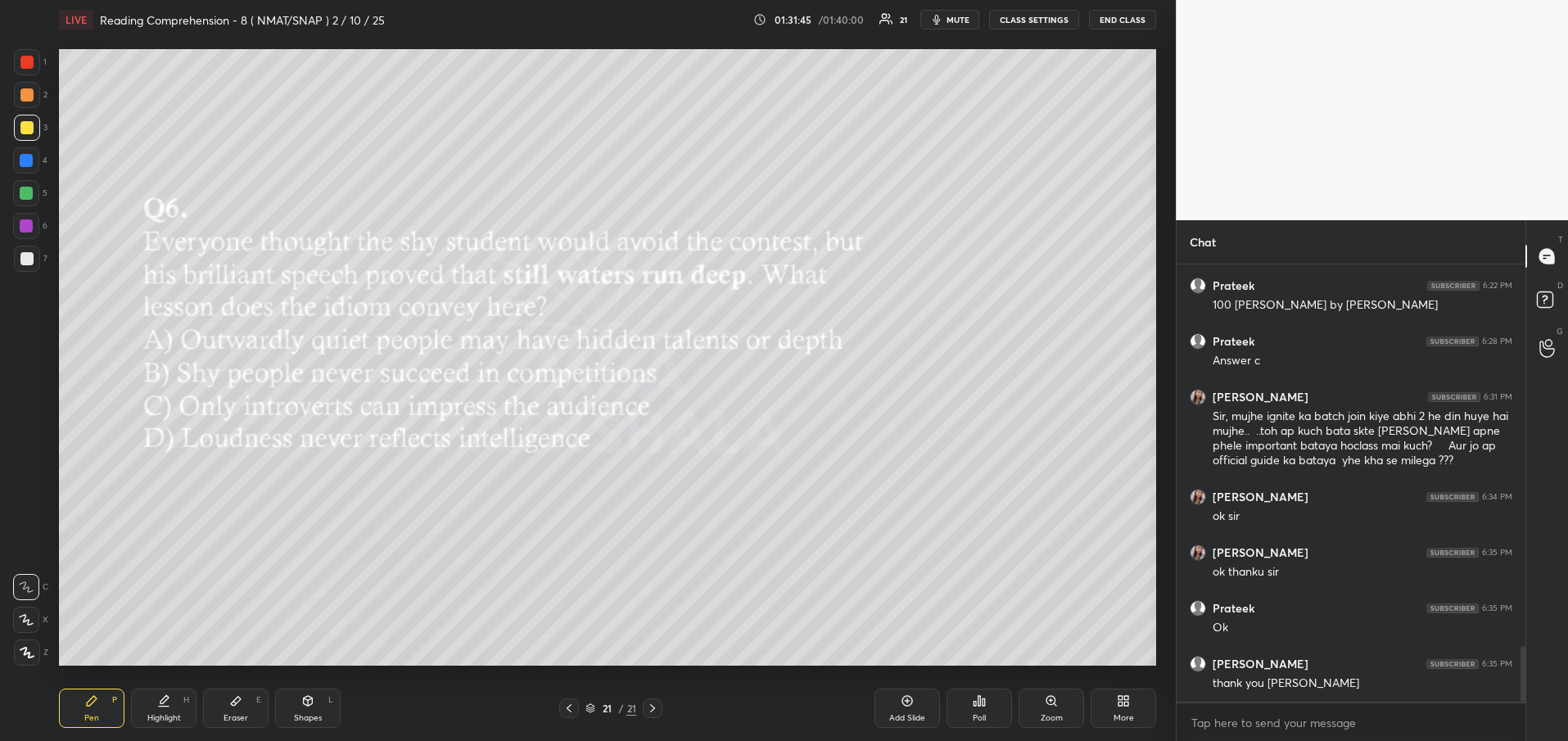
click at [1114, 17] on button "END CLASS" at bounding box center [1122, 20] width 67 height 20
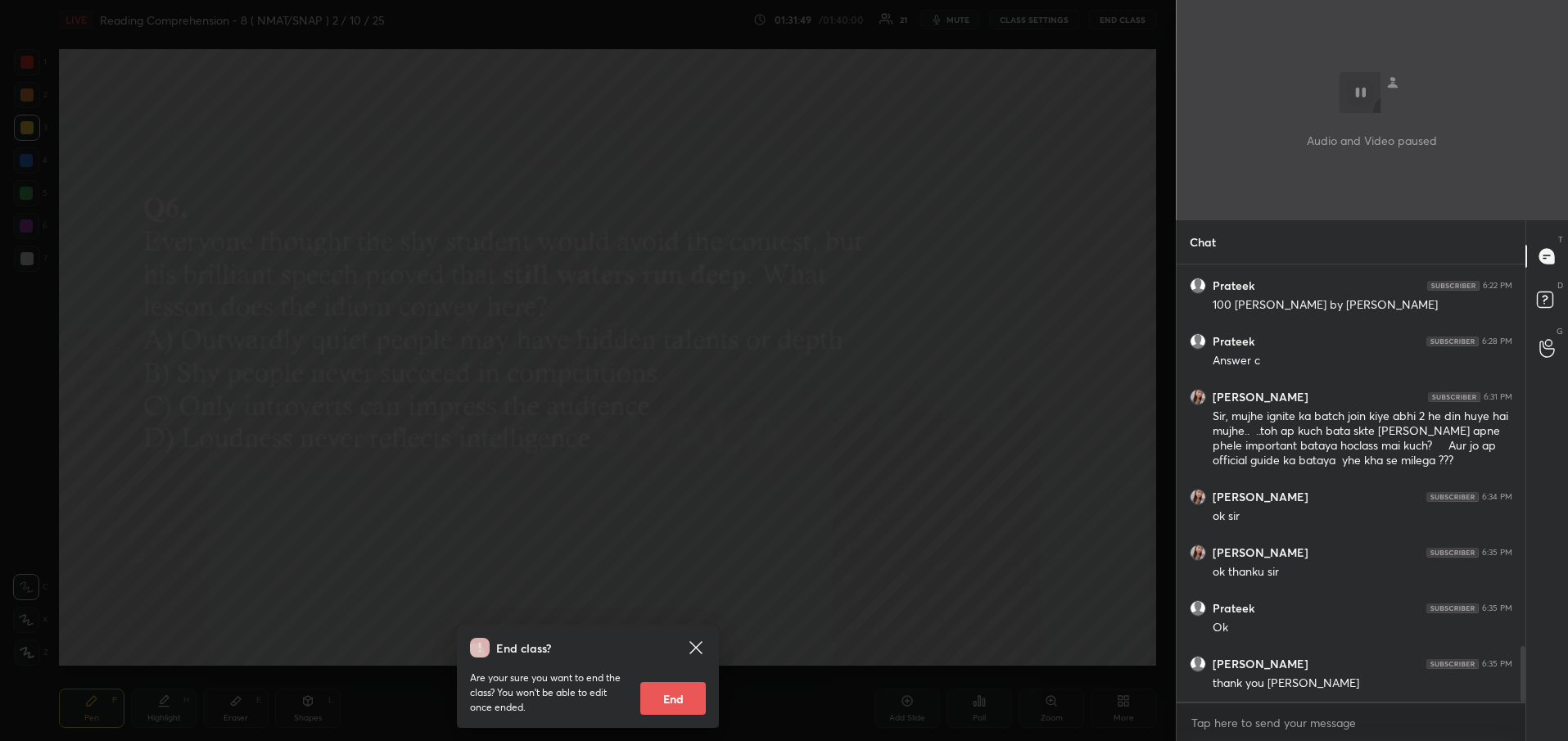
click at [658, 703] on button "End" at bounding box center [673, 699] width 65 height 33
type textarea "x"
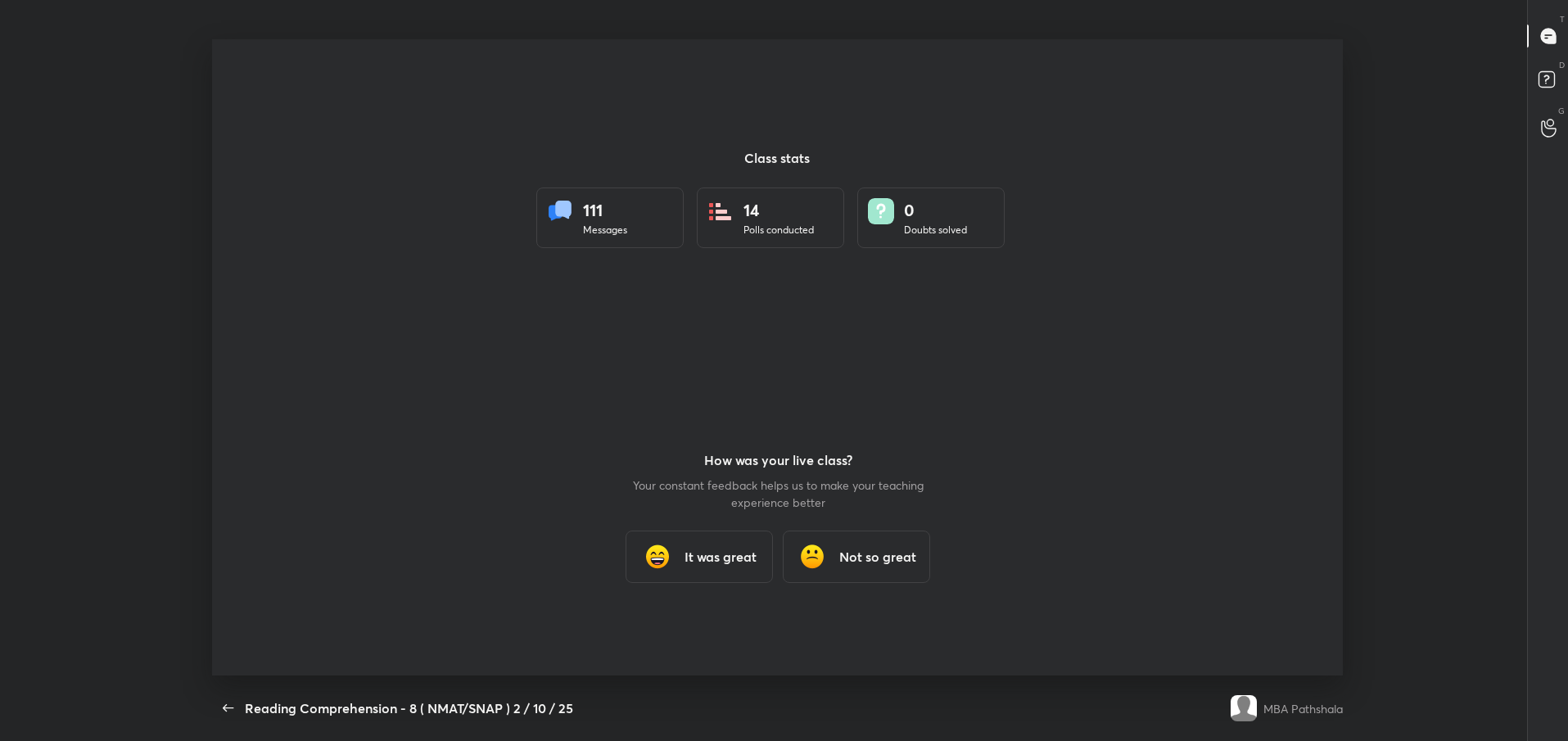
scroll to position [0, 0]
